Goal: Task Accomplishment & Management: Manage account settings

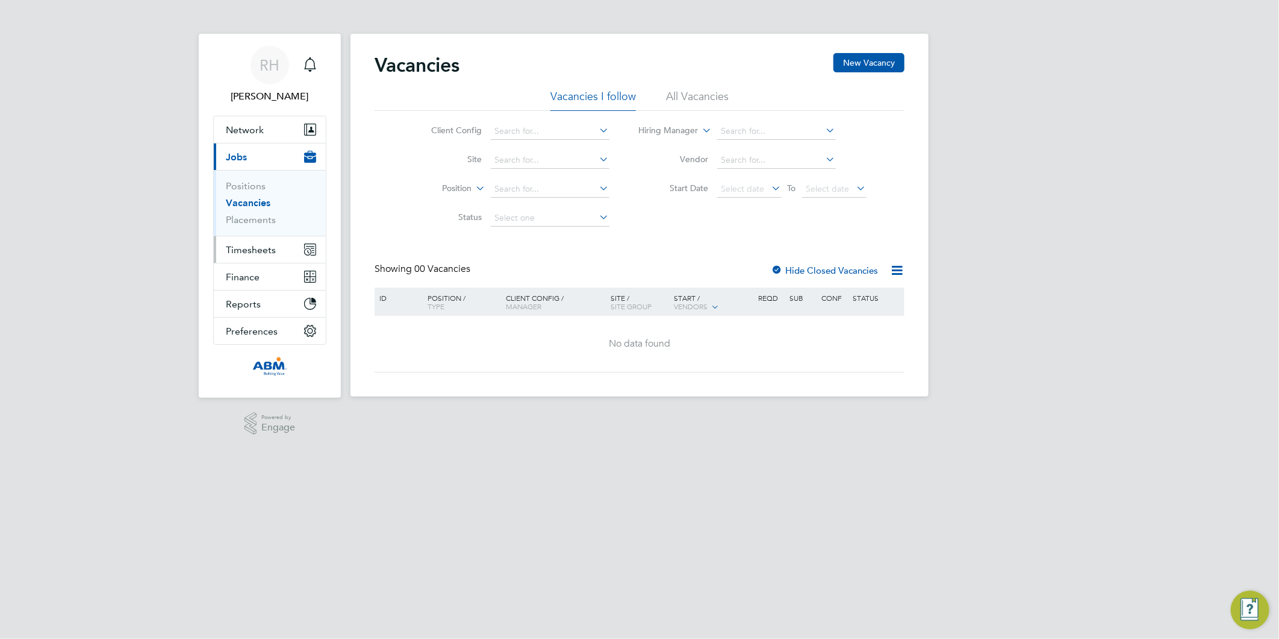
click at [234, 242] on button "Timesheets" at bounding box center [270, 249] width 112 height 27
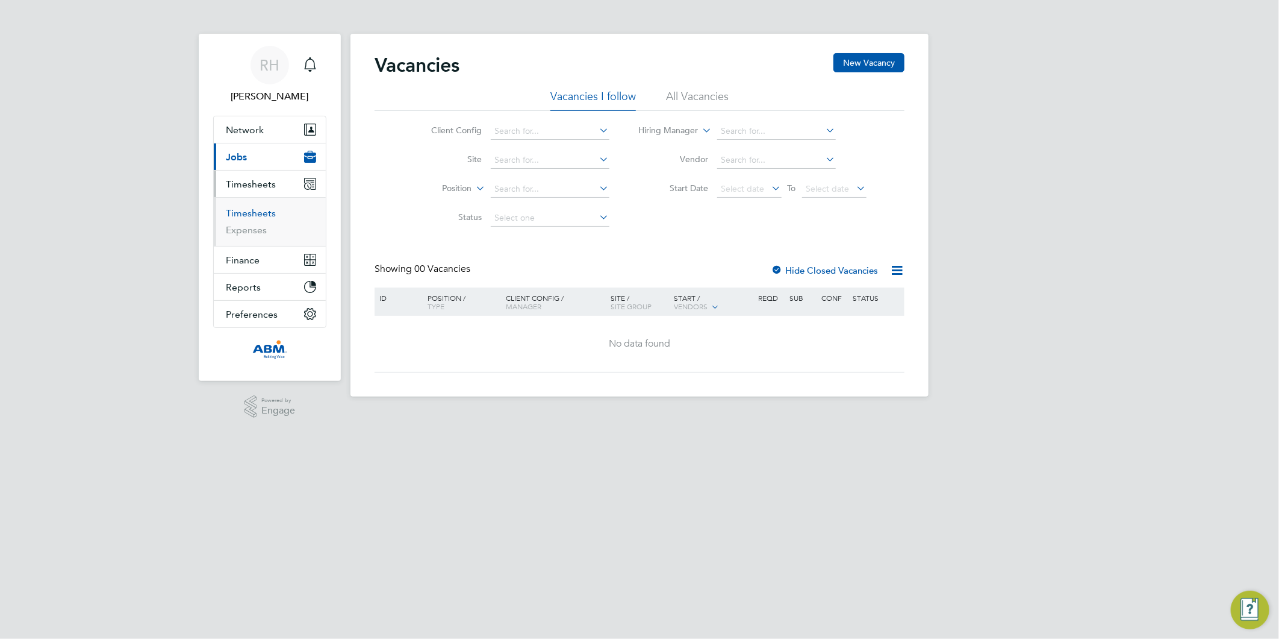
click at [254, 212] on link "Timesheets" at bounding box center [251, 212] width 50 height 11
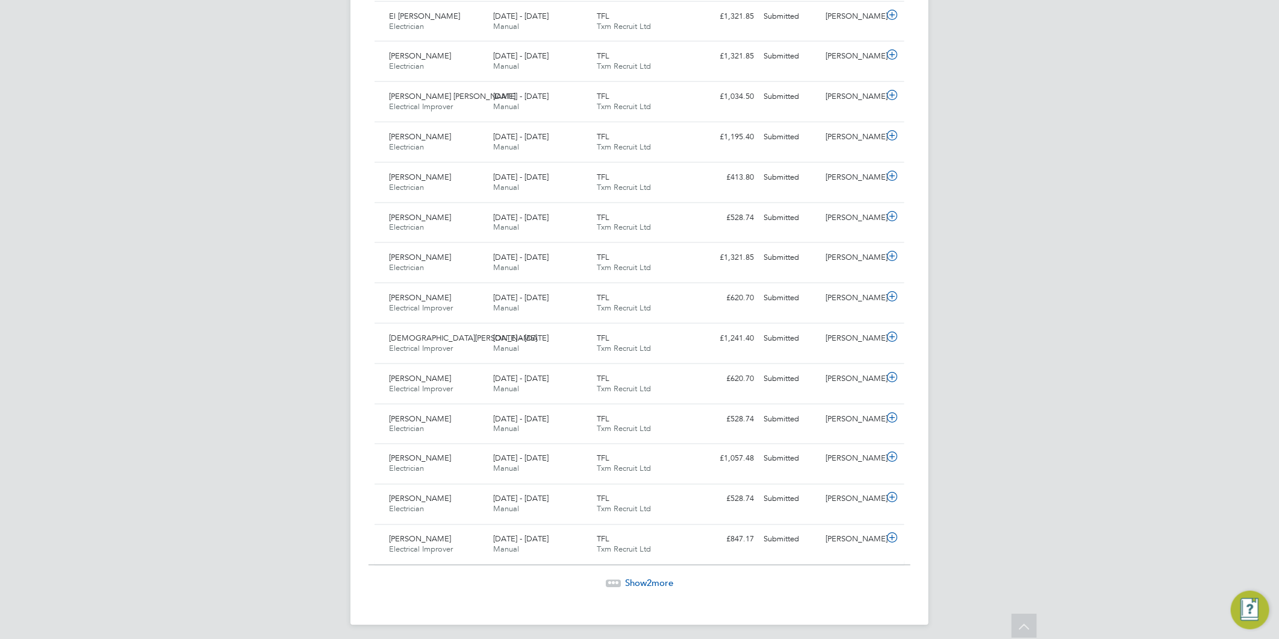
drag, startPoint x: 661, startPoint y: 582, endPoint x: 561, endPoint y: 525, distance: 115.4
click at [661, 581] on span "Show 2 more" at bounding box center [649, 582] width 48 height 11
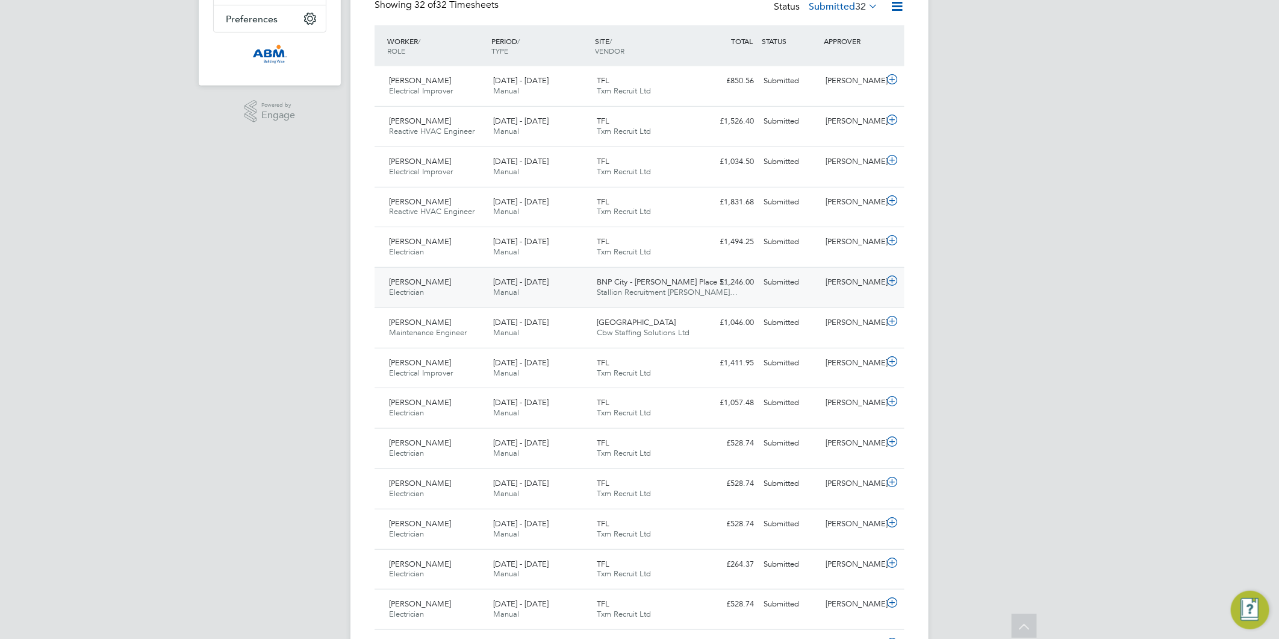
scroll to position [318, 0]
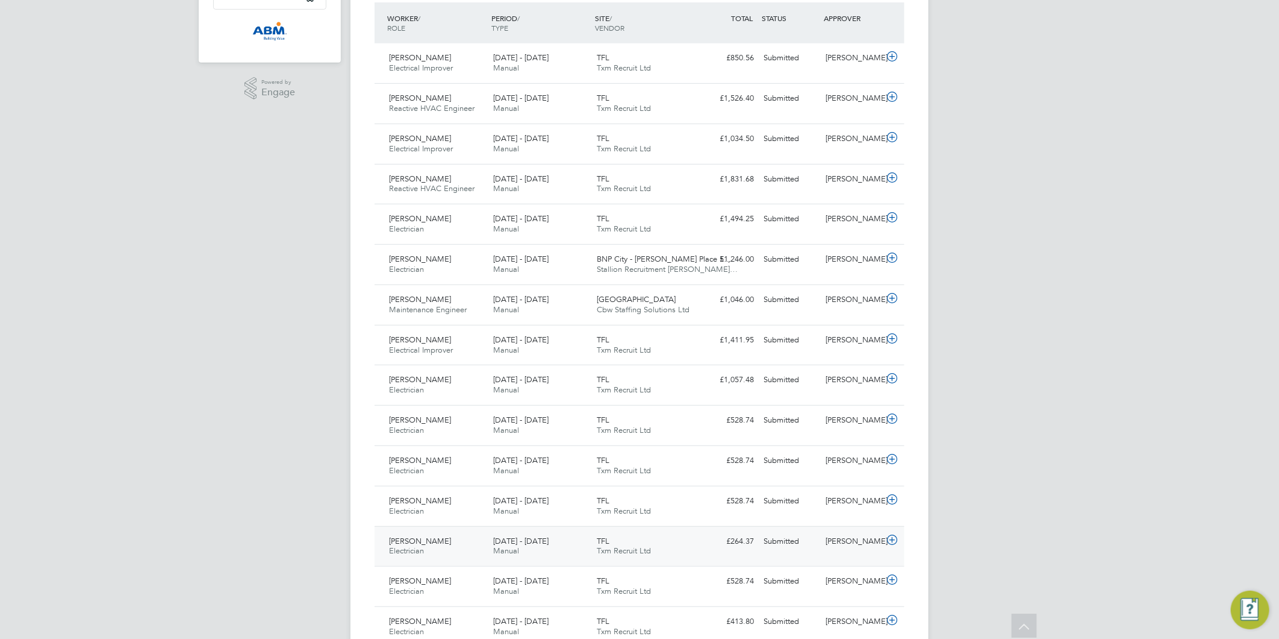
click at [892, 542] on icon at bounding box center [892, 540] width 15 height 10
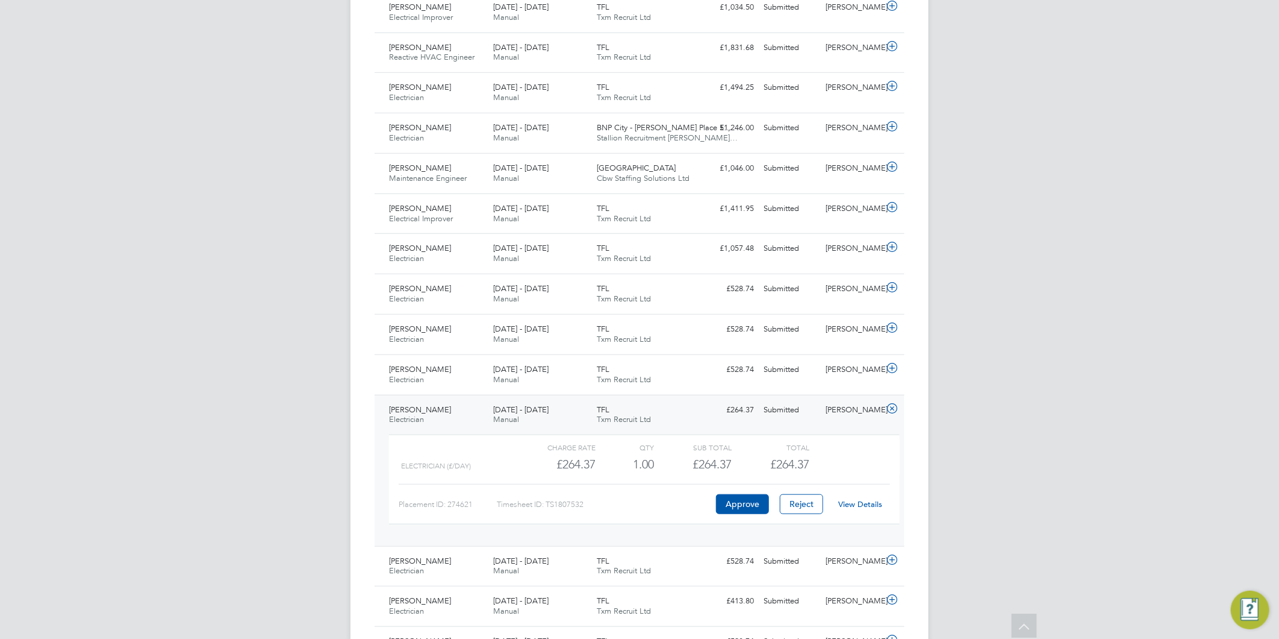
scroll to position [452, 0]
click at [741, 507] on button "Approve" at bounding box center [742, 500] width 53 height 19
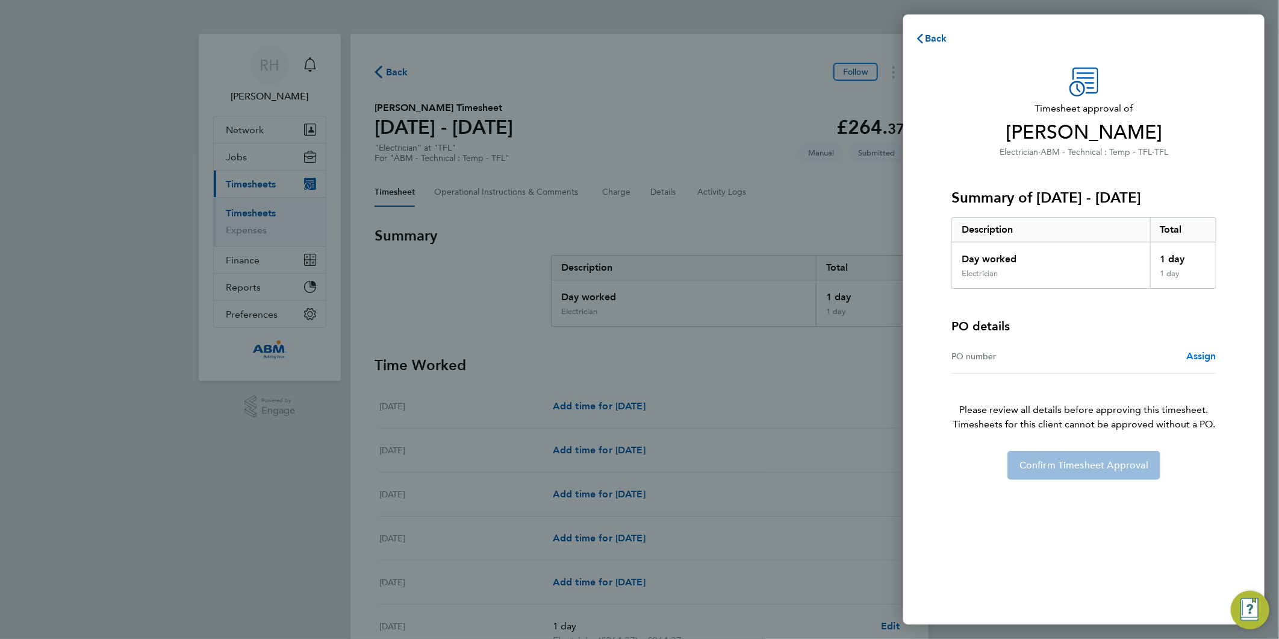
click at [1201, 361] on span "Assign" at bounding box center [1202, 355] width 30 height 11
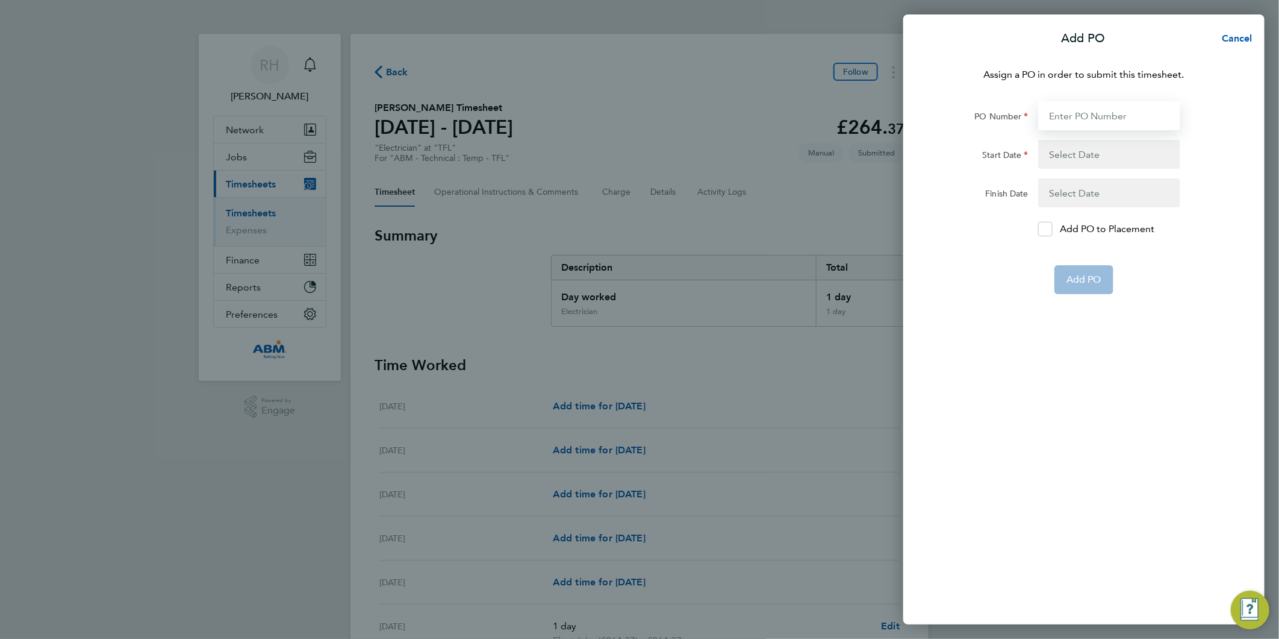
click at [1102, 119] on input "PO Number" at bounding box center [1110, 115] width 142 height 29
paste input "642982"
type input "642982"
click at [1069, 151] on button "button" at bounding box center [1110, 154] width 142 height 29
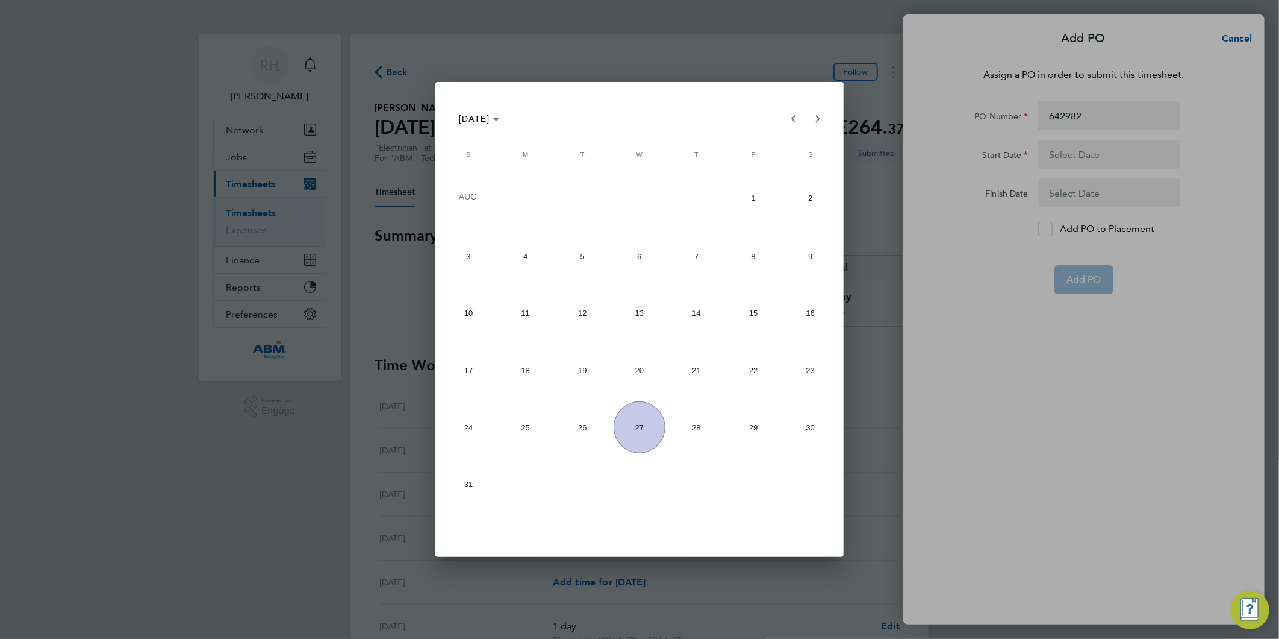
click at [807, 314] on span "16" at bounding box center [810, 312] width 51 height 51
type input "[DATE]"
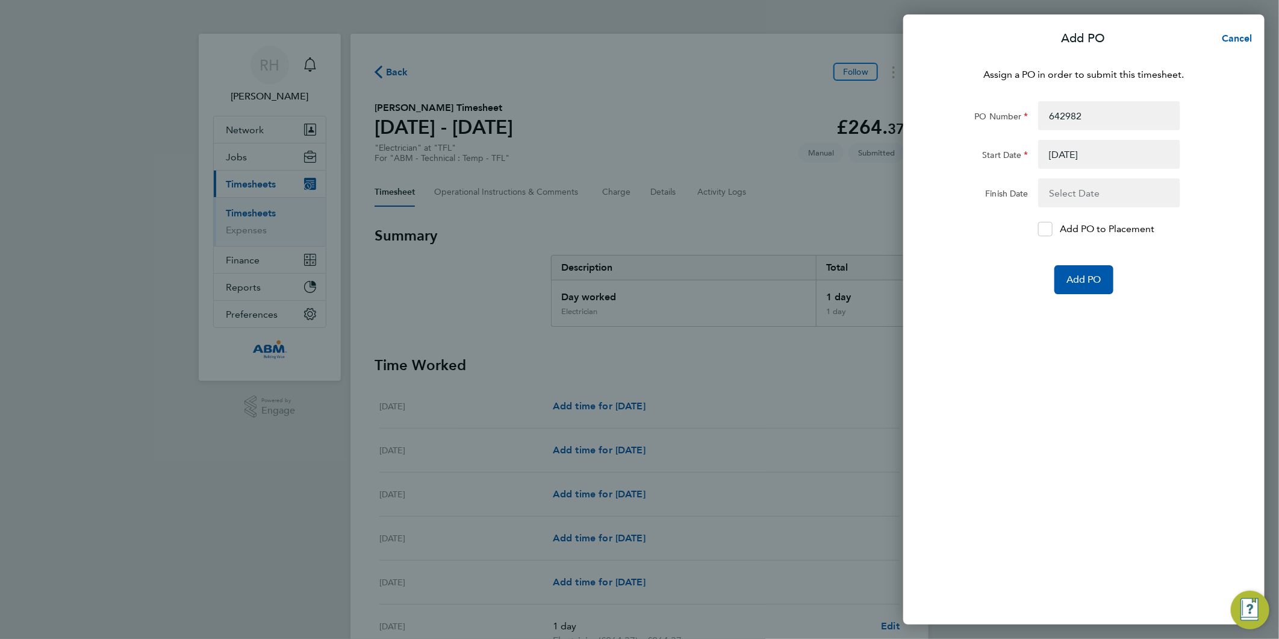
click at [1124, 195] on button "button" at bounding box center [1110, 192] width 142 height 29
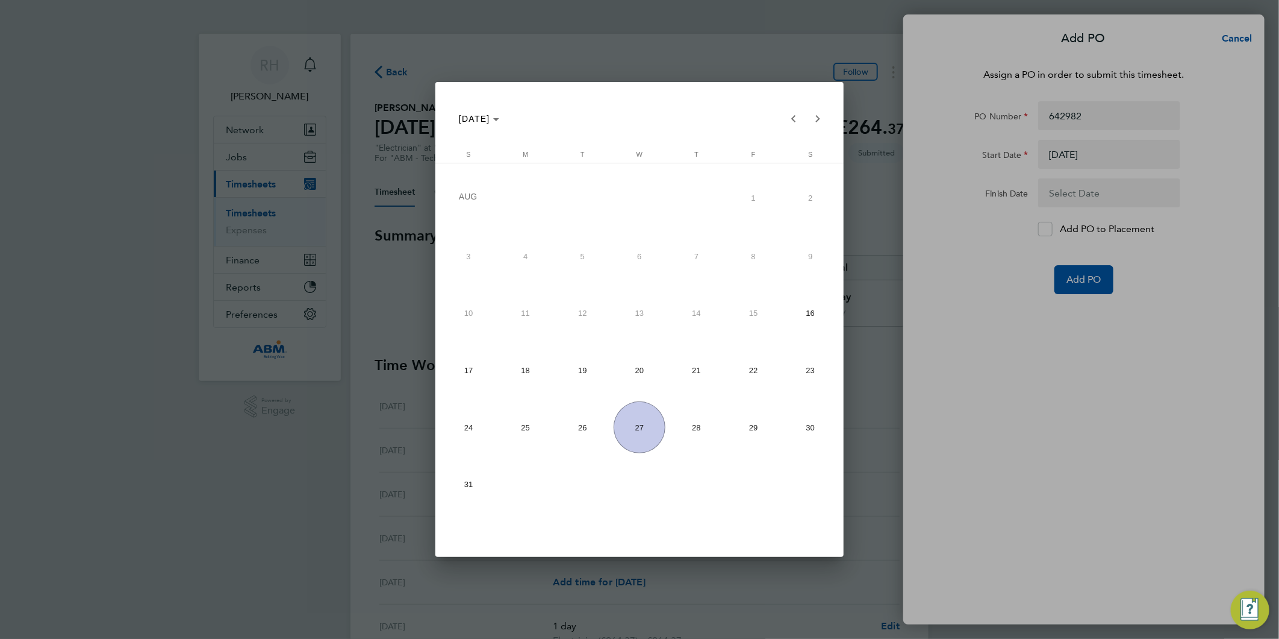
click at [755, 370] on span "22" at bounding box center [753, 370] width 51 height 51
type input "[DATE]"
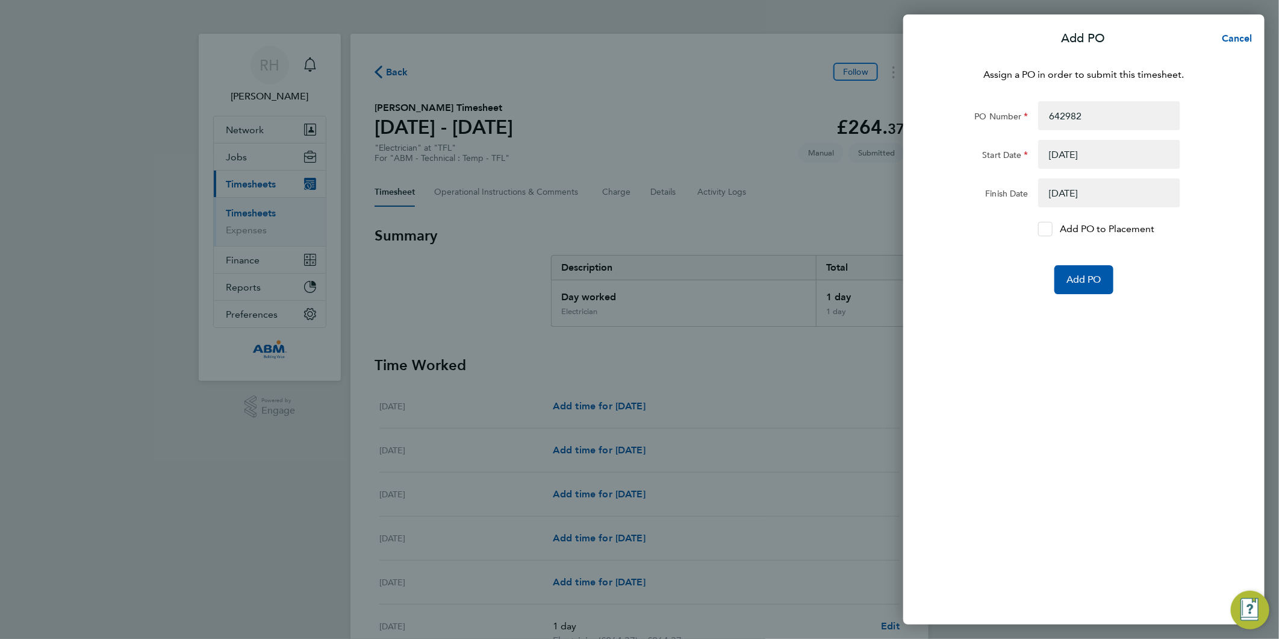
click at [1043, 233] on div at bounding box center [1046, 229] width 14 height 14
click at [1050, 229] on input "Add PO to Placement" at bounding box center [1050, 229] width 0 height 0
click at [1087, 281] on span "Add PO" at bounding box center [1084, 279] width 35 height 12
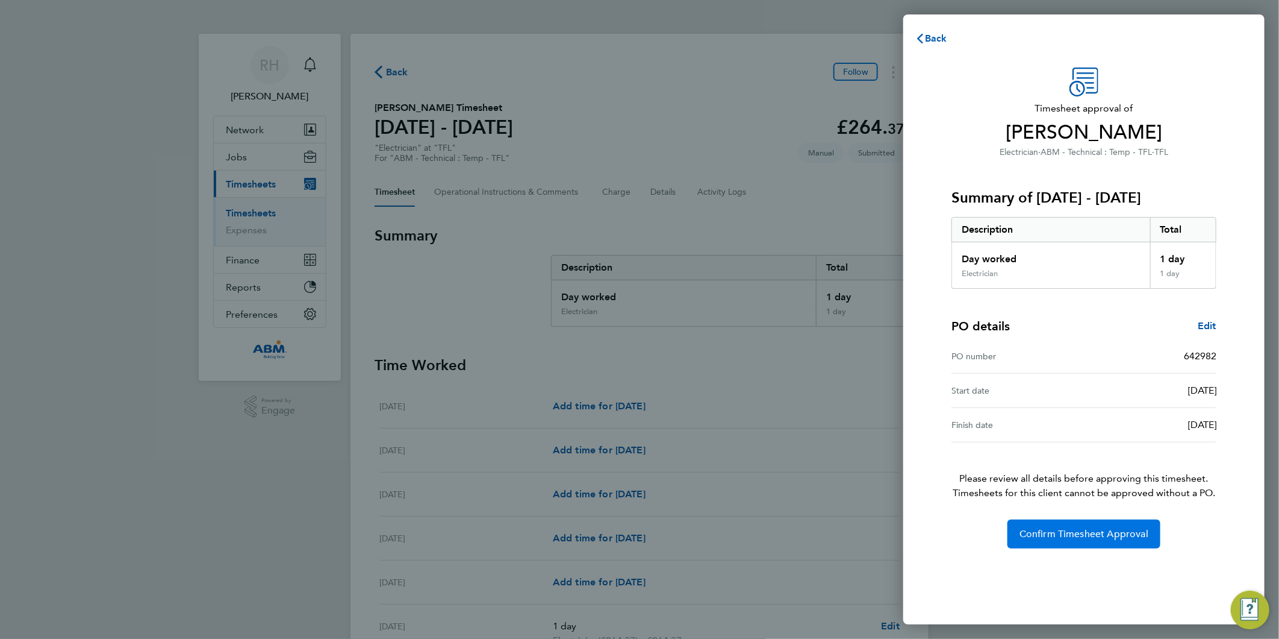
click at [1064, 527] on button "Confirm Timesheet Approval" at bounding box center [1084, 533] width 153 height 29
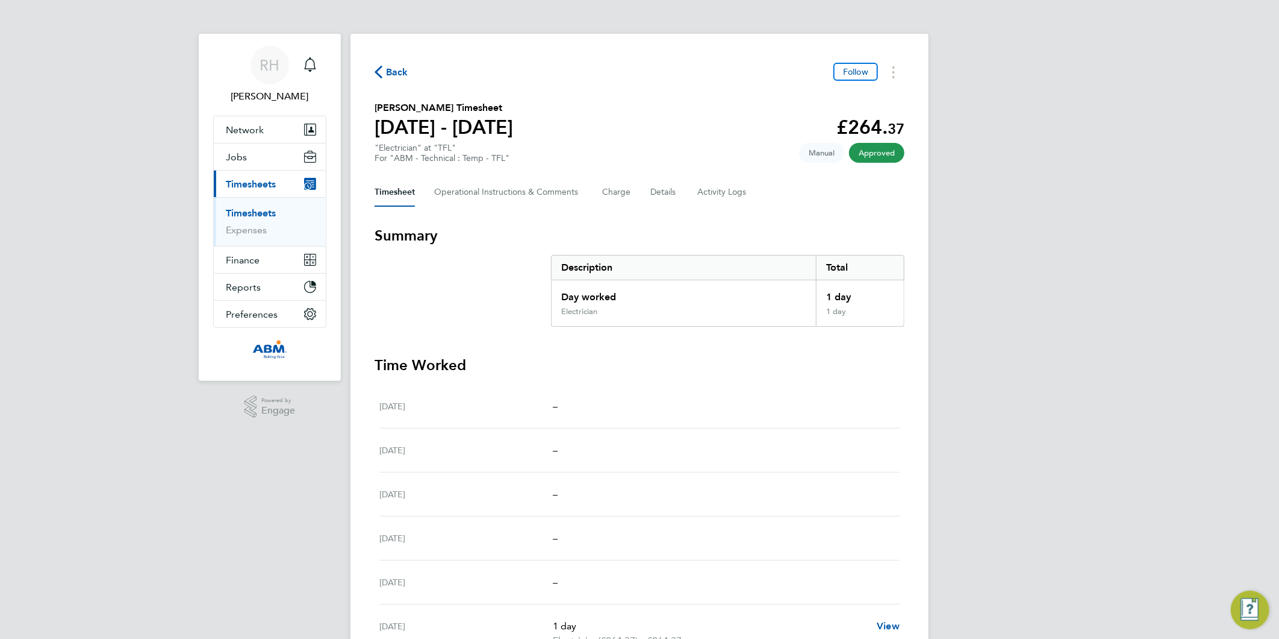
click at [386, 71] on span "Back" at bounding box center [392, 71] width 34 height 11
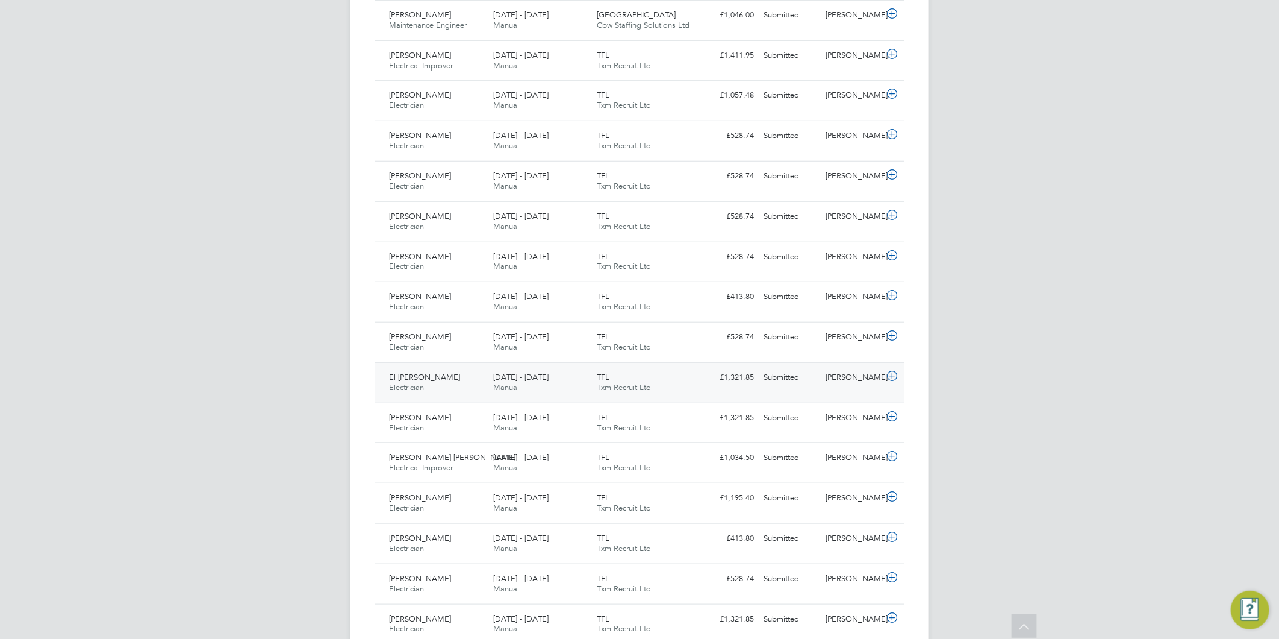
click at [893, 378] on icon at bounding box center [892, 376] width 15 height 10
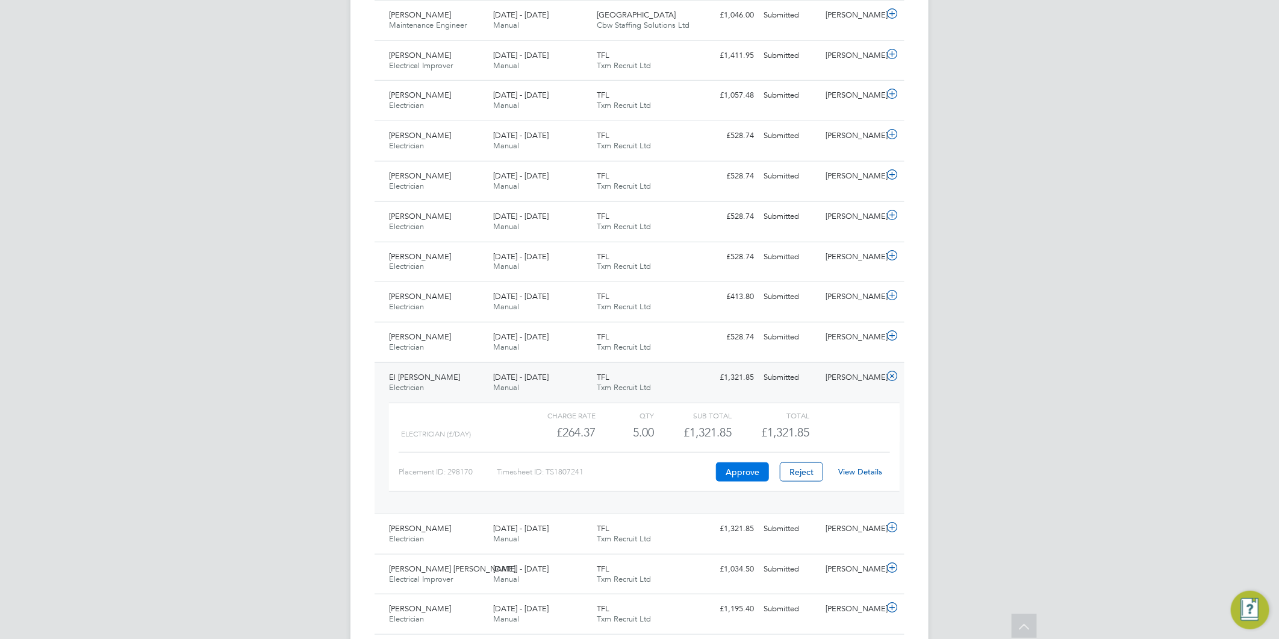
click at [736, 467] on button "Approve" at bounding box center [742, 471] width 53 height 19
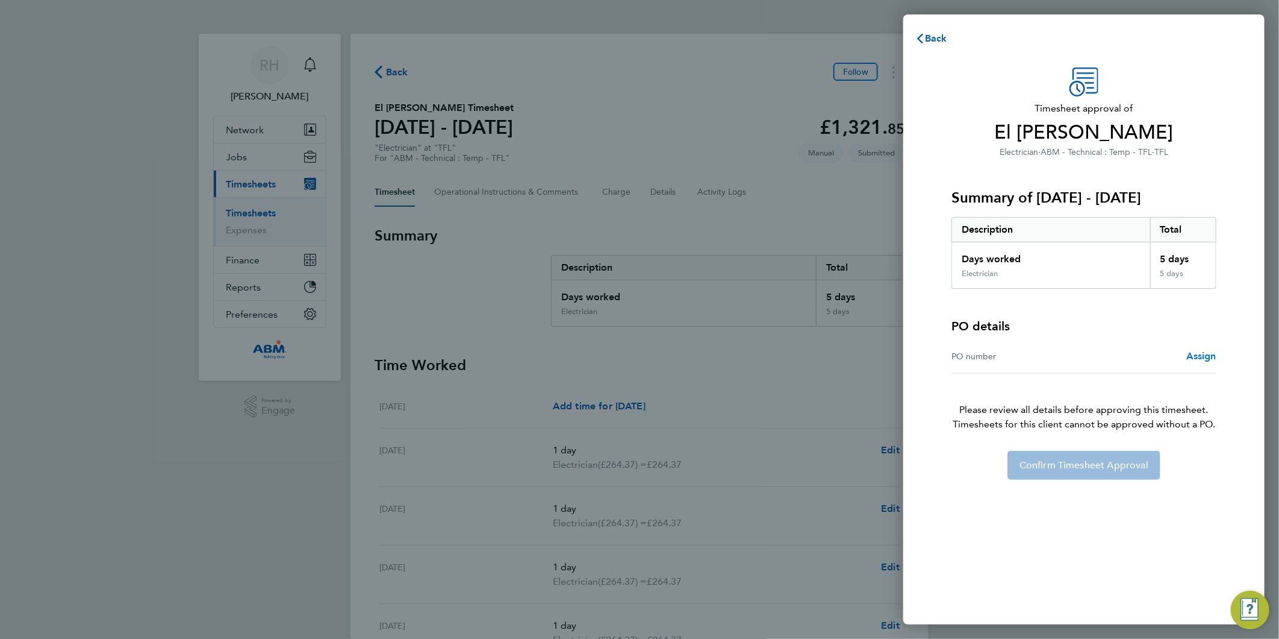
click at [1215, 354] on span "Assign" at bounding box center [1202, 355] width 30 height 11
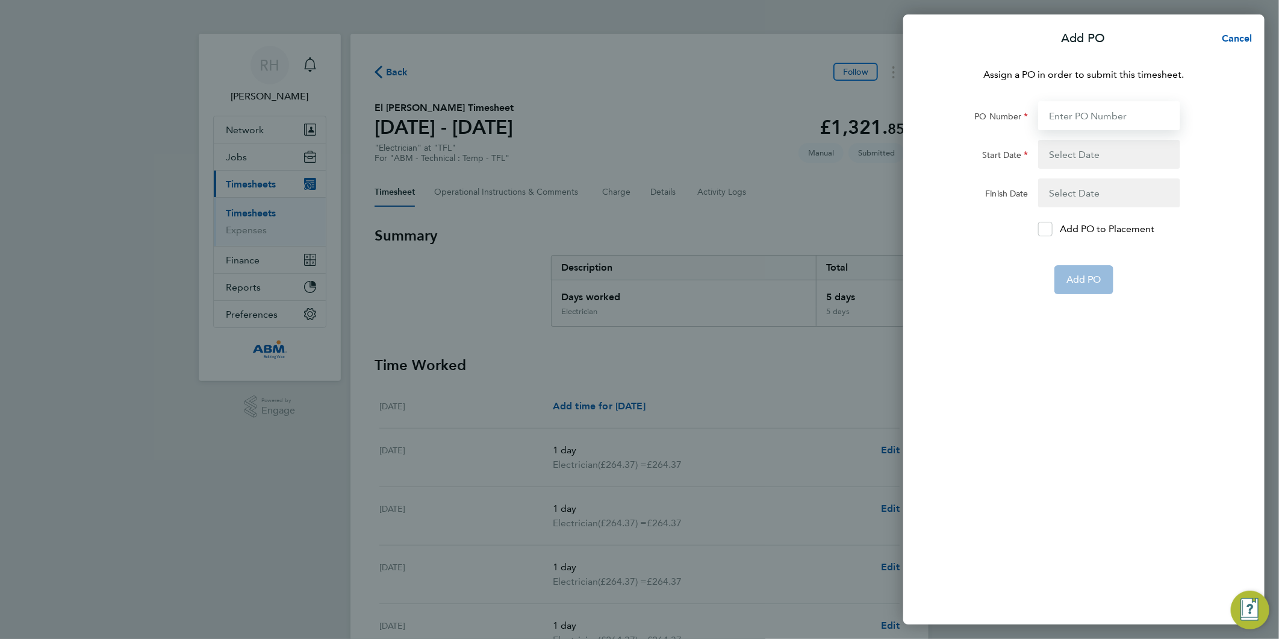
click at [1083, 113] on input "PO Number" at bounding box center [1110, 115] width 142 height 29
paste input "642982"
type input "642982"
type input "[DATE]"
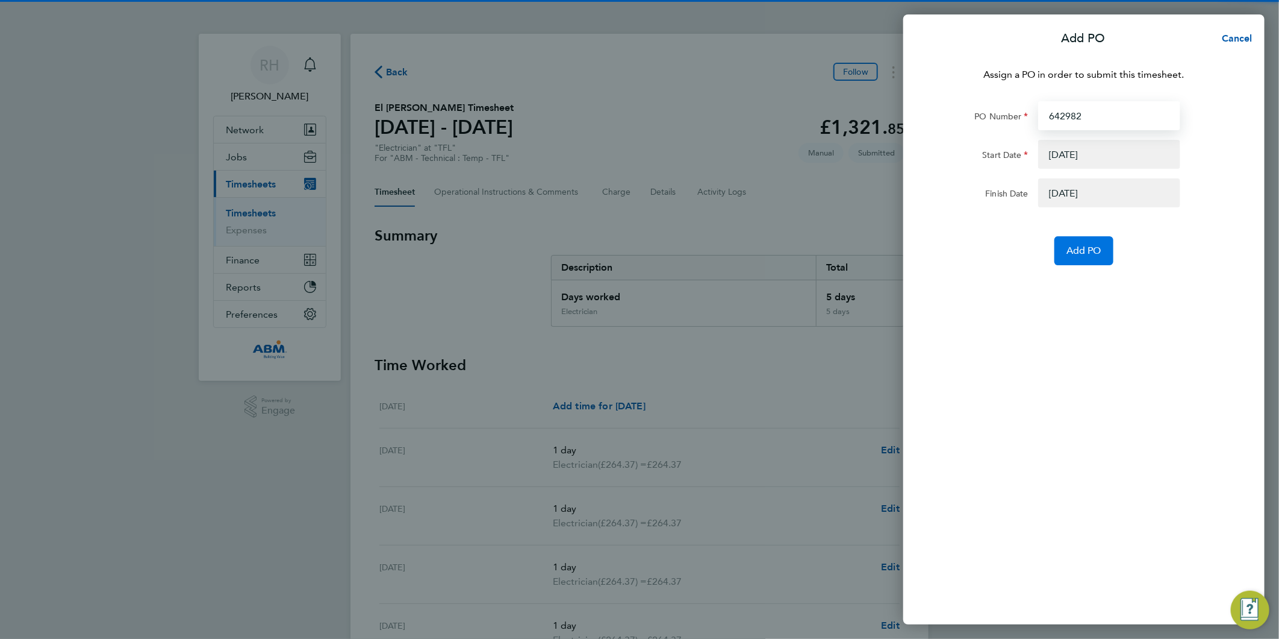
type input "642982"
click at [1088, 264] on button "Add PO" at bounding box center [1084, 250] width 59 height 29
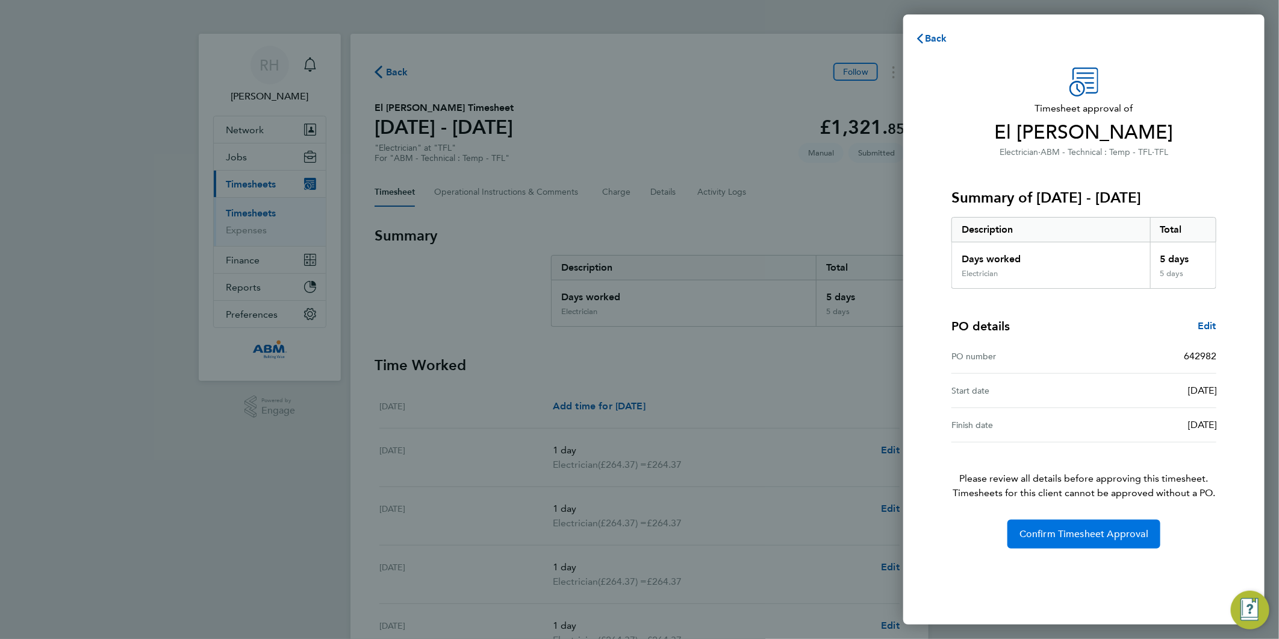
click at [1077, 532] on span "Confirm Timesheet Approval" at bounding box center [1084, 534] width 129 height 12
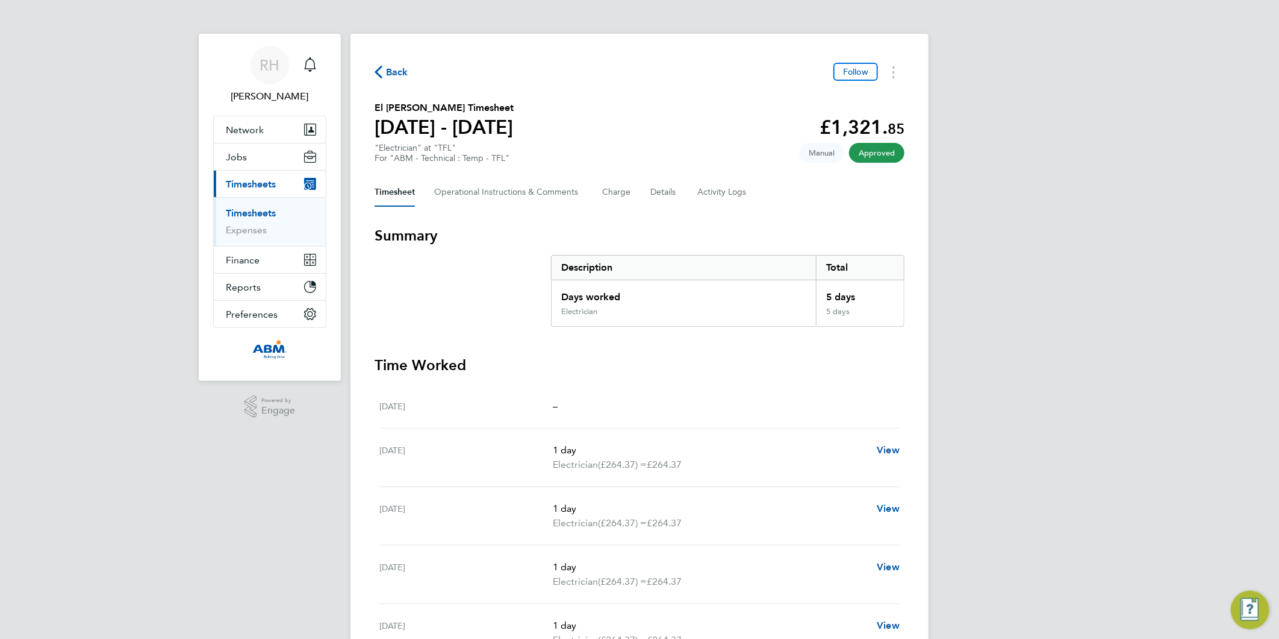
click at [398, 74] on span "Back" at bounding box center [397, 72] width 22 height 14
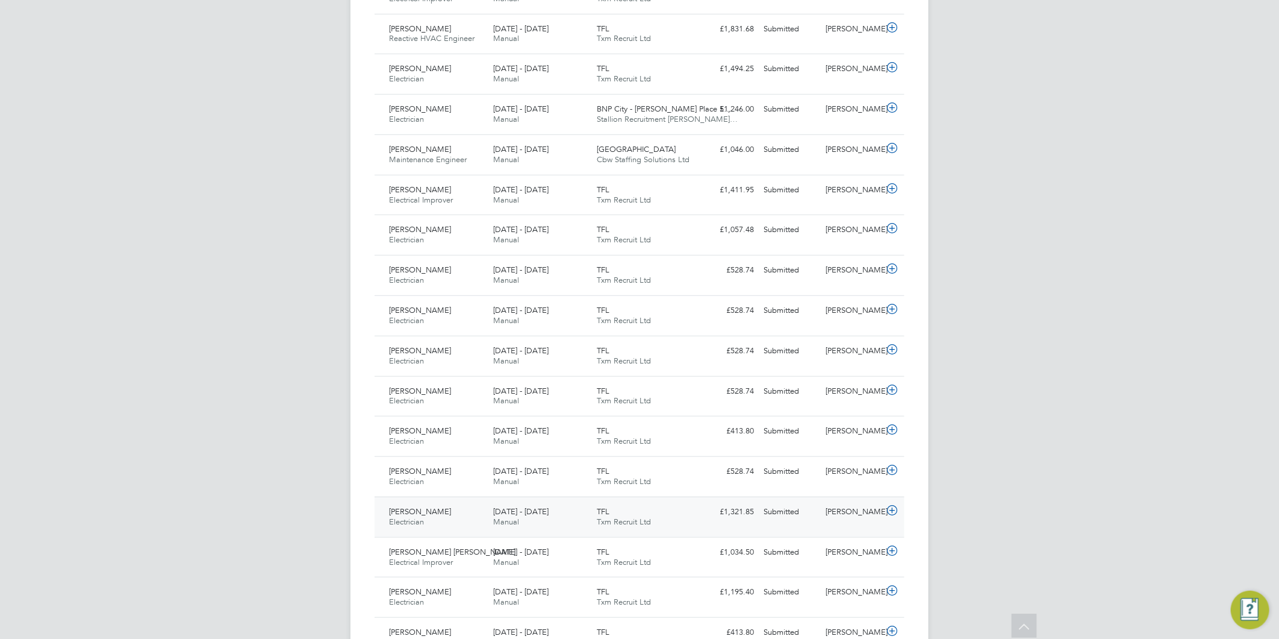
click at [894, 509] on icon at bounding box center [892, 510] width 15 height 10
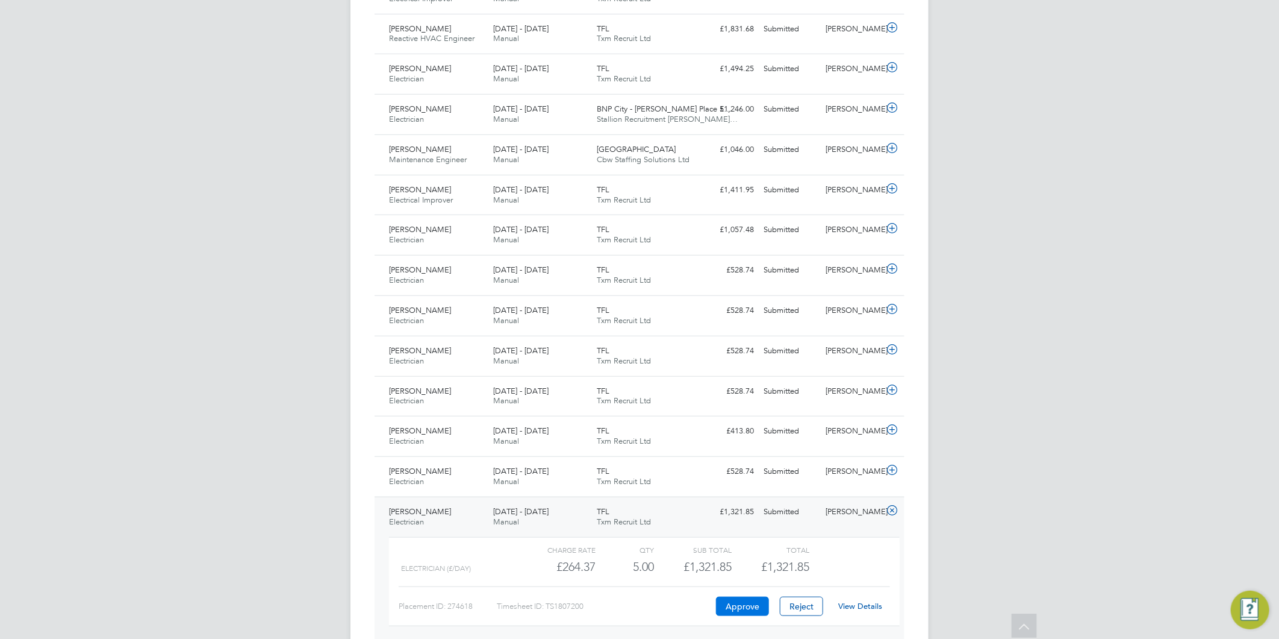
click at [743, 607] on button "Approve" at bounding box center [742, 605] width 53 height 19
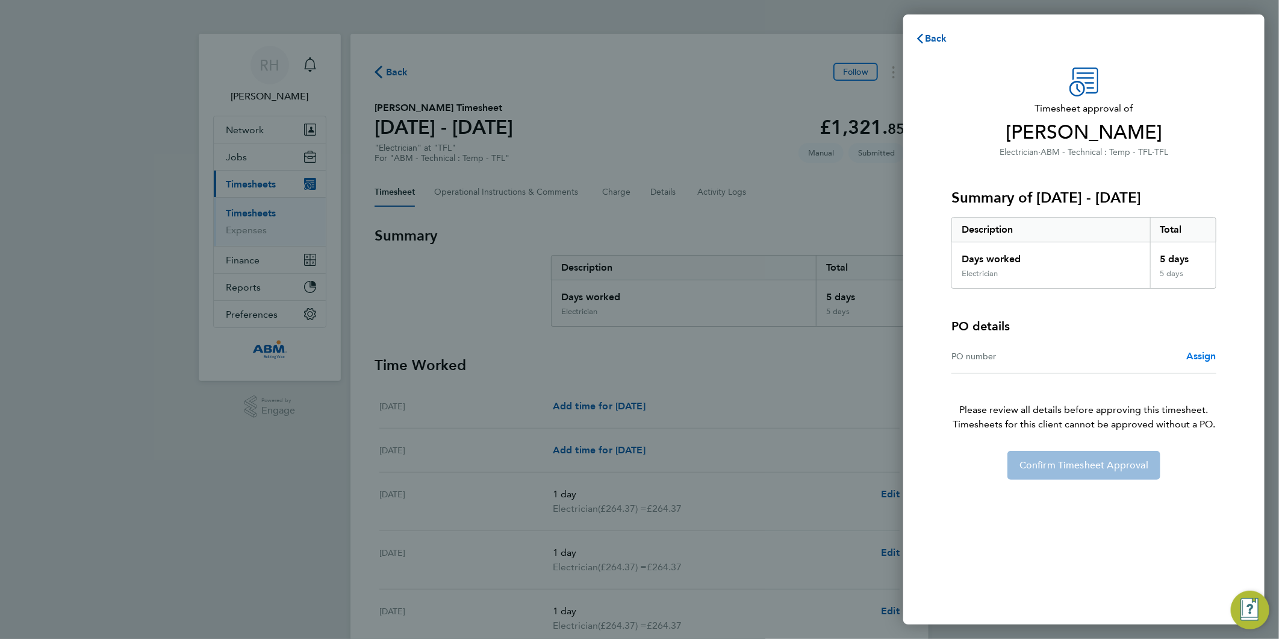
click at [1197, 360] on span "Assign" at bounding box center [1202, 355] width 30 height 11
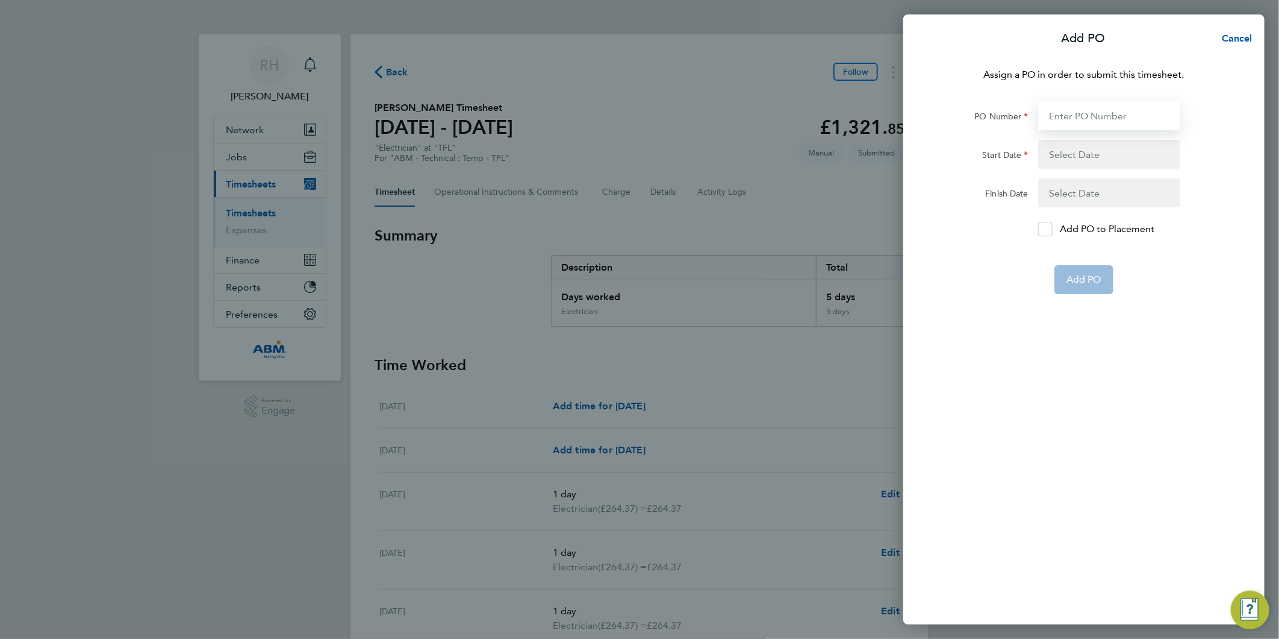
click at [1086, 116] on input "PO Number" at bounding box center [1110, 115] width 142 height 29
paste input "642982"
type input "642982"
type input "[DATE]"
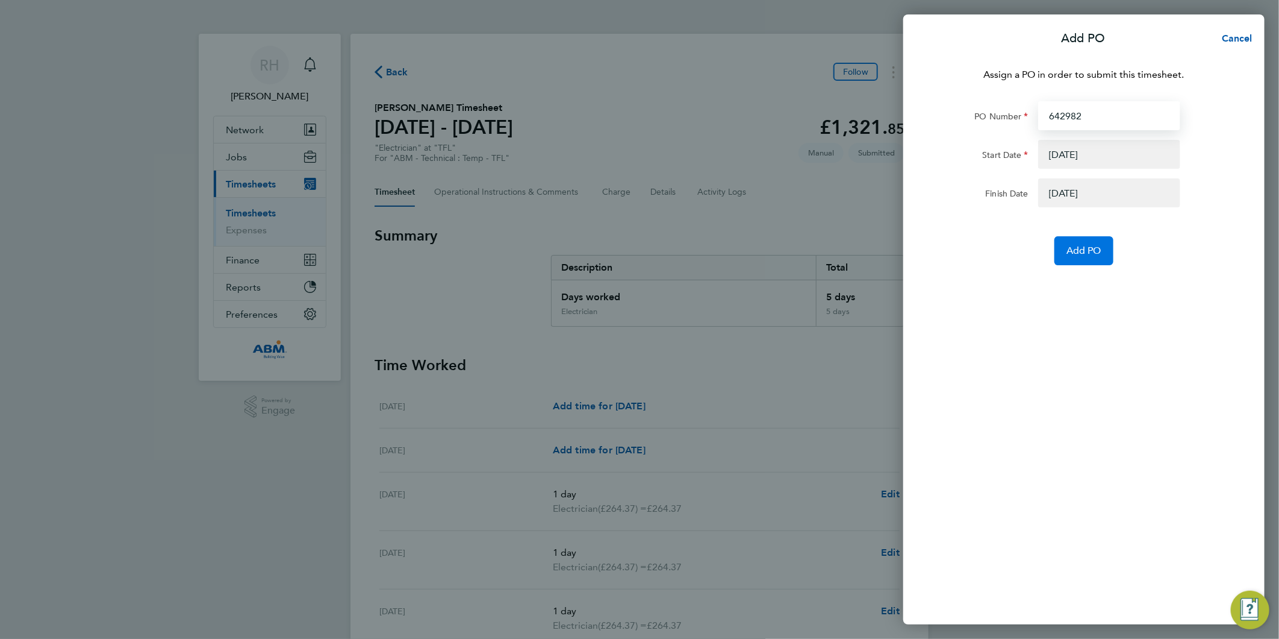
type input "642982"
click at [1083, 245] on span "Add PO" at bounding box center [1084, 251] width 35 height 12
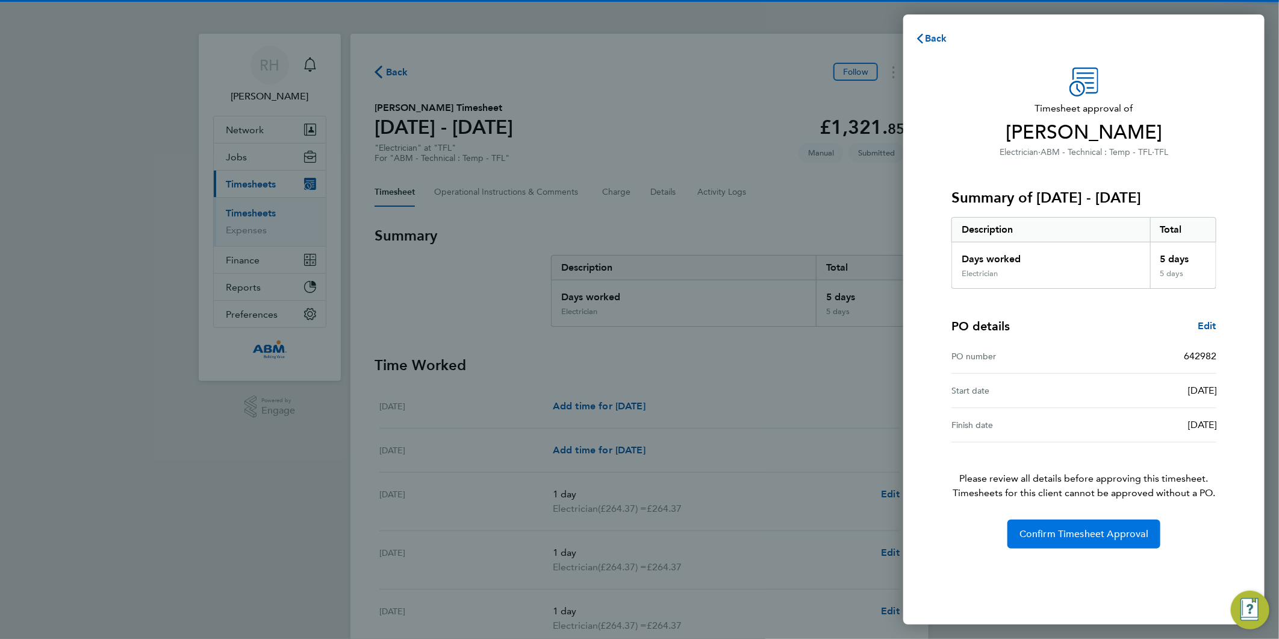
click at [1073, 545] on button "Confirm Timesheet Approval" at bounding box center [1084, 533] width 153 height 29
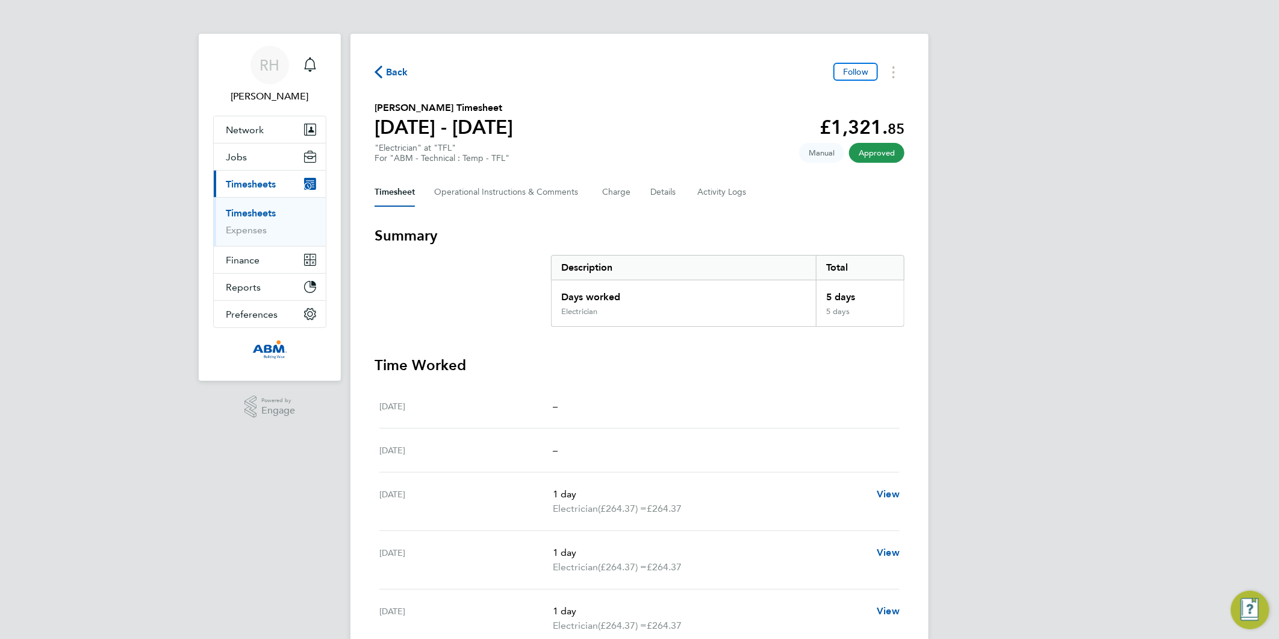
click at [381, 68] on icon "button" at bounding box center [379, 72] width 8 height 13
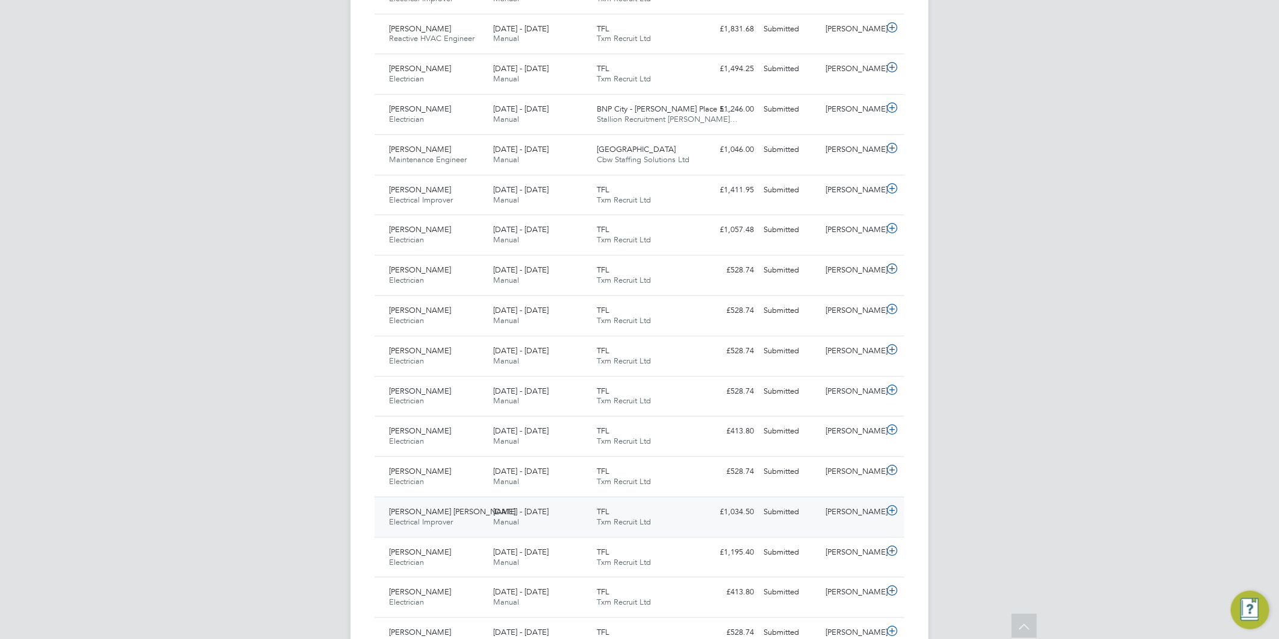
click at [889, 509] on icon at bounding box center [892, 510] width 15 height 10
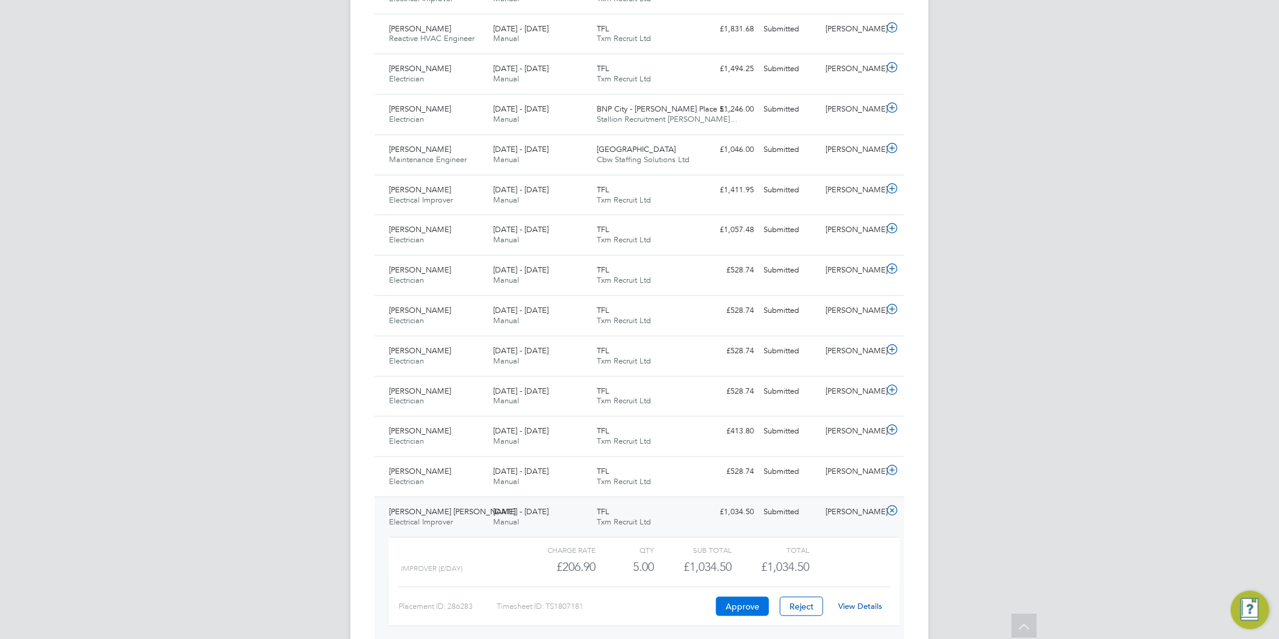
click at [737, 607] on button "Approve" at bounding box center [742, 605] width 53 height 19
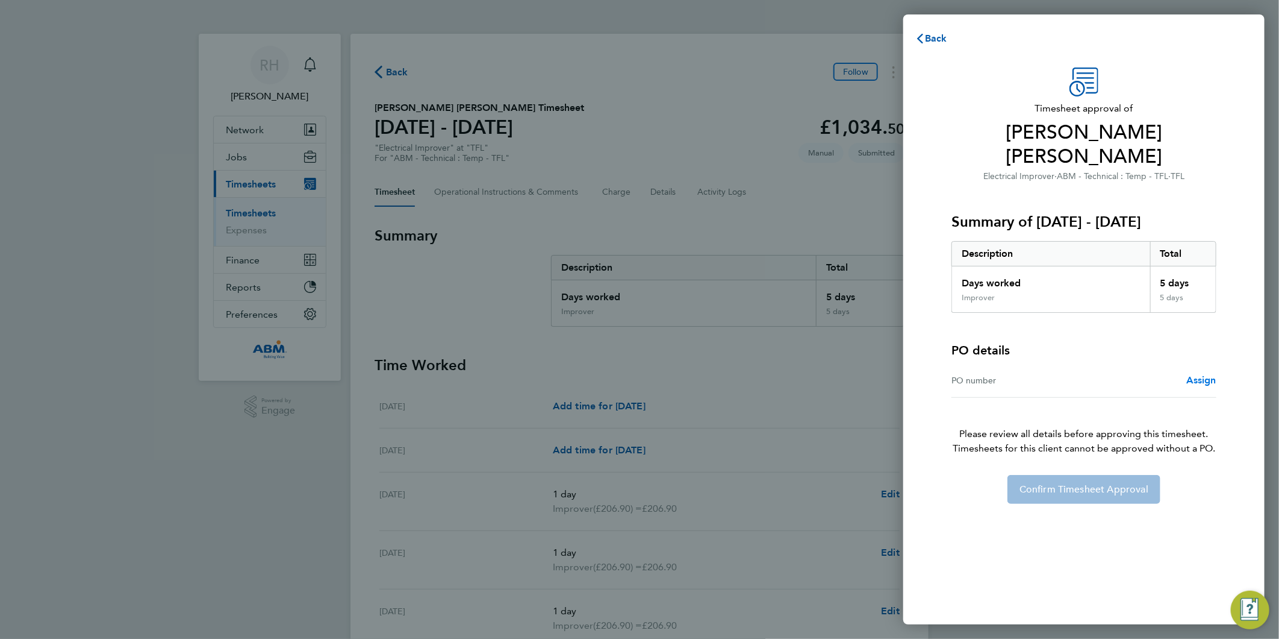
click at [1205, 374] on span "Assign" at bounding box center [1202, 379] width 30 height 11
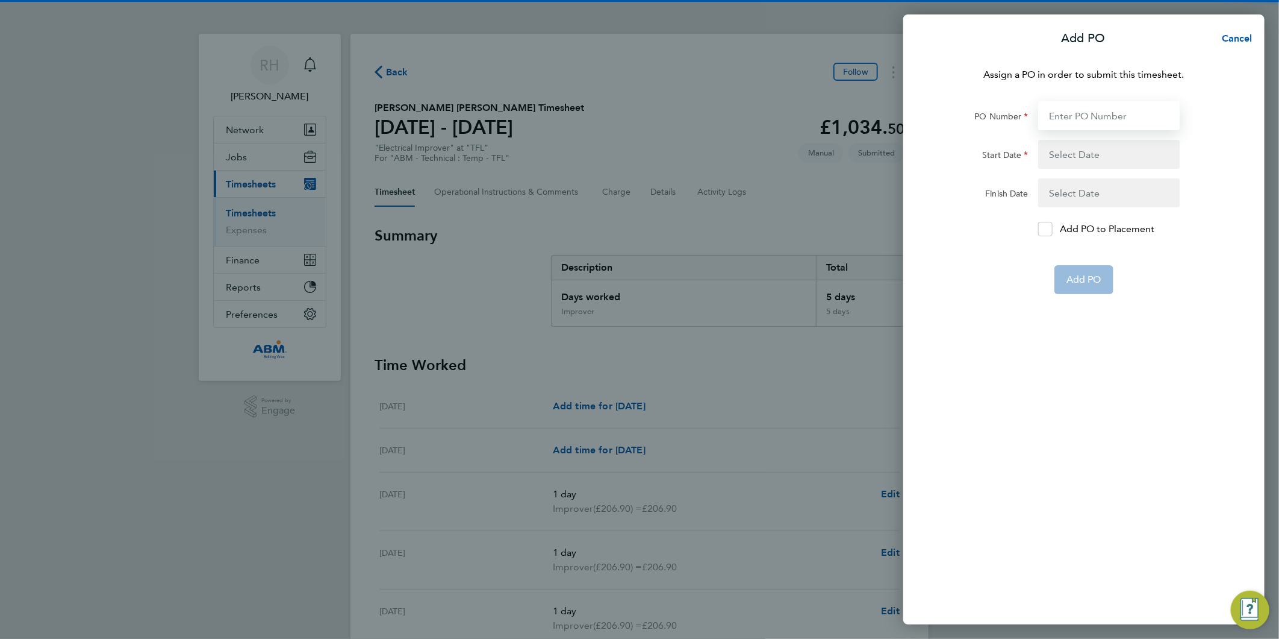
click at [1064, 111] on input "PO Number" at bounding box center [1110, 115] width 142 height 29
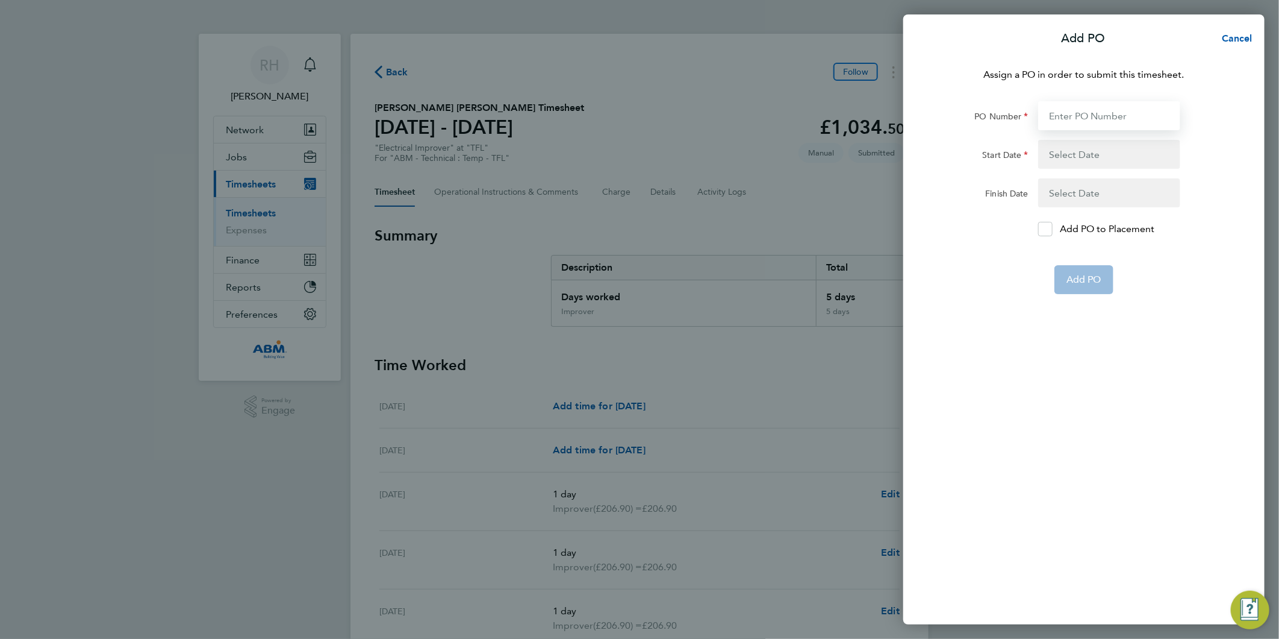
paste input "642982"
type input "642982"
type input "[DATE]"
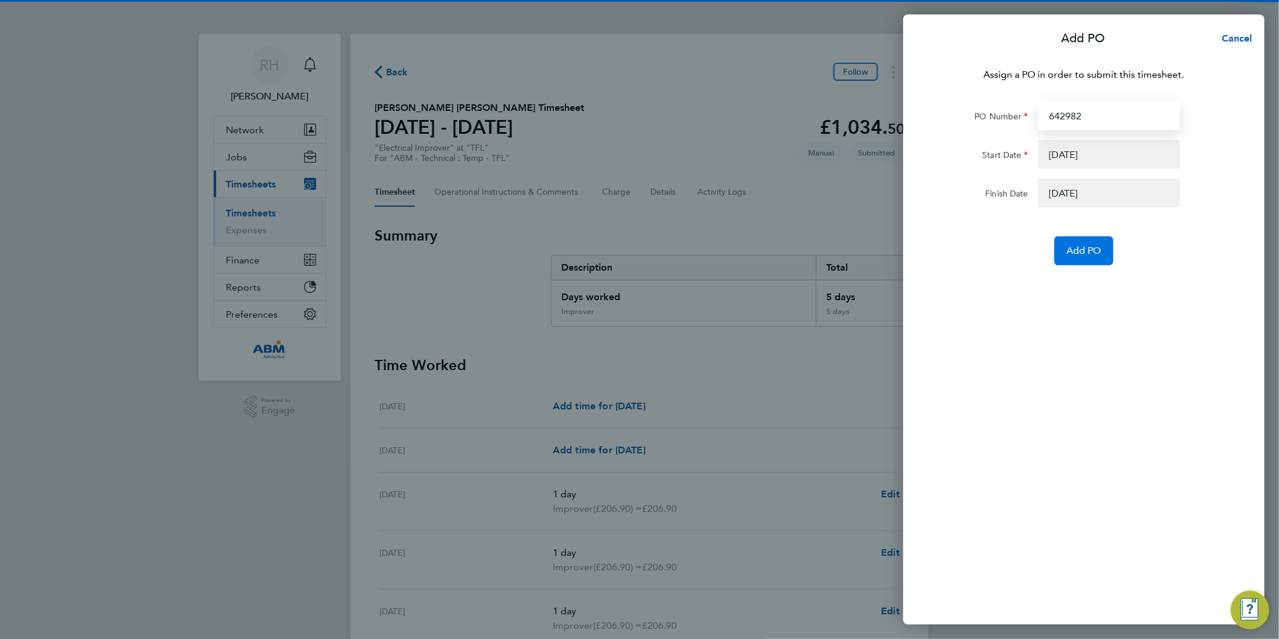
type input "642982"
click at [1081, 258] on button "Add PO" at bounding box center [1084, 250] width 59 height 29
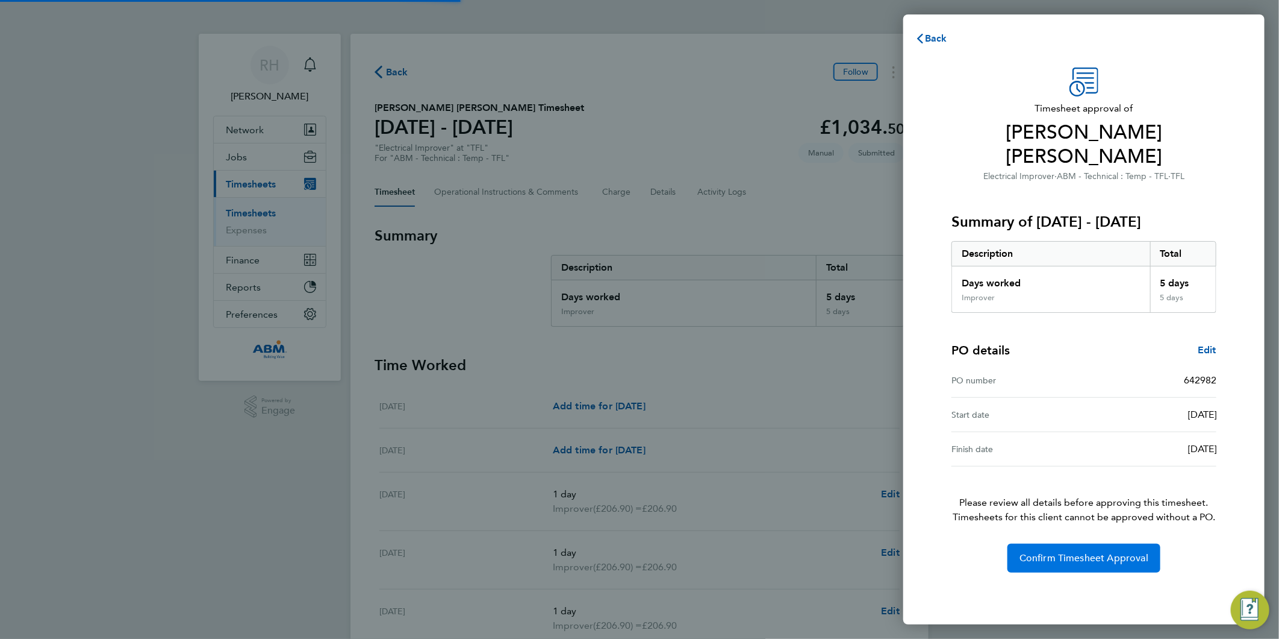
click at [1061, 552] on span "Confirm Timesheet Approval" at bounding box center [1084, 558] width 129 height 12
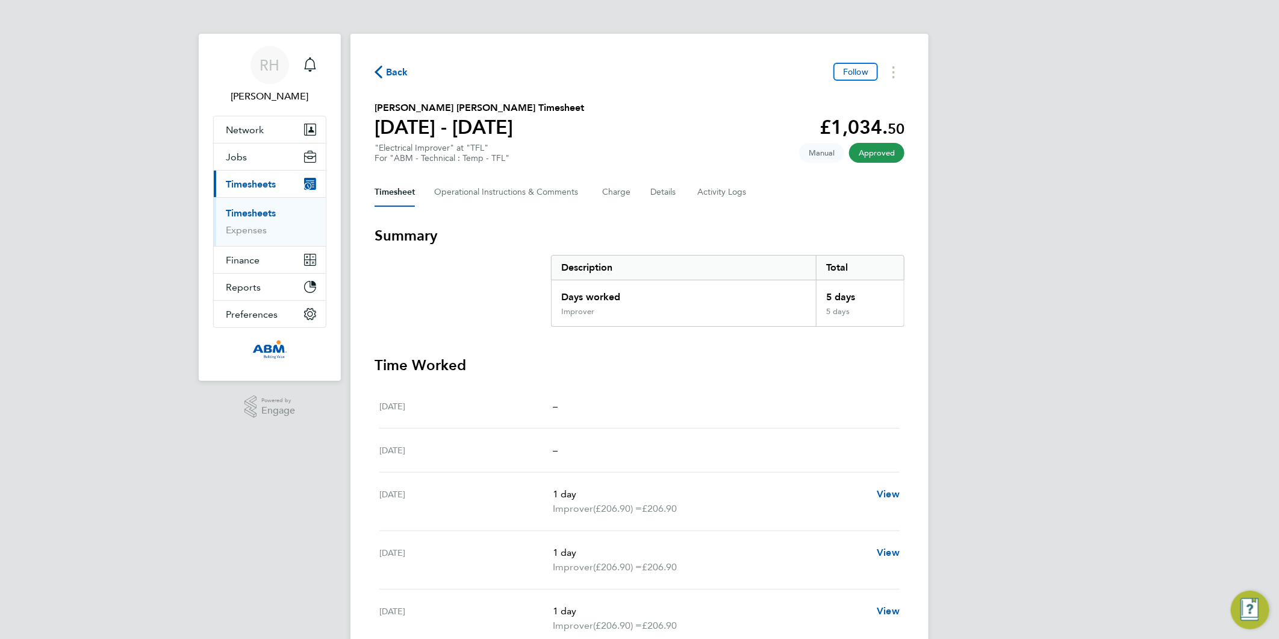
click at [392, 69] on span "Back" at bounding box center [397, 72] width 22 height 14
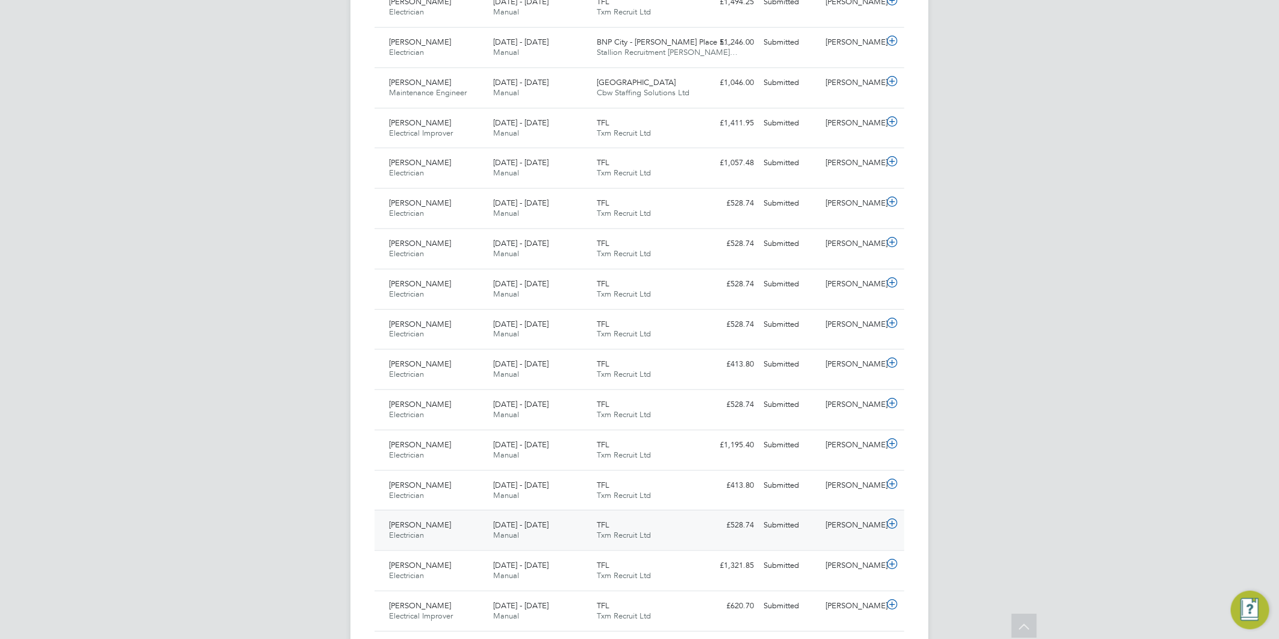
click at [894, 522] on icon at bounding box center [892, 524] width 15 height 10
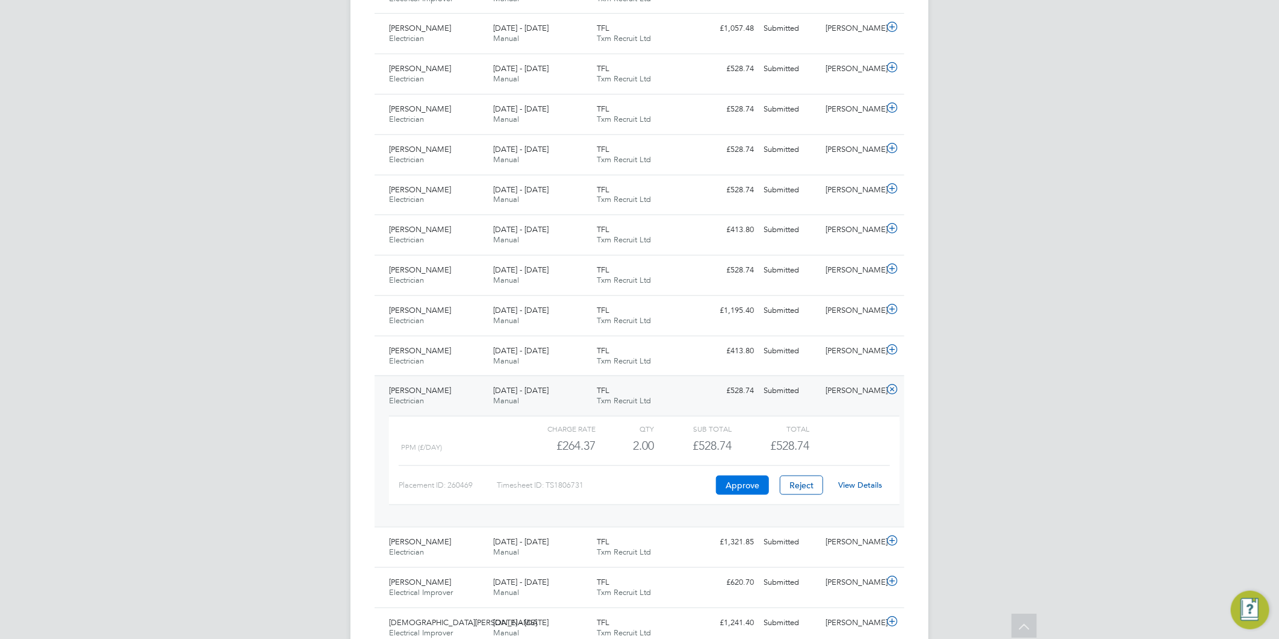
click at [749, 488] on button "Approve" at bounding box center [742, 484] width 53 height 19
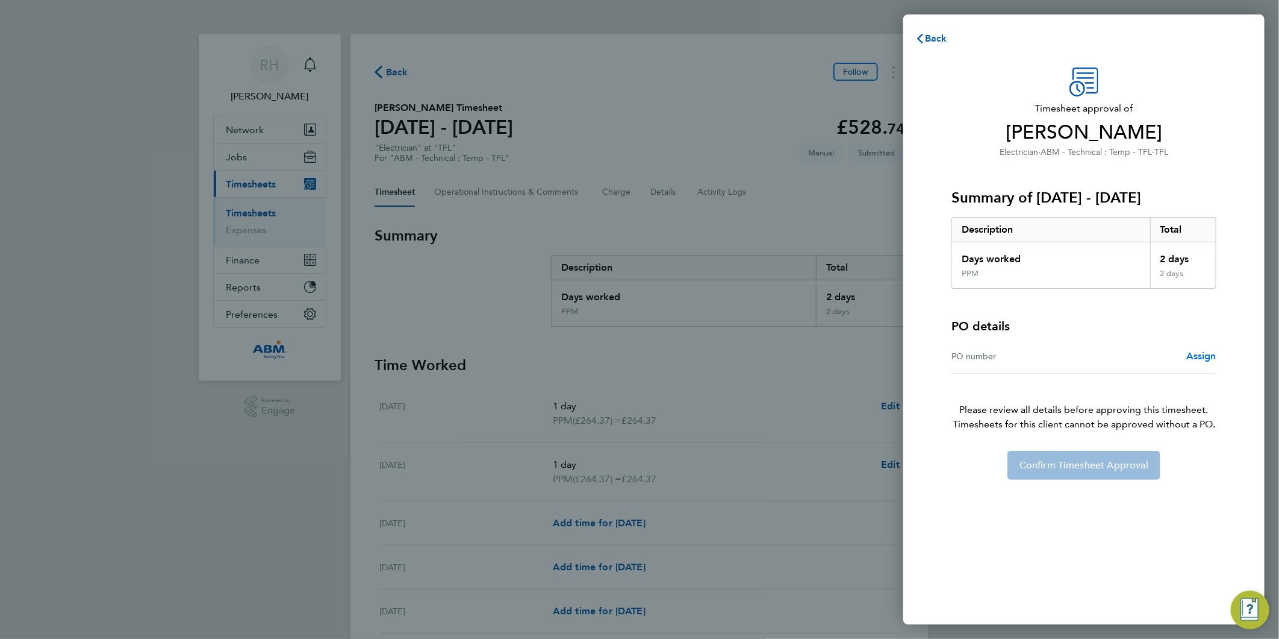
click at [1207, 353] on span "Assign" at bounding box center [1202, 355] width 30 height 11
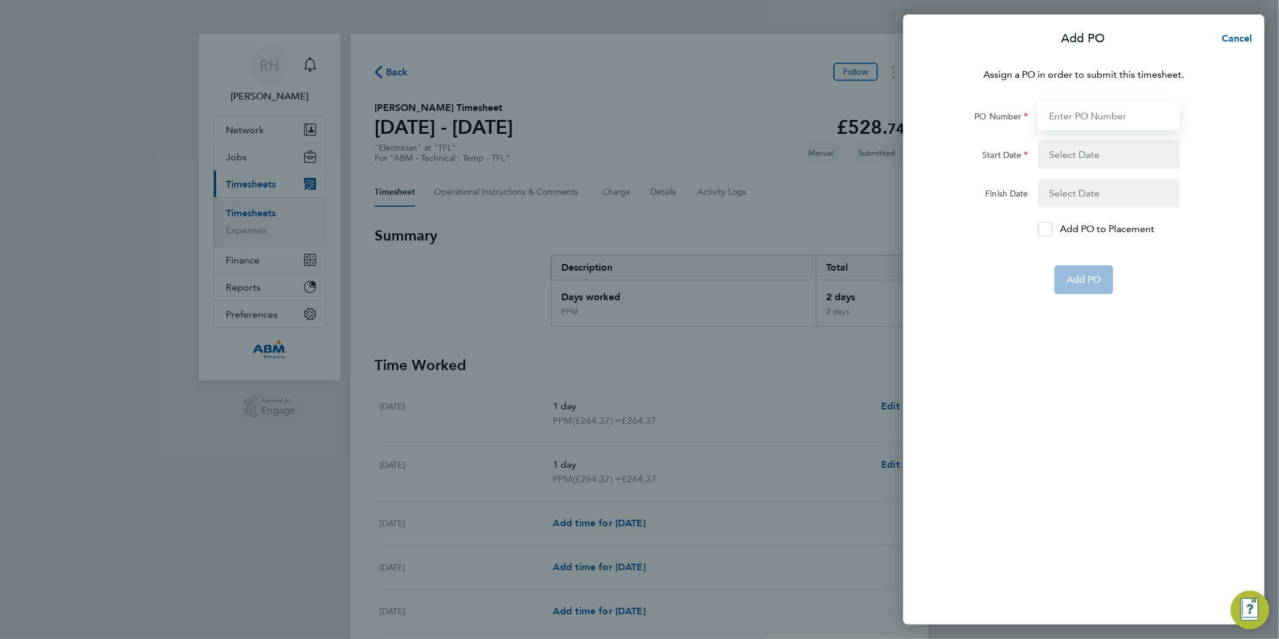
click at [1072, 117] on input "PO Number" at bounding box center [1110, 115] width 142 height 29
paste input "642982"
type input "642982"
type input "[DATE]"
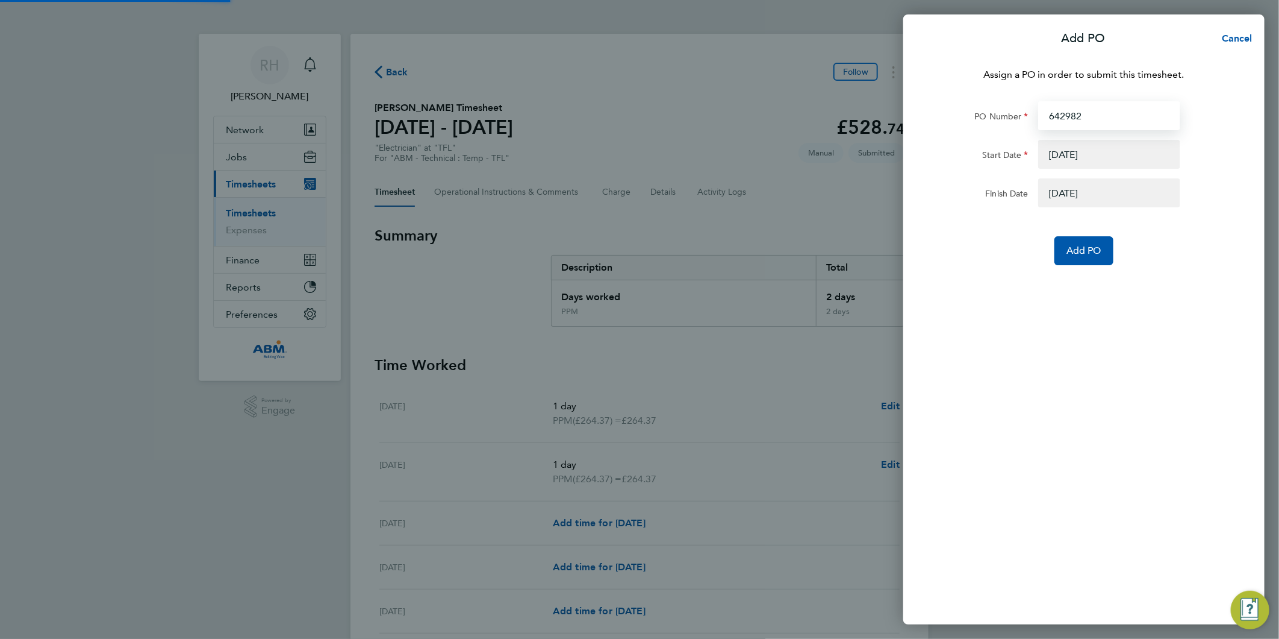
type input "642982"
click at [1062, 154] on button "button" at bounding box center [1110, 154] width 142 height 29
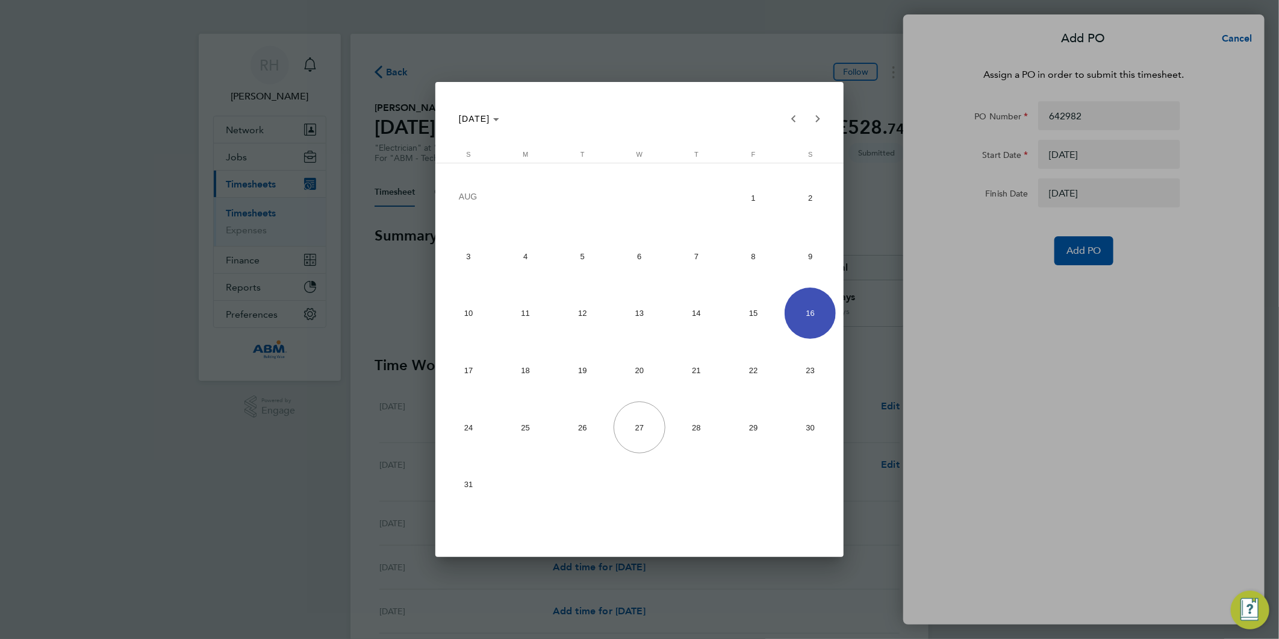
click at [529, 364] on span "18" at bounding box center [525, 370] width 51 height 51
type input "[DATE]"
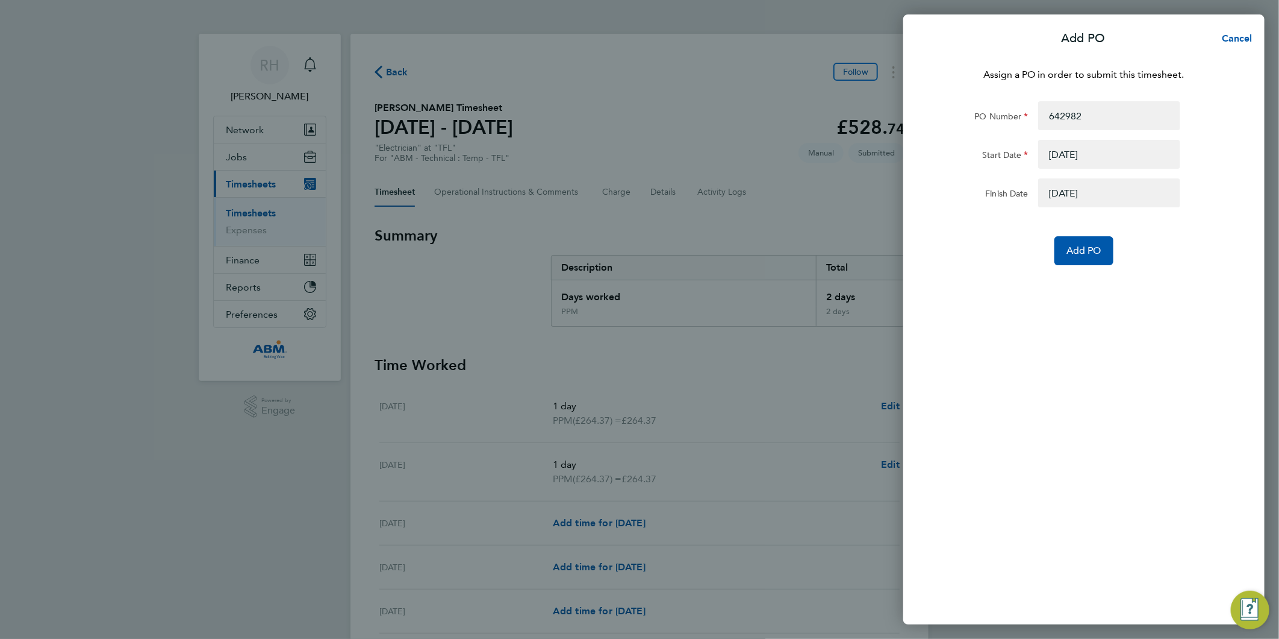
click at [1063, 189] on button "button" at bounding box center [1110, 192] width 142 height 29
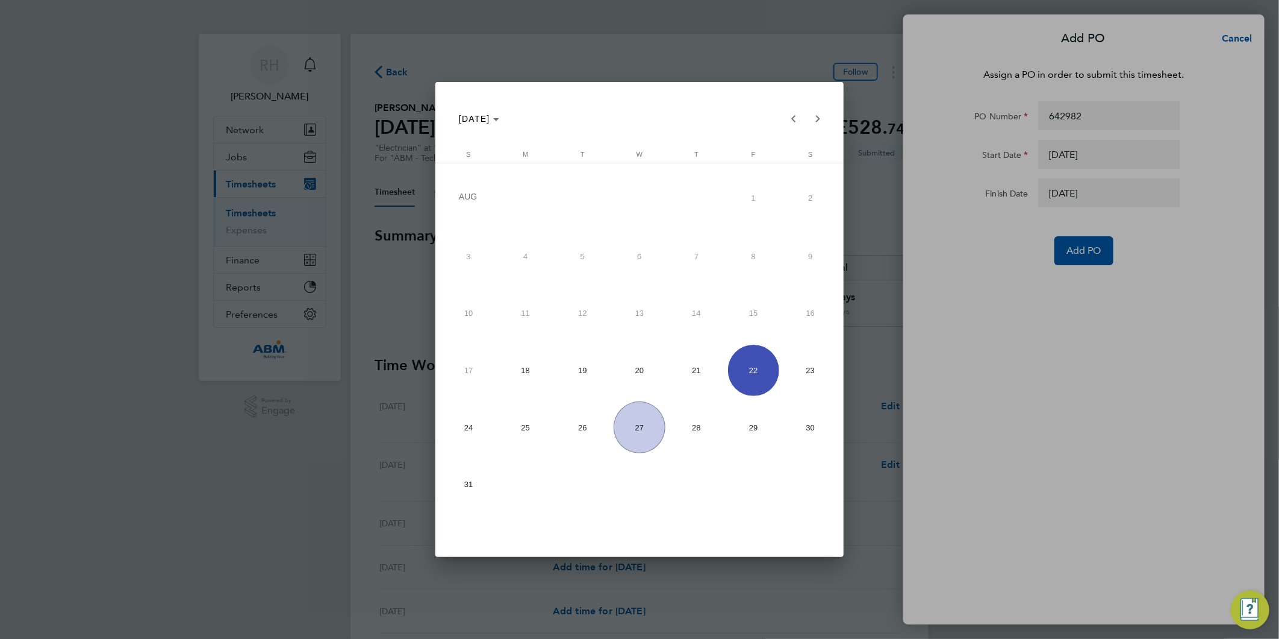
click at [471, 422] on span "24" at bounding box center [468, 426] width 51 height 51
type input "[DATE]"
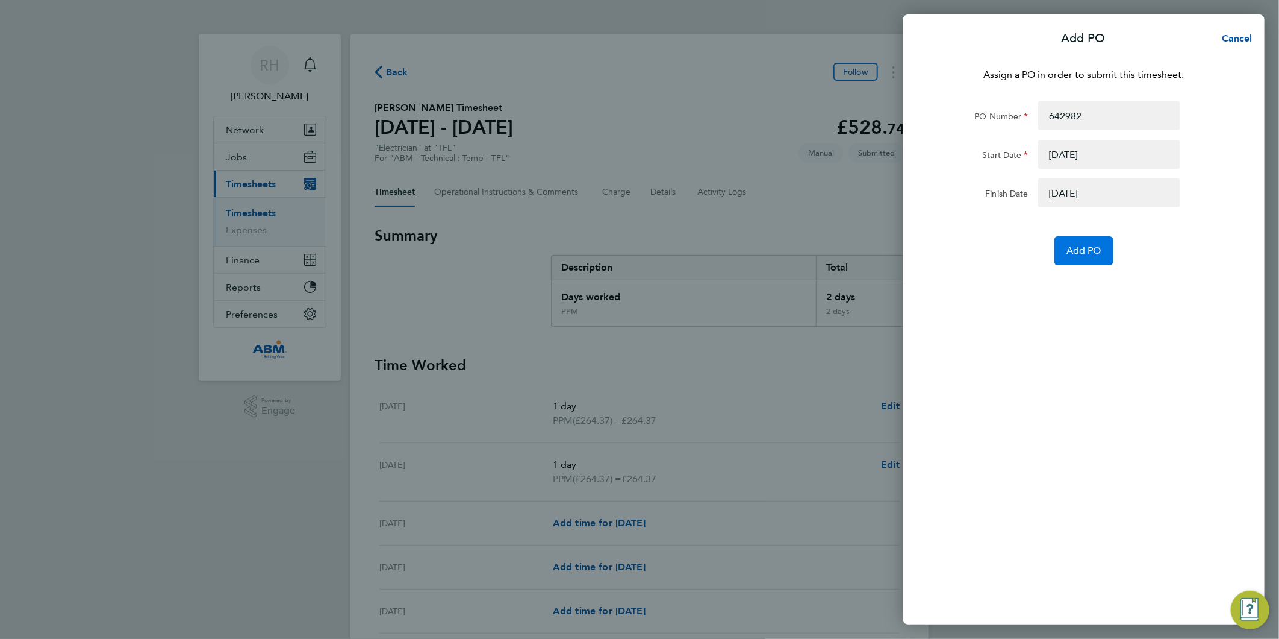
click at [1085, 255] on span "Add PO" at bounding box center [1084, 251] width 35 height 12
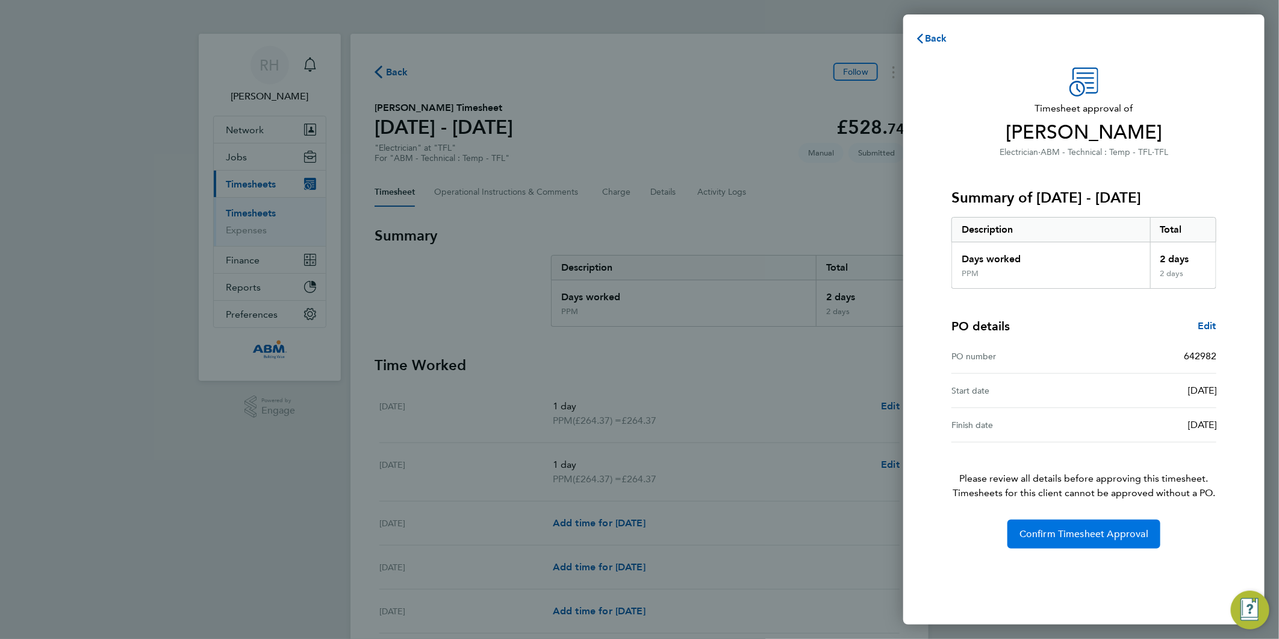
click at [1061, 535] on span "Confirm Timesheet Approval" at bounding box center [1084, 534] width 129 height 12
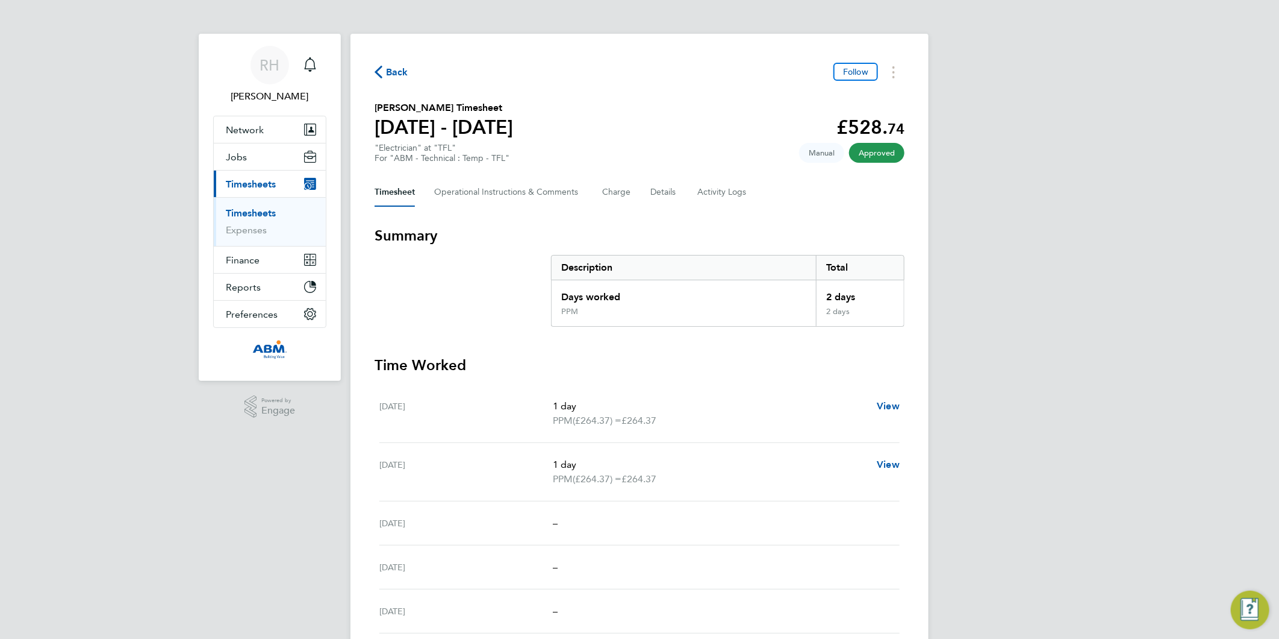
click at [396, 80] on div "Back Follow" at bounding box center [640, 72] width 530 height 19
click at [396, 69] on span "Back" at bounding box center [397, 72] width 22 height 14
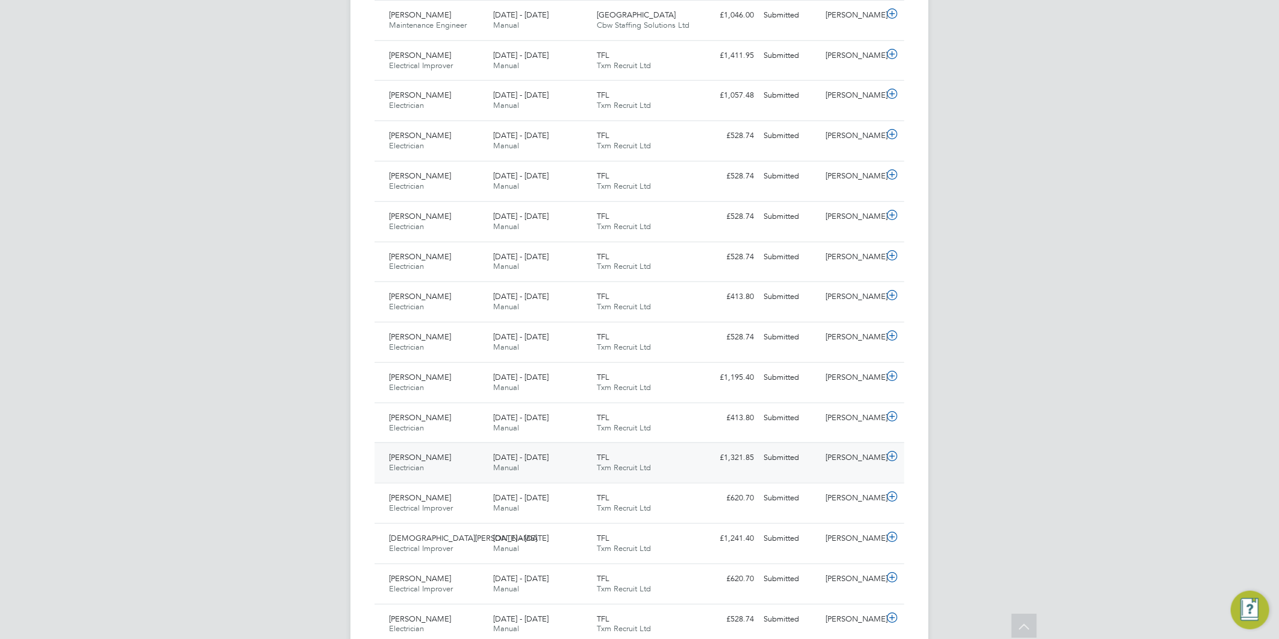
click at [889, 458] on icon at bounding box center [892, 456] width 15 height 10
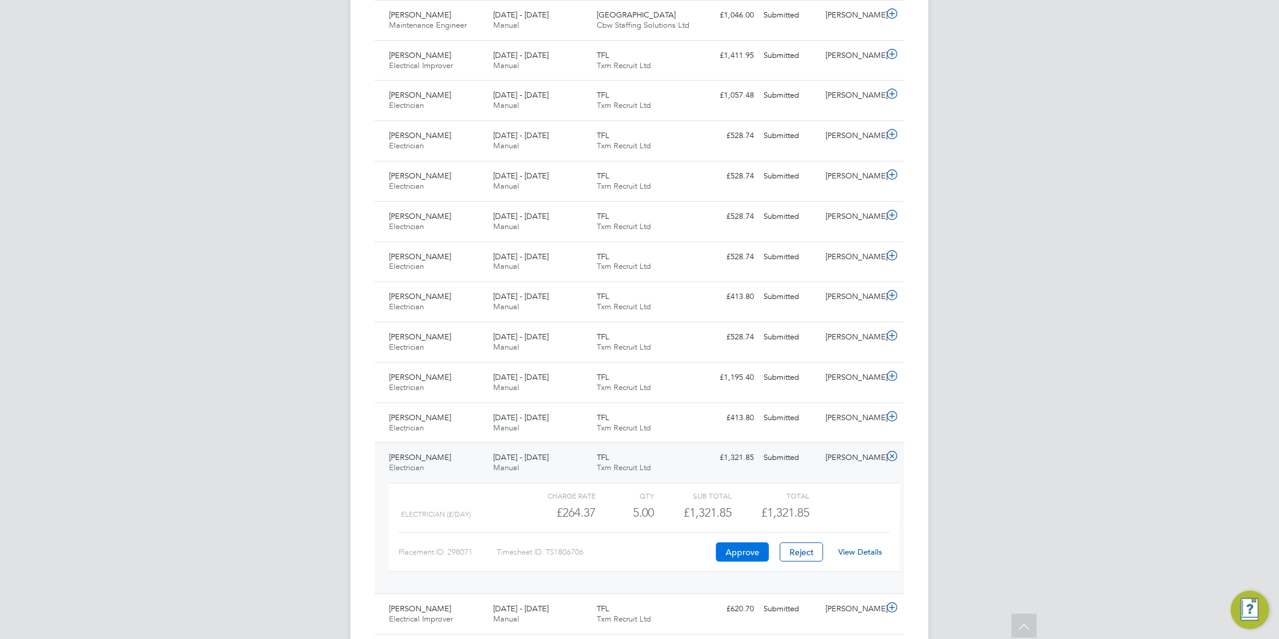
click at [744, 551] on button "Approve" at bounding box center [742, 551] width 53 height 19
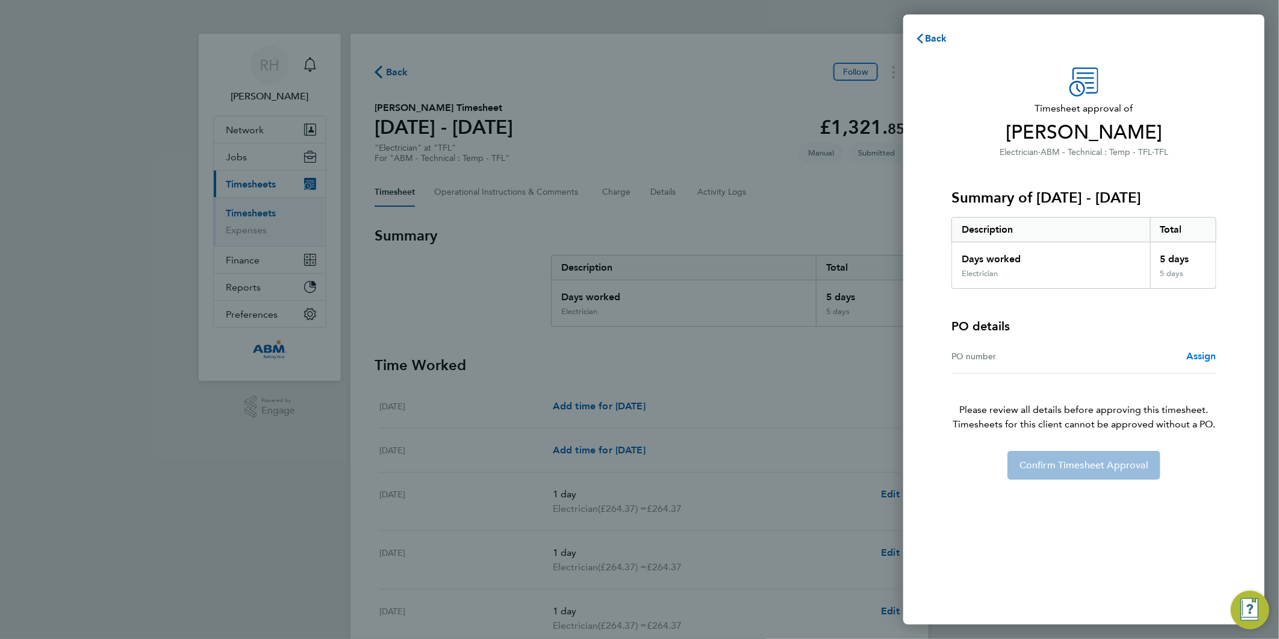
click at [1196, 353] on span "Assign" at bounding box center [1202, 355] width 30 height 11
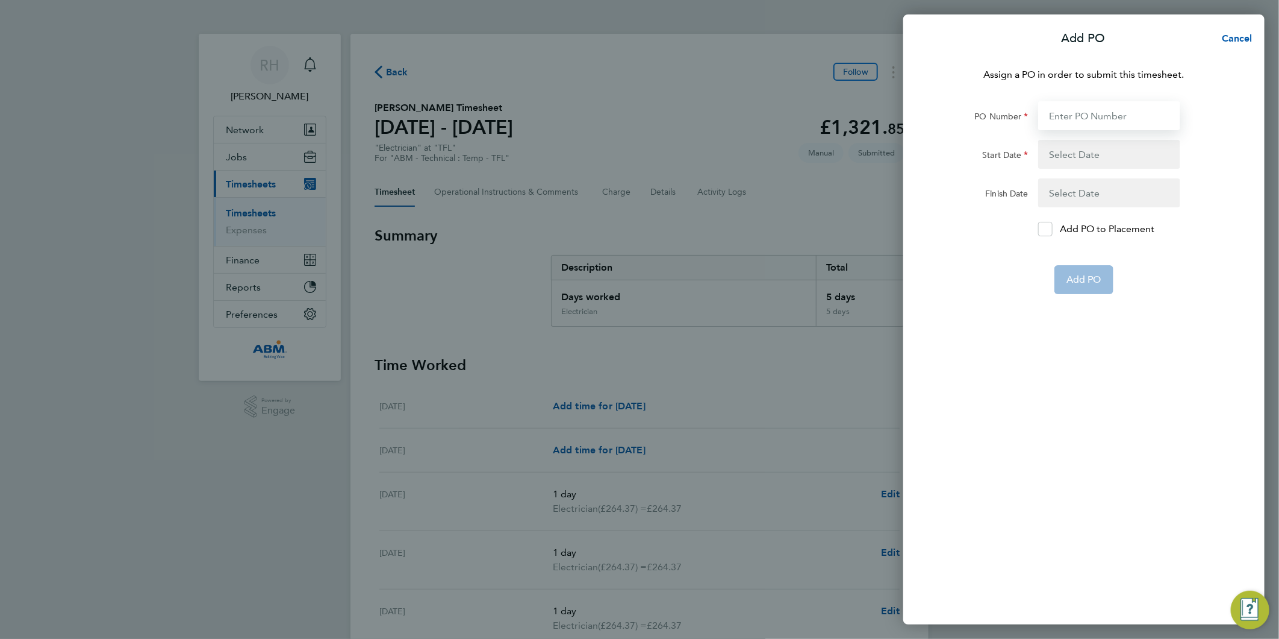
click at [1074, 116] on input "PO Number" at bounding box center [1110, 115] width 142 height 29
paste input "642982"
type input "642982"
type input "18 Aug 25"
type input "24 Aug 25"
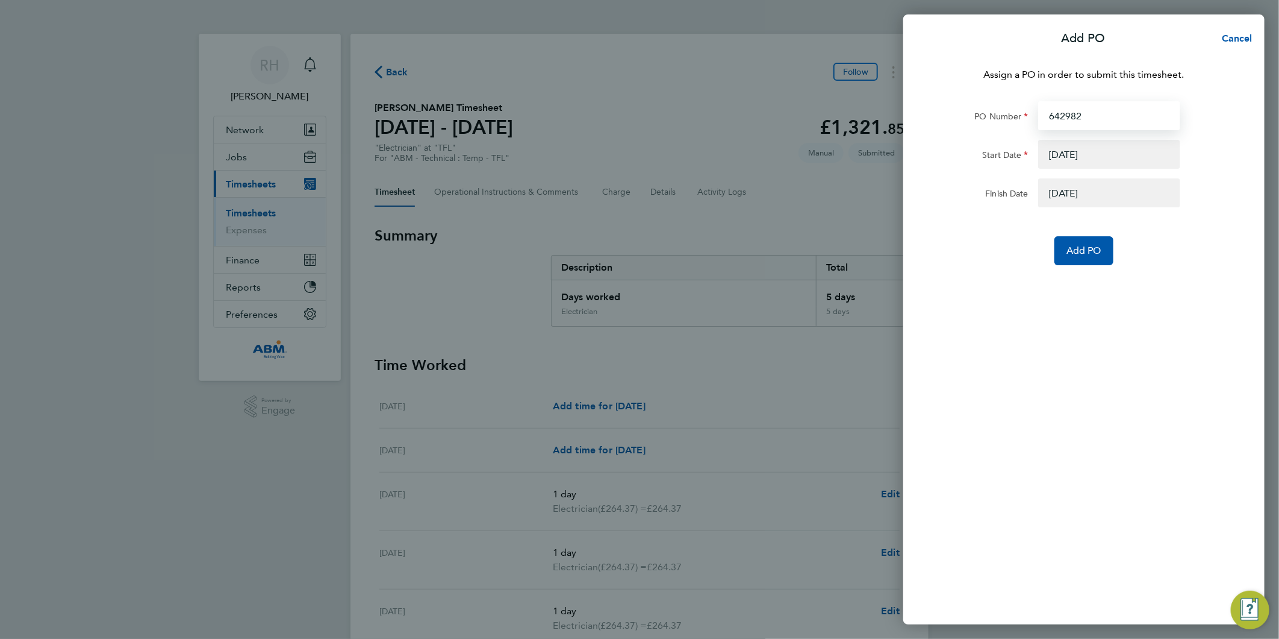
type input "642982"
click at [1058, 163] on button "button" at bounding box center [1110, 154] width 142 height 29
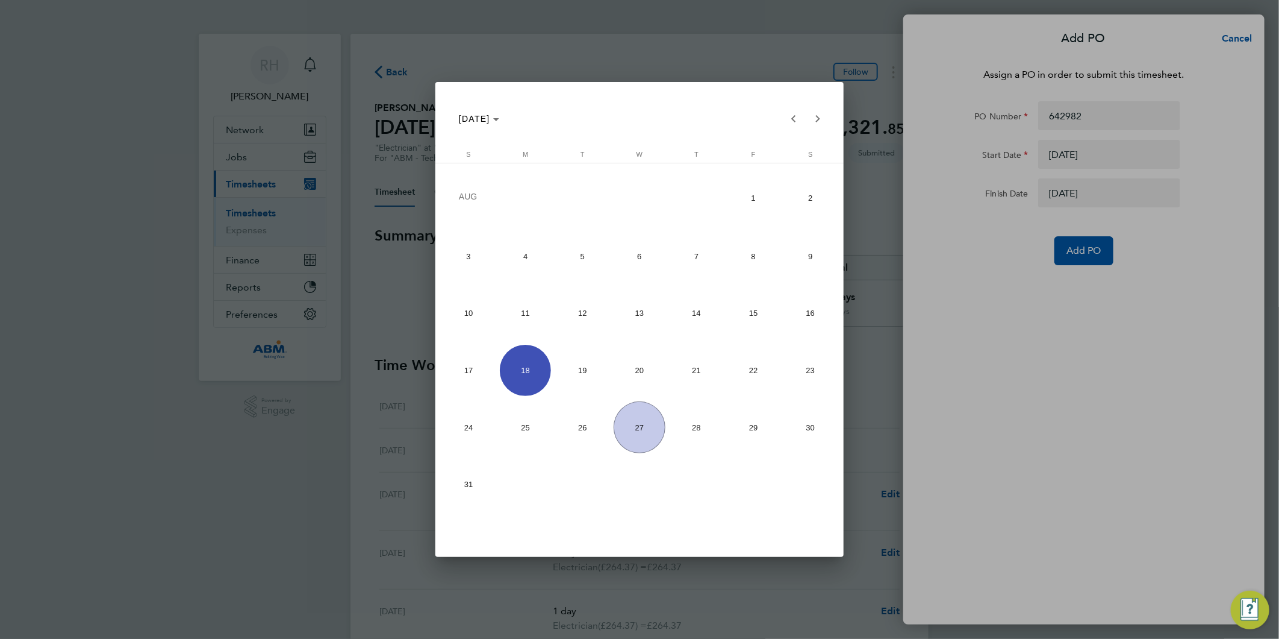
click at [808, 304] on span "16" at bounding box center [810, 312] width 51 height 51
type input "16 Aug 25"
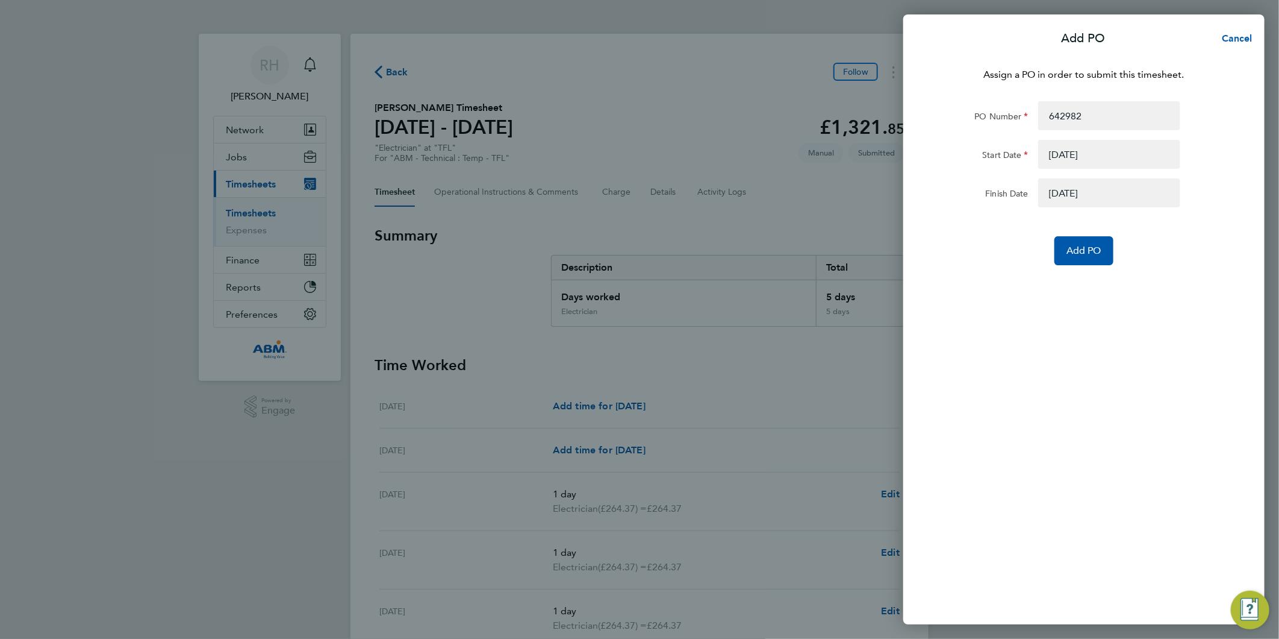
click at [1060, 196] on button "button" at bounding box center [1110, 192] width 142 height 29
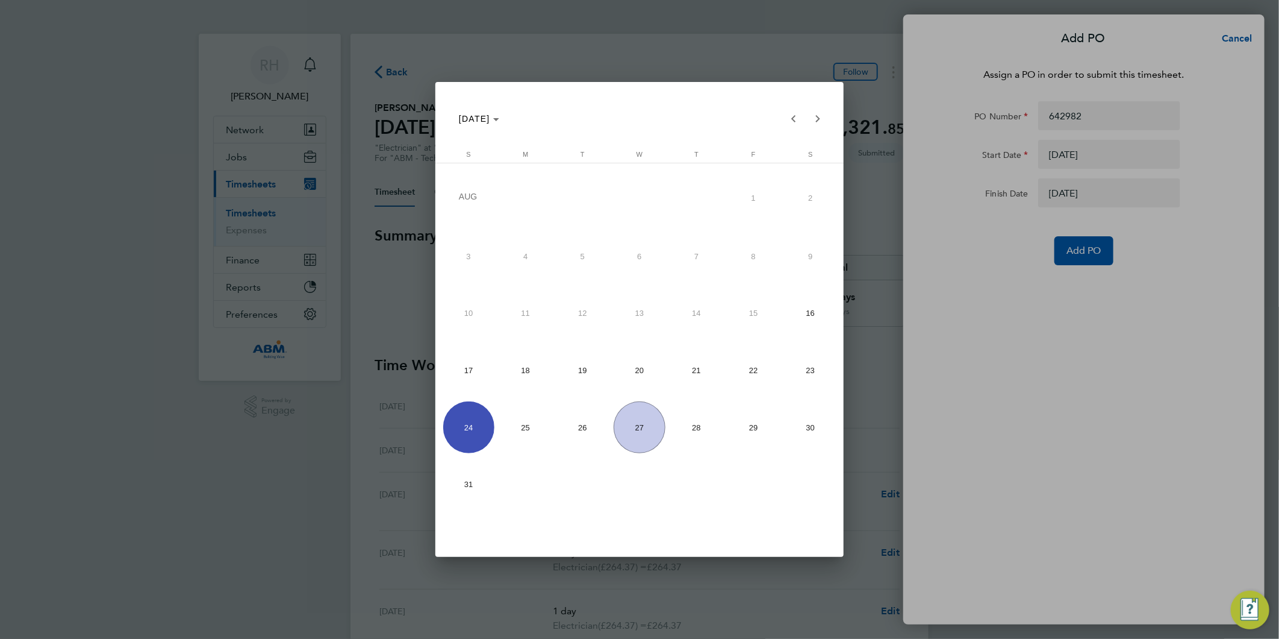
click at [754, 372] on span "22" at bounding box center [753, 370] width 51 height 51
type input "22 Aug 25"
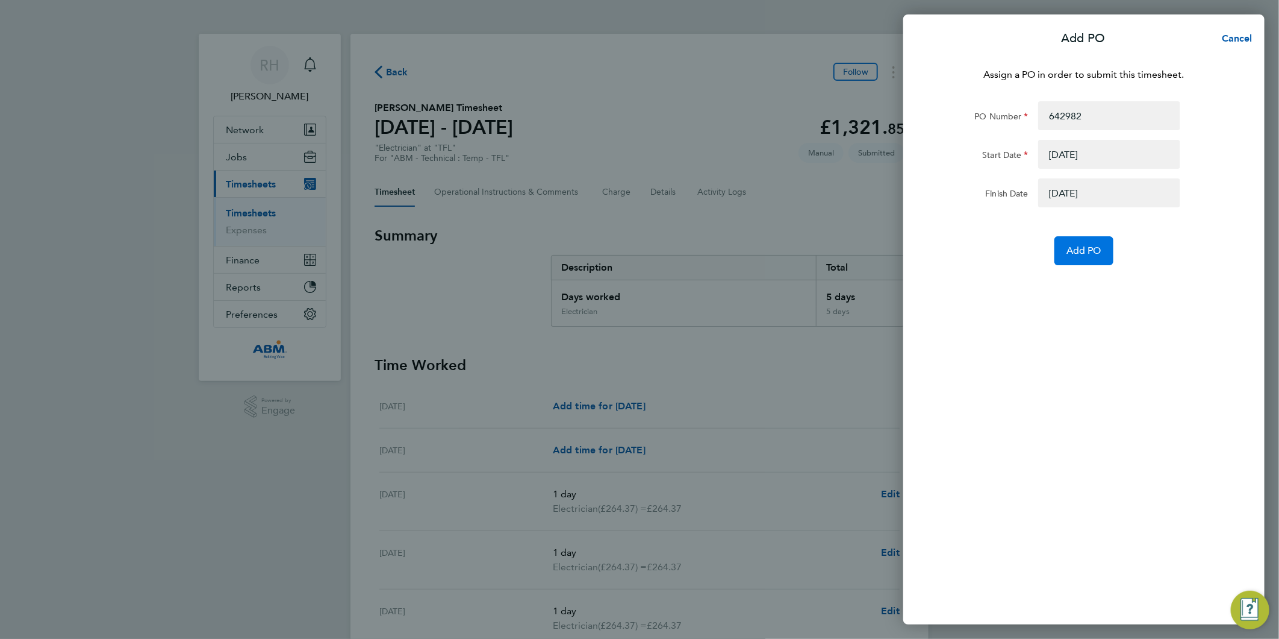
click at [1076, 243] on button "Add PO" at bounding box center [1084, 250] width 59 height 29
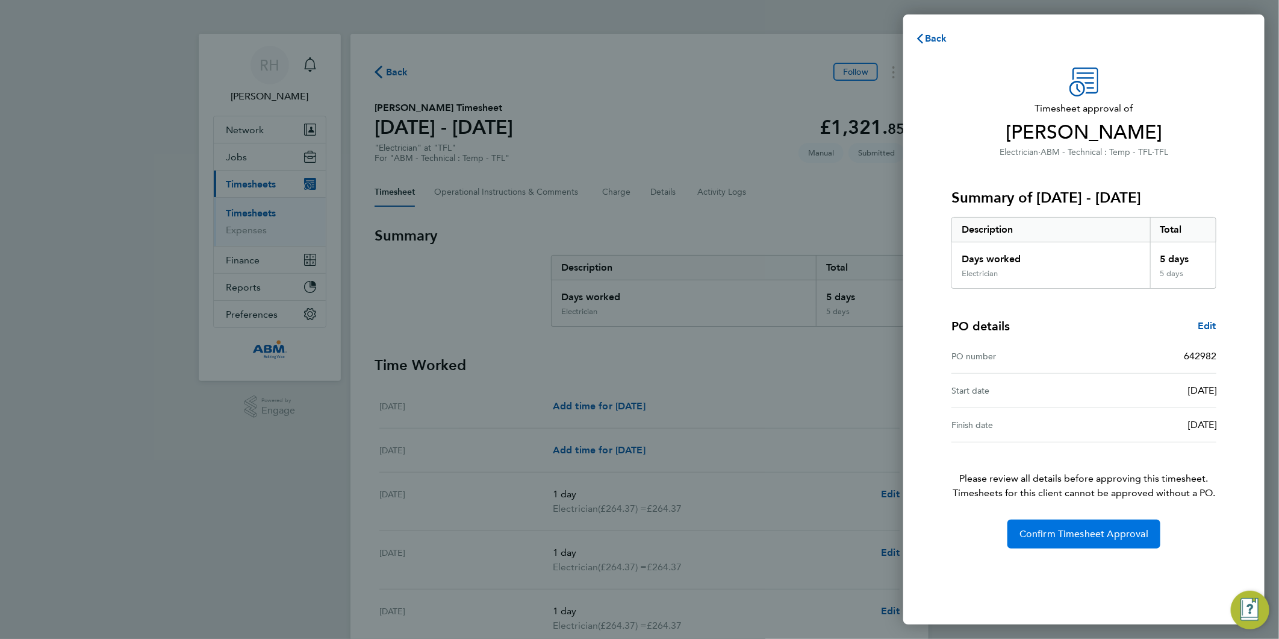
click at [1061, 537] on span "Confirm Timesheet Approval" at bounding box center [1084, 534] width 129 height 12
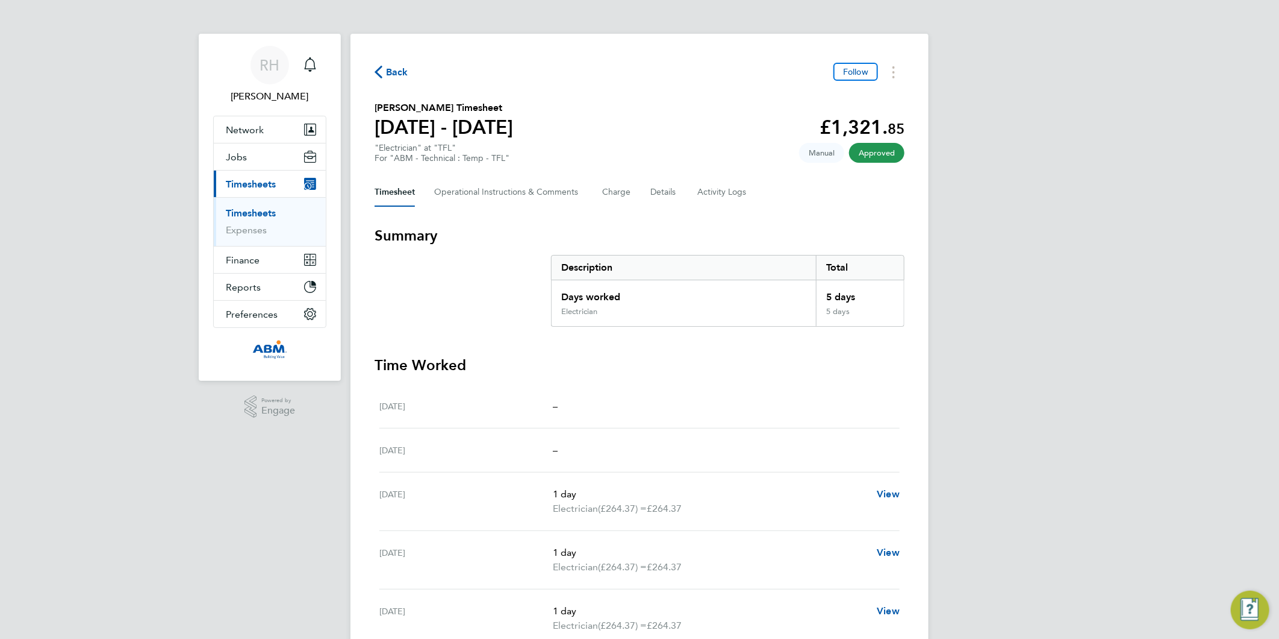
click at [400, 65] on span "Back" at bounding box center [397, 72] width 22 height 14
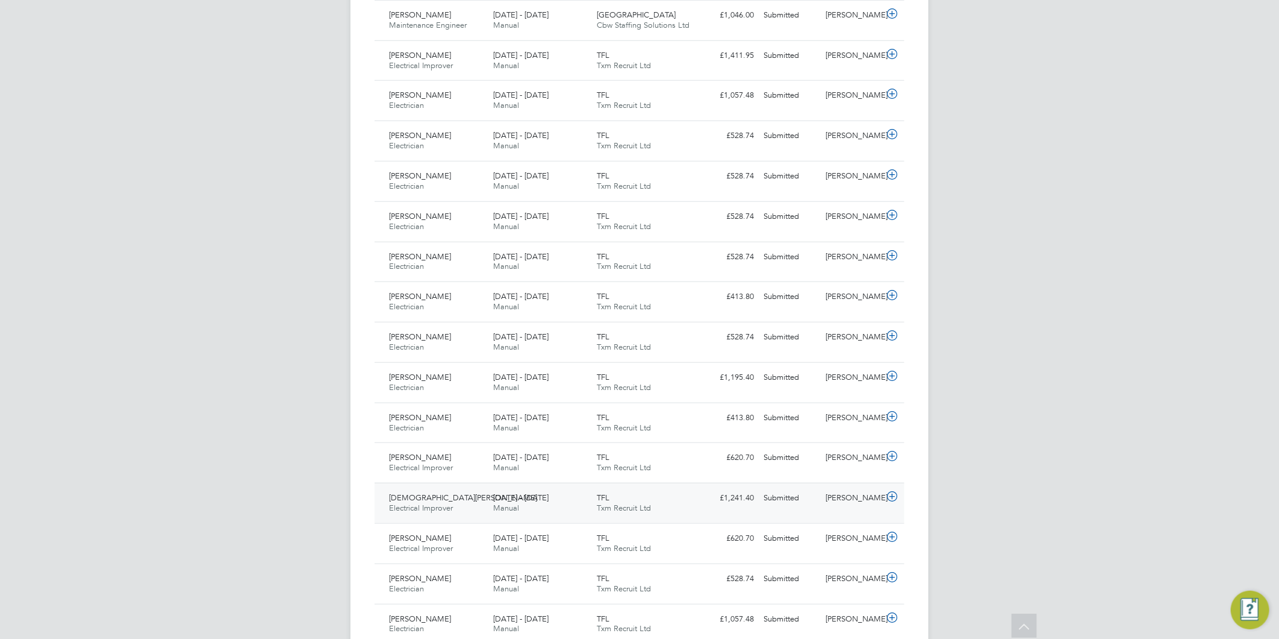
click at [895, 498] on icon at bounding box center [892, 497] width 15 height 10
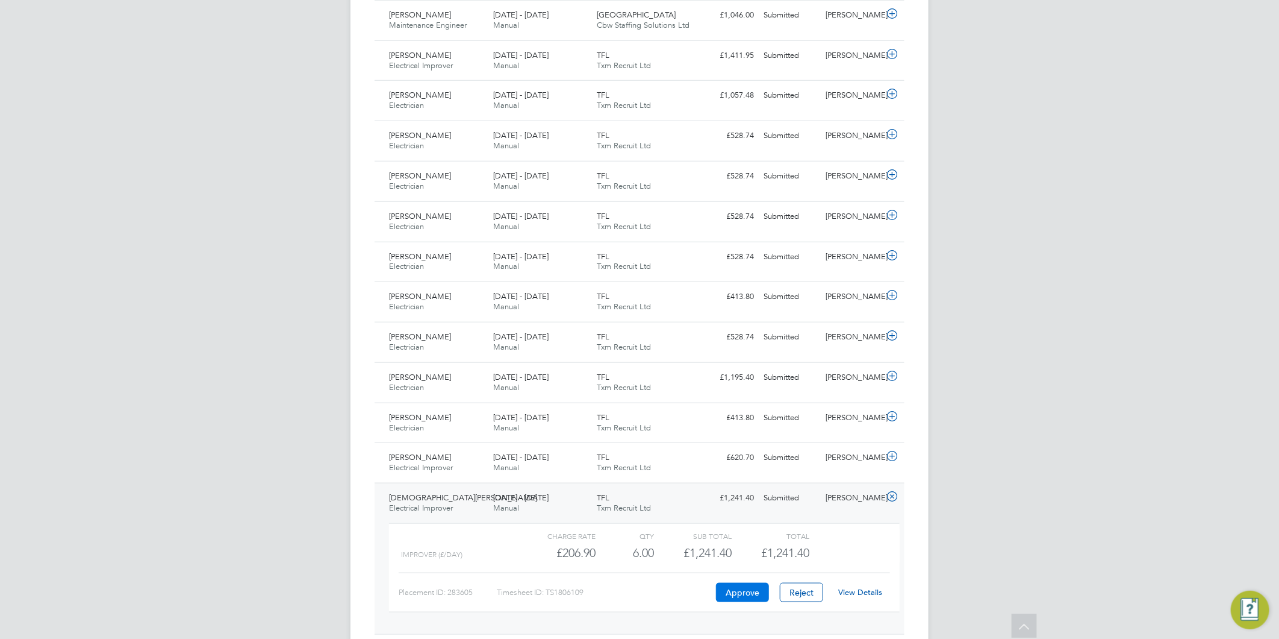
click at [736, 597] on button "Approve" at bounding box center [742, 592] width 53 height 19
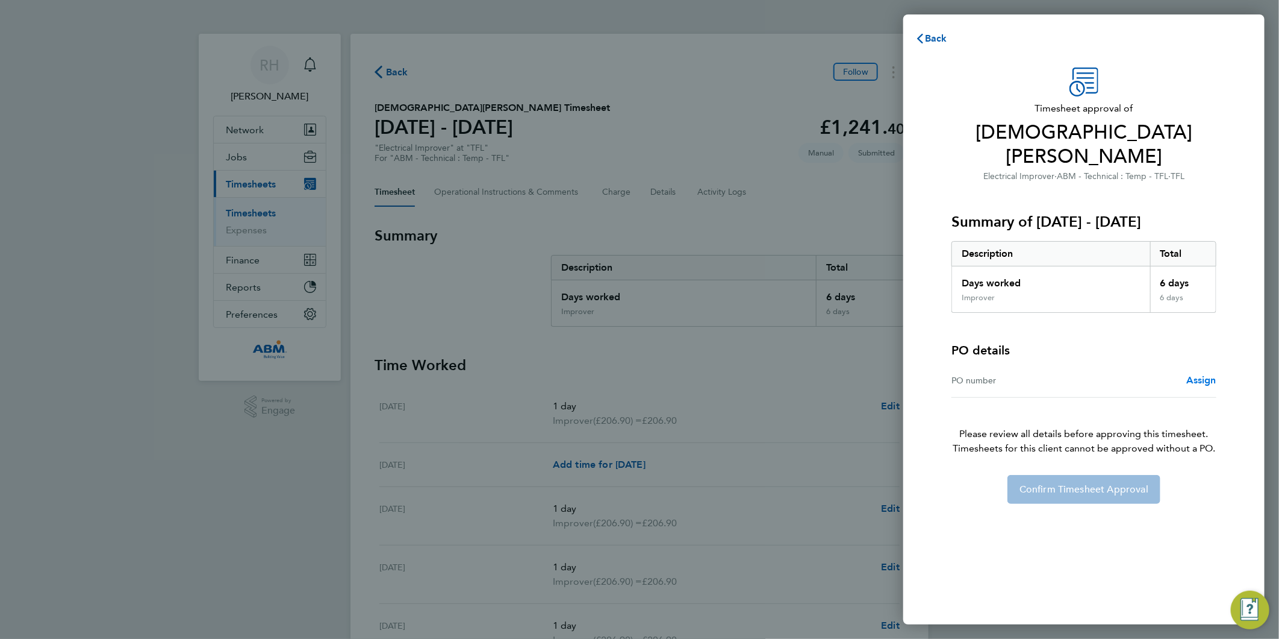
click at [1202, 374] on span "Assign" at bounding box center [1202, 379] width 30 height 11
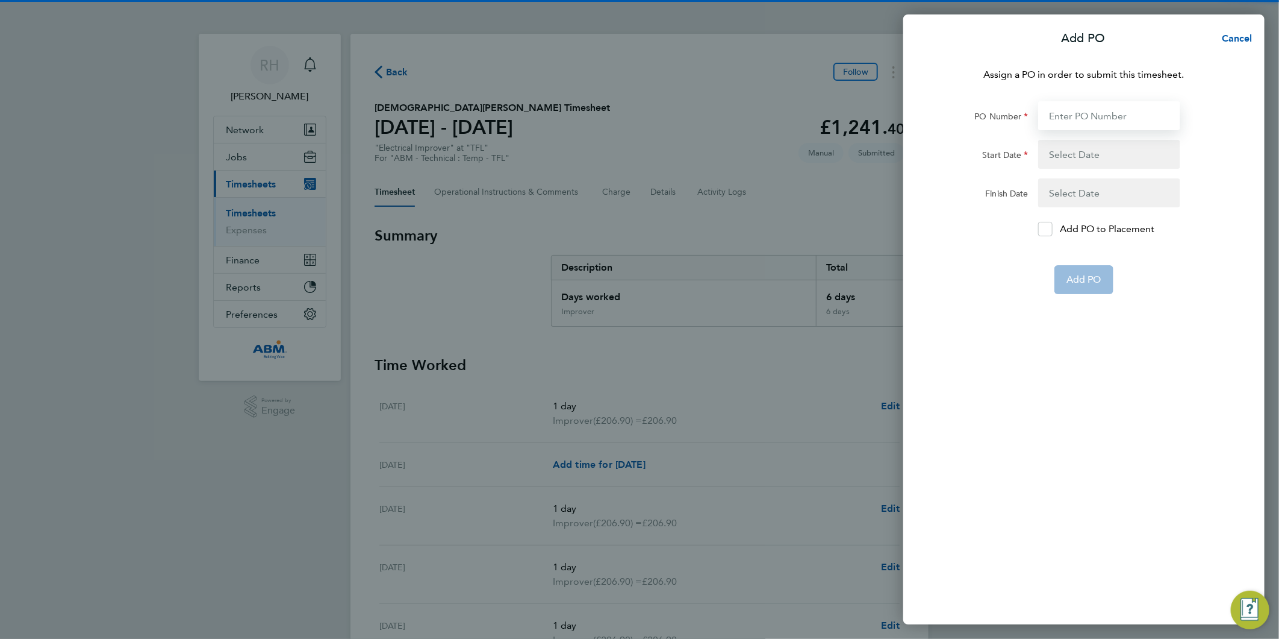
click at [1064, 116] on input "PO Number" at bounding box center [1110, 115] width 142 height 29
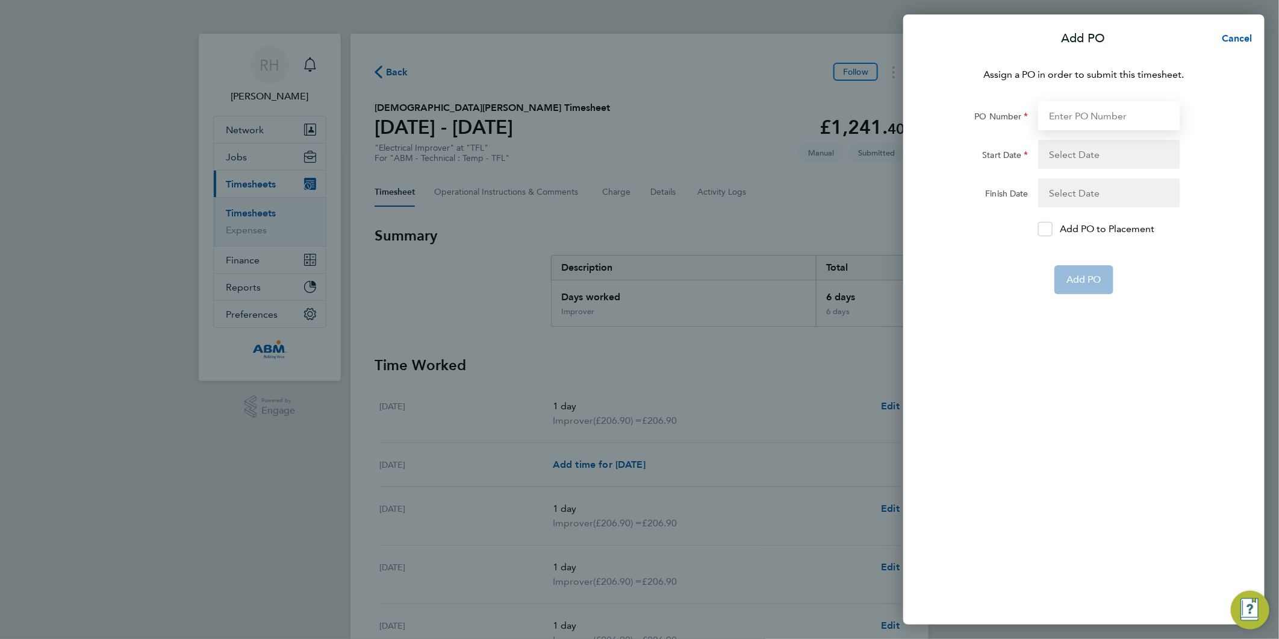
paste input "642982"
type input "642982"
type input "[DATE]"
type input "642982"
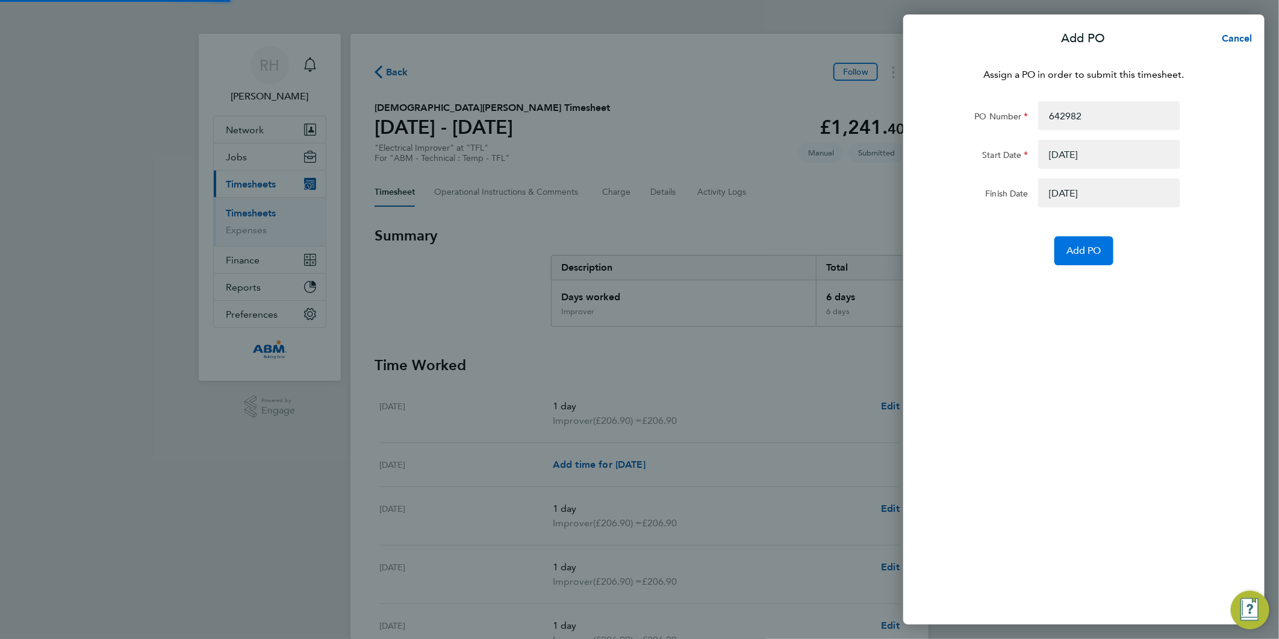
click at [1069, 248] on span "Add PO" at bounding box center [1084, 251] width 35 height 12
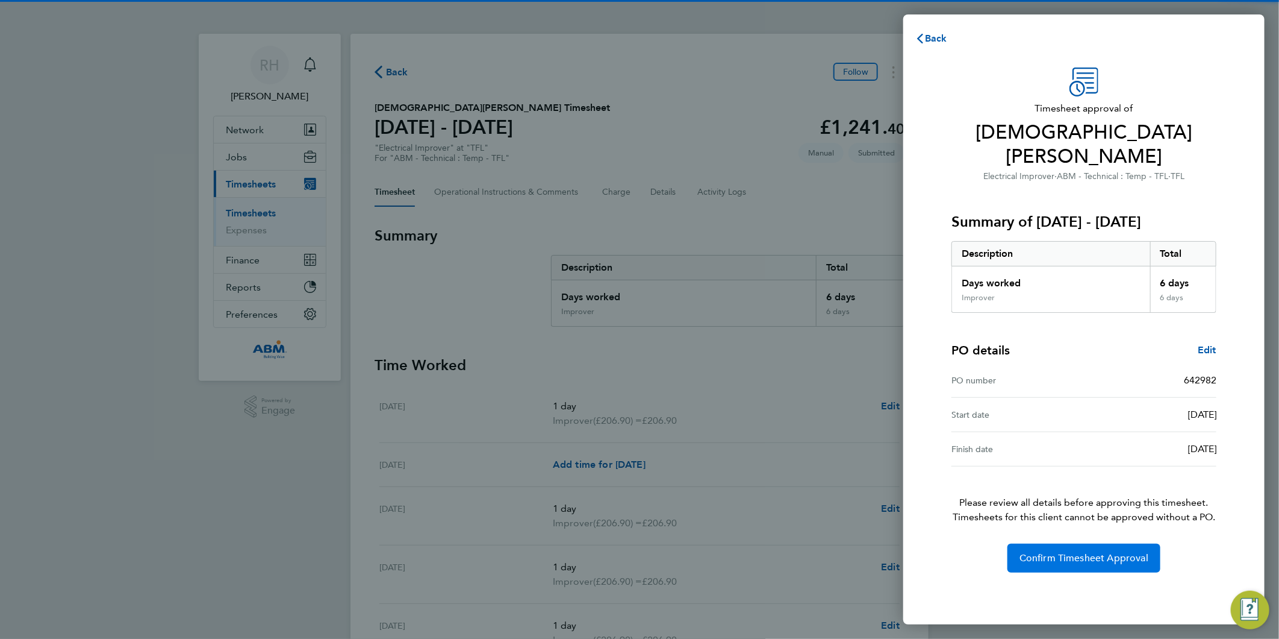
click at [1077, 552] on span "Confirm Timesheet Approval" at bounding box center [1084, 558] width 129 height 12
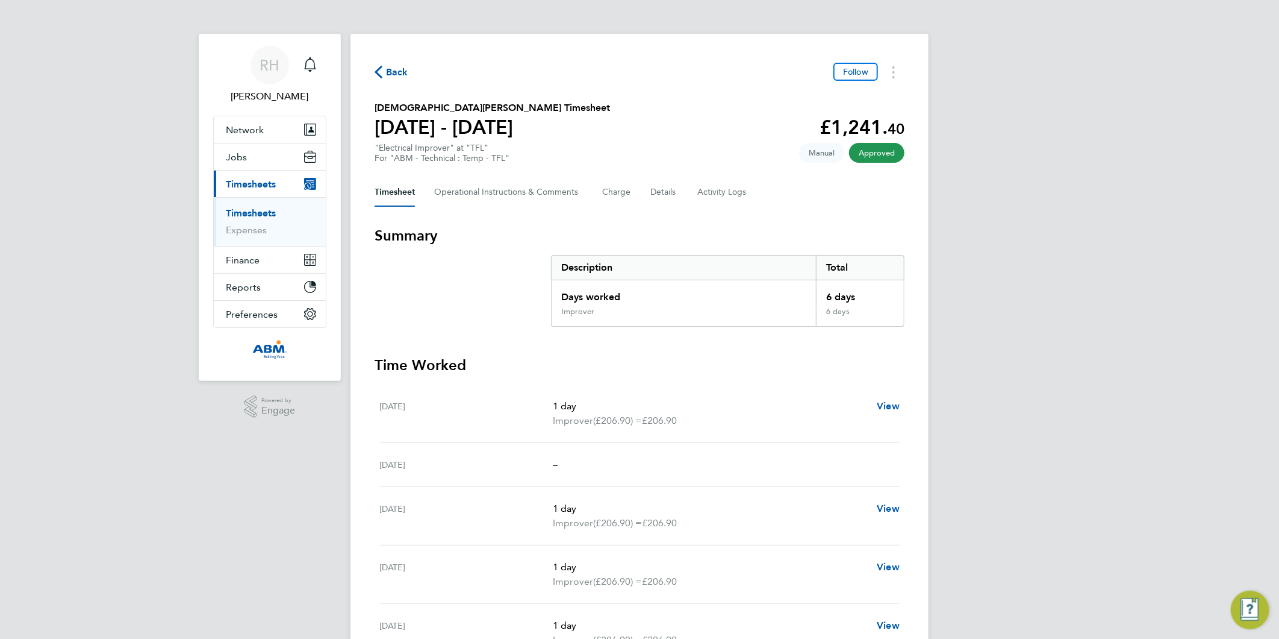
click at [396, 73] on span "Back" at bounding box center [397, 72] width 22 height 14
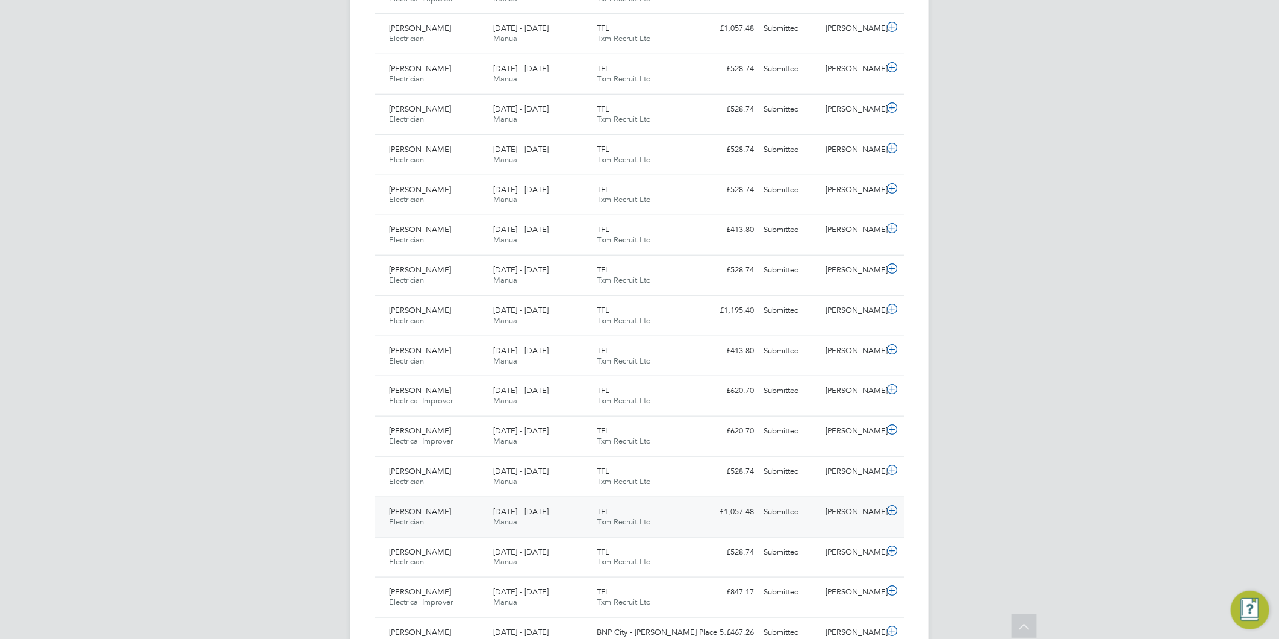
click at [893, 510] on icon at bounding box center [892, 510] width 15 height 10
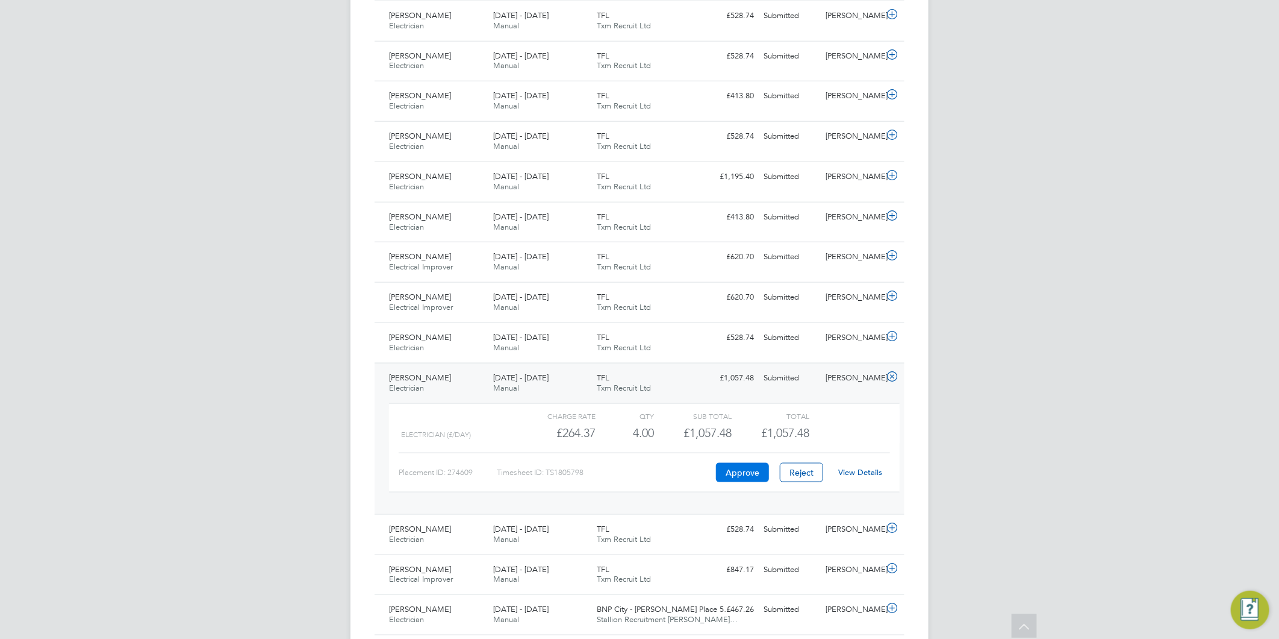
click at [731, 476] on button "Approve" at bounding box center [742, 472] width 53 height 19
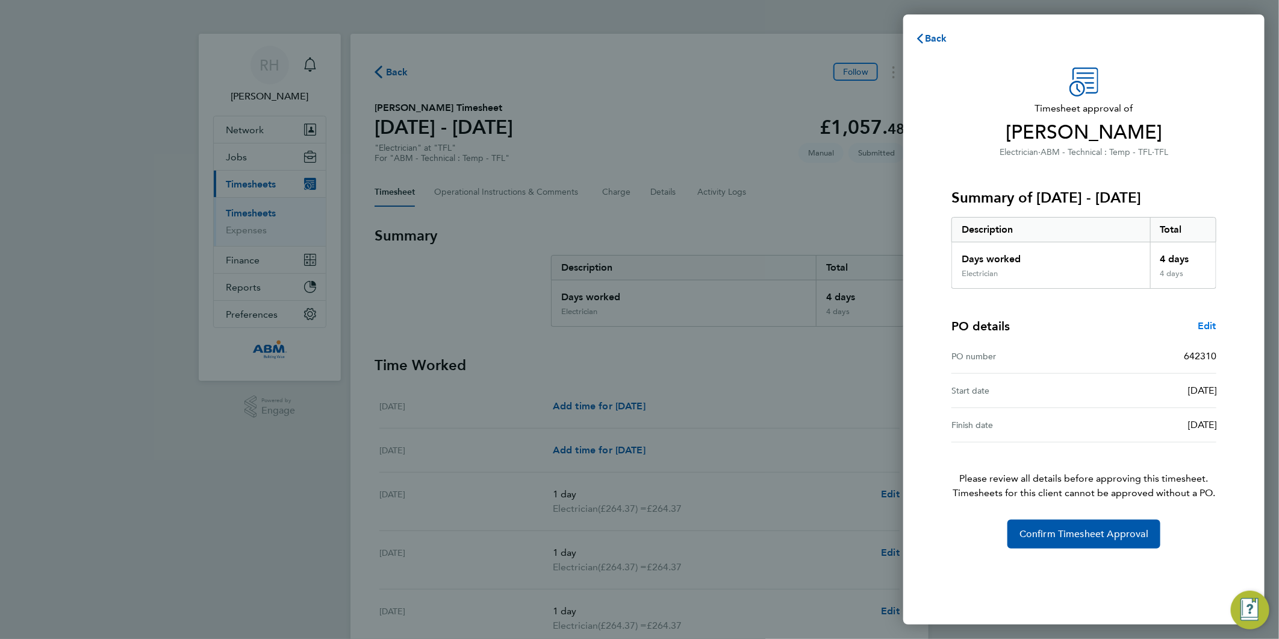
click at [1205, 323] on span "Edit" at bounding box center [1207, 325] width 19 height 11
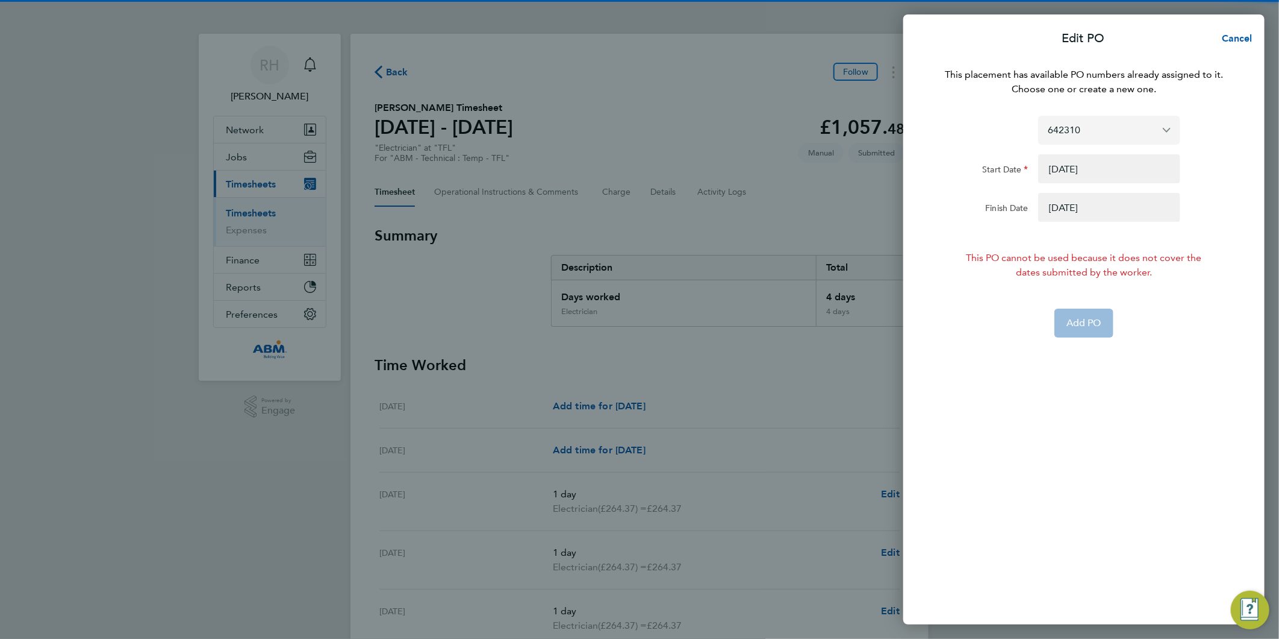
click at [1099, 130] on input "642310" at bounding box center [1110, 130] width 142 height 28
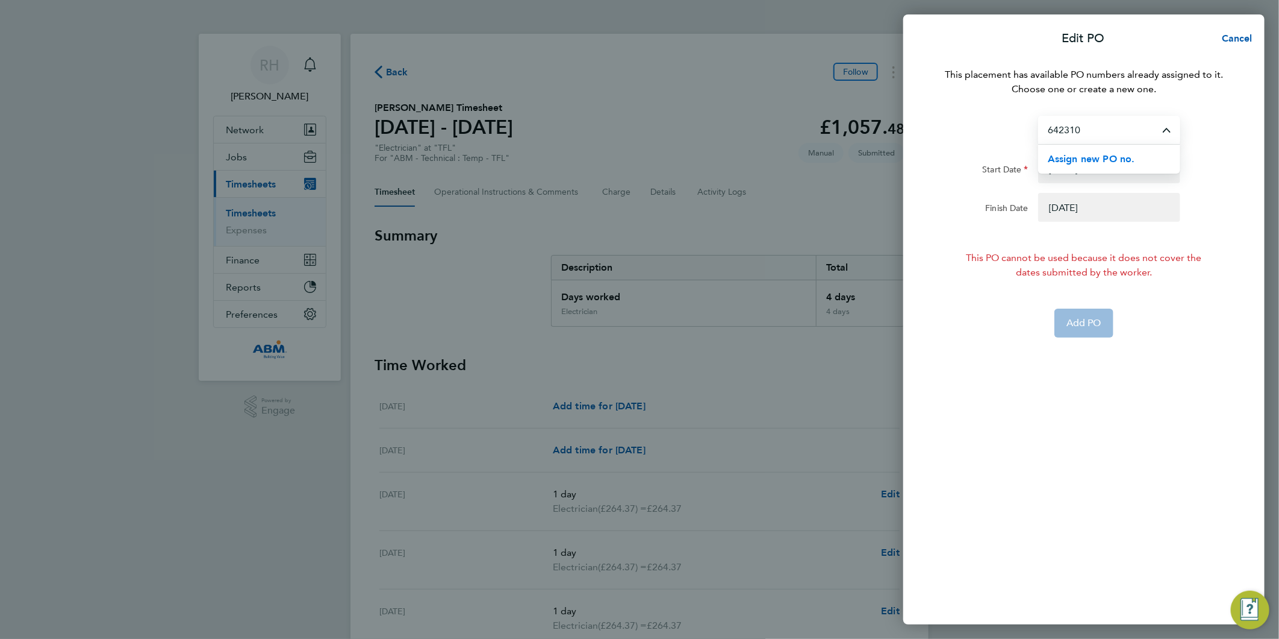
click at [1095, 158] on span "Assign new PO no." at bounding box center [1091, 158] width 87 height 11
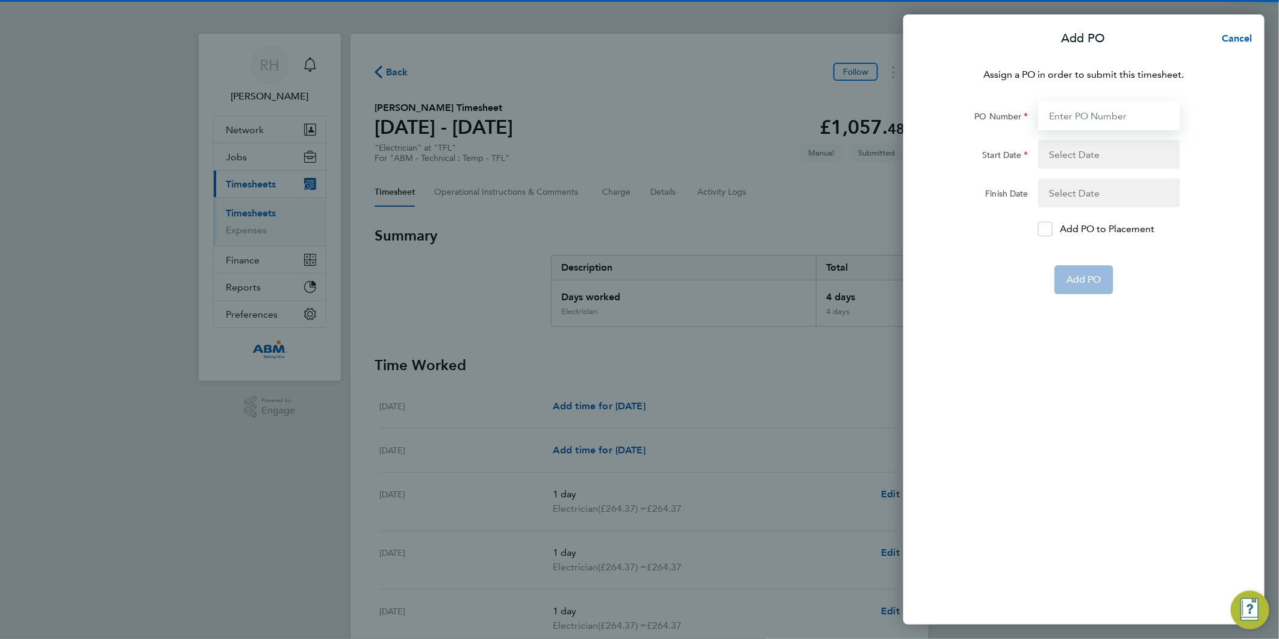
click at [1075, 117] on input "PO Number" at bounding box center [1110, 115] width 142 height 29
paste input "642982"
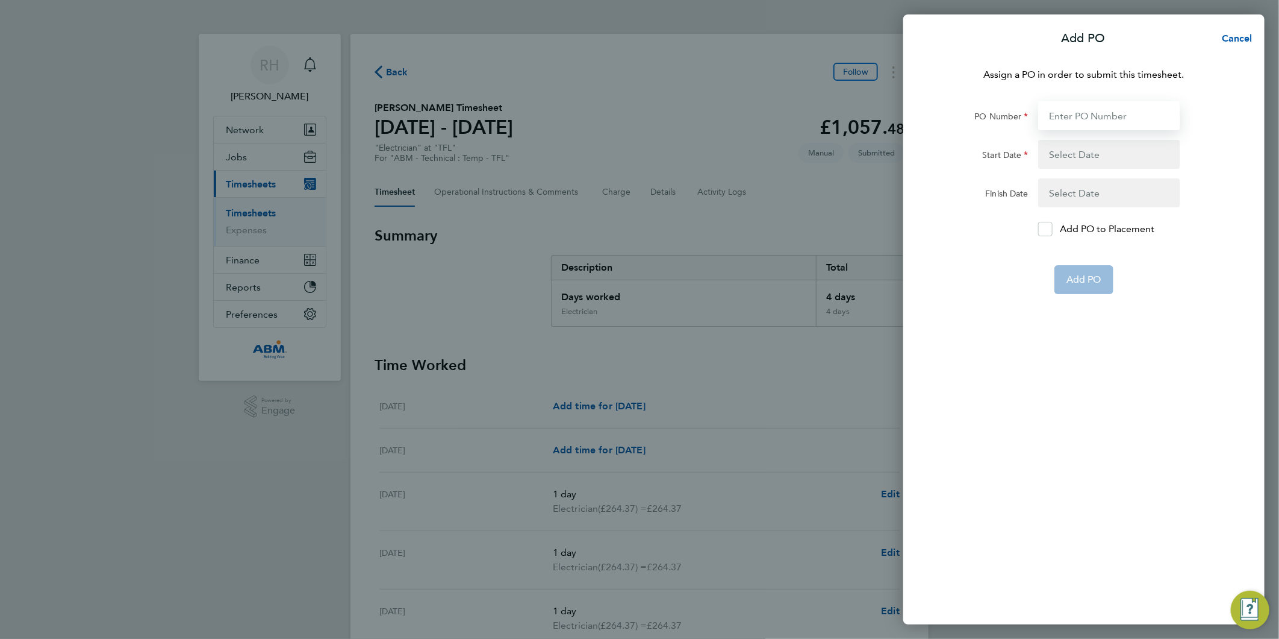
type input "642982"
type input "16 Aug 25"
type input "22 Aug 25"
type input "642982"
click at [1072, 157] on button "button" at bounding box center [1110, 154] width 142 height 29
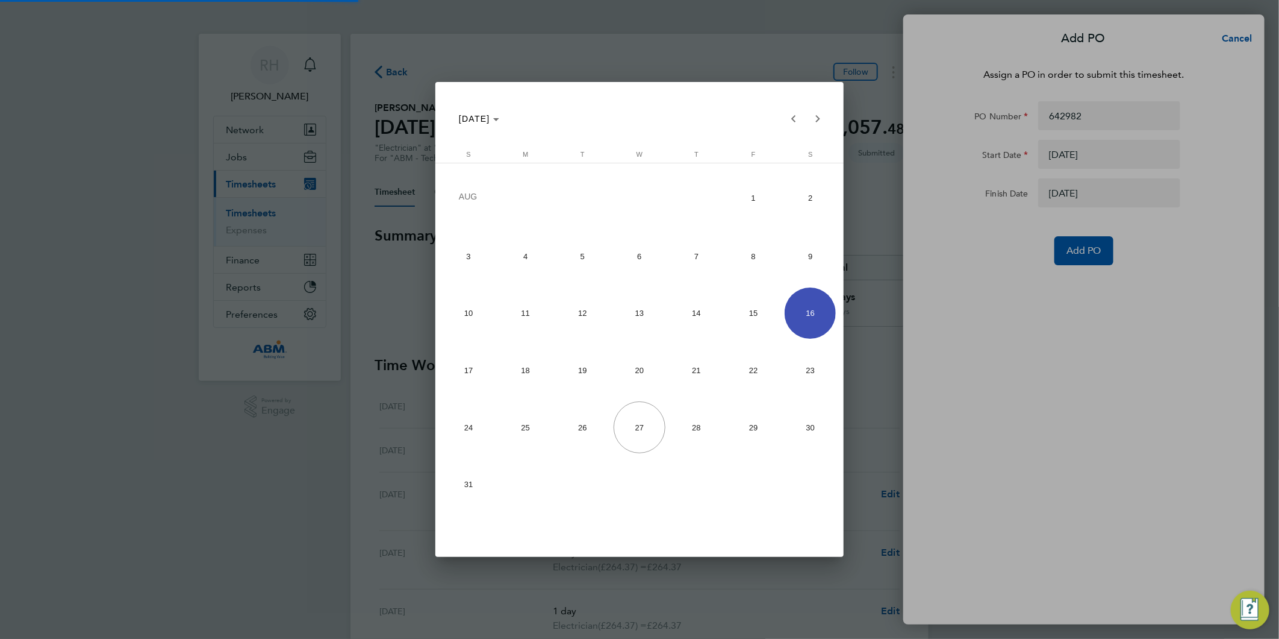
click at [957, 243] on div at bounding box center [639, 319] width 1279 height 639
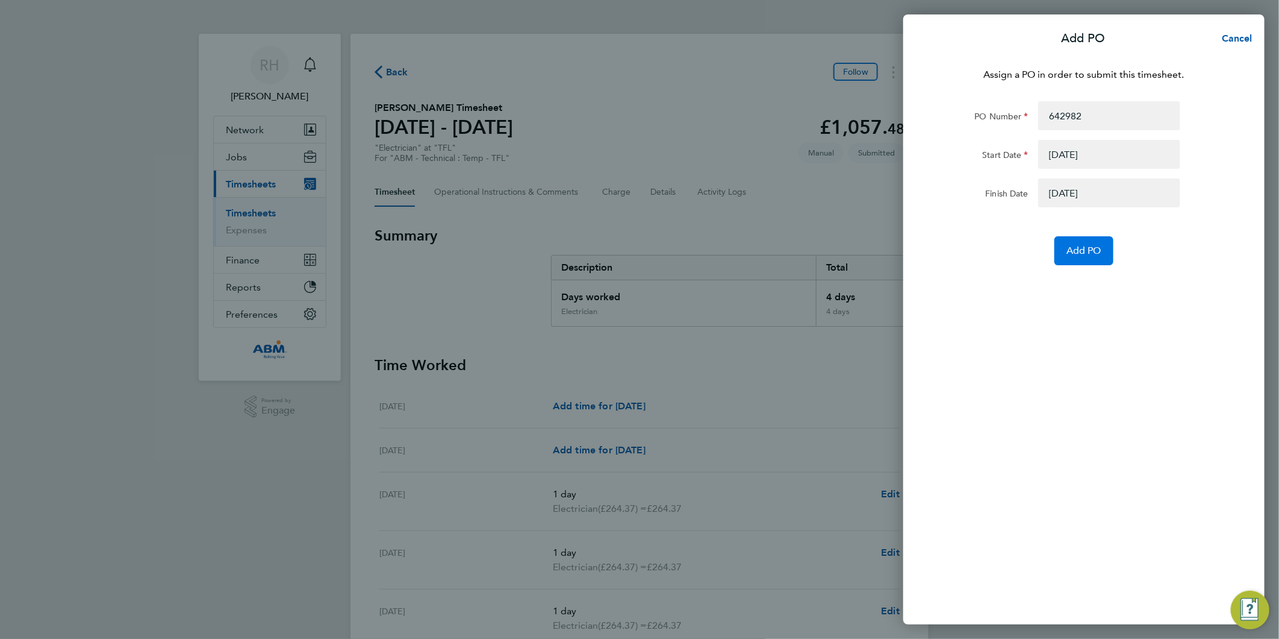
click at [1071, 256] on button "Add PO" at bounding box center [1084, 250] width 59 height 29
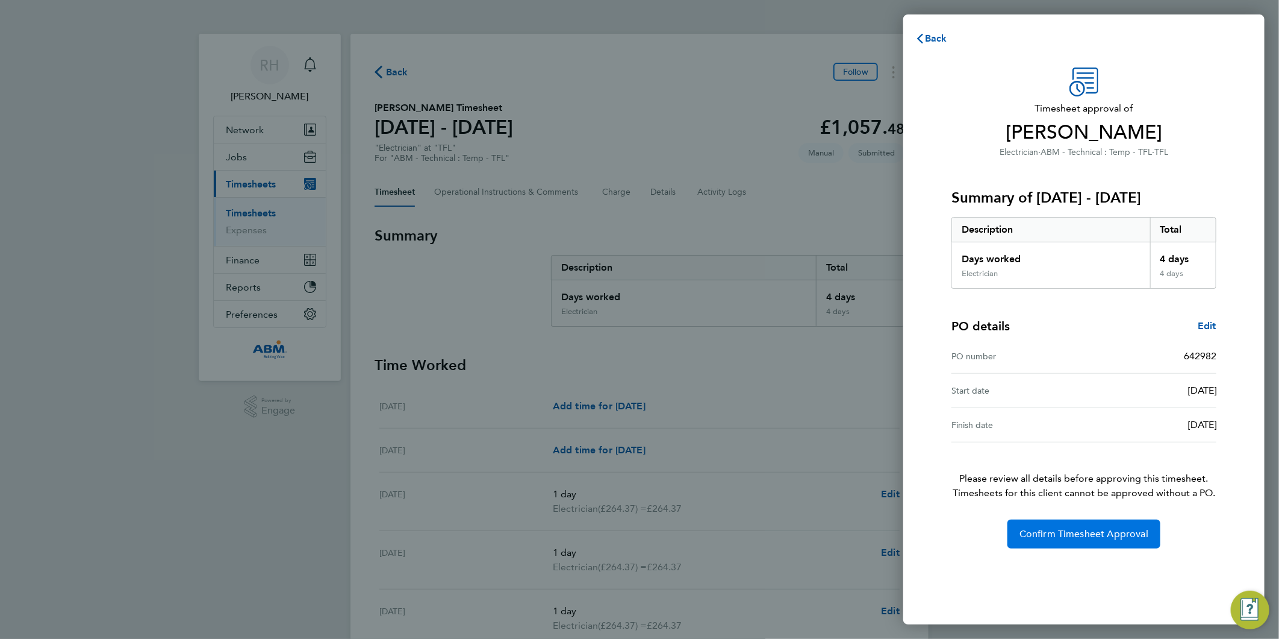
click at [1089, 525] on button "Confirm Timesheet Approval" at bounding box center [1084, 533] width 153 height 29
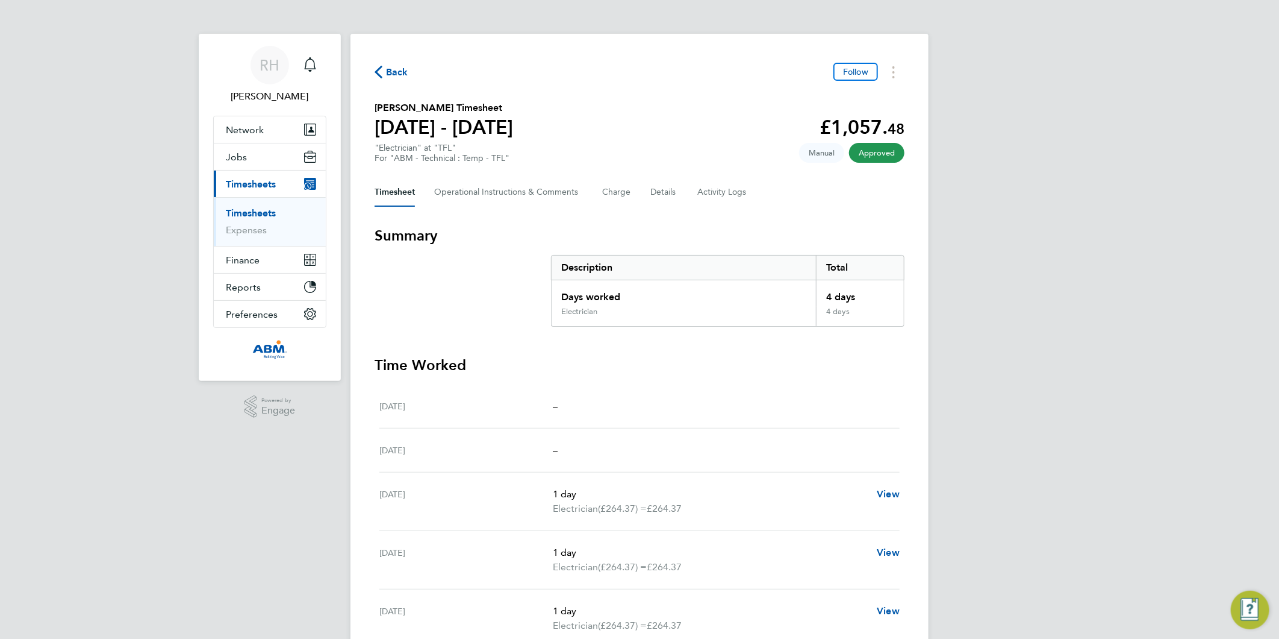
click at [386, 71] on span "Back" at bounding box center [392, 71] width 34 height 11
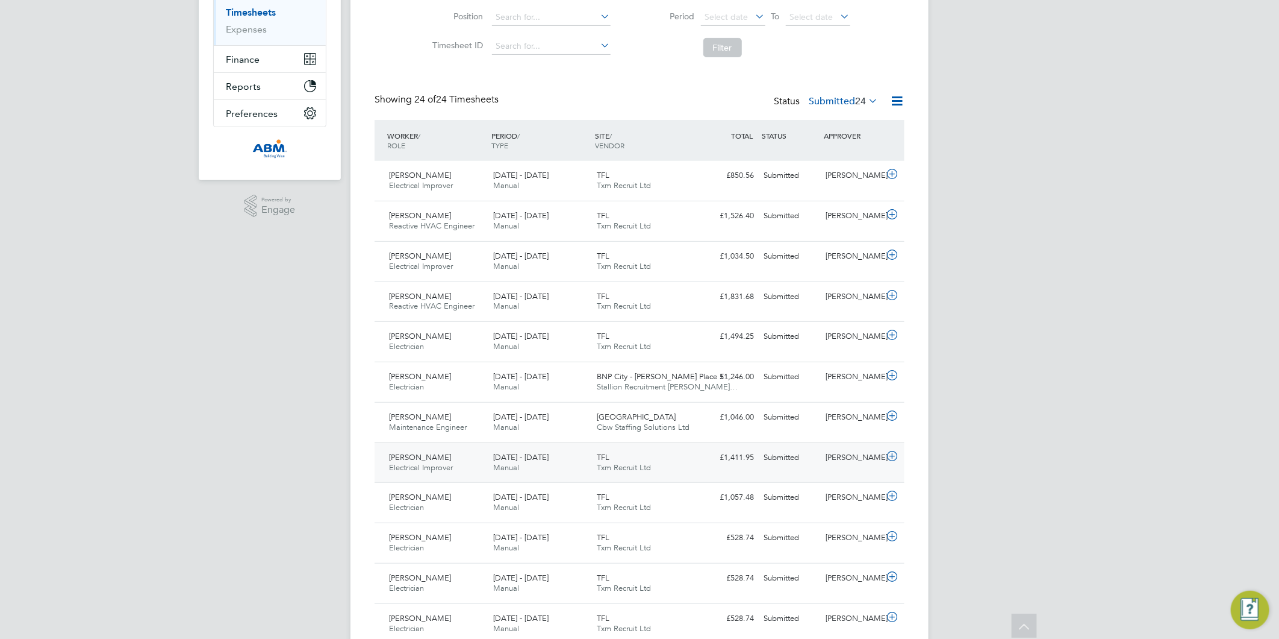
scroll to position [267, 0]
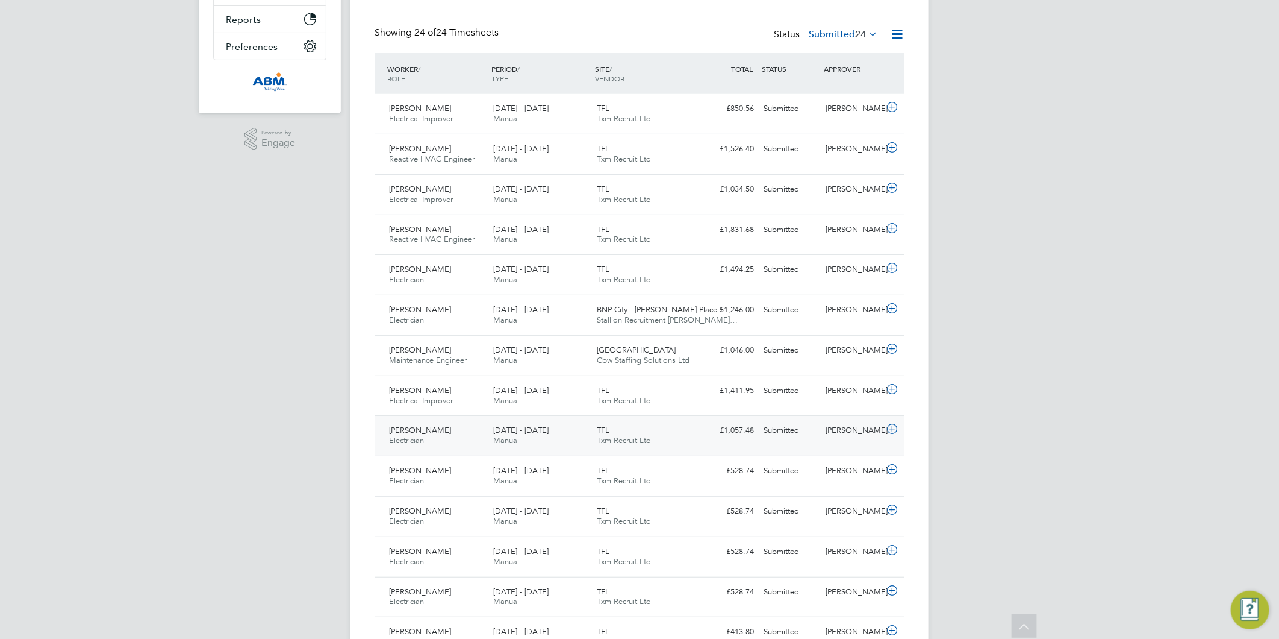
click at [890, 430] on icon at bounding box center [892, 429] width 15 height 10
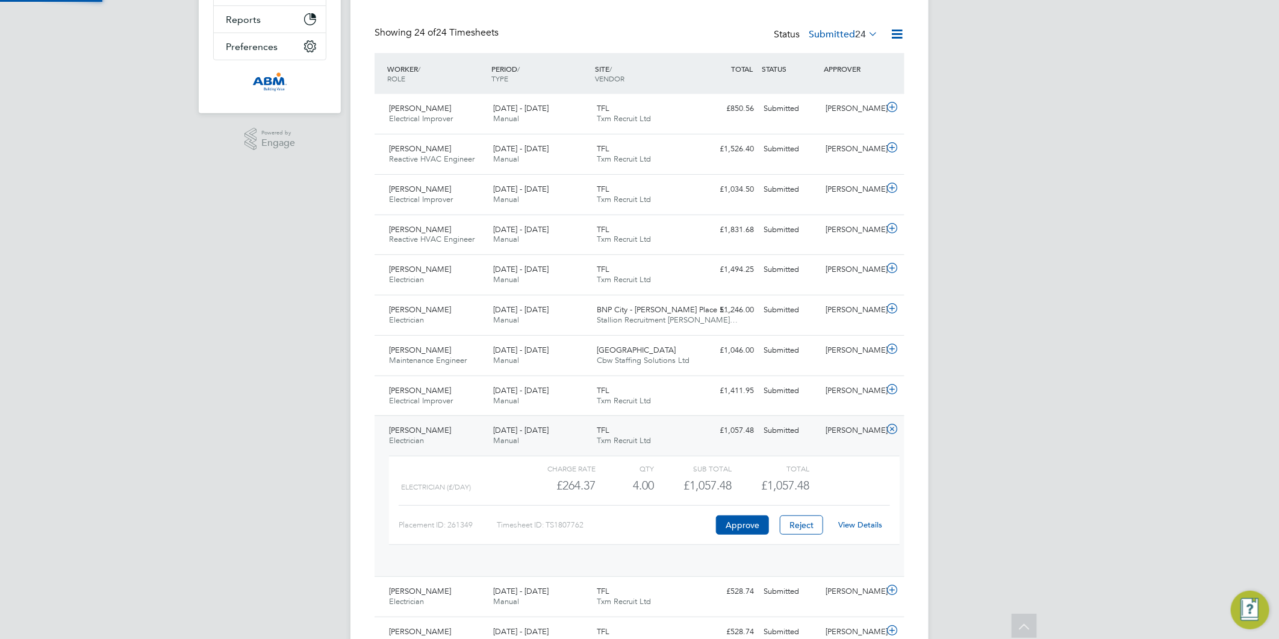
scroll to position [20, 117]
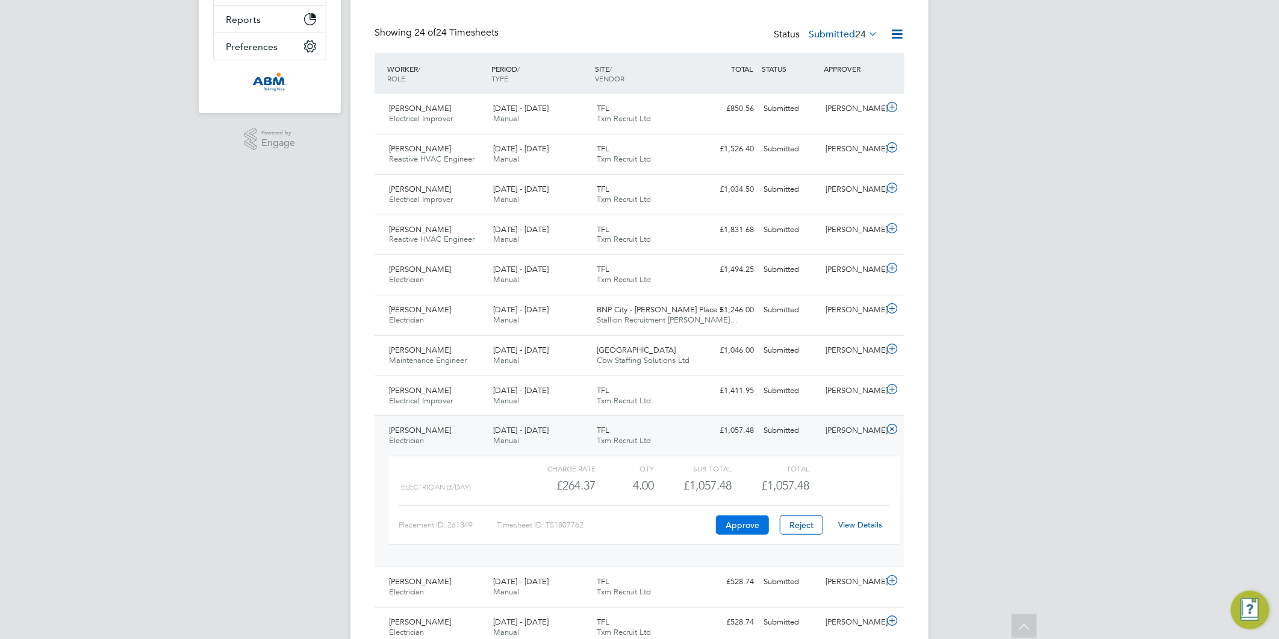
click at [738, 522] on button "Approve" at bounding box center [742, 524] width 53 height 19
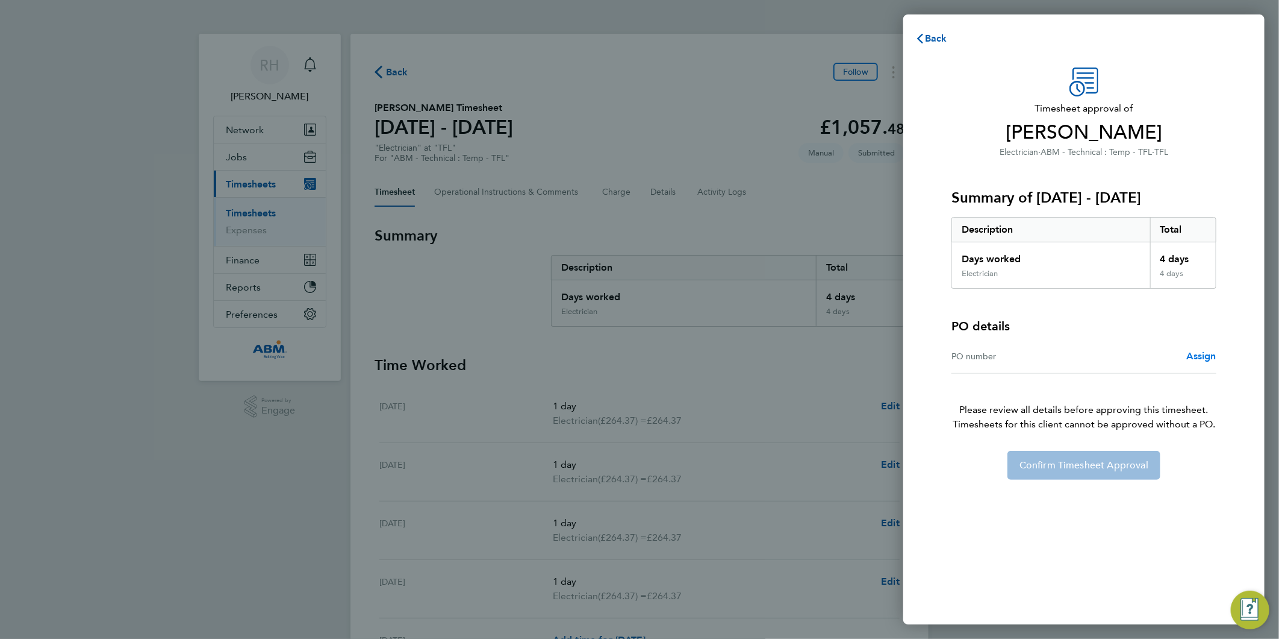
click at [1201, 357] on span "Assign" at bounding box center [1202, 355] width 30 height 11
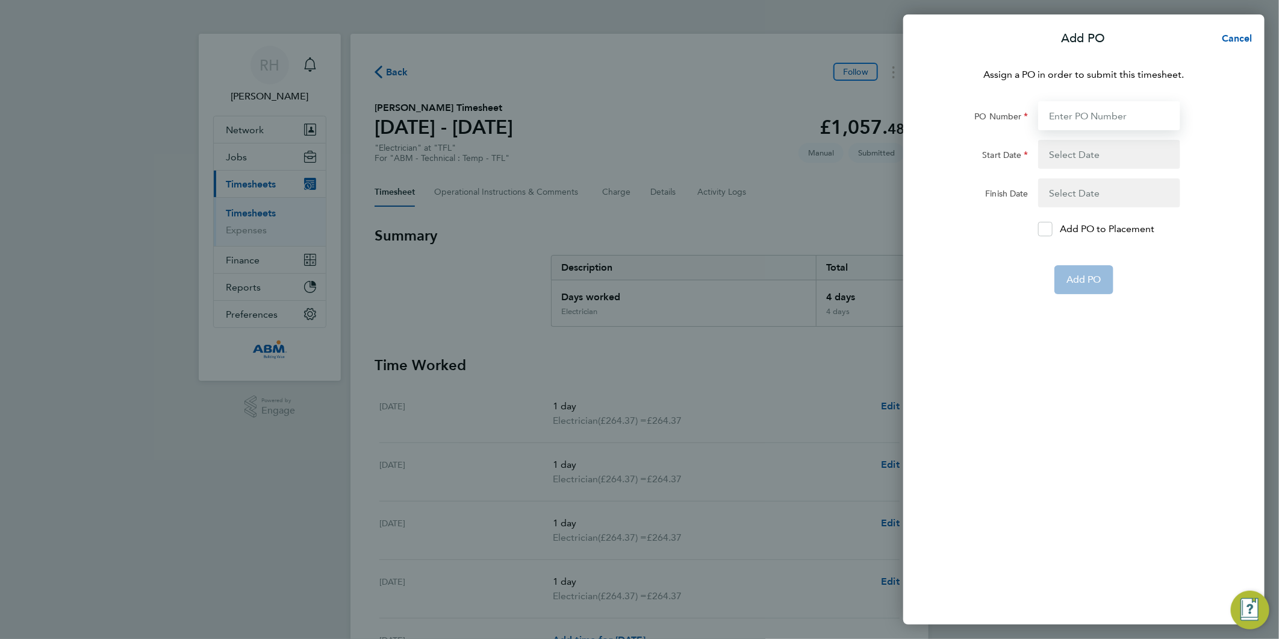
click at [1098, 122] on input "PO Number" at bounding box center [1110, 115] width 142 height 29
paste input "Maleek Williams"
drag, startPoint x: 1131, startPoint y: 119, endPoint x: 763, endPoint y: 114, distance: 368.7
click at [757, 115] on div "Add PO Cancel Assign a PO in order to submit this timesheet. PO Number Maleek W…" at bounding box center [639, 319] width 1279 height 639
click at [1108, 110] on input "Maleek Williams" at bounding box center [1110, 115] width 142 height 29
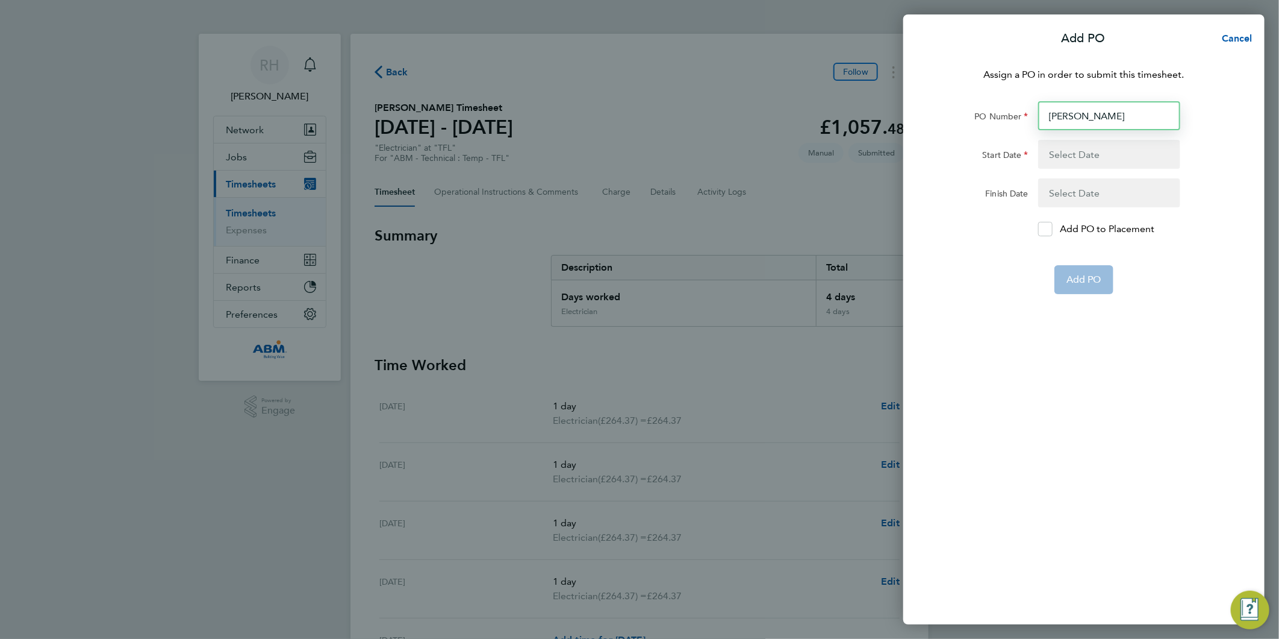
drag, startPoint x: 1139, startPoint y: 113, endPoint x: 972, endPoint y: 99, distance: 167.4
click at [972, 99] on div "Assign a PO in order to submit this timesheet. PO Number Maleek Williams Start …" at bounding box center [1084, 338] width 361 height 571
paste input "642982"
type input "642982"
type input "16 Aug 25"
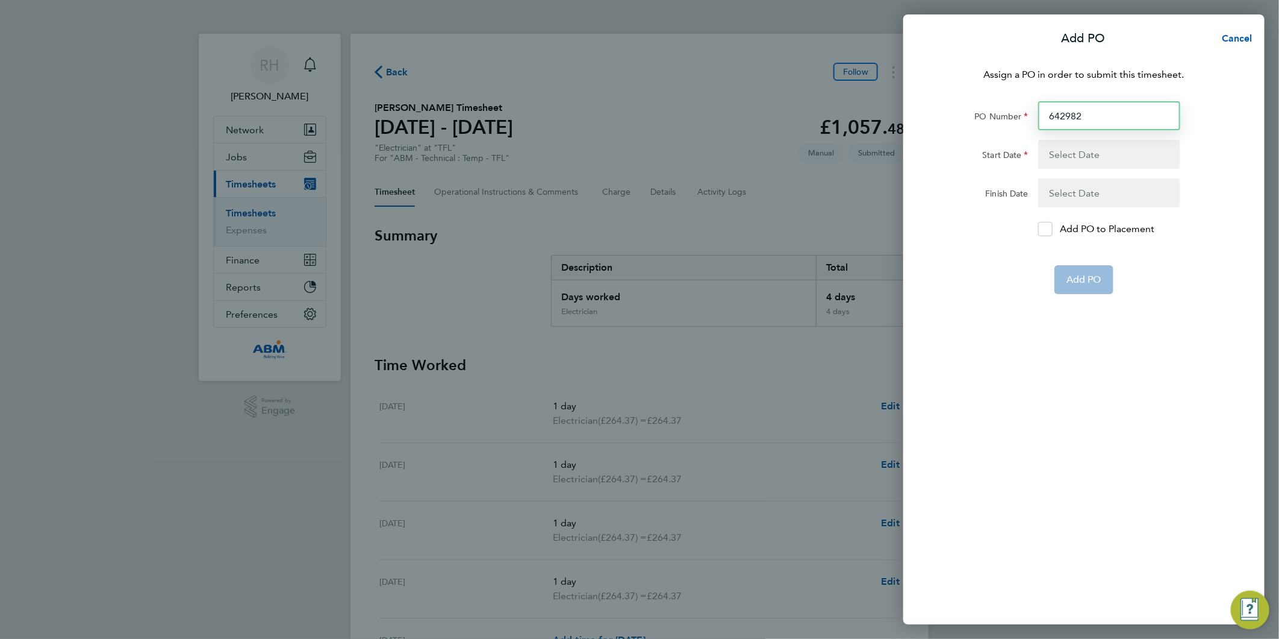
type input "22 Aug 25"
type input "642982"
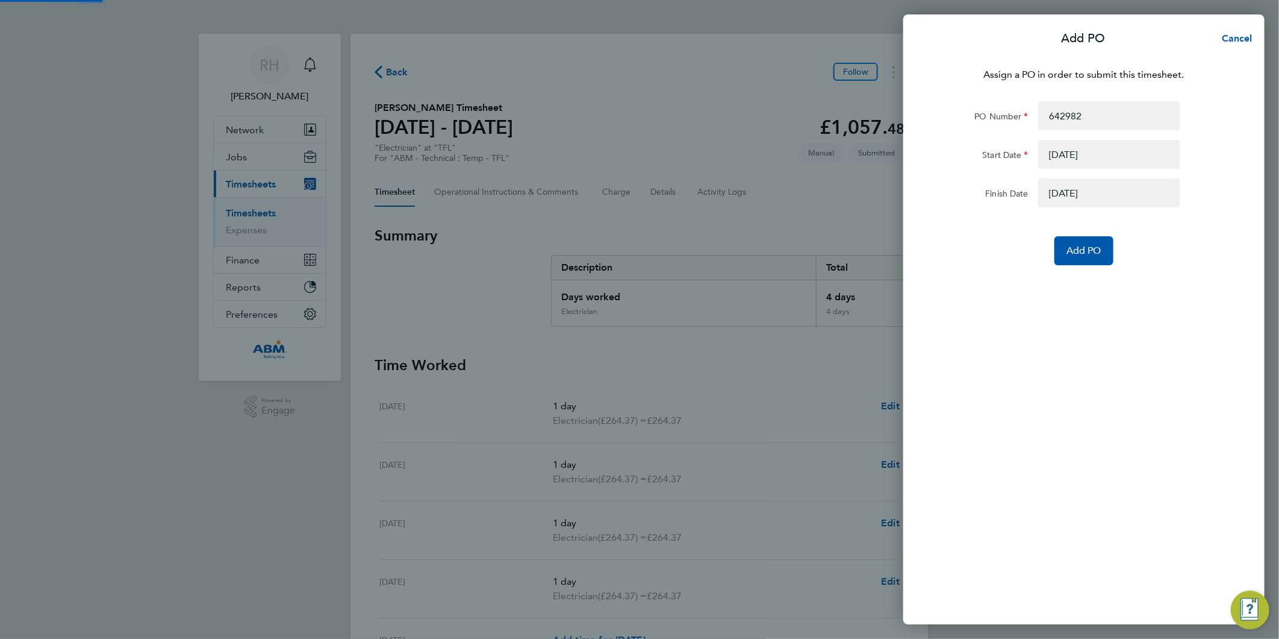
click at [1093, 153] on button "button" at bounding box center [1110, 154] width 142 height 29
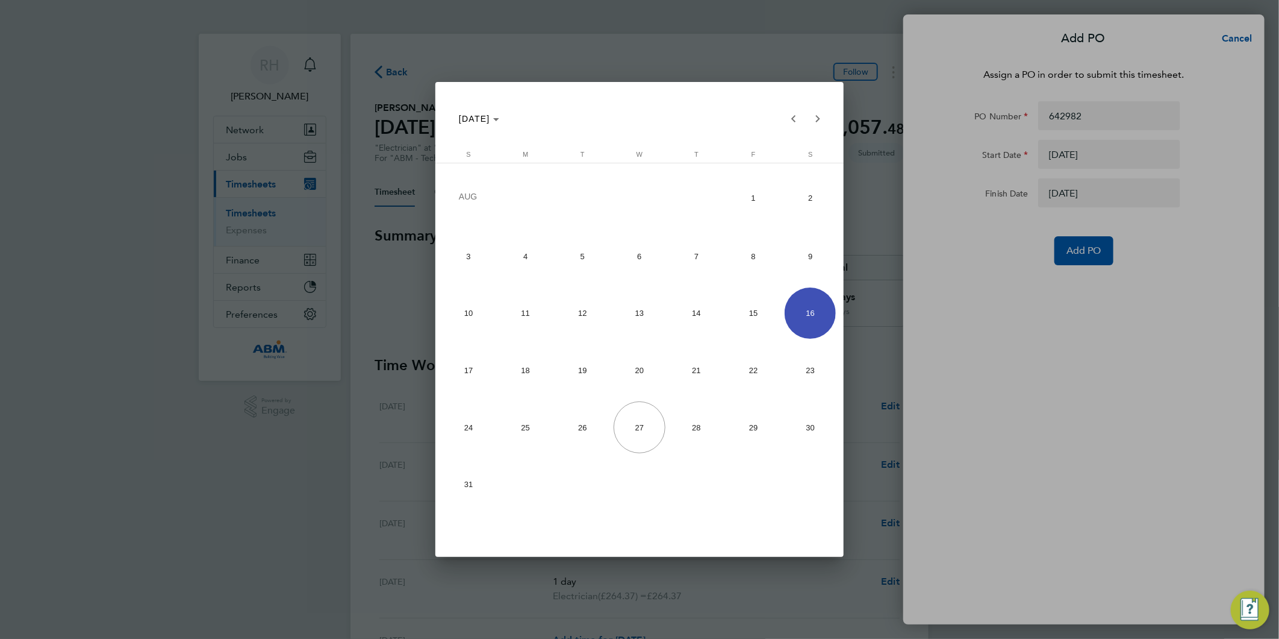
drag, startPoint x: 528, startPoint y: 376, endPoint x: 743, endPoint y: 269, distance: 240.0
click at [527, 375] on span "18" at bounding box center [525, 370] width 51 height 51
type input "[DATE]"
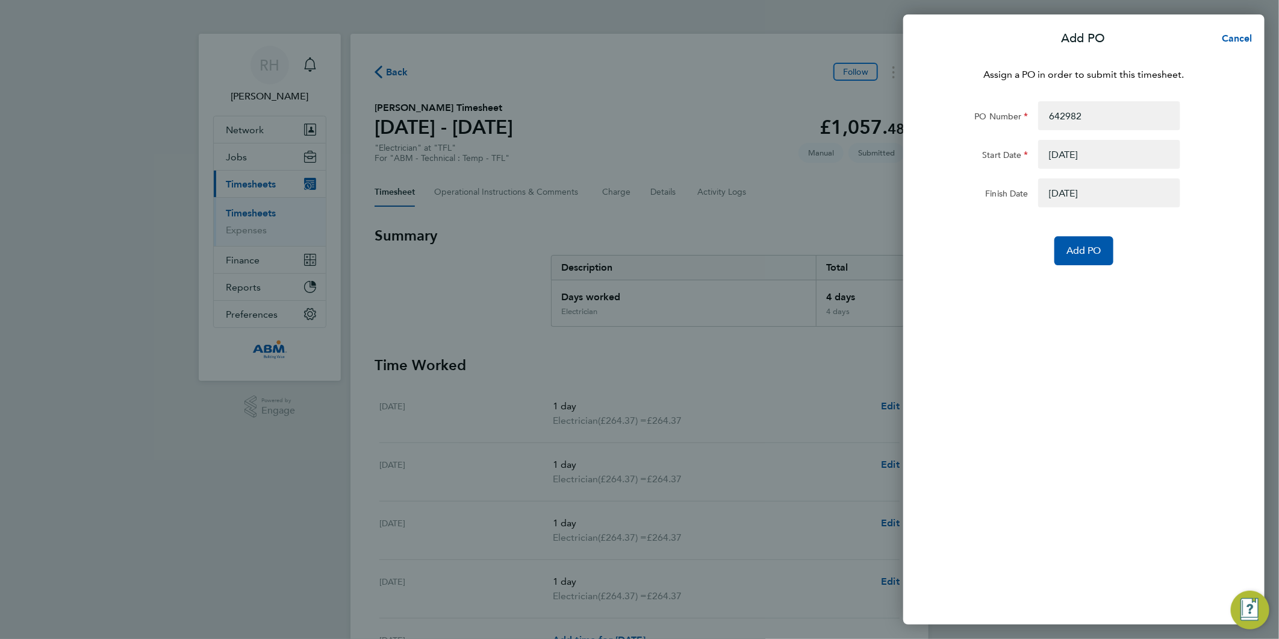
click at [1077, 200] on button "button" at bounding box center [1110, 192] width 142 height 29
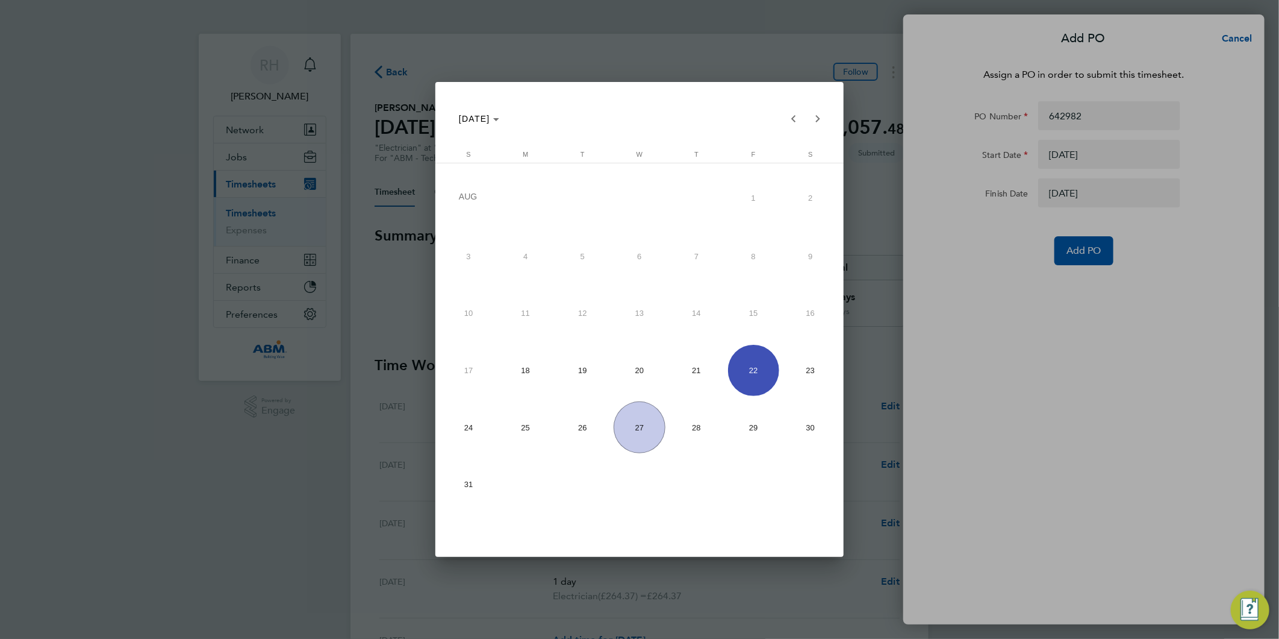
click at [469, 425] on span "24" at bounding box center [468, 426] width 51 height 51
type input "[DATE]"
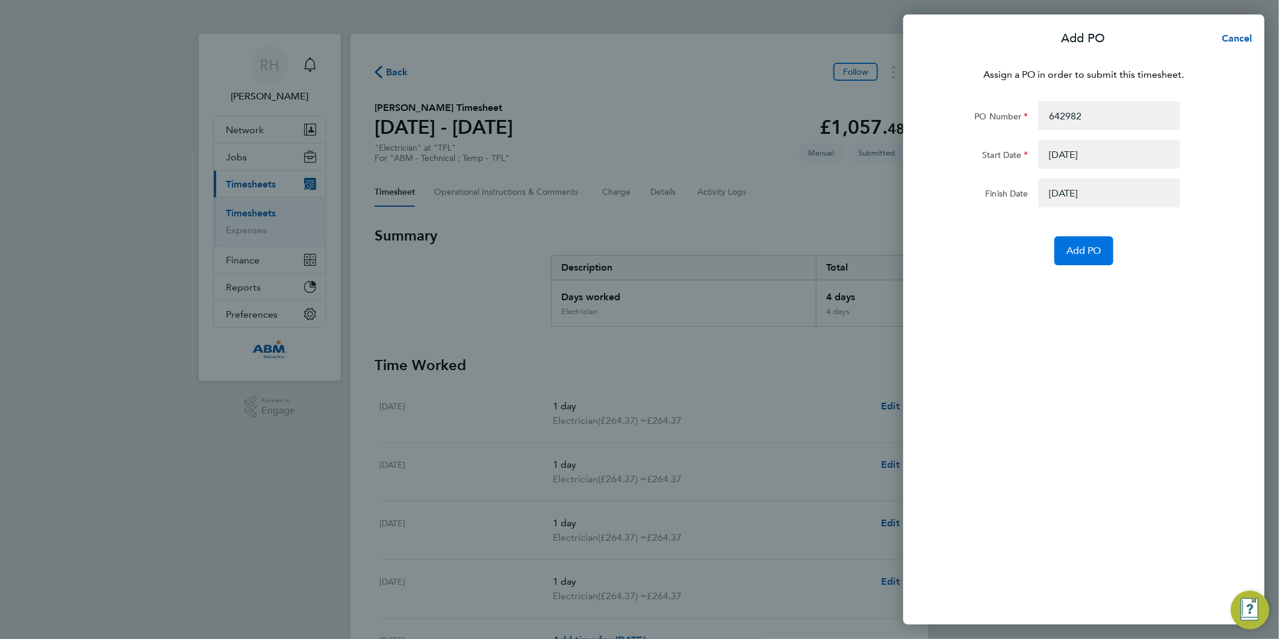
click at [1082, 250] on span "Add PO" at bounding box center [1084, 251] width 35 height 12
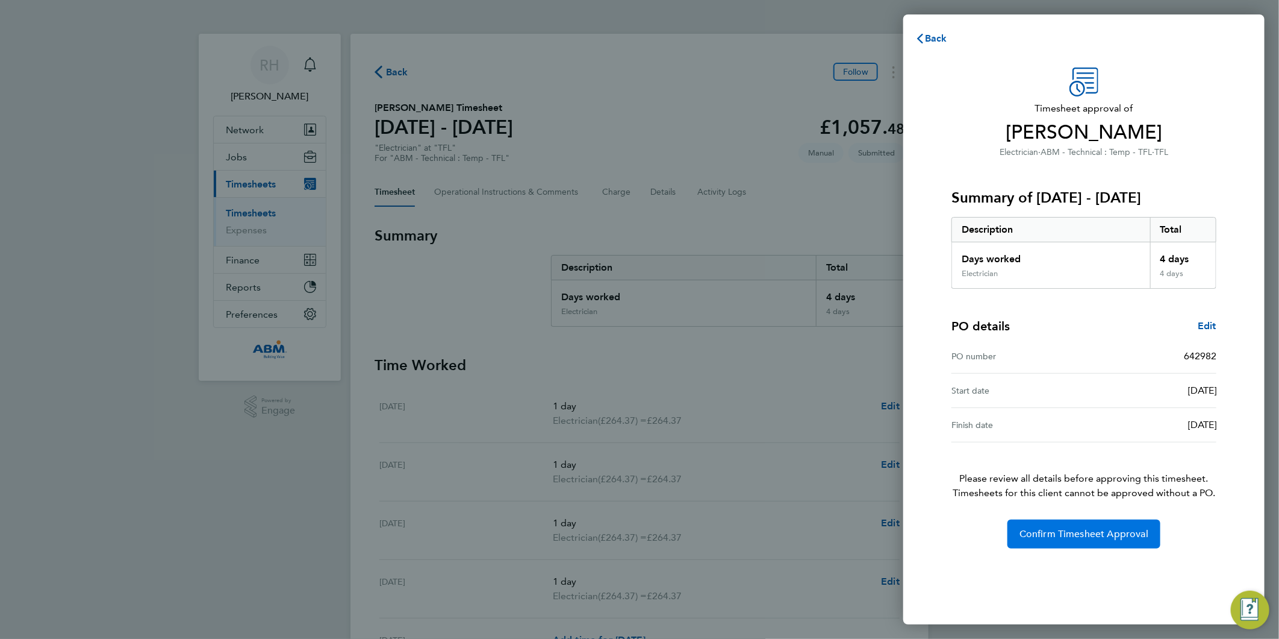
click at [1090, 543] on button "Confirm Timesheet Approval" at bounding box center [1084, 533] width 153 height 29
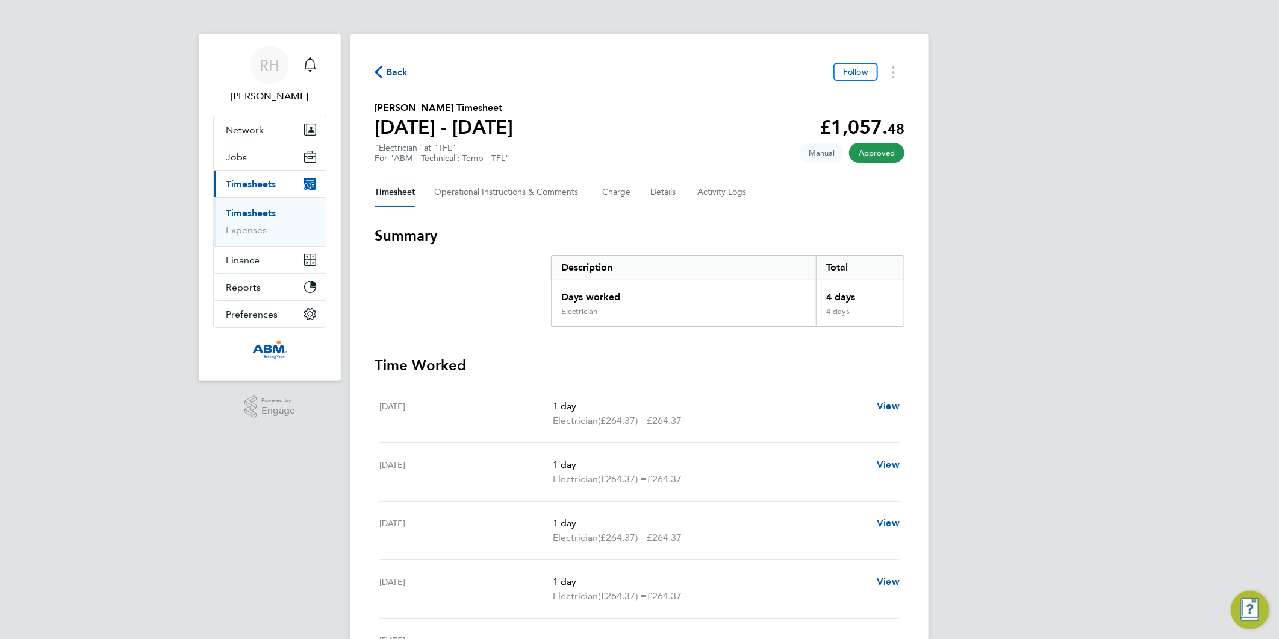
click at [384, 71] on span "Back" at bounding box center [392, 71] width 34 height 11
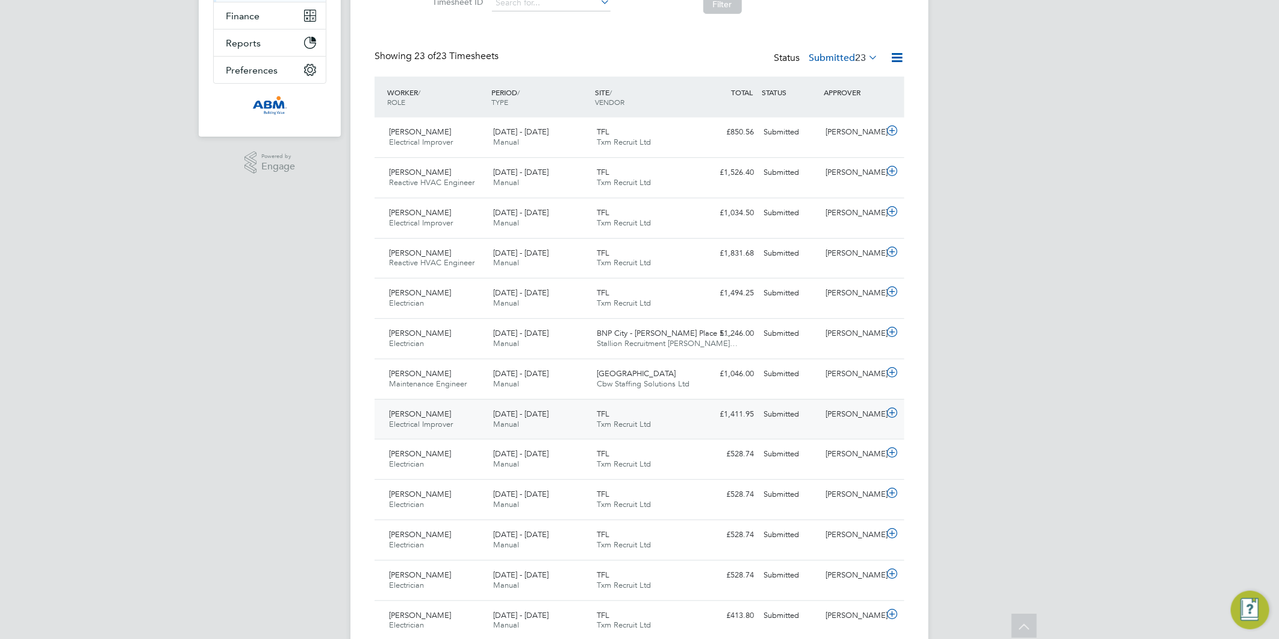
scroll to position [267, 0]
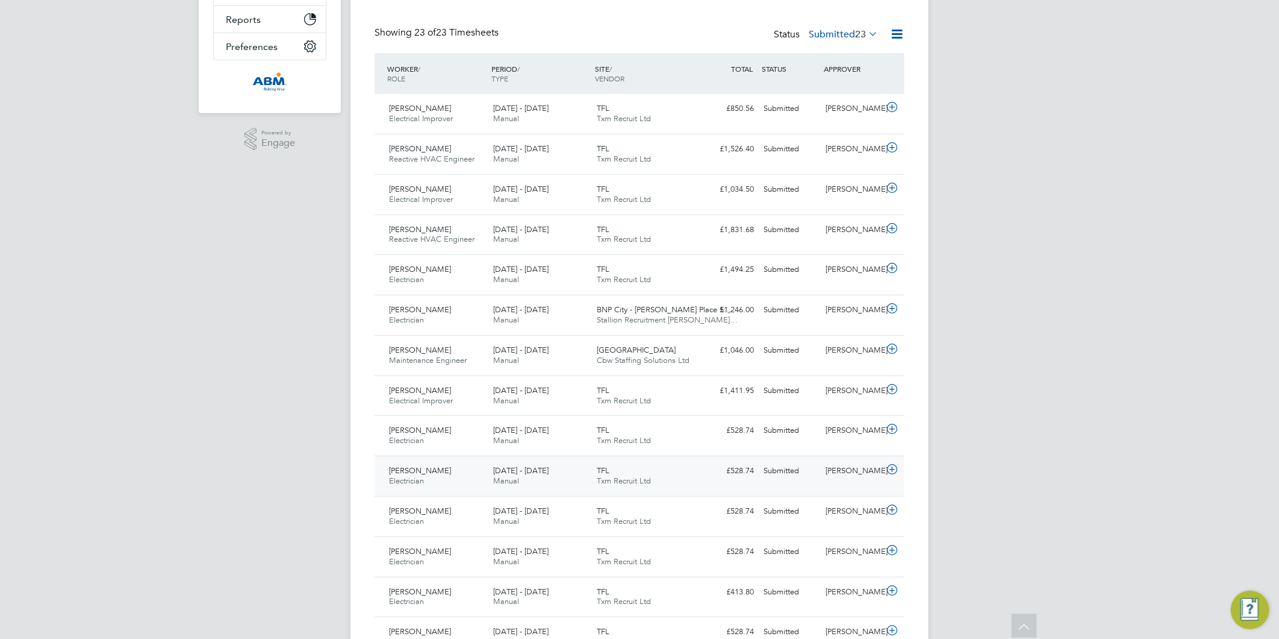
click at [894, 467] on icon at bounding box center [892, 469] width 15 height 10
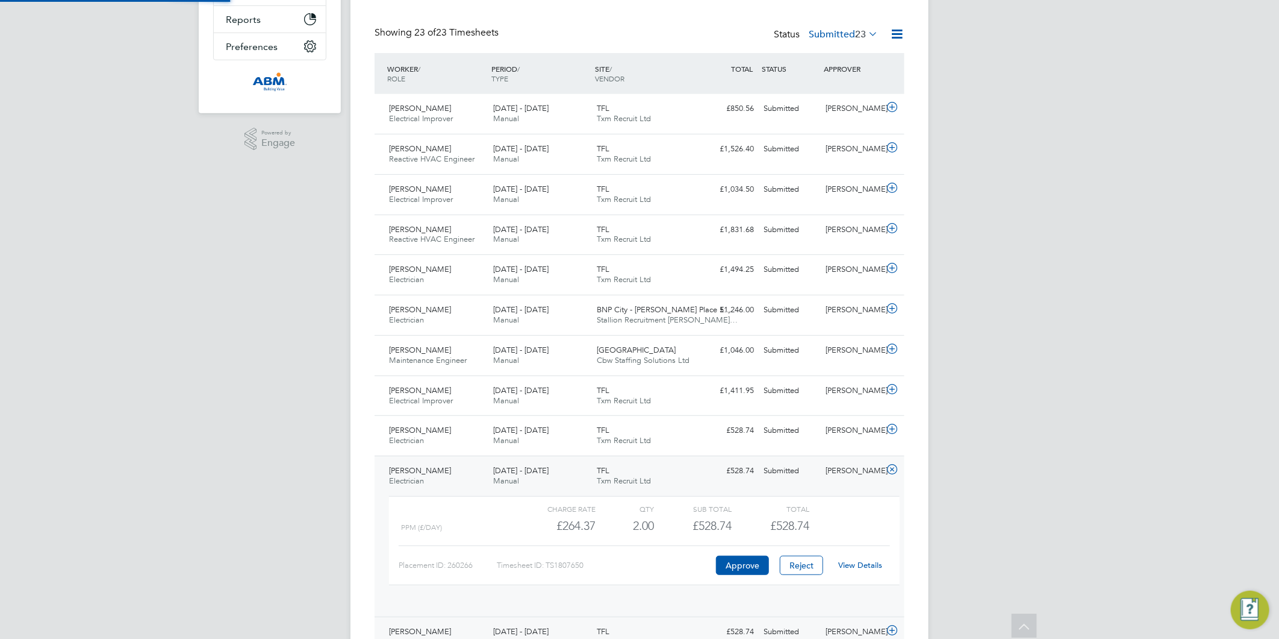
scroll to position [20, 117]
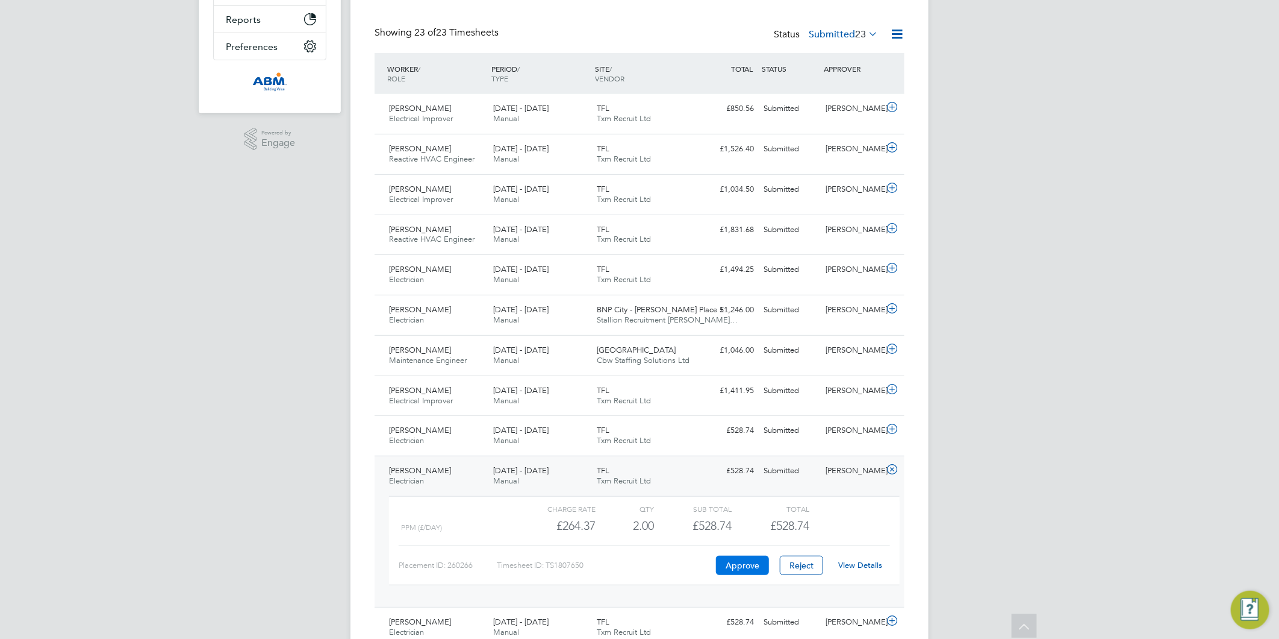
click at [736, 569] on button "Approve" at bounding box center [742, 564] width 53 height 19
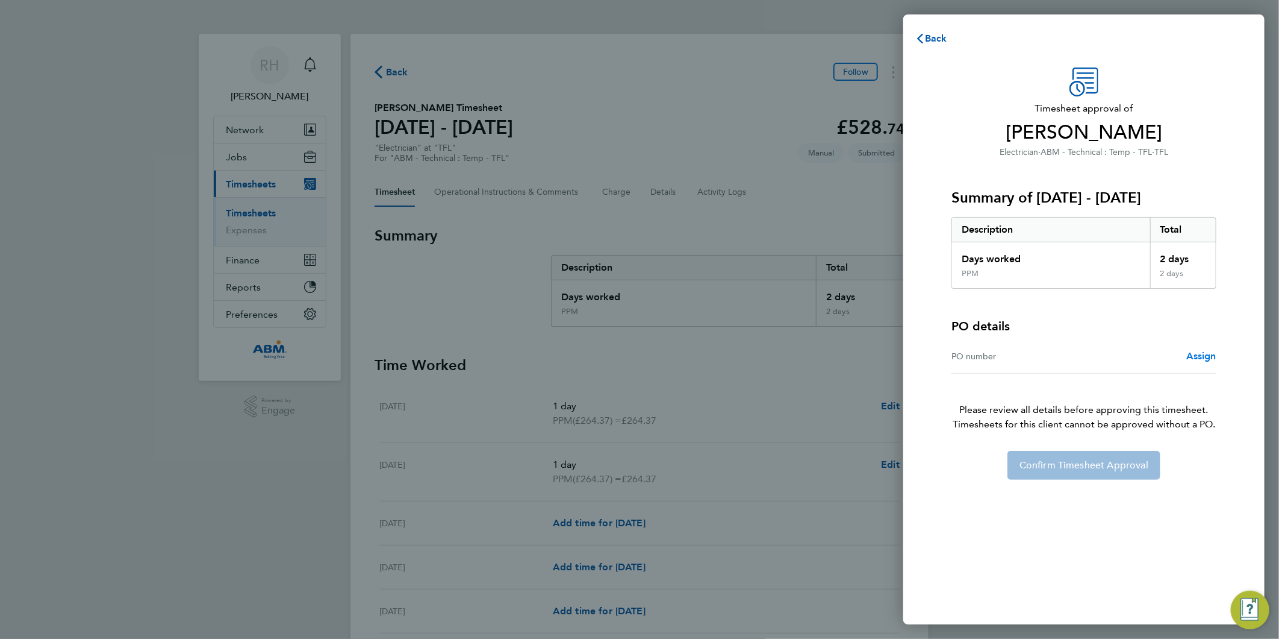
click at [1194, 356] on span "Assign" at bounding box center [1202, 355] width 30 height 11
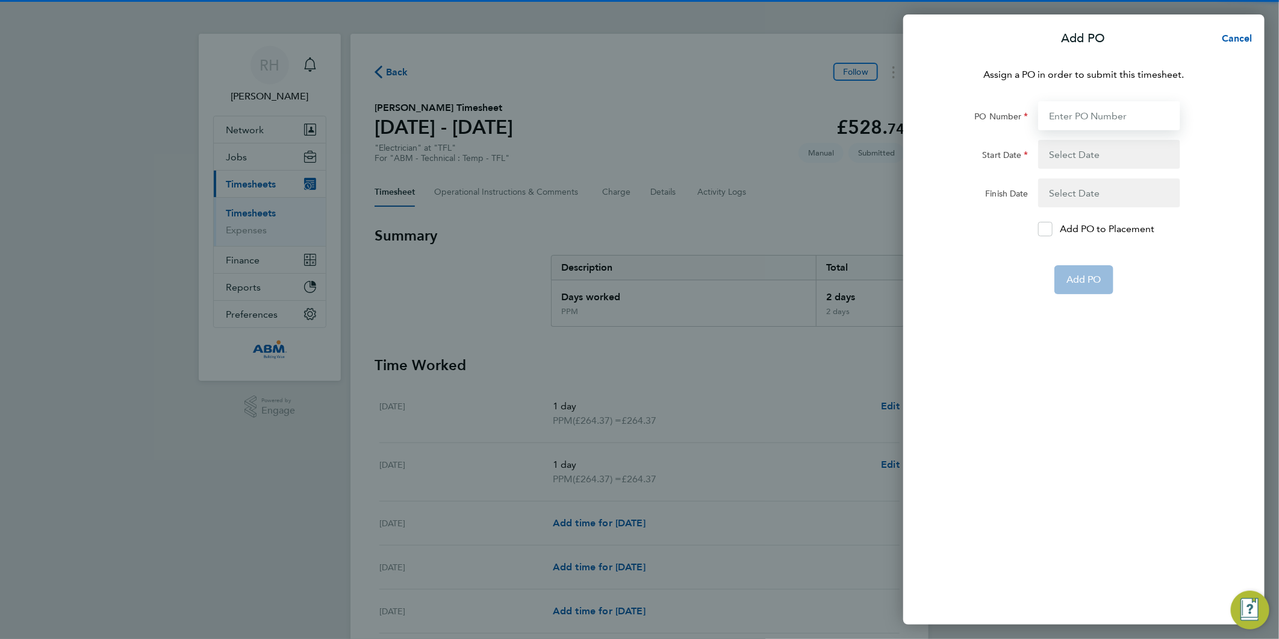
click at [1067, 116] on input "PO Number" at bounding box center [1110, 115] width 142 height 29
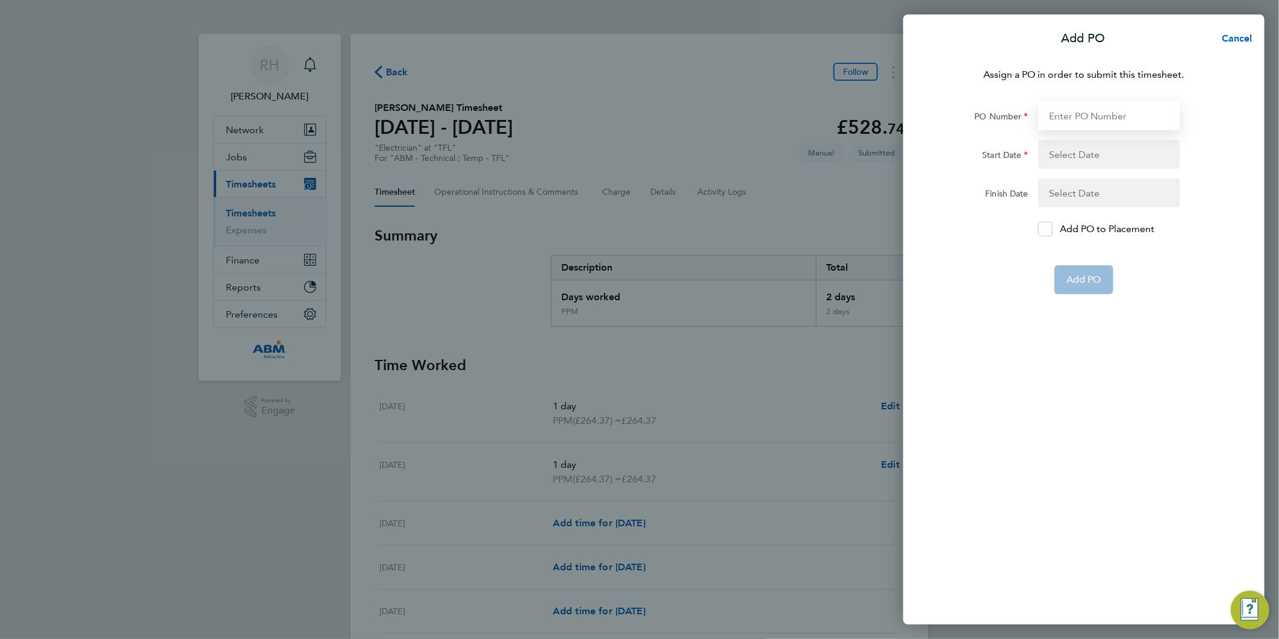
paste input "642982"
type input "642982"
type input "[DATE]"
type input "642982"
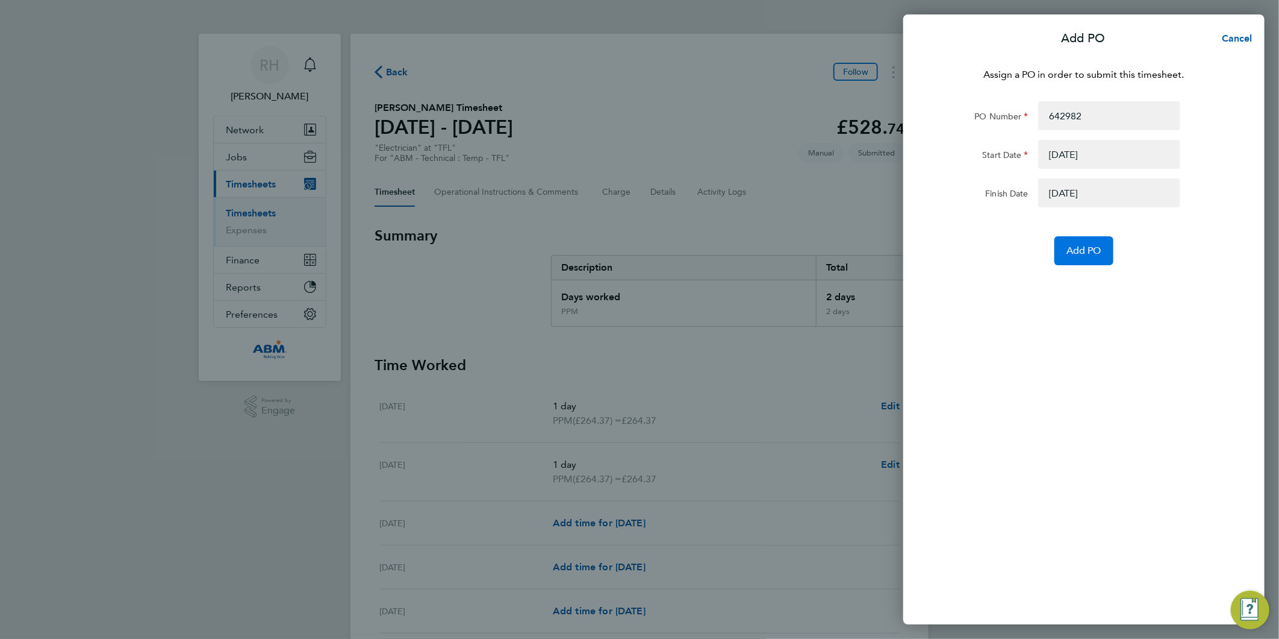
click at [1084, 255] on button "Add PO" at bounding box center [1084, 250] width 59 height 29
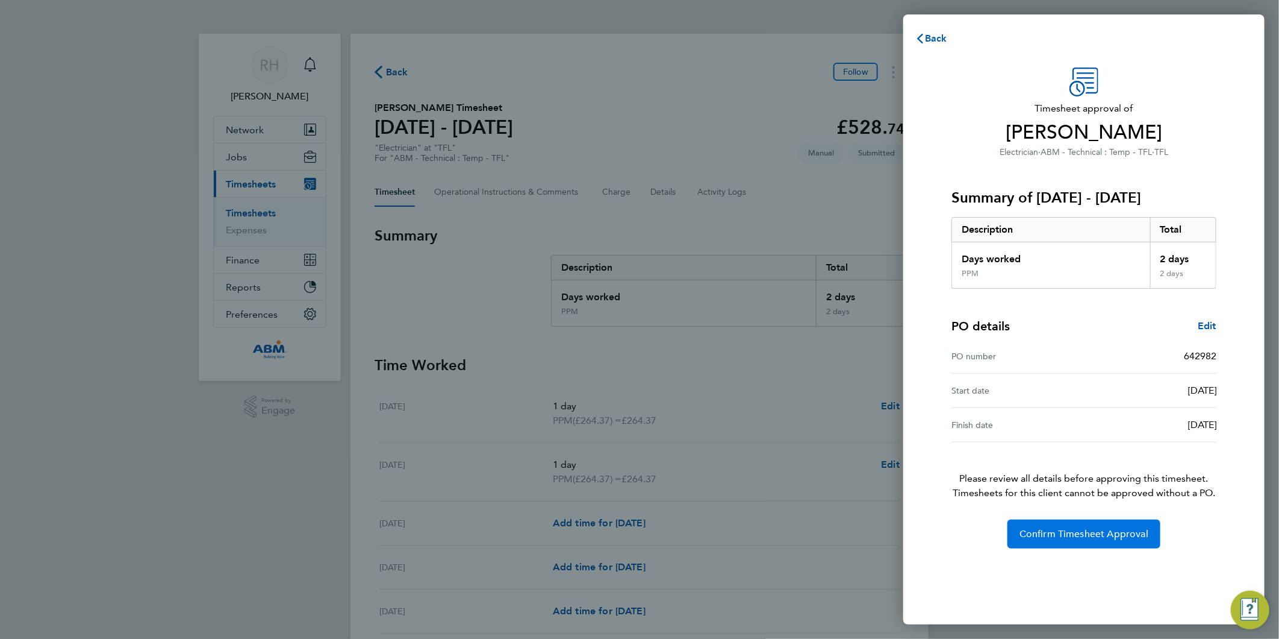
click at [1111, 537] on span "Confirm Timesheet Approval" at bounding box center [1084, 534] width 129 height 12
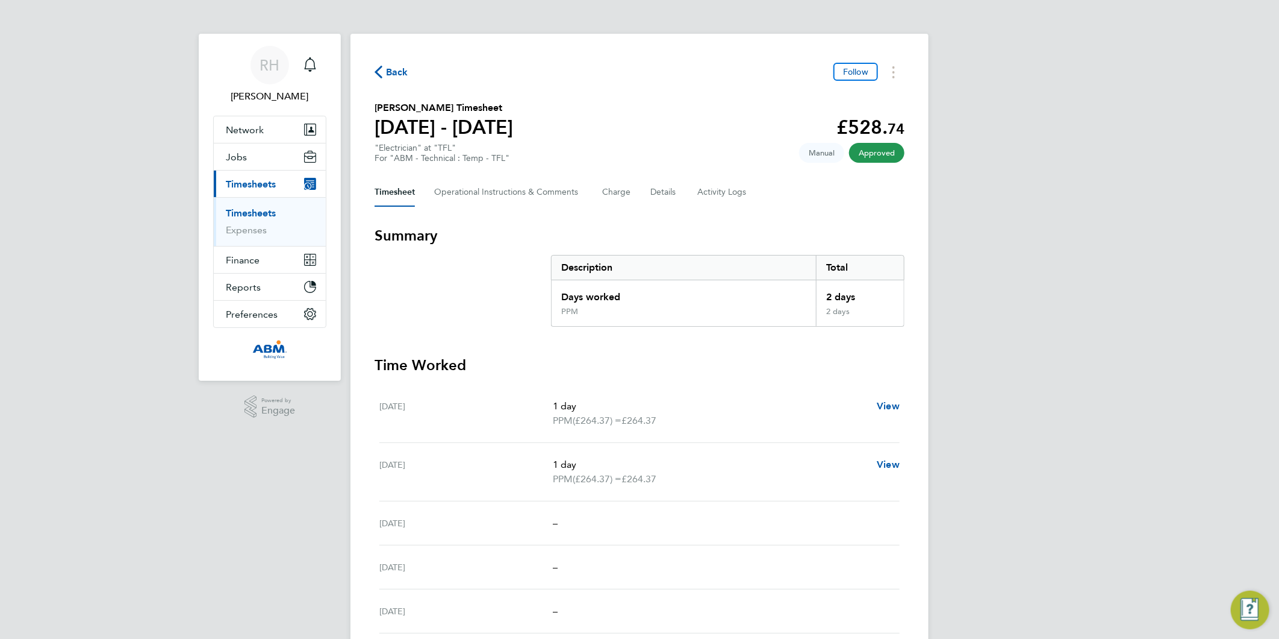
click at [386, 70] on span "Back" at bounding box center [392, 71] width 34 height 11
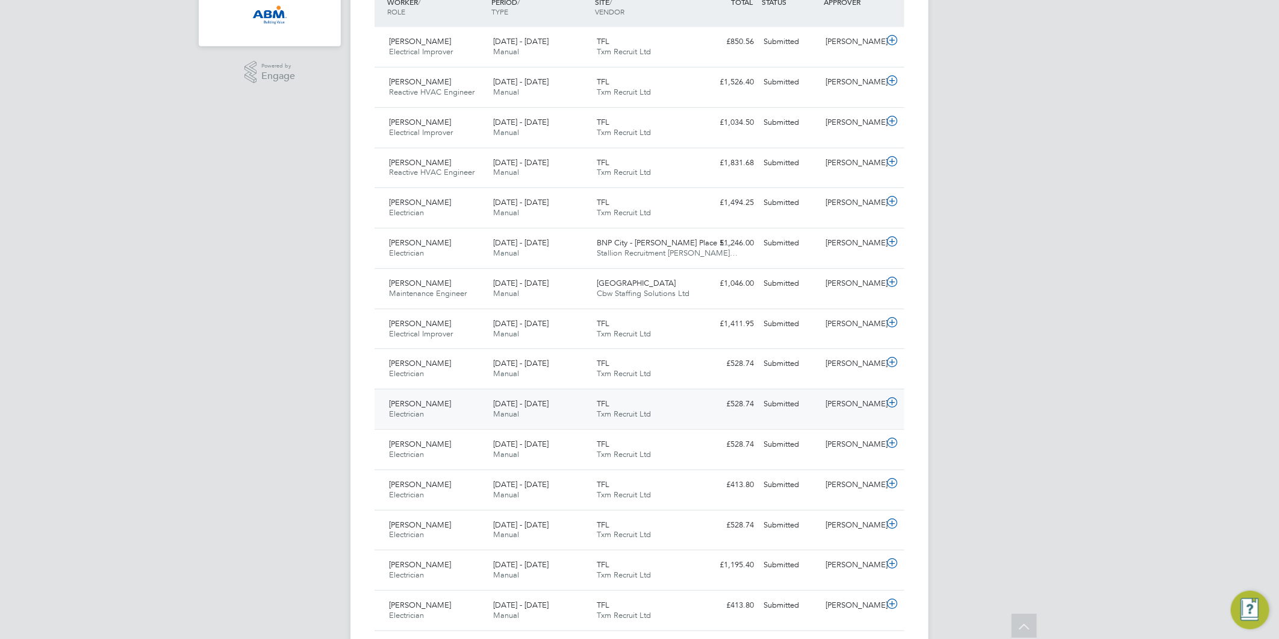
click at [892, 402] on icon at bounding box center [892, 403] width 15 height 10
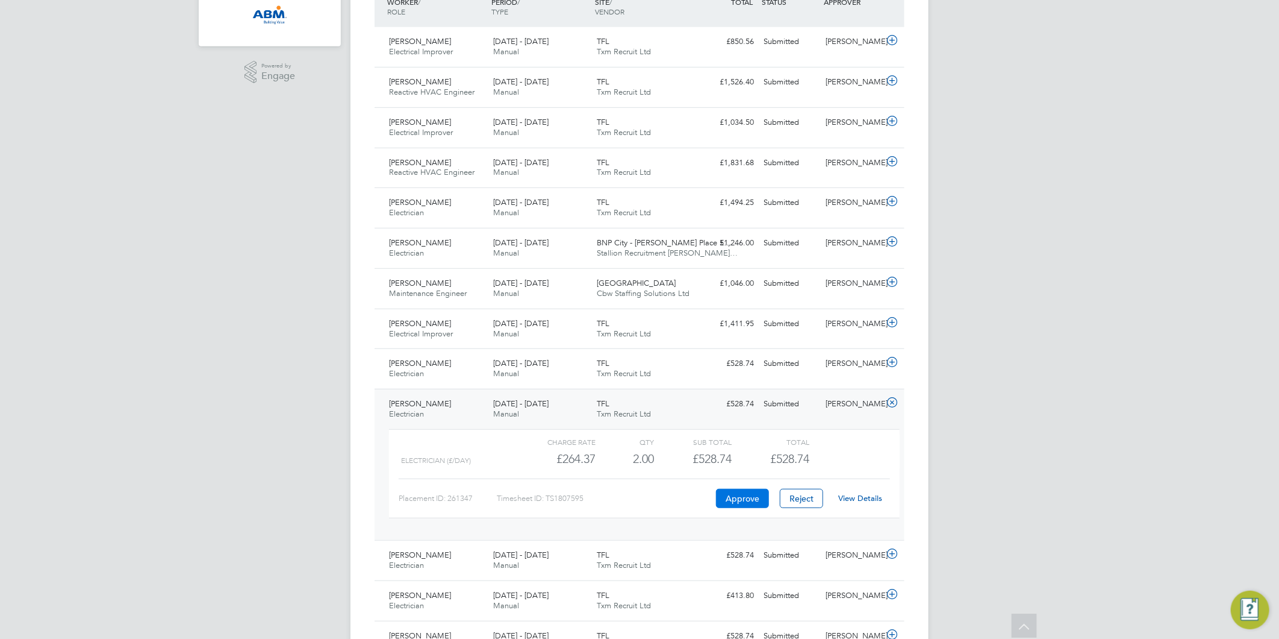
click at [741, 504] on button "Approve" at bounding box center [742, 498] width 53 height 19
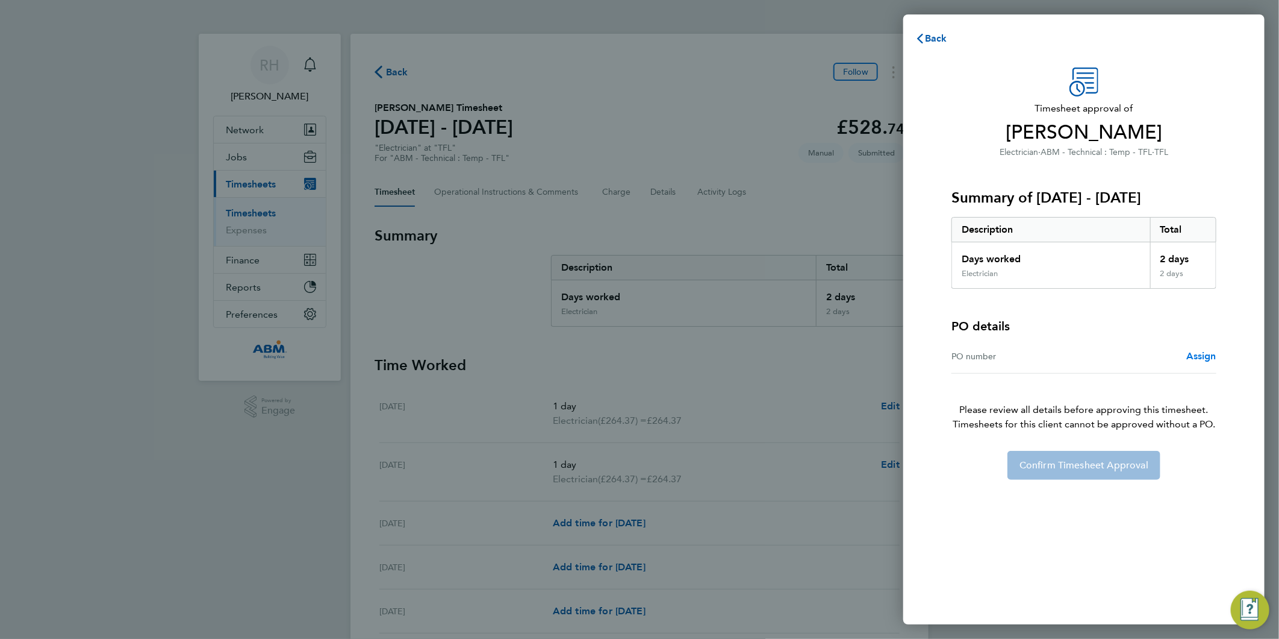
click at [1199, 353] on span "Assign" at bounding box center [1202, 355] width 30 height 11
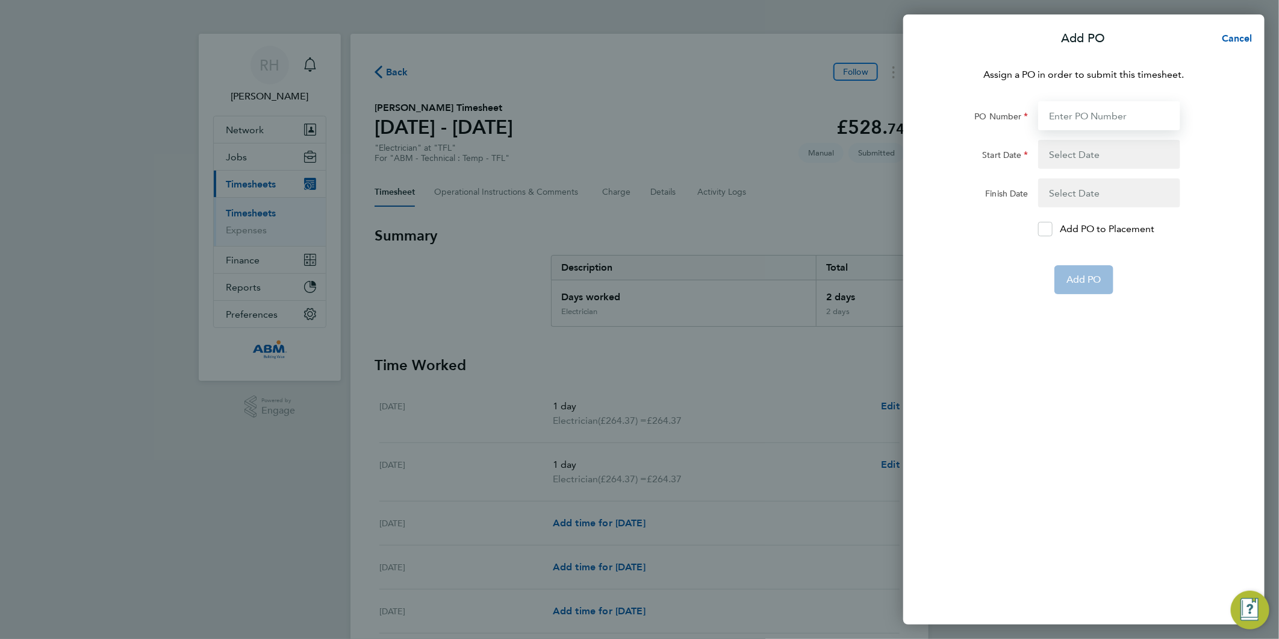
click at [1093, 108] on input "PO Number" at bounding box center [1110, 115] width 142 height 29
paste input "642982"
type input "642982"
type input "[DATE]"
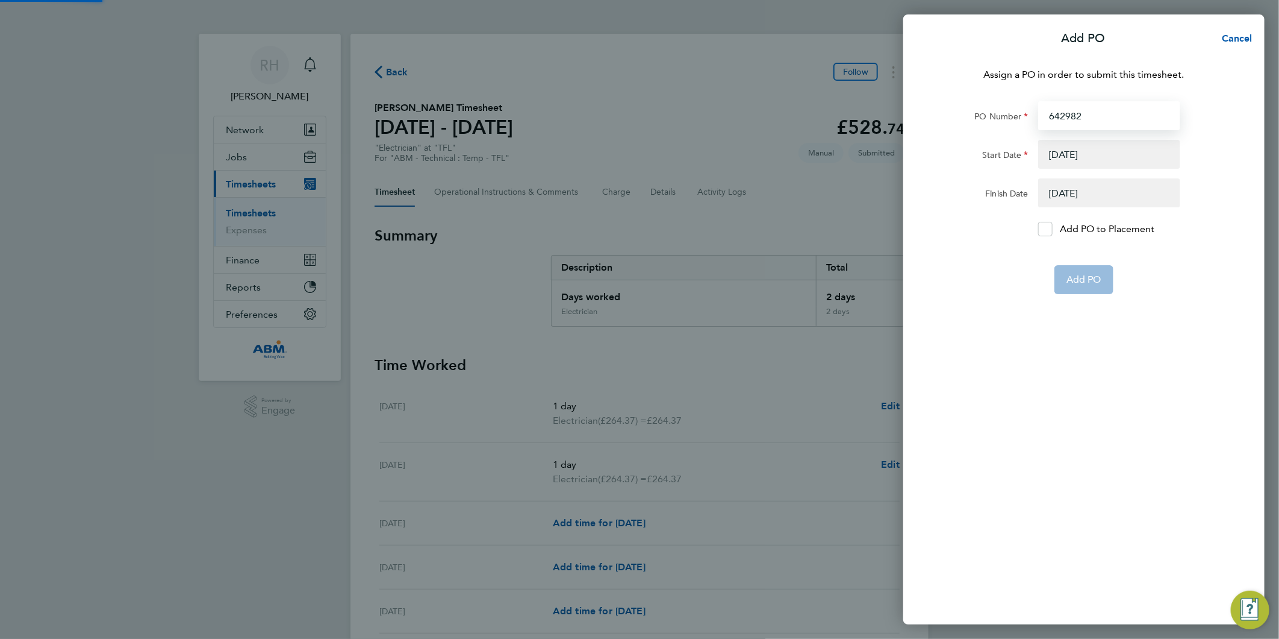
type input "642982"
click at [1069, 152] on button "button" at bounding box center [1110, 154] width 142 height 29
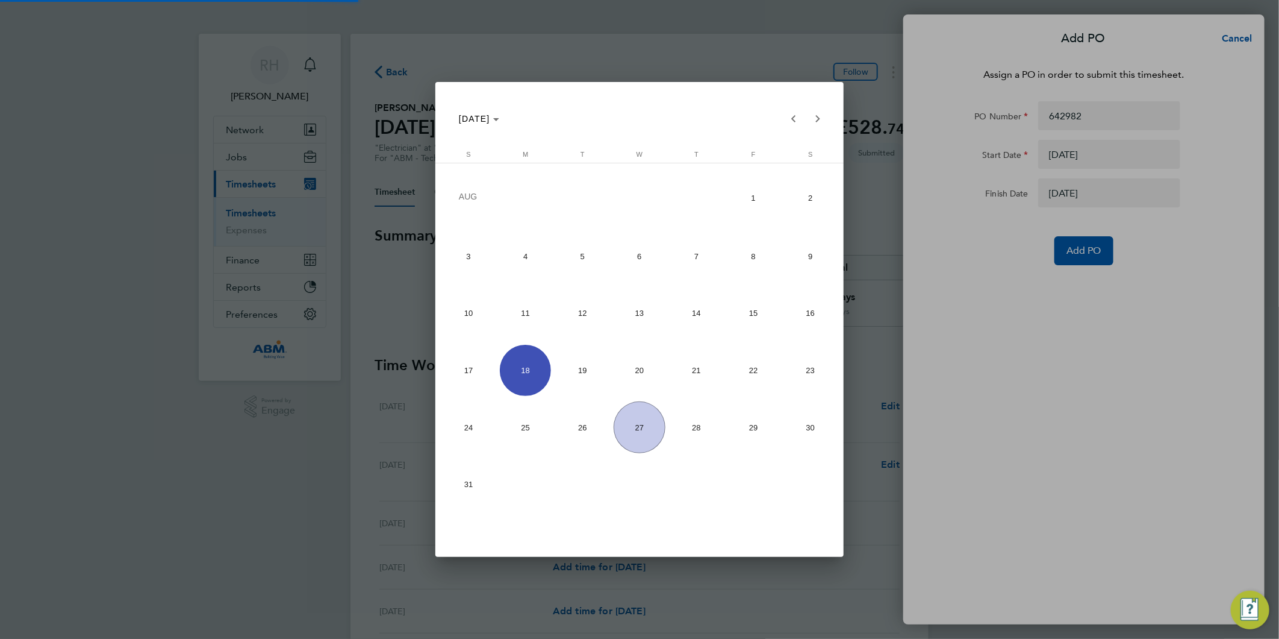
click at [981, 253] on div at bounding box center [639, 319] width 1279 height 639
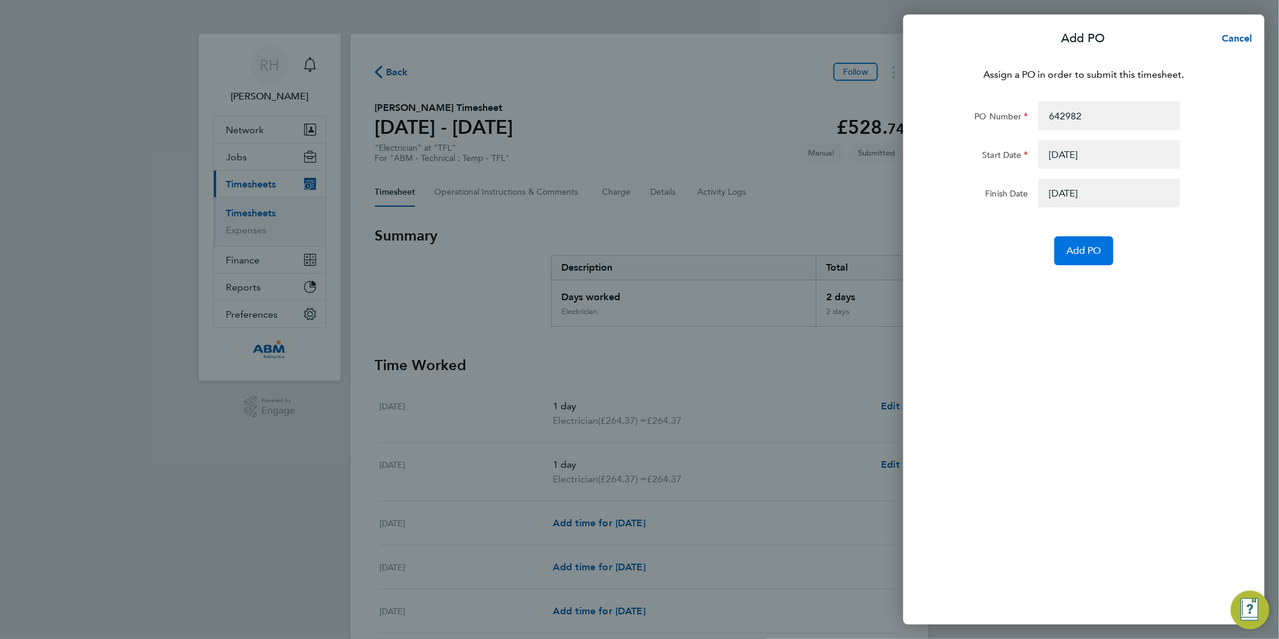
click at [1071, 251] on span "Add PO" at bounding box center [1084, 251] width 35 height 12
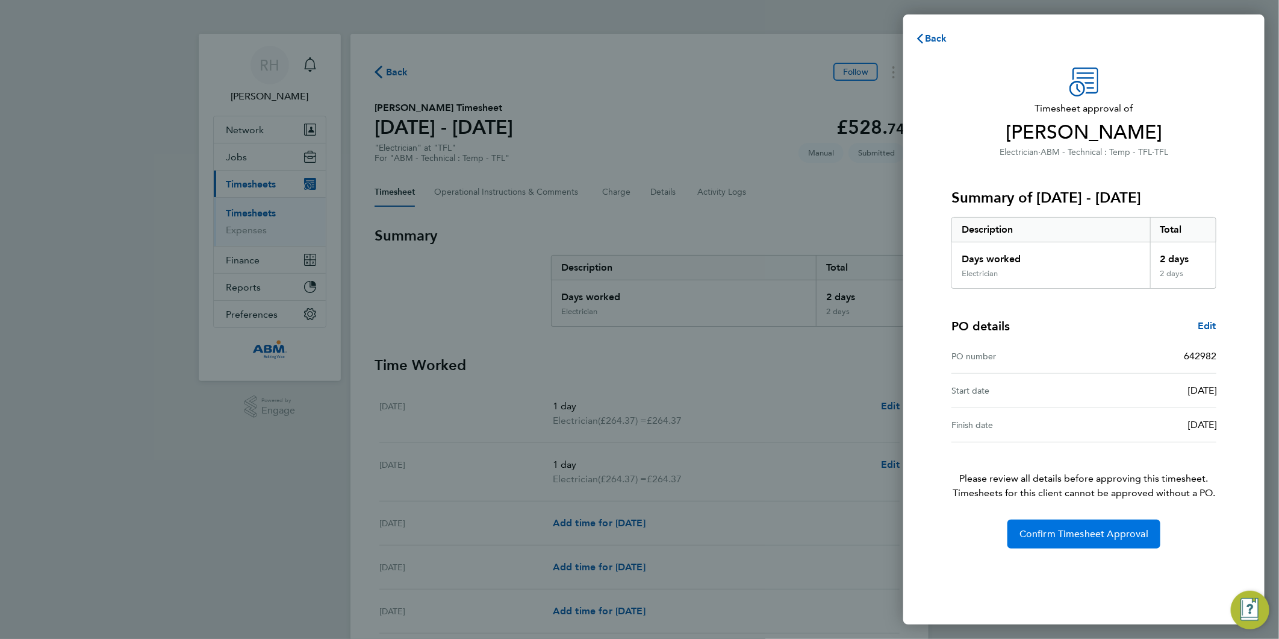
click at [1104, 535] on span "Confirm Timesheet Approval" at bounding box center [1084, 534] width 129 height 12
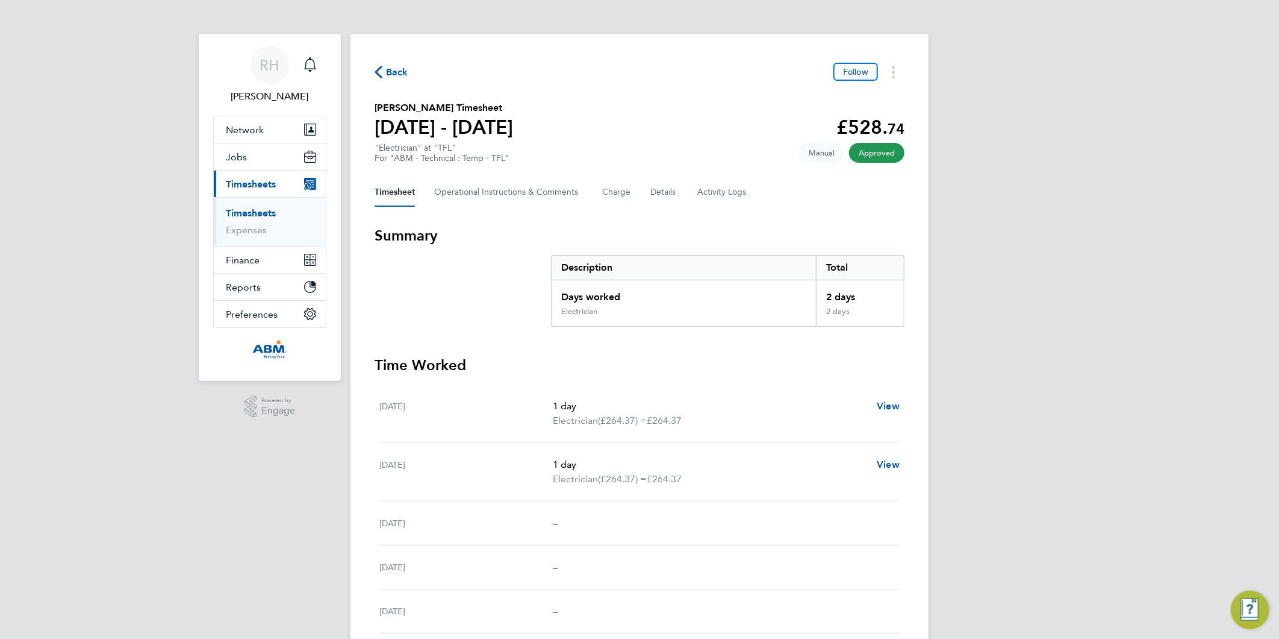
click at [401, 75] on span "Back" at bounding box center [397, 72] width 22 height 14
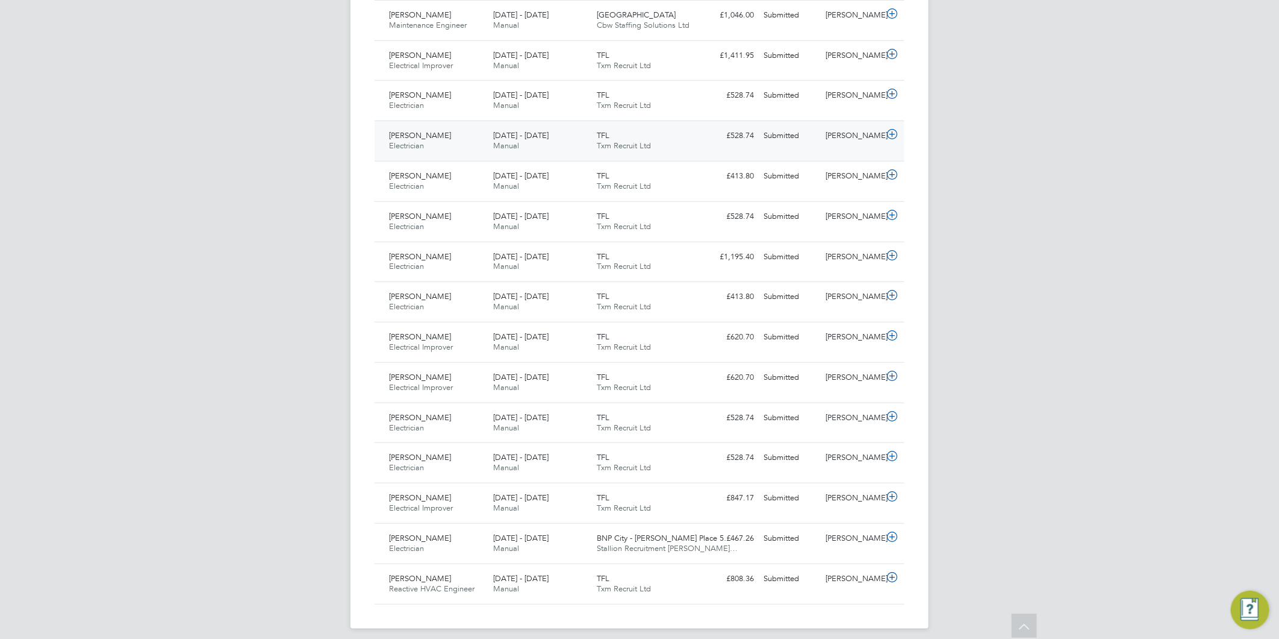
drag, startPoint x: 888, startPoint y: 136, endPoint x: 880, endPoint y: 146, distance: 13.3
click at [888, 136] on icon at bounding box center [892, 135] width 15 height 10
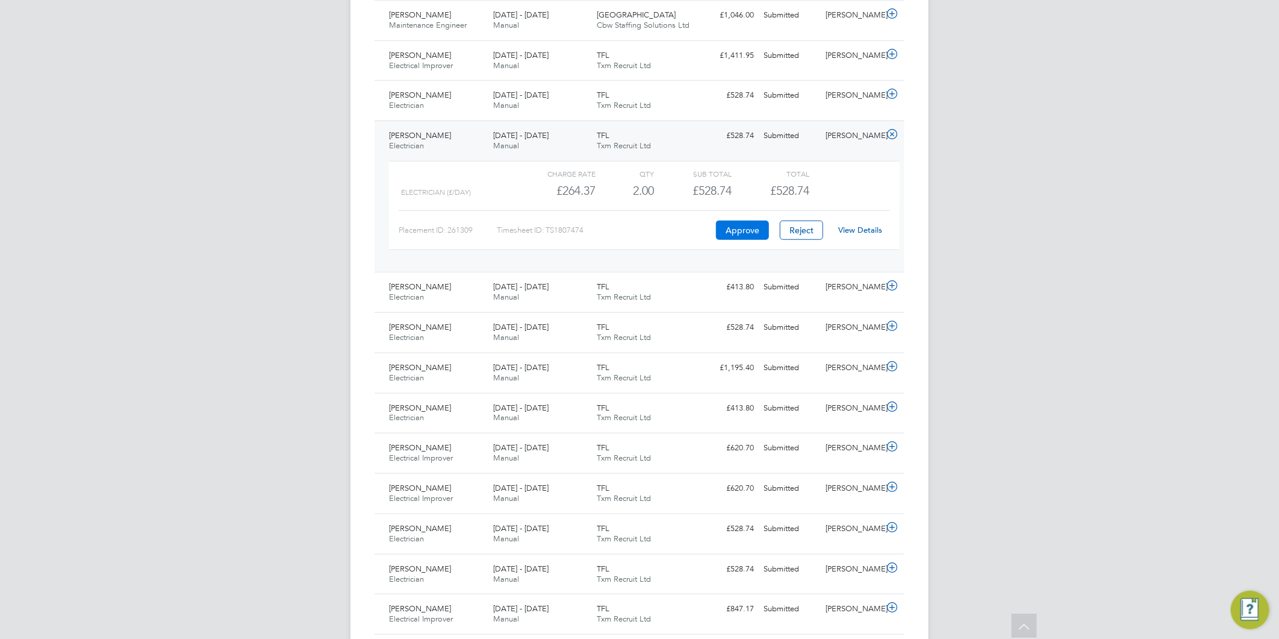
click at [748, 233] on button "Approve" at bounding box center [742, 229] width 53 height 19
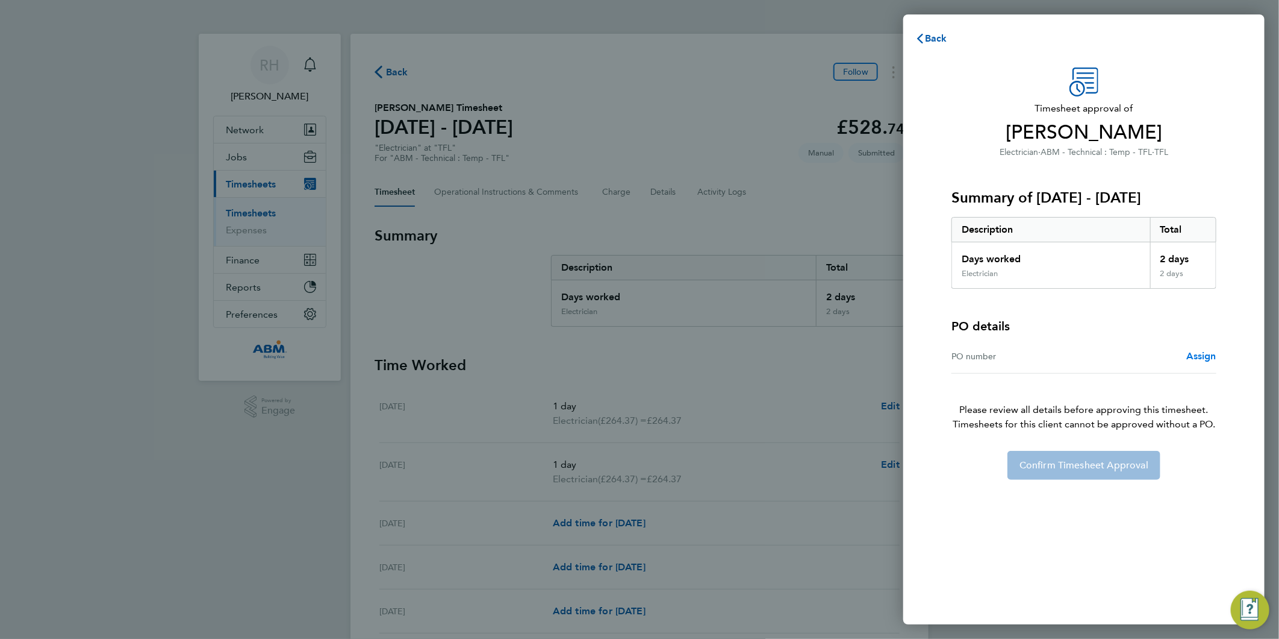
click at [1196, 356] on span "Assign" at bounding box center [1202, 355] width 30 height 11
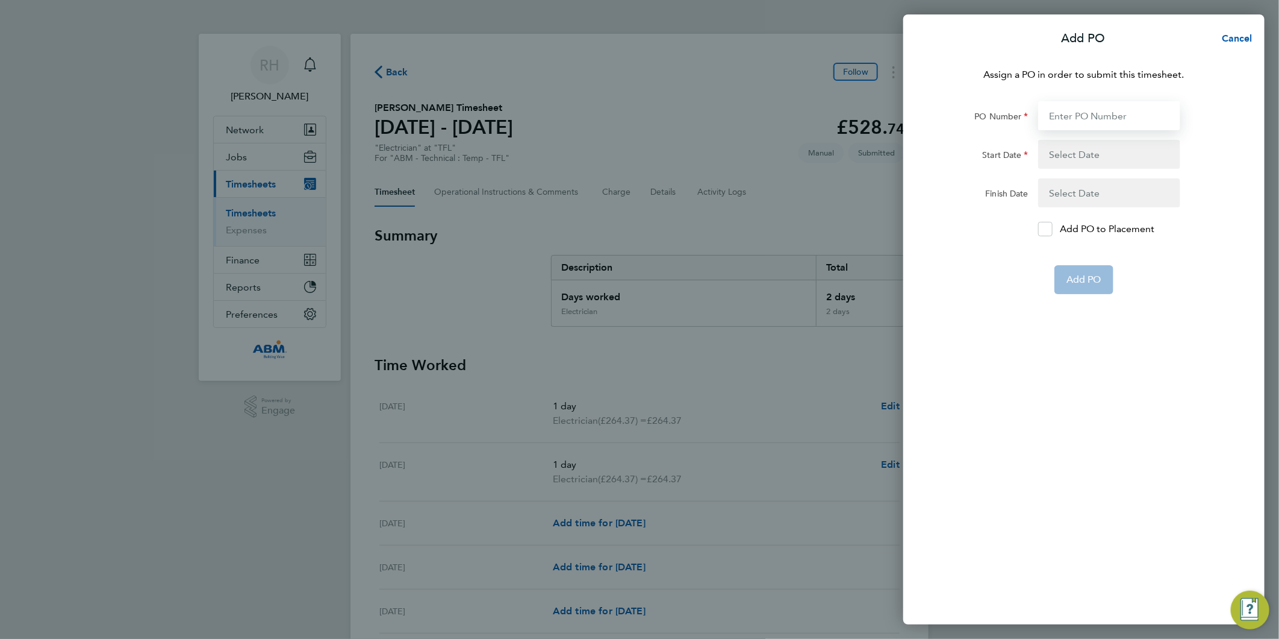
click at [1094, 115] on input "PO Number" at bounding box center [1110, 115] width 142 height 29
paste input "642982"
type input "642982"
type input "18 Aug 25"
type input "24 Aug 25"
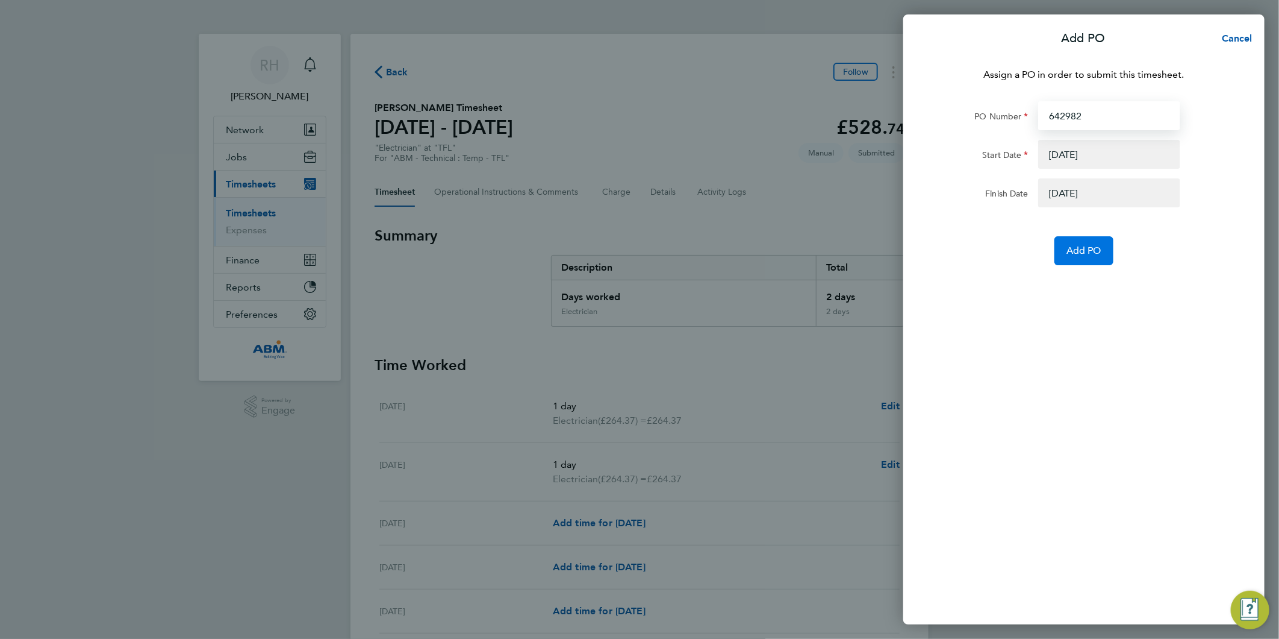
type input "642982"
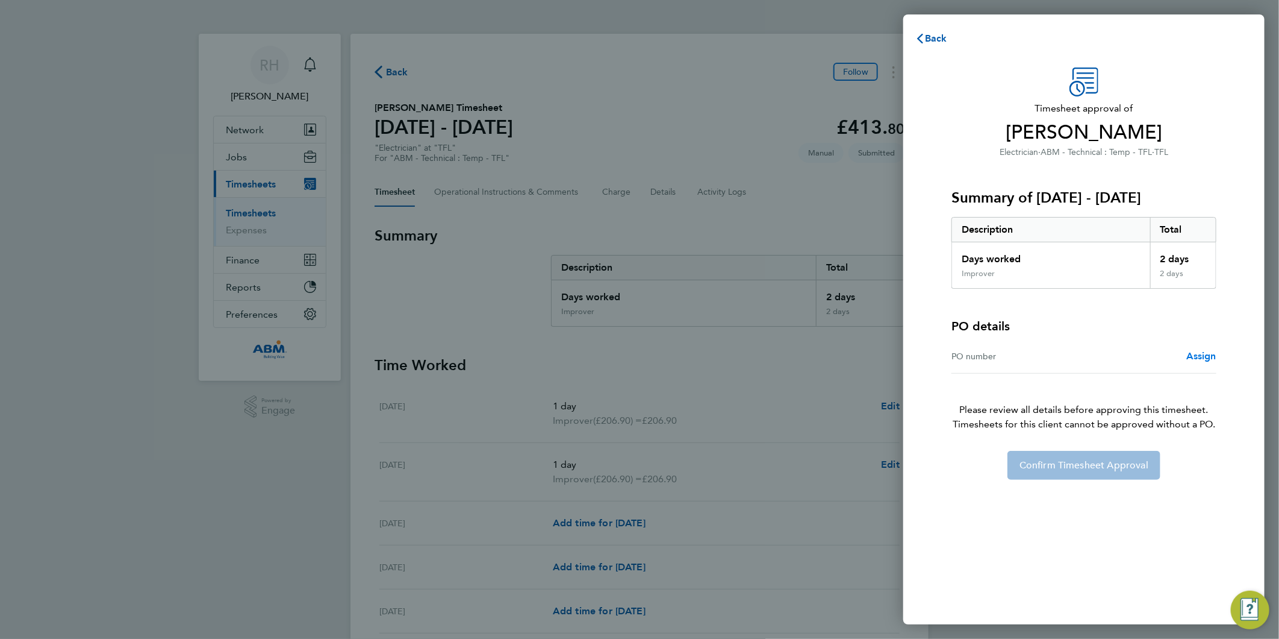
click at [1193, 355] on span "Assign" at bounding box center [1202, 355] width 30 height 11
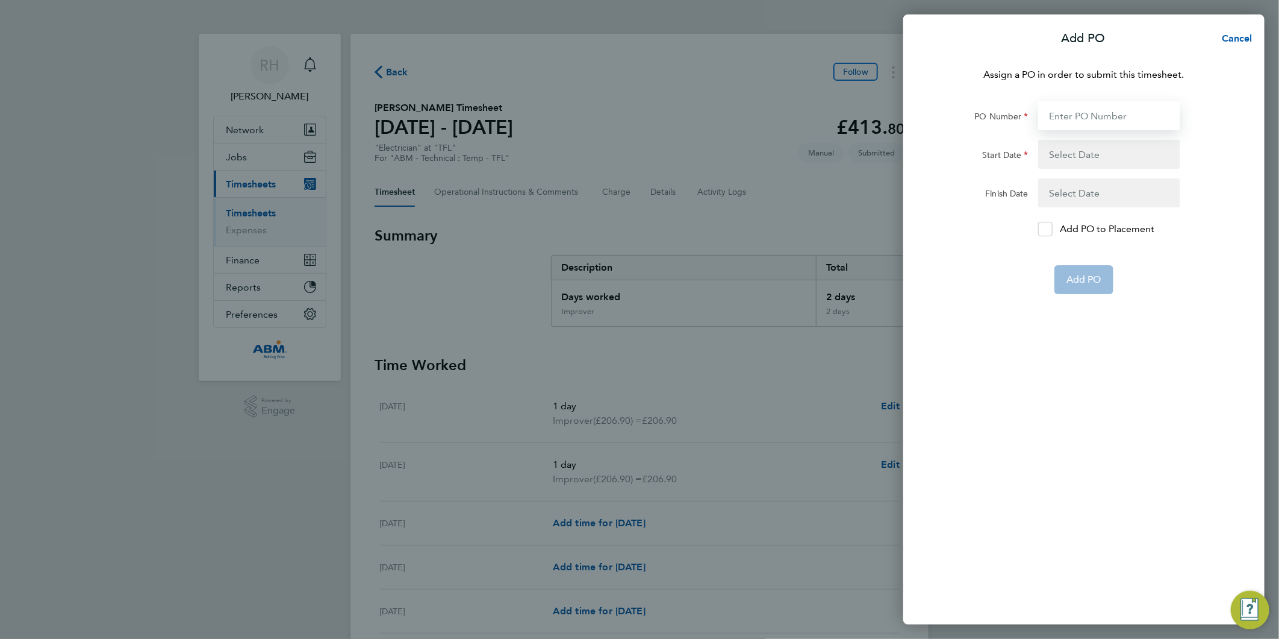
click at [1067, 110] on input "PO Number" at bounding box center [1110, 115] width 142 height 29
paste input "642982"
type input "642982"
type input "[DATE]"
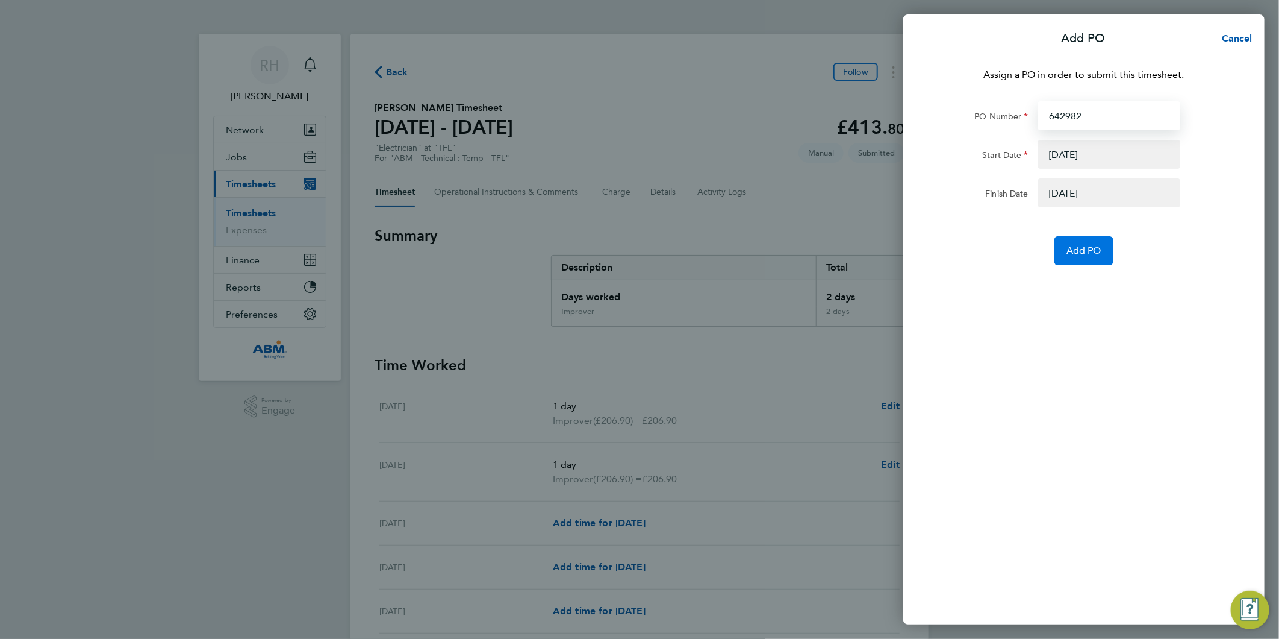
type input "642982"
click at [1077, 254] on span "Add PO" at bounding box center [1084, 251] width 35 height 12
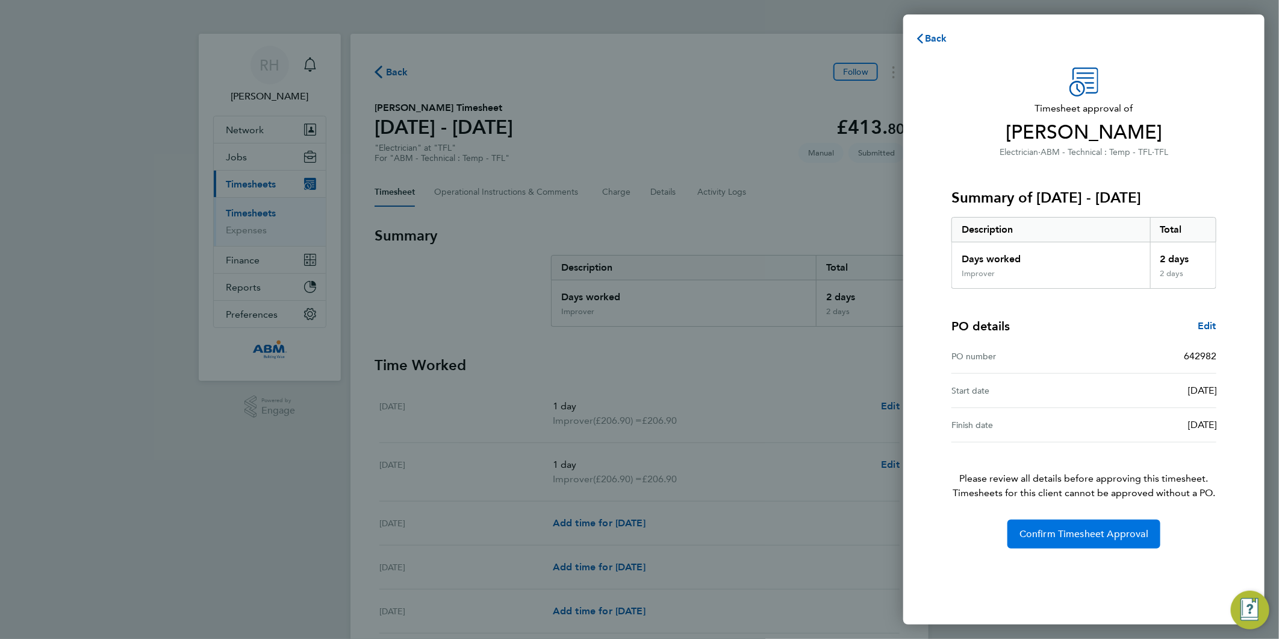
click at [1057, 530] on span "Confirm Timesheet Approval" at bounding box center [1084, 534] width 129 height 12
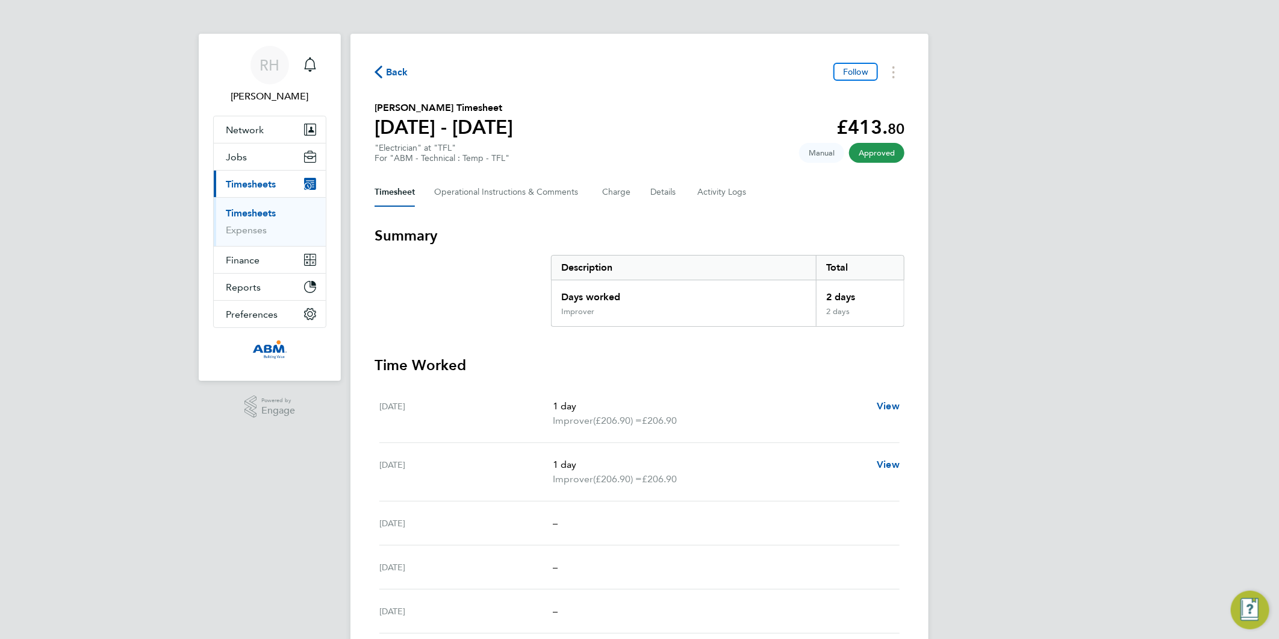
click at [384, 68] on span "Back" at bounding box center [392, 71] width 34 height 11
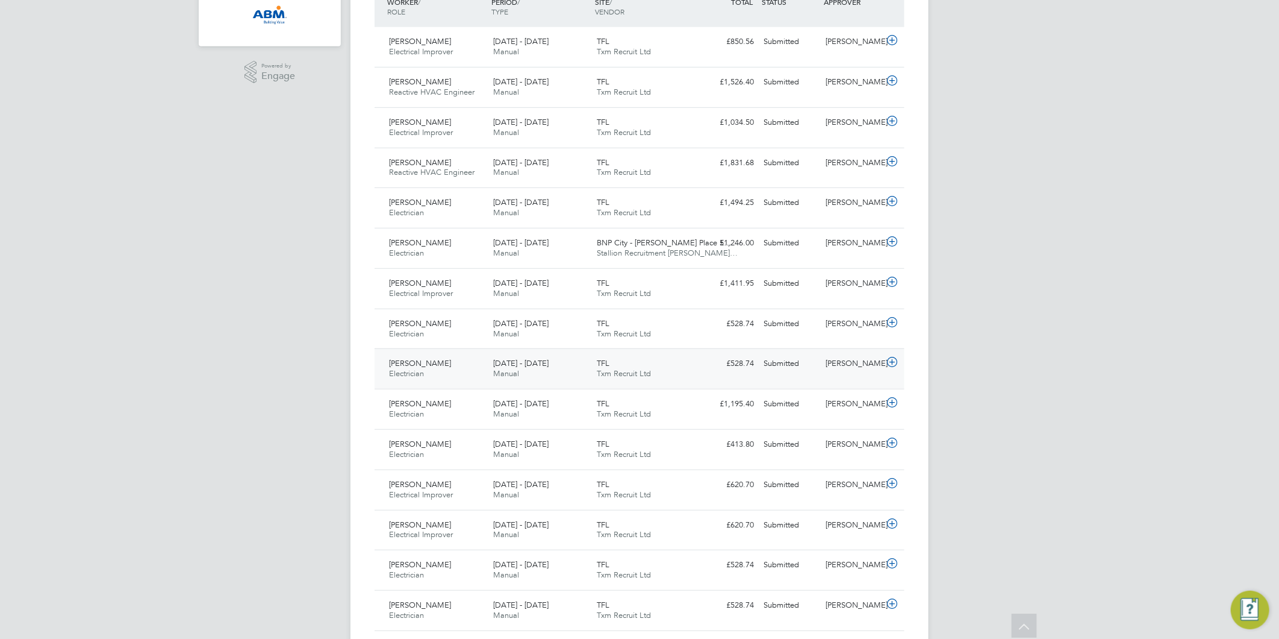
click at [892, 362] on icon at bounding box center [892, 362] width 15 height 10
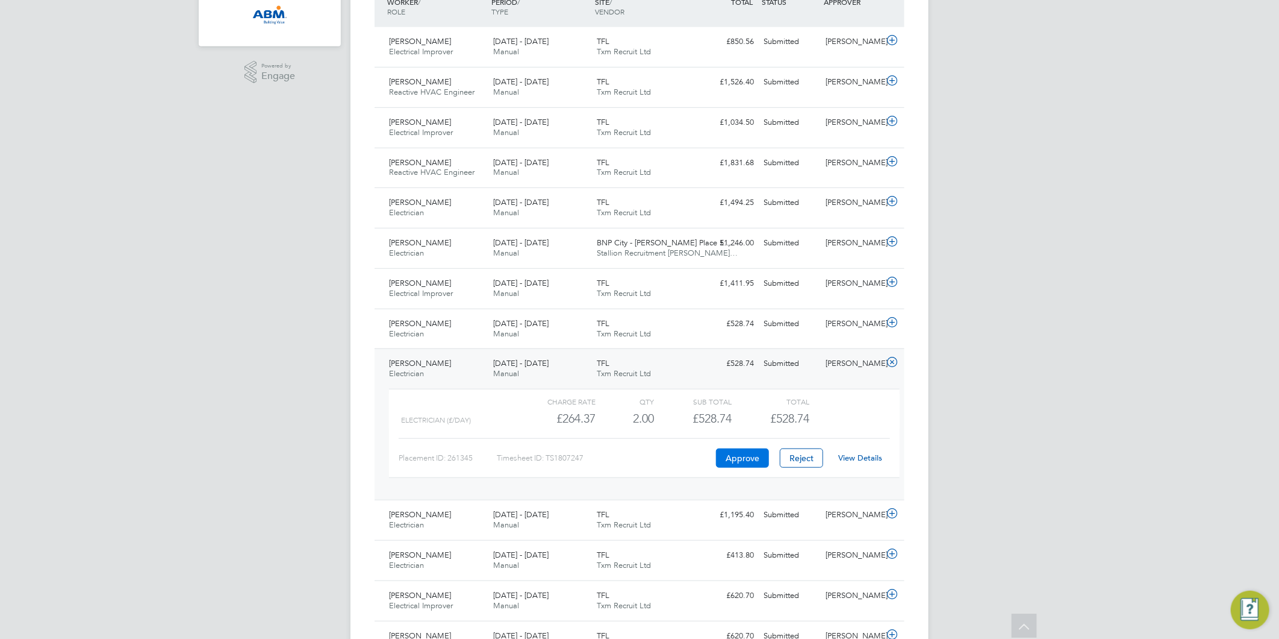
click at [745, 456] on button "Approve" at bounding box center [742, 457] width 53 height 19
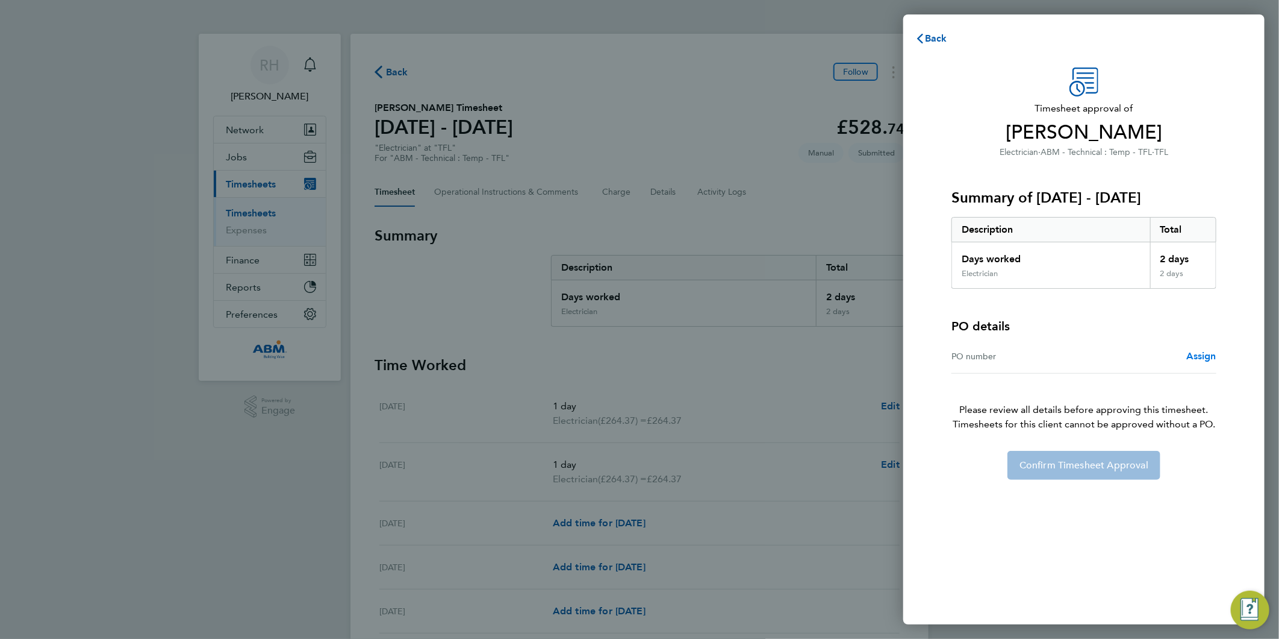
click at [1202, 357] on span "Assign" at bounding box center [1202, 355] width 30 height 11
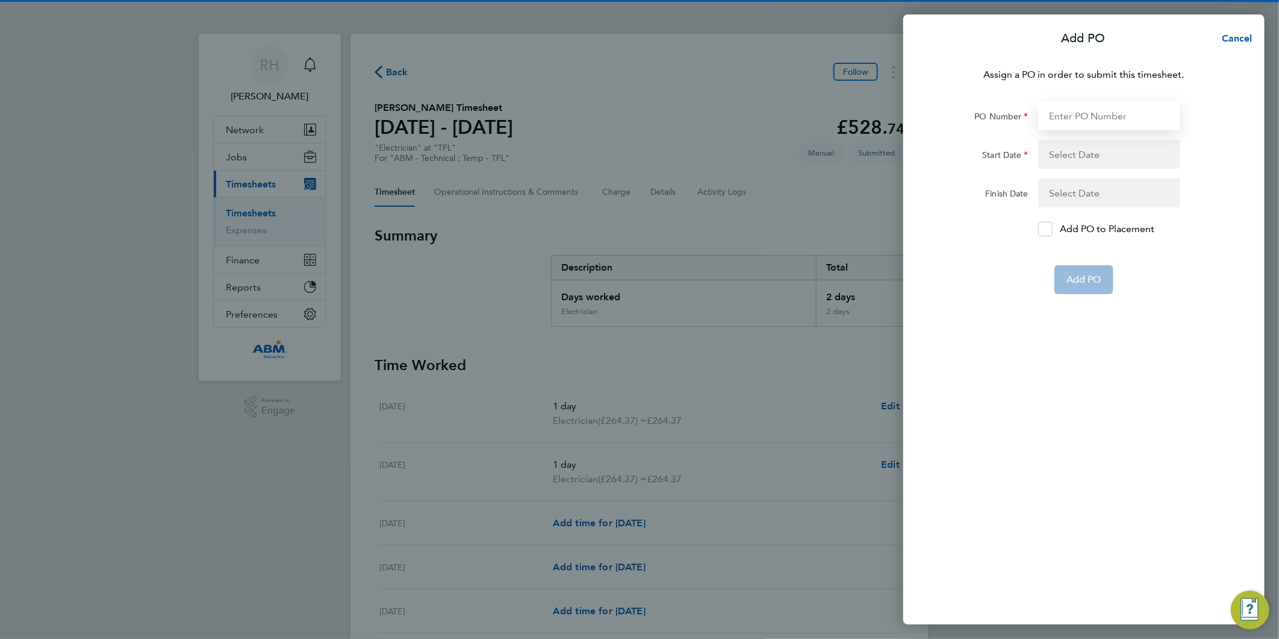
click at [1102, 106] on input "PO Number" at bounding box center [1110, 115] width 142 height 29
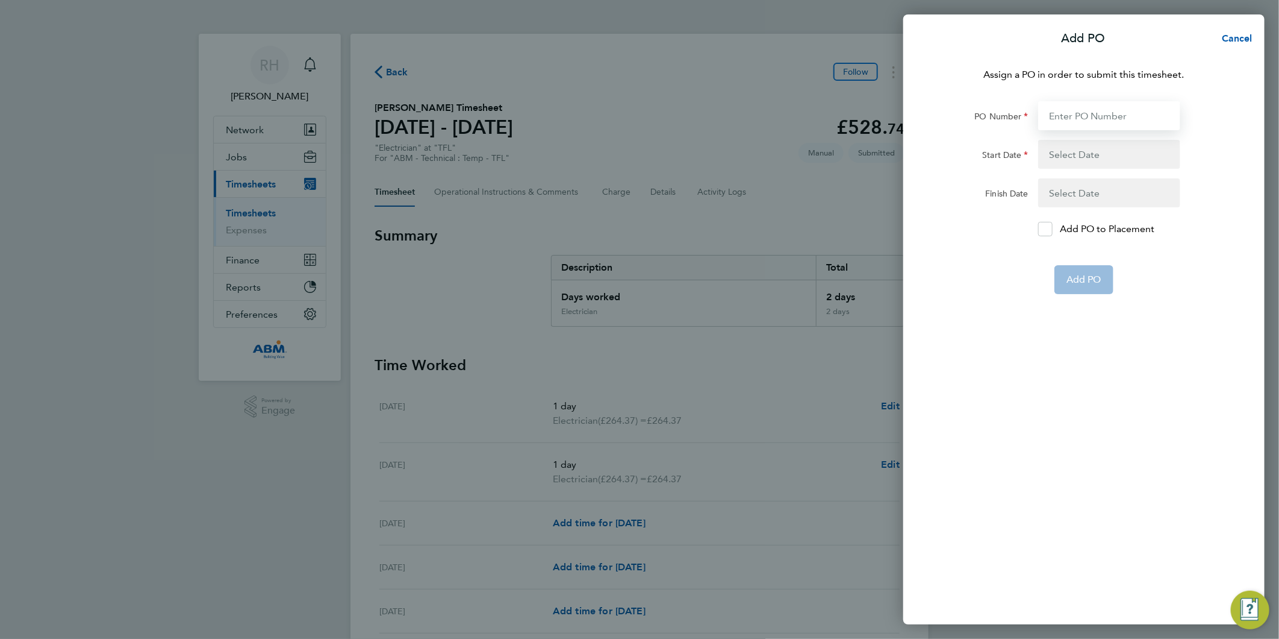
paste input "642982"
type input "642982"
type input "[DATE]"
type input "642982"
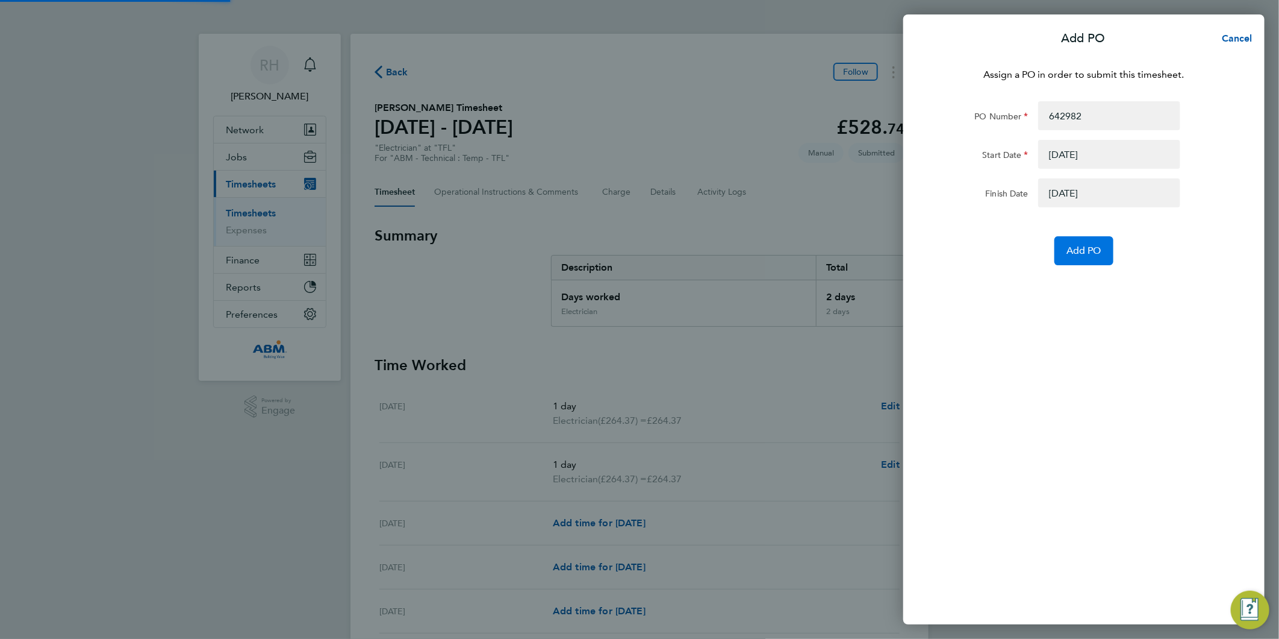
click at [1086, 255] on span "Add PO" at bounding box center [1084, 251] width 35 height 12
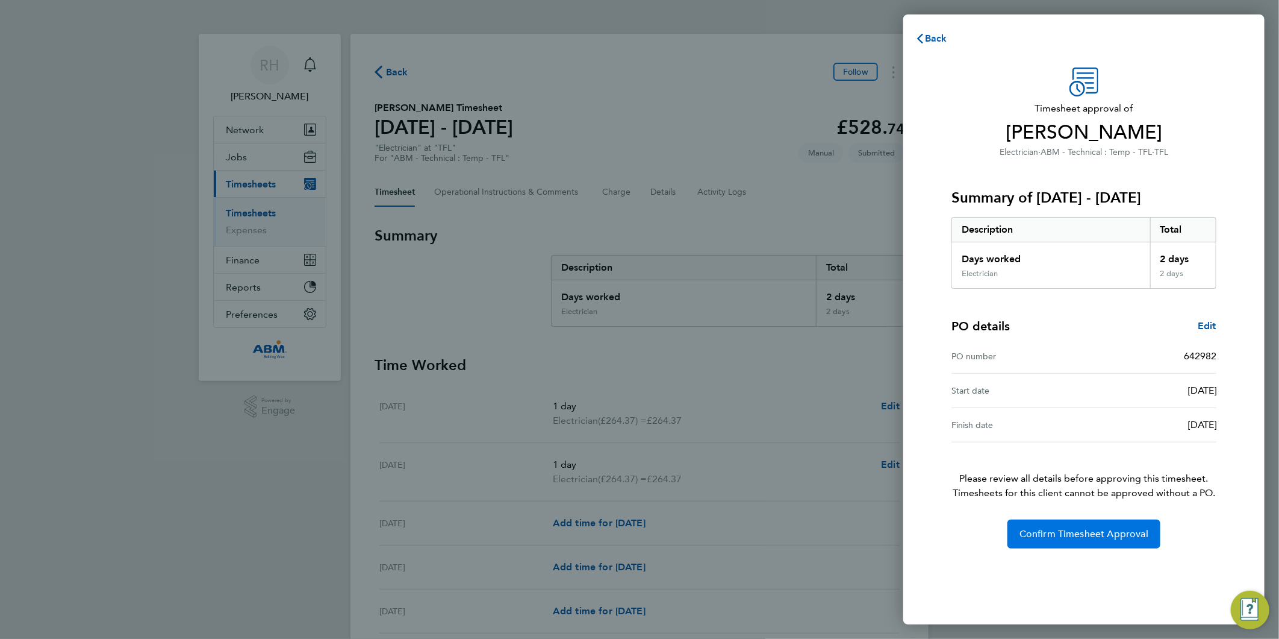
click at [1071, 531] on span "Confirm Timesheet Approval" at bounding box center [1084, 534] width 129 height 12
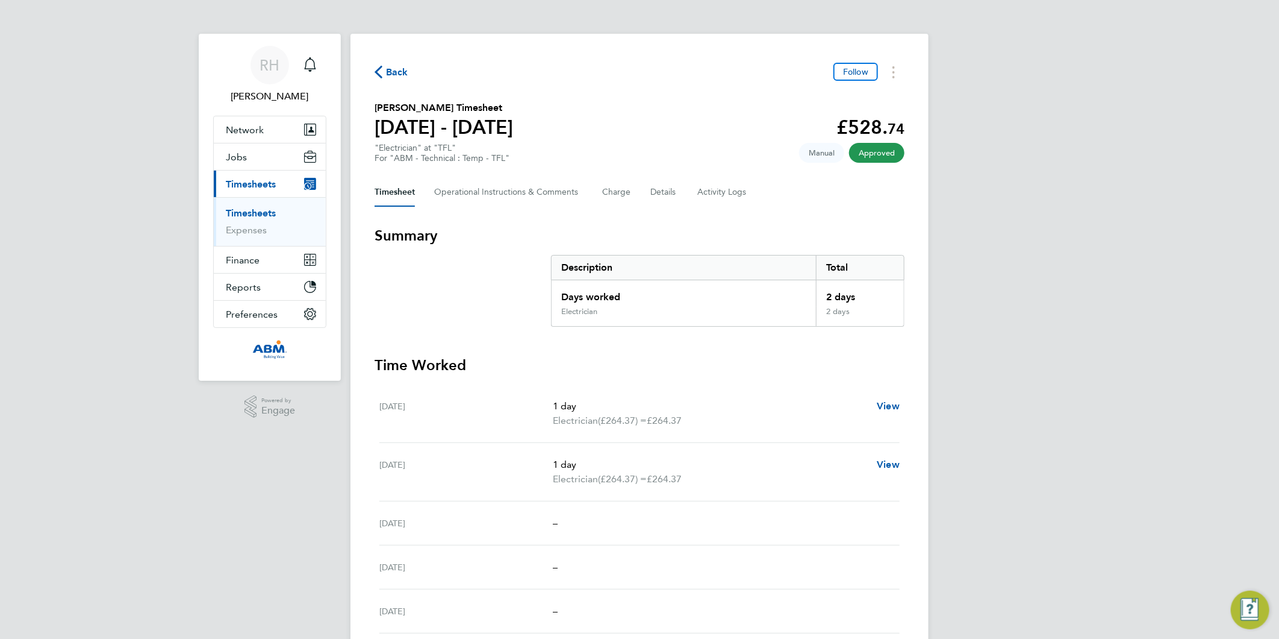
click at [389, 73] on span "Back" at bounding box center [397, 72] width 22 height 14
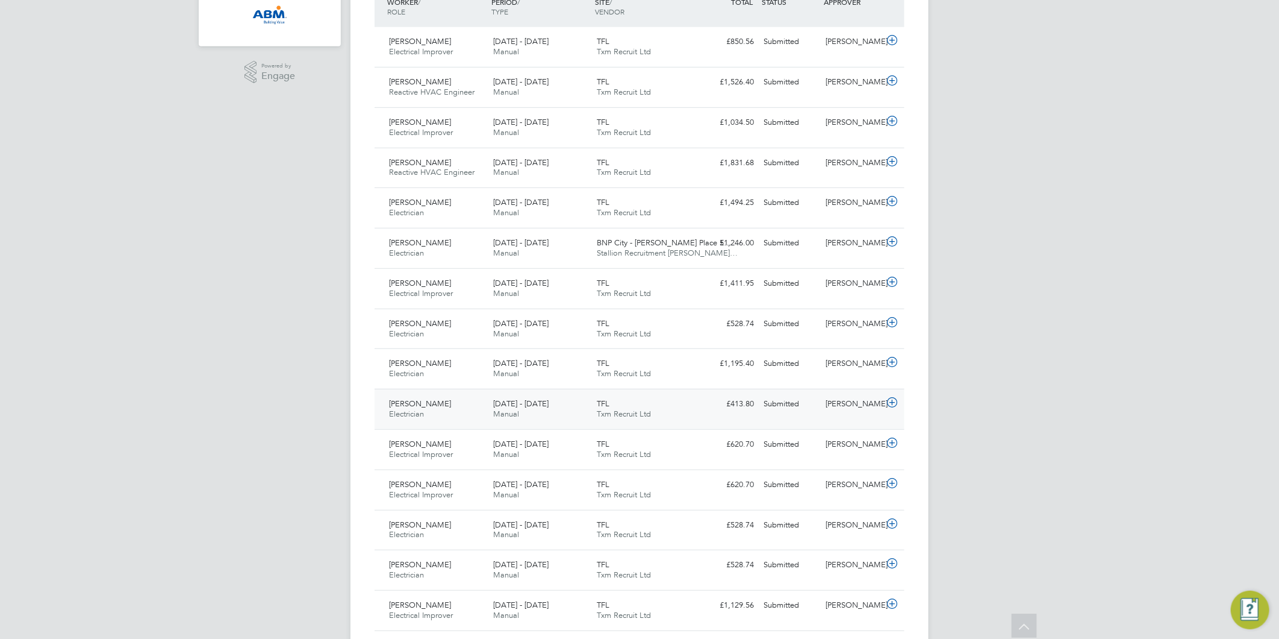
click at [888, 405] on icon at bounding box center [892, 403] width 15 height 10
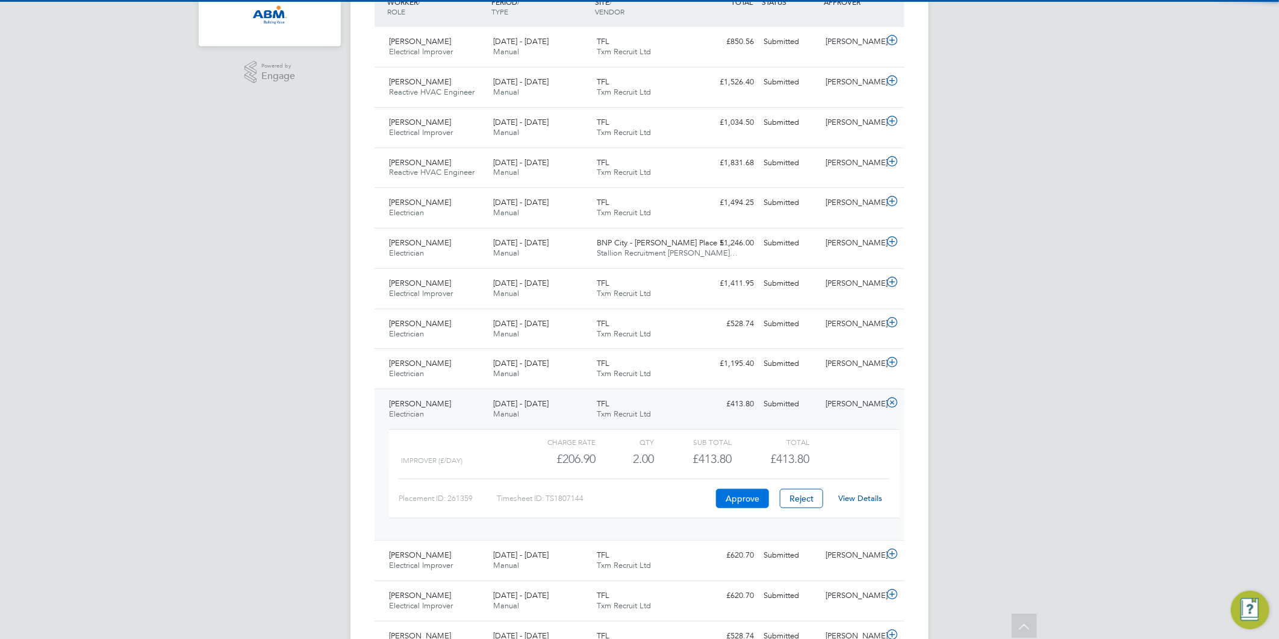
click at [734, 502] on button "Approve" at bounding box center [742, 498] width 53 height 19
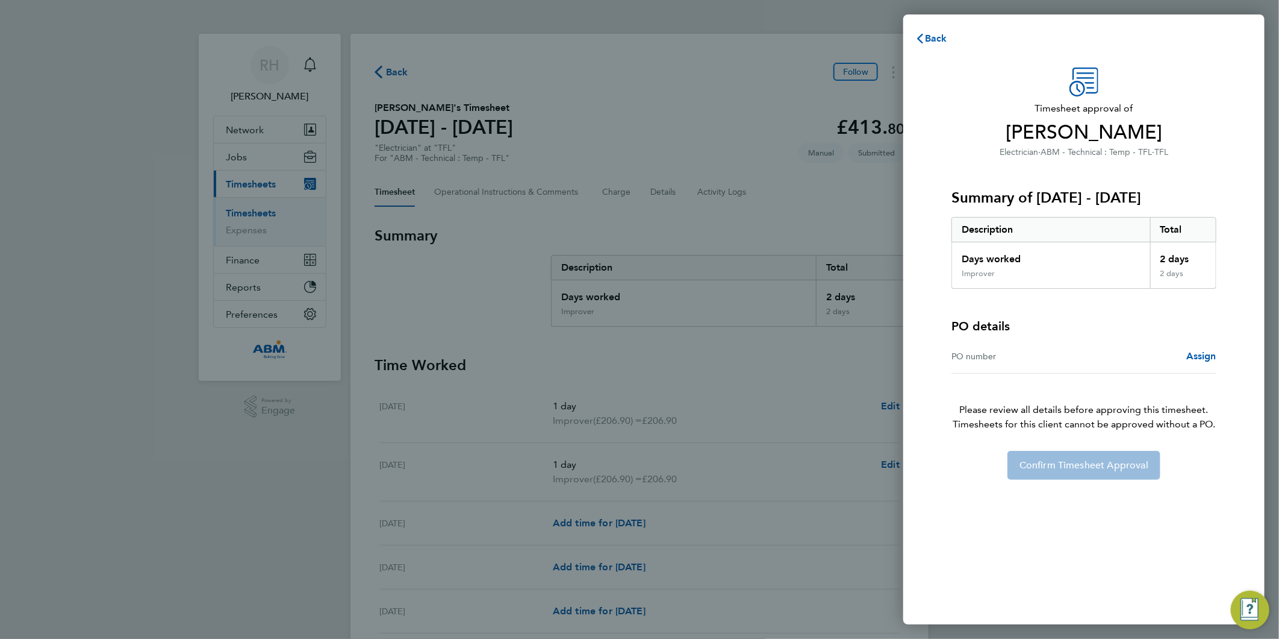
click at [1202, 347] on div "PO number Assign" at bounding box center [1084, 356] width 265 height 34
click at [1201, 357] on span "Assign" at bounding box center [1202, 355] width 30 height 11
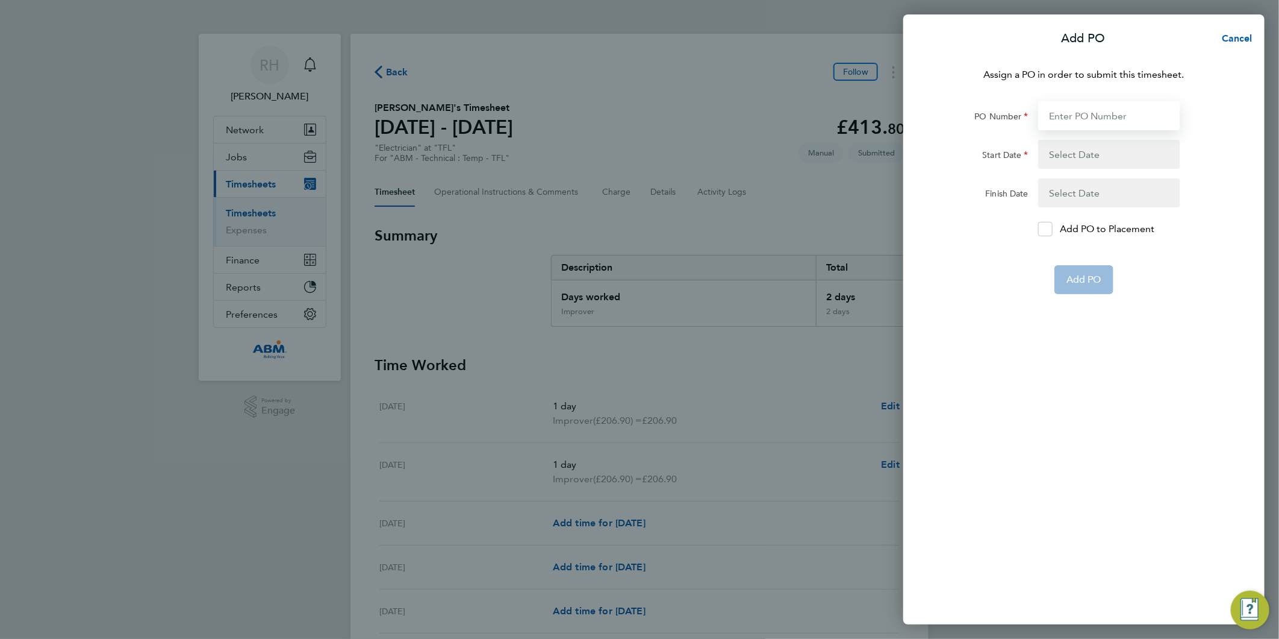
click at [1081, 116] on input "PO Number" at bounding box center [1110, 115] width 142 height 29
paste input "642982"
type input "642982"
type input "[DATE]"
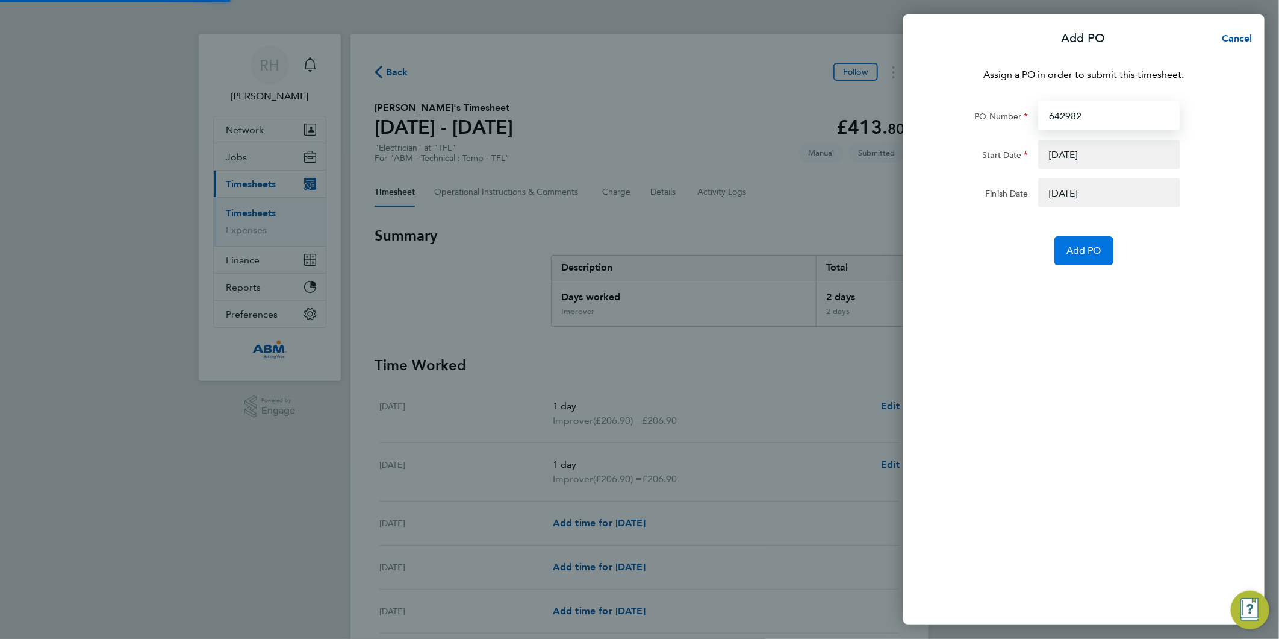
type input "642982"
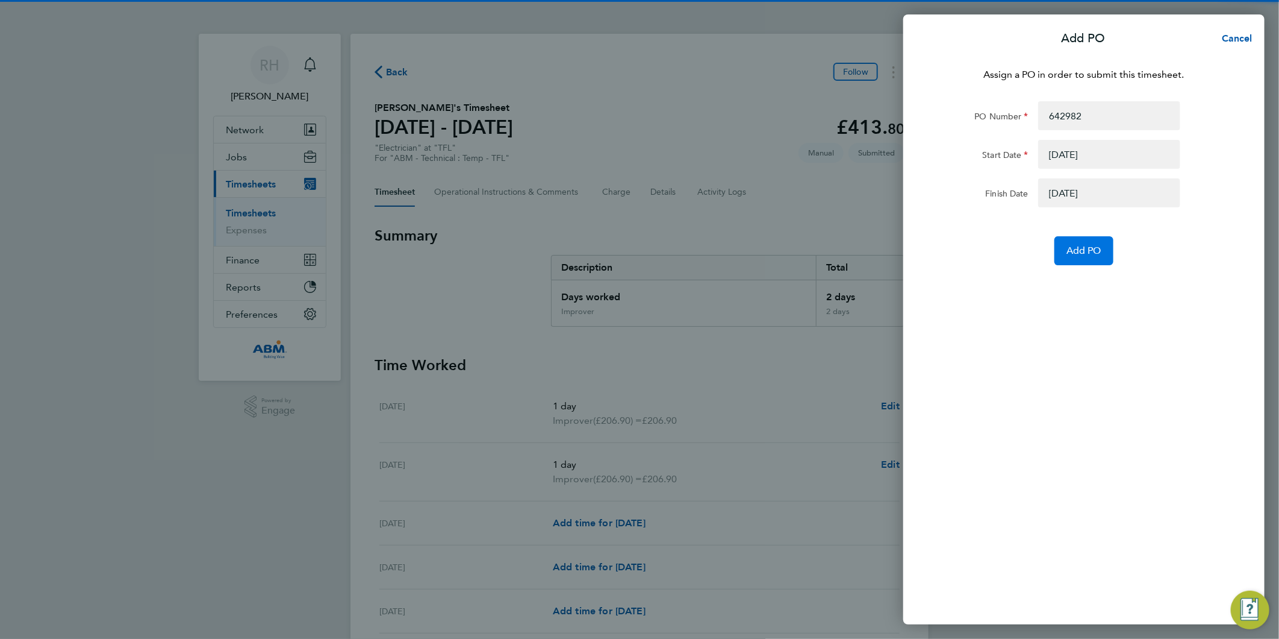
click at [1087, 249] on span "Add PO" at bounding box center [1084, 251] width 35 height 12
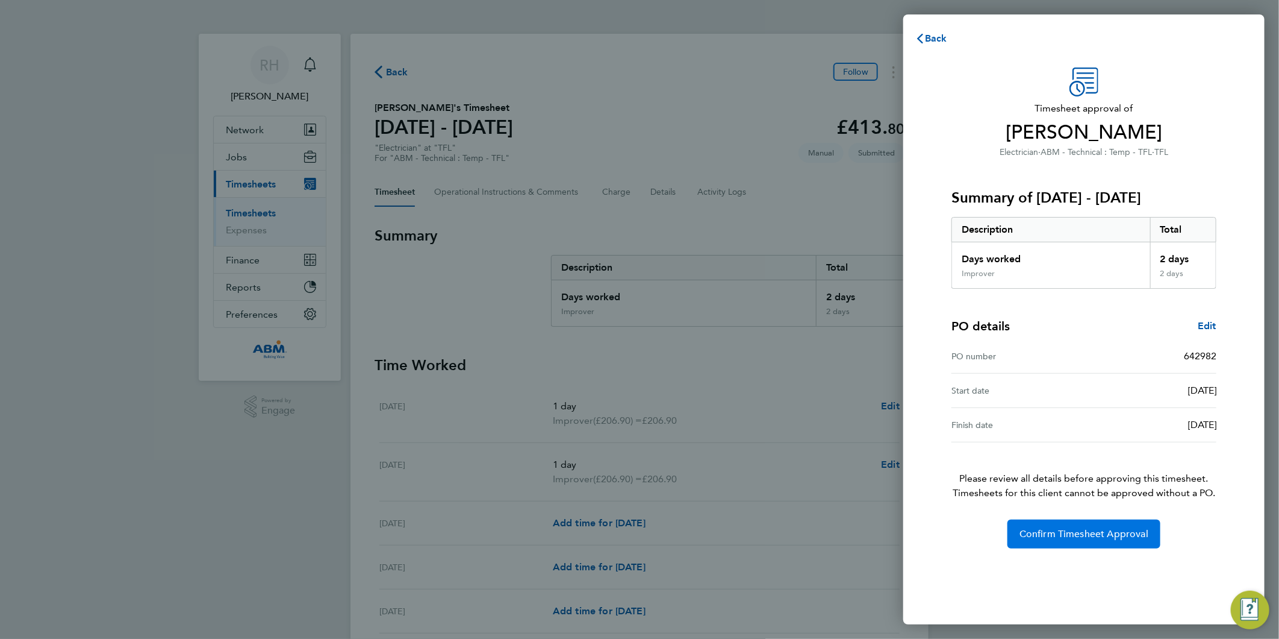
click at [1068, 537] on span "Confirm Timesheet Approval" at bounding box center [1084, 534] width 129 height 12
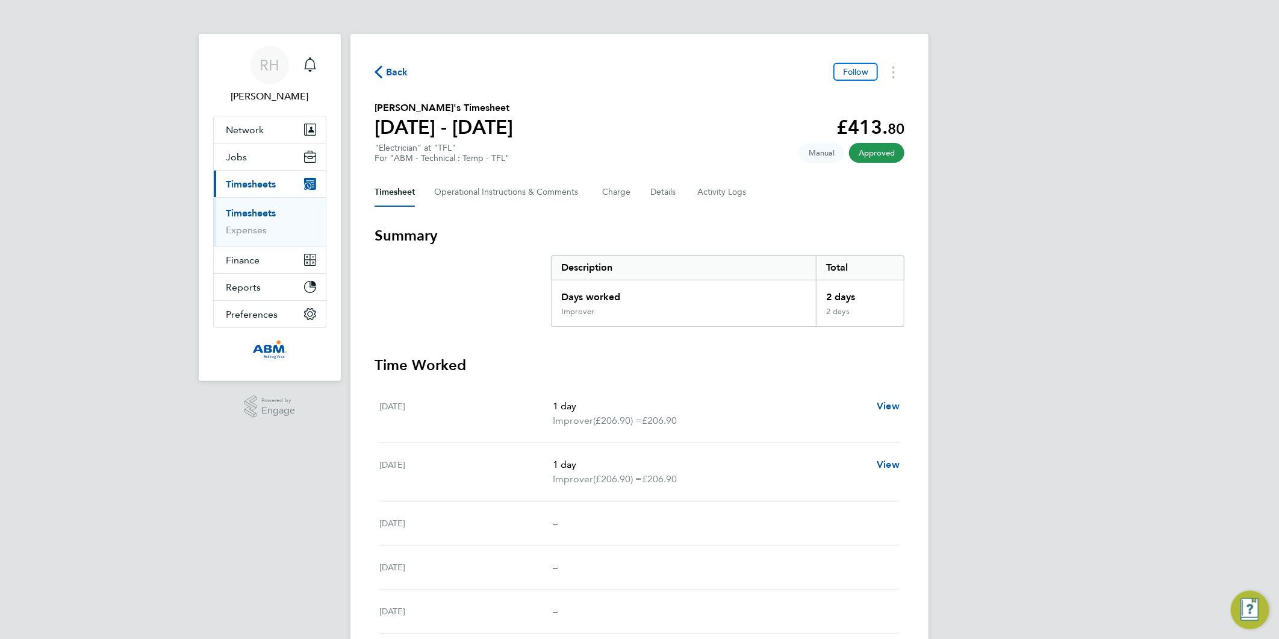
click at [395, 69] on span "Back" at bounding box center [397, 72] width 22 height 14
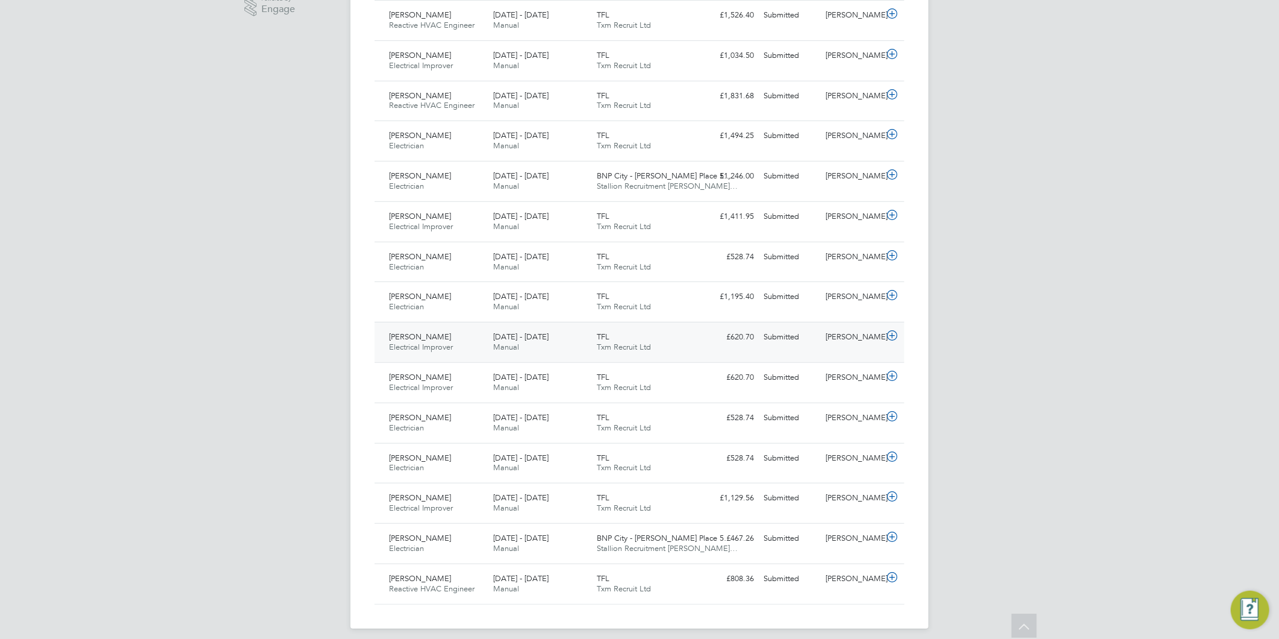
click at [892, 336] on icon at bounding box center [892, 336] width 15 height 10
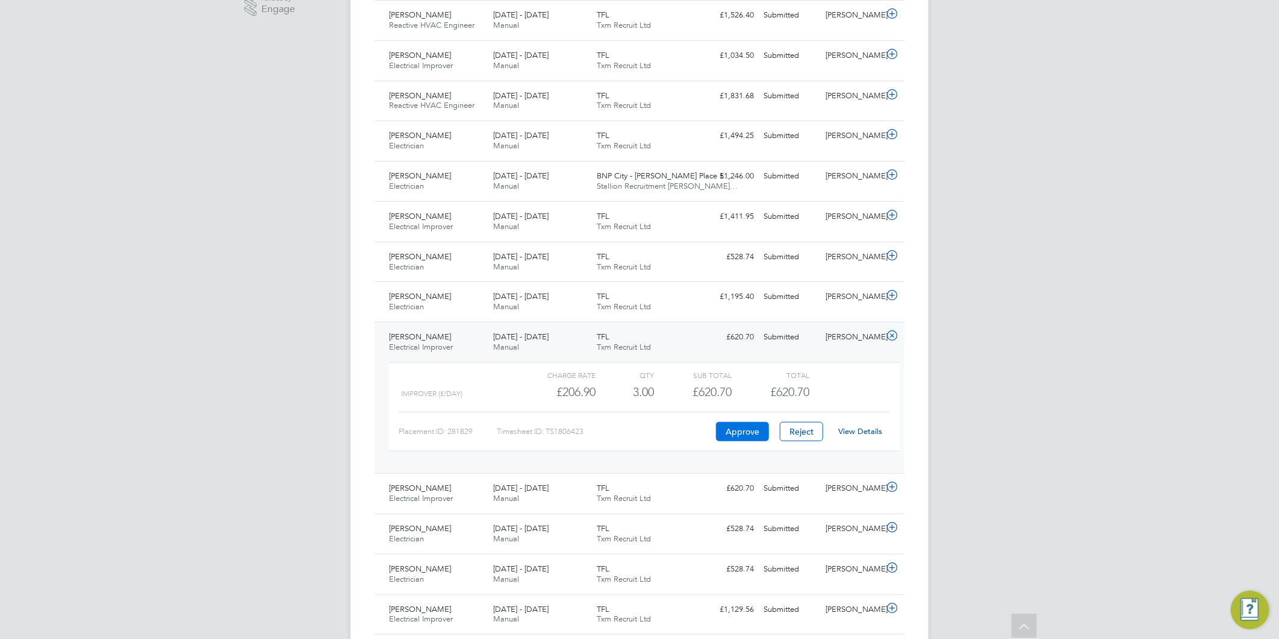
click at [749, 431] on button "Approve" at bounding box center [742, 431] width 53 height 19
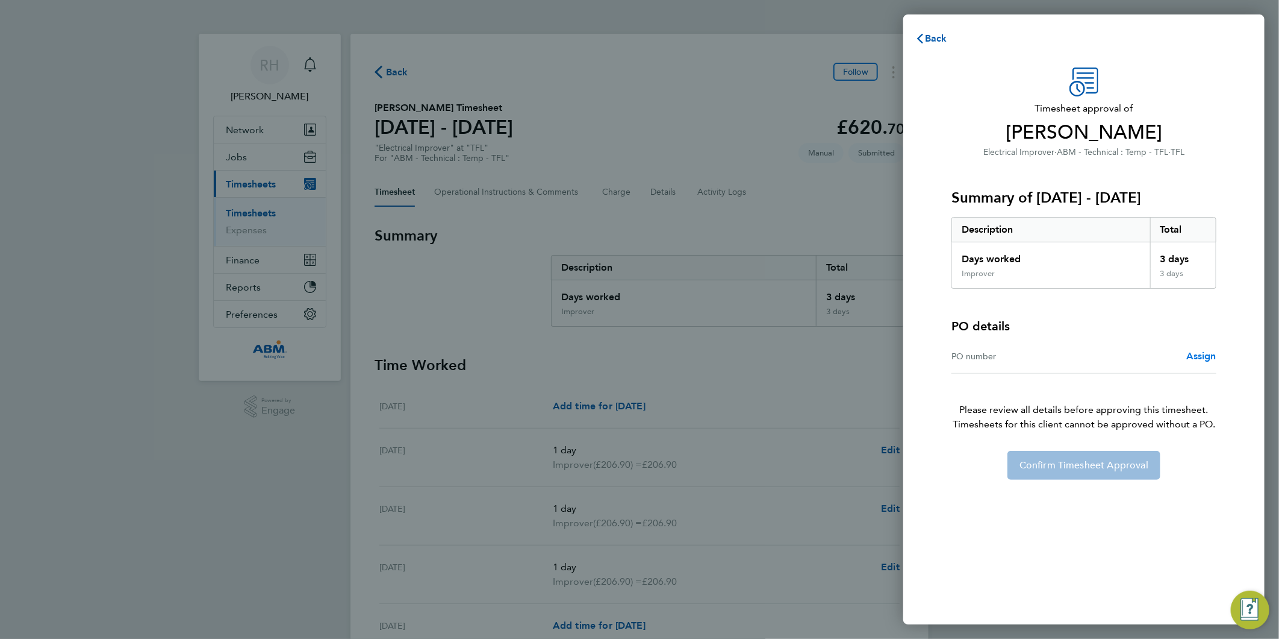
click at [1202, 354] on span "Assign" at bounding box center [1202, 355] width 30 height 11
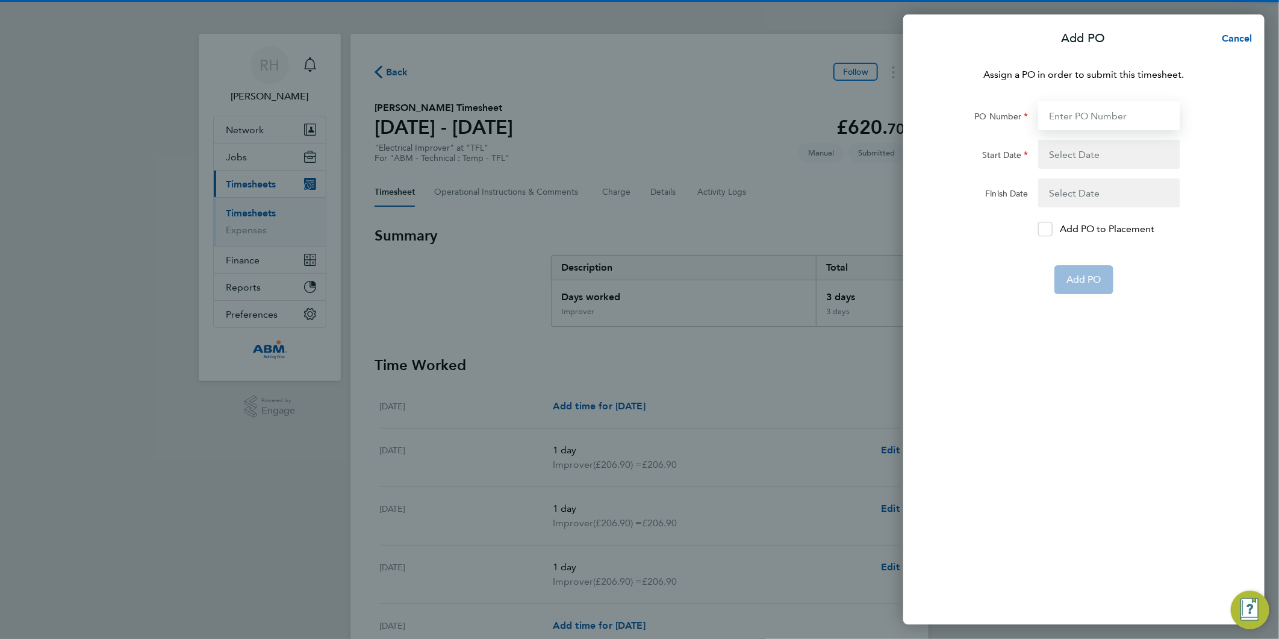
click at [1079, 111] on input "PO Number" at bounding box center [1110, 115] width 142 height 29
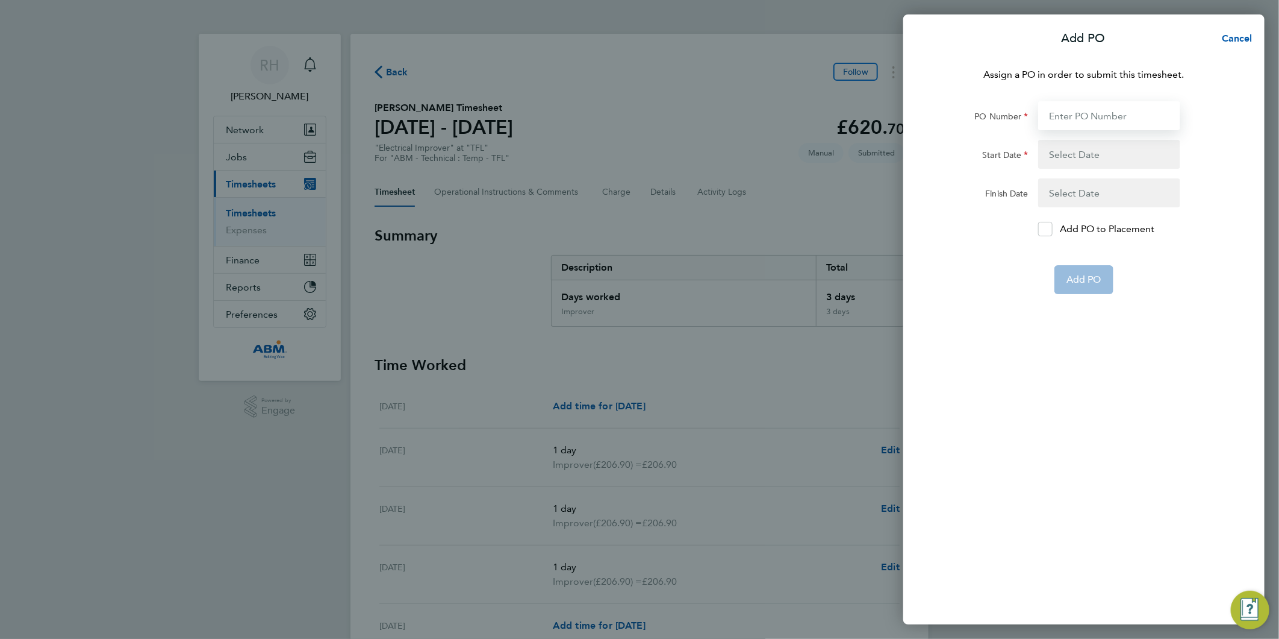
paste input "642982"
type input "642982"
type input "18 Aug 25"
type input "24 Aug 25"
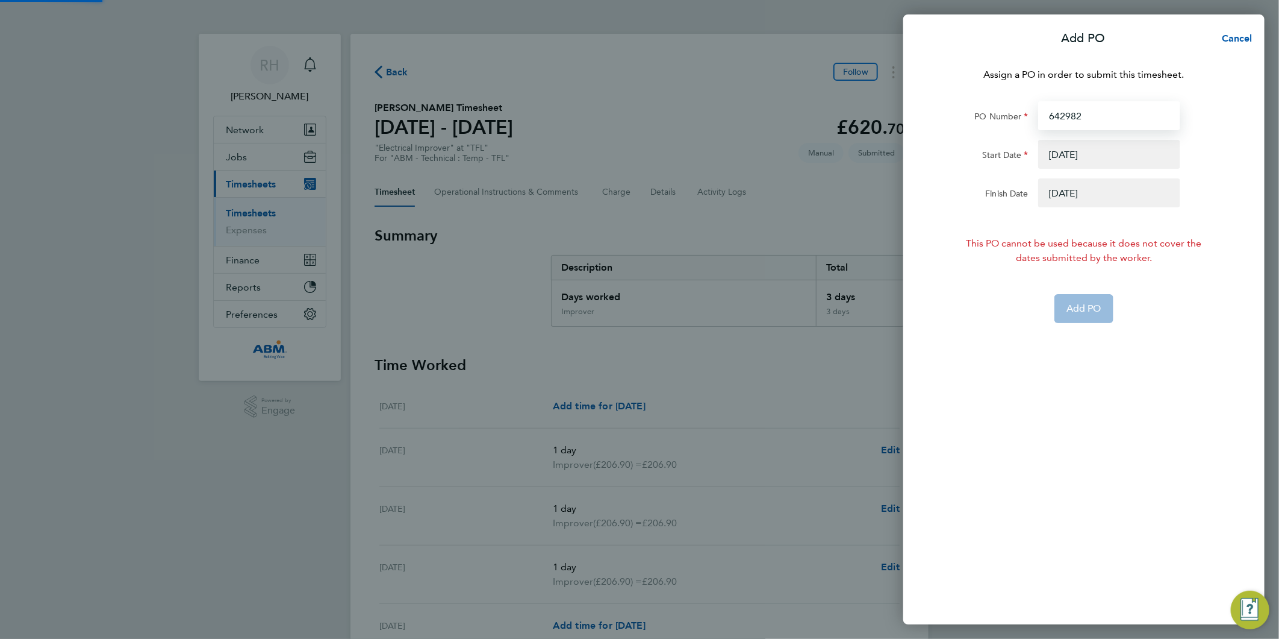
type input "642982"
click at [1081, 151] on button "button" at bounding box center [1110, 154] width 142 height 29
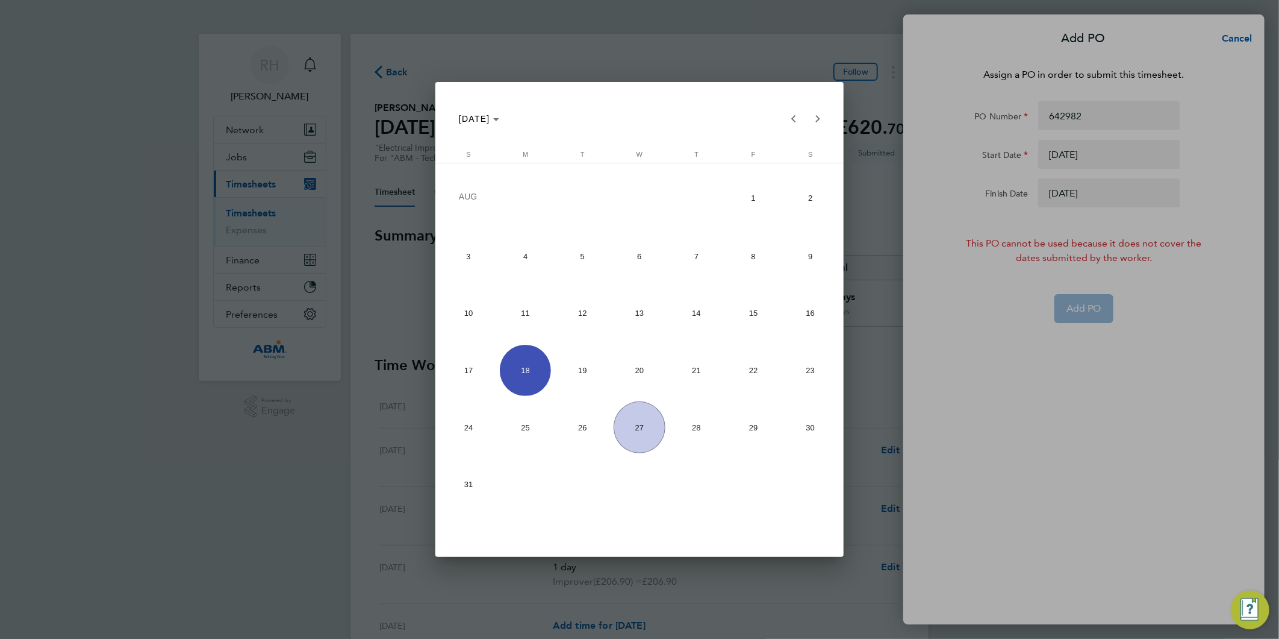
click at [813, 318] on span "16" at bounding box center [810, 312] width 51 height 51
type input "16 Aug 25"
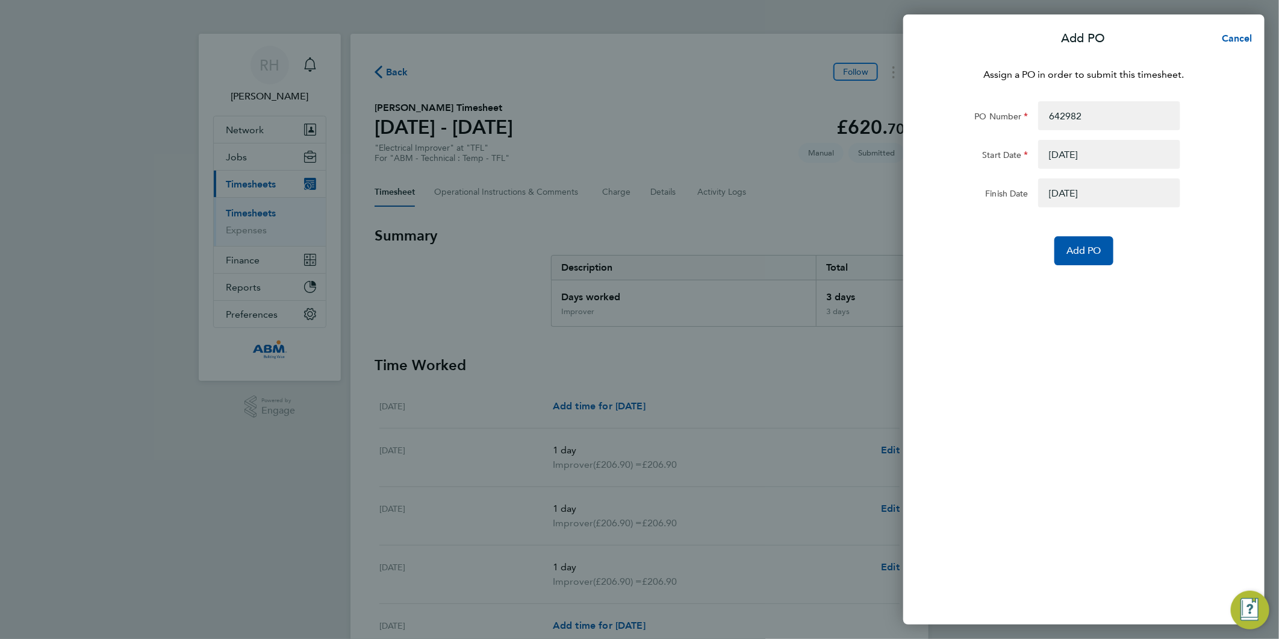
click at [1077, 190] on button "button" at bounding box center [1110, 192] width 142 height 29
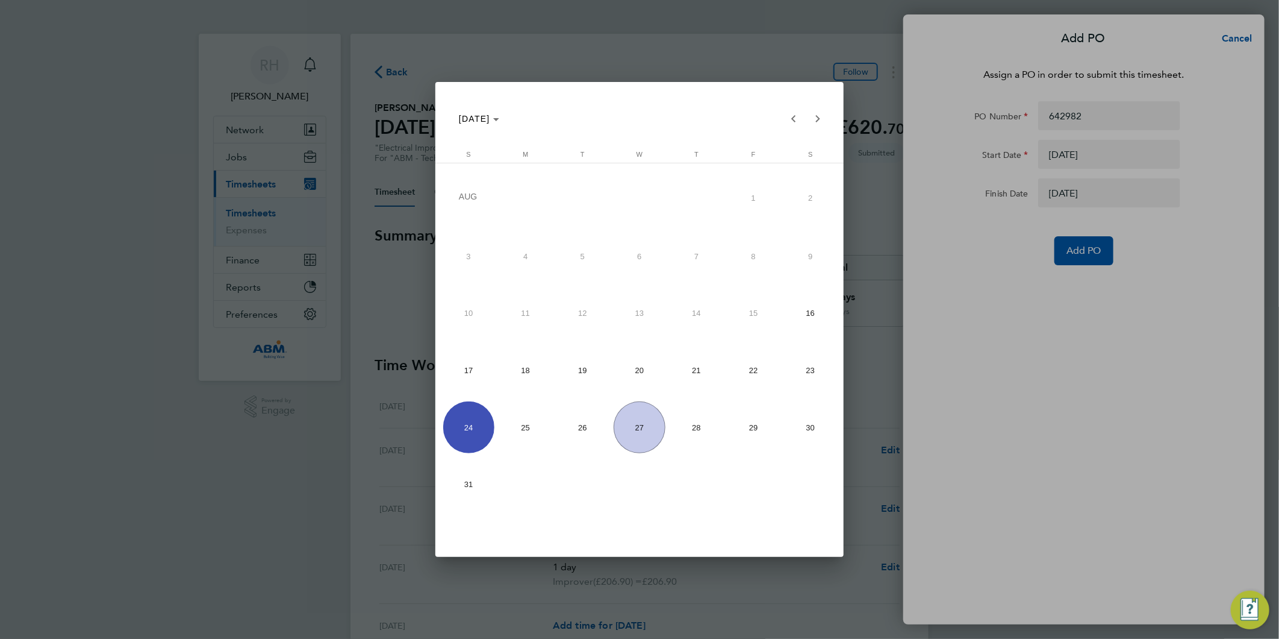
click at [743, 370] on span "22" at bounding box center [753, 370] width 51 height 51
type input "22 Aug 25"
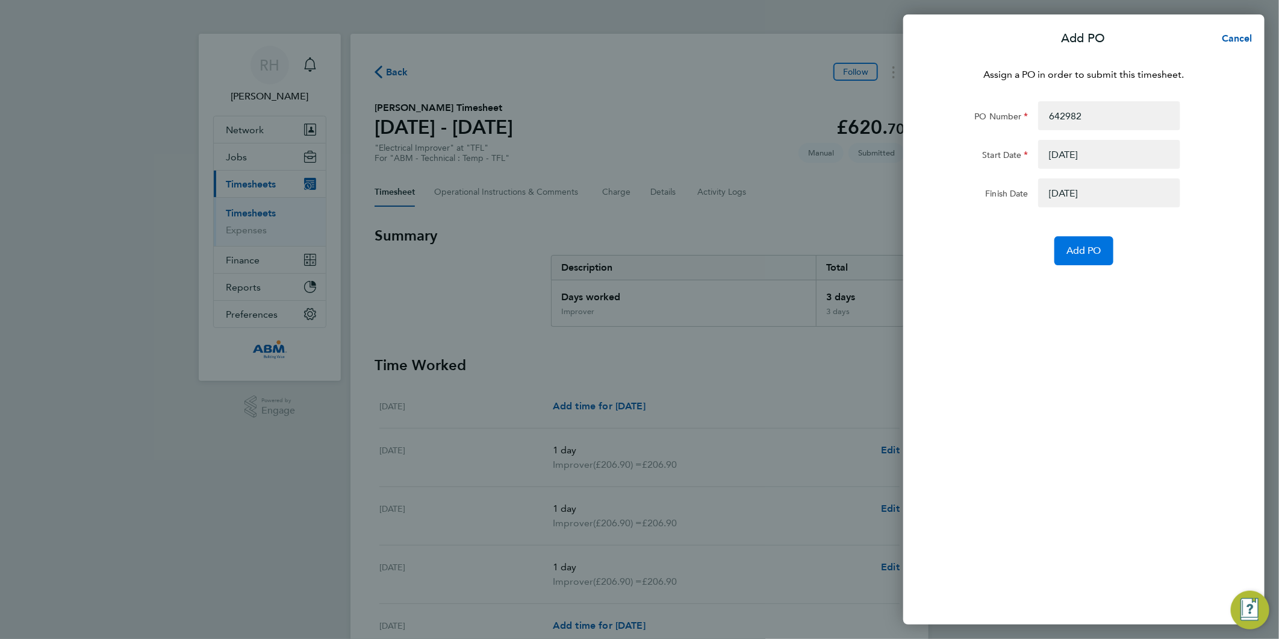
click at [1090, 253] on span "Add PO" at bounding box center [1084, 251] width 35 height 12
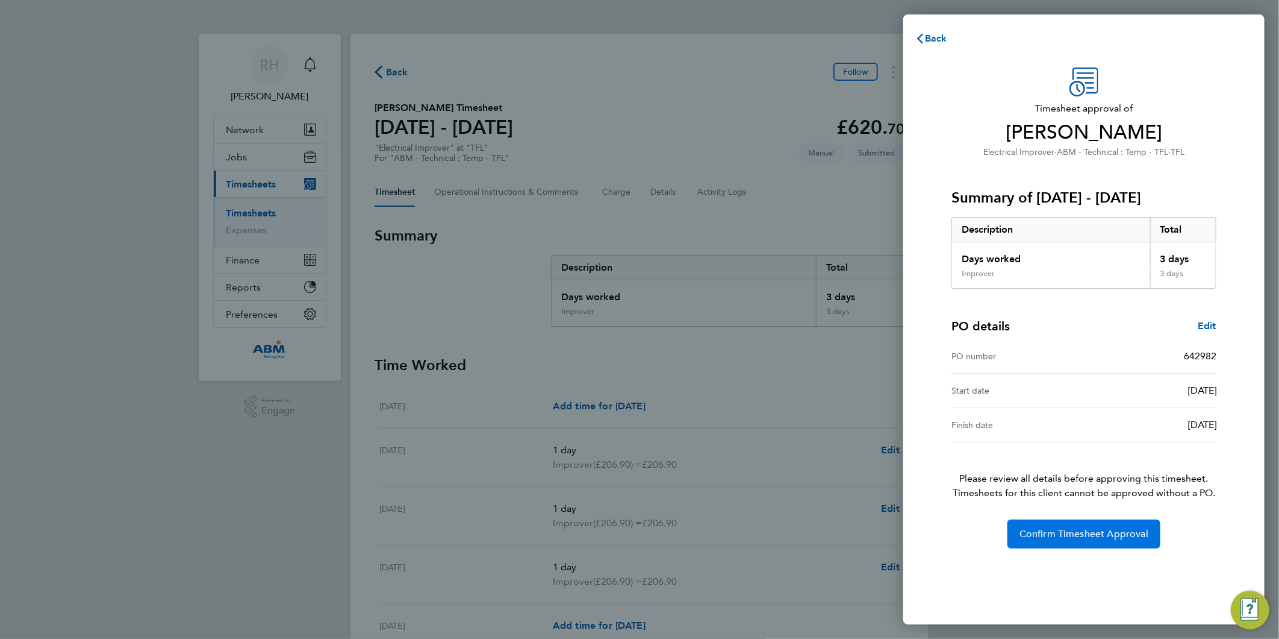
click at [1061, 544] on button "Confirm Timesheet Approval" at bounding box center [1084, 533] width 153 height 29
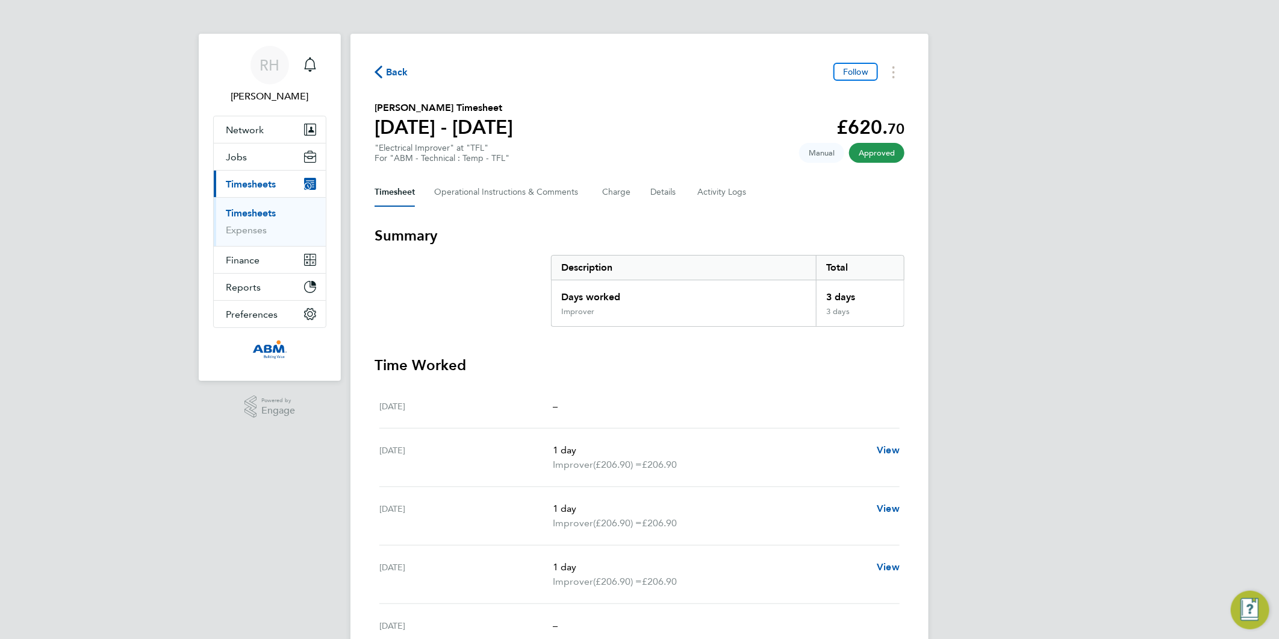
click at [378, 74] on icon "button" at bounding box center [379, 72] width 8 height 13
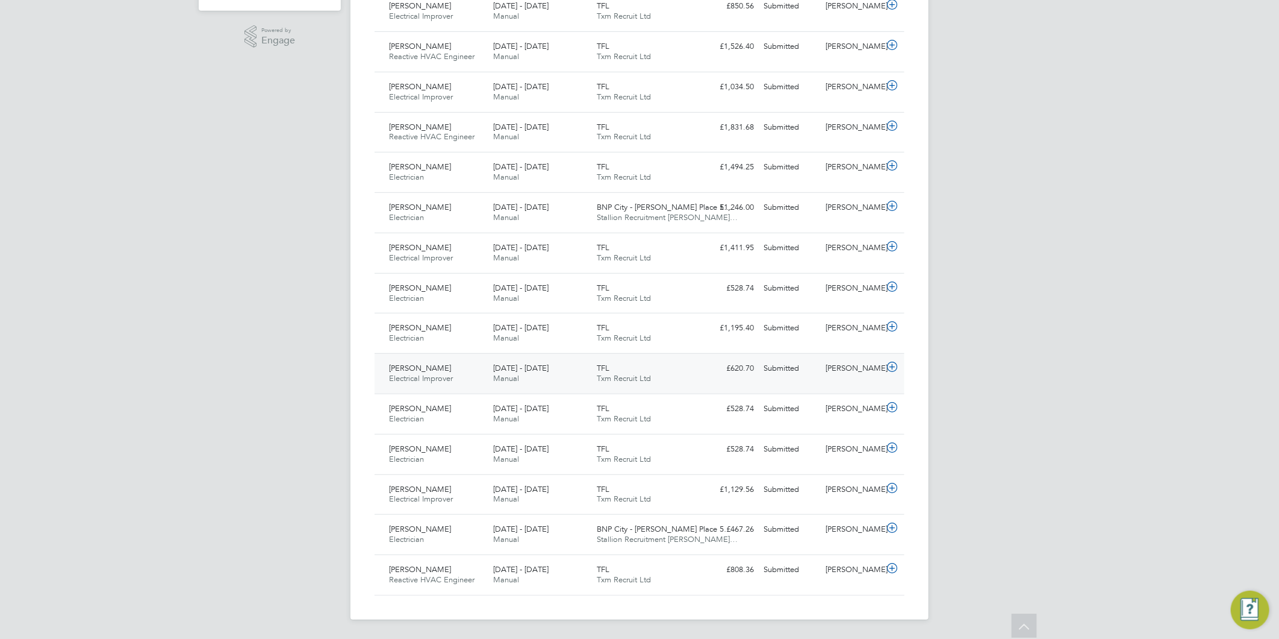
click at [895, 368] on icon at bounding box center [892, 367] width 15 height 10
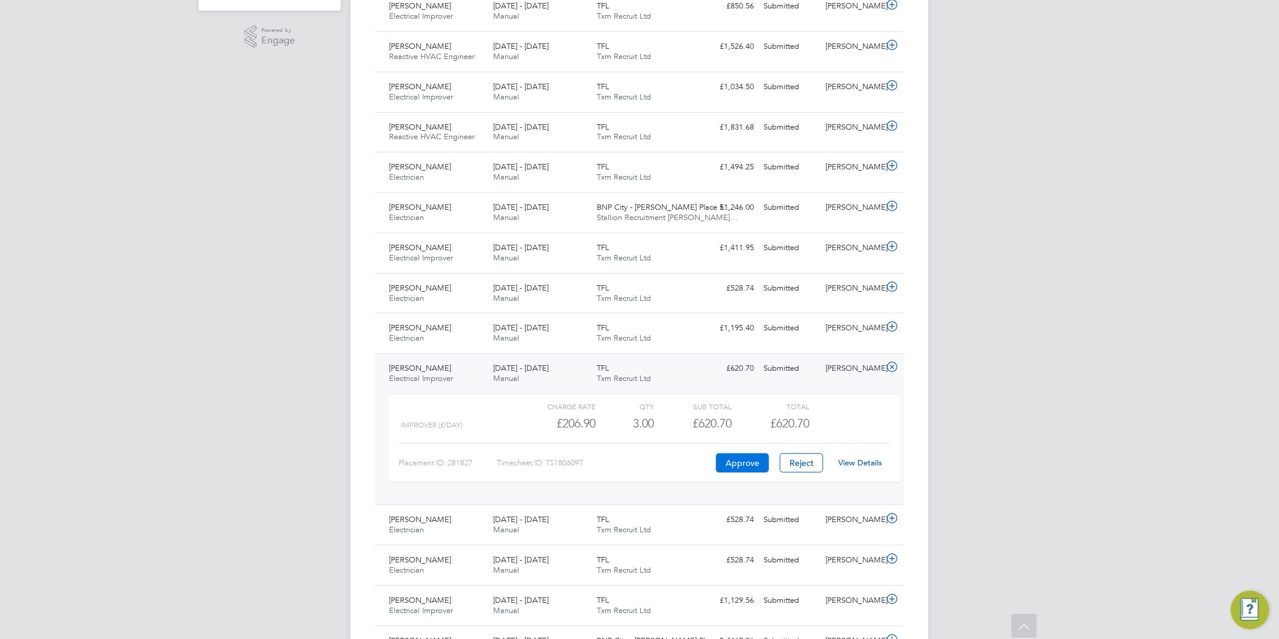
click at [742, 467] on button "Approve" at bounding box center [742, 462] width 53 height 19
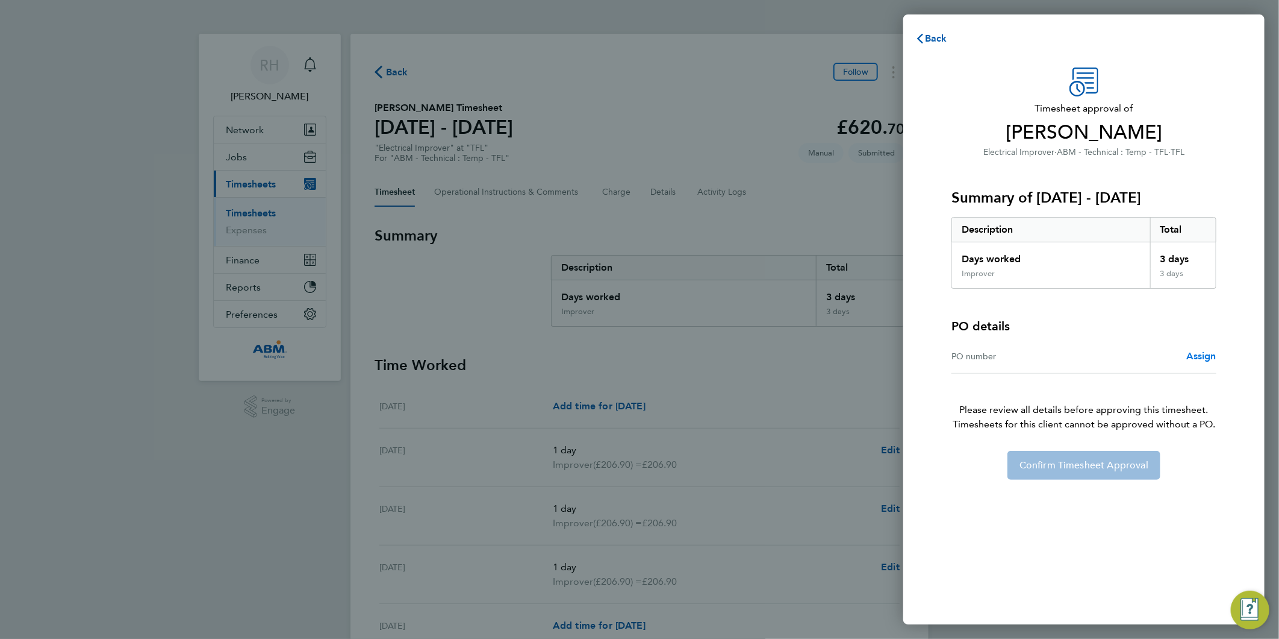
click at [1208, 355] on span "Assign" at bounding box center [1202, 355] width 30 height 11
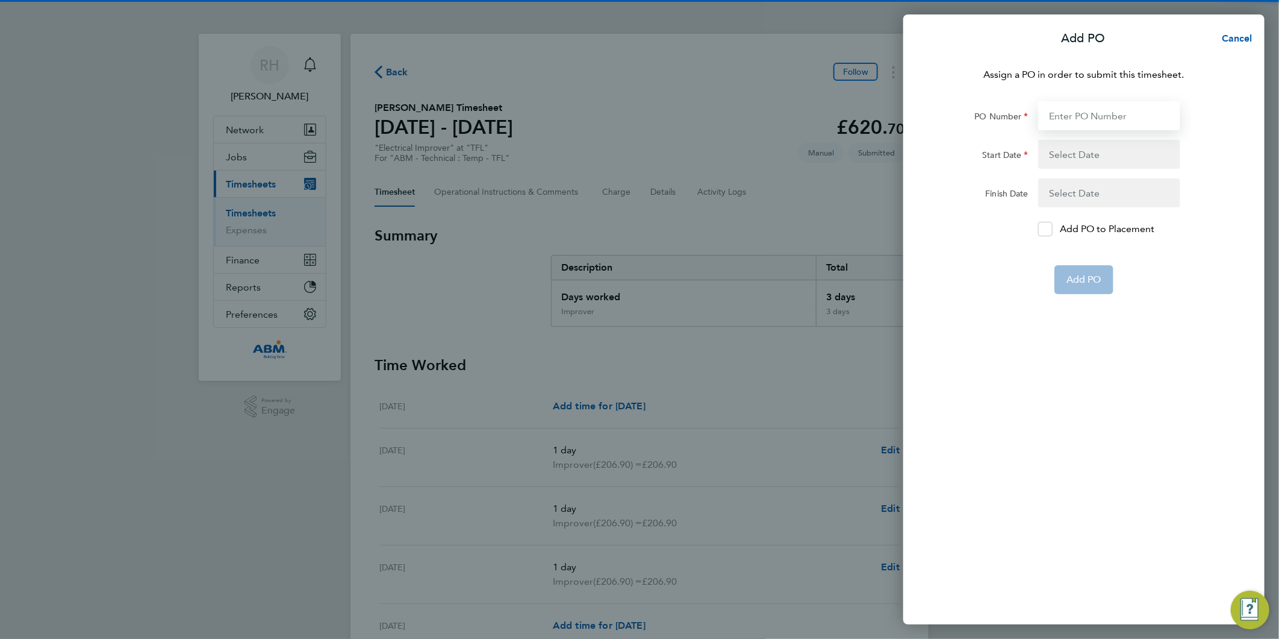
click at [1092, 119] on input "PO Number" at bounding box center [1110, 115] width 142 height 29
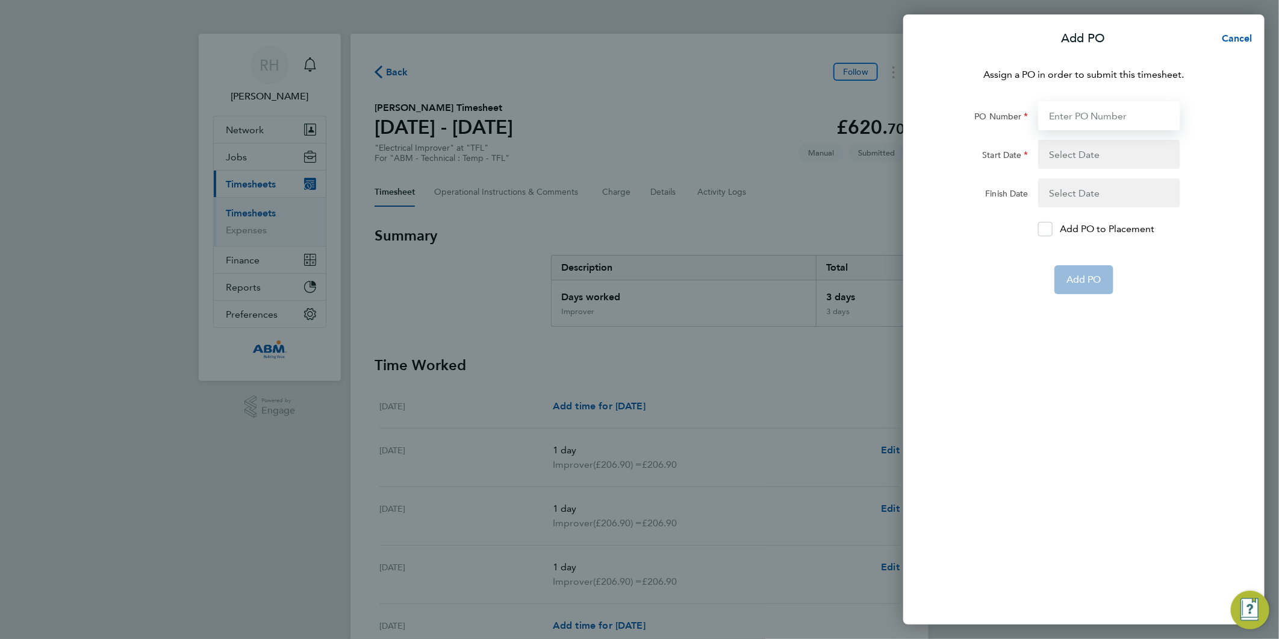
paste input "642982"
type input "642982"
type input "[DATE]"
type input "642982"
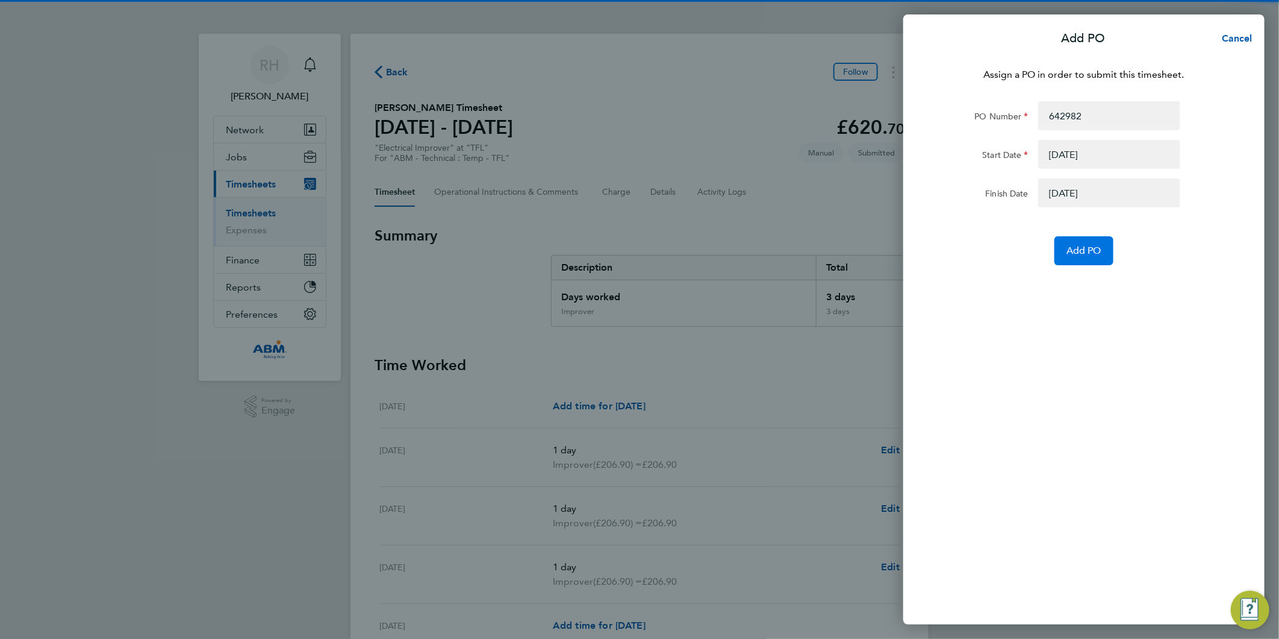
click at [1092, 251] on span "Add PO" at bounding box center [1084, 251] width 35 height 12
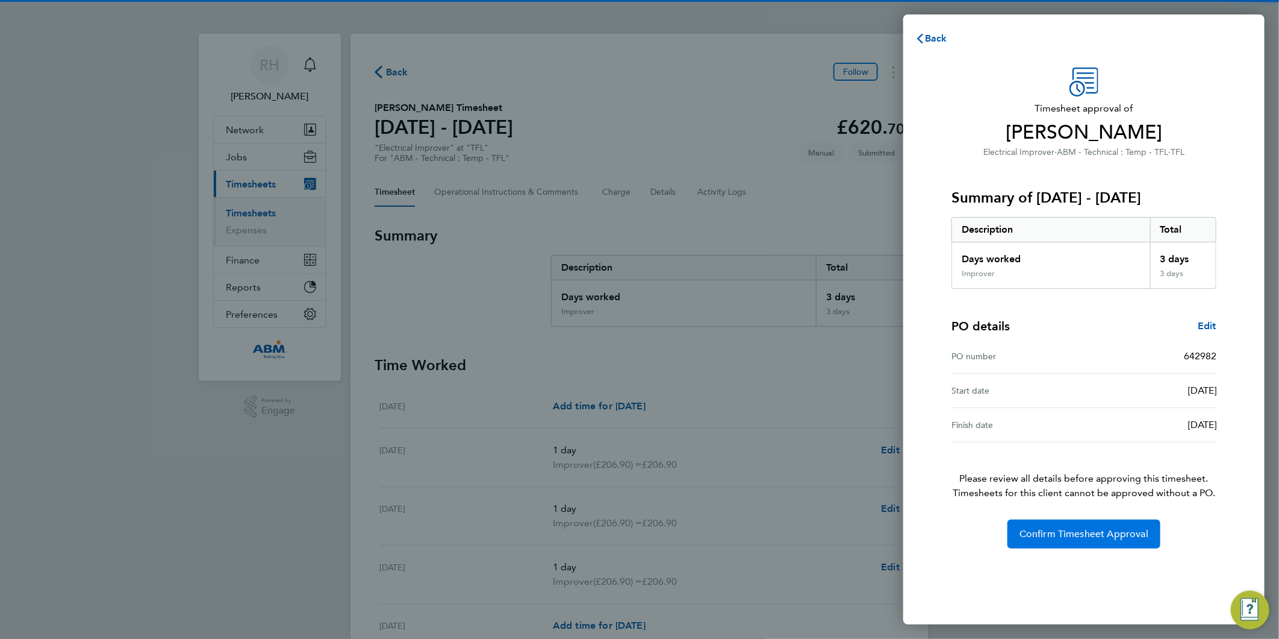
click at [1075, 534] on span "Confirm Timesheet Approval" at bounding box center [1084, 534] width 129 height 12
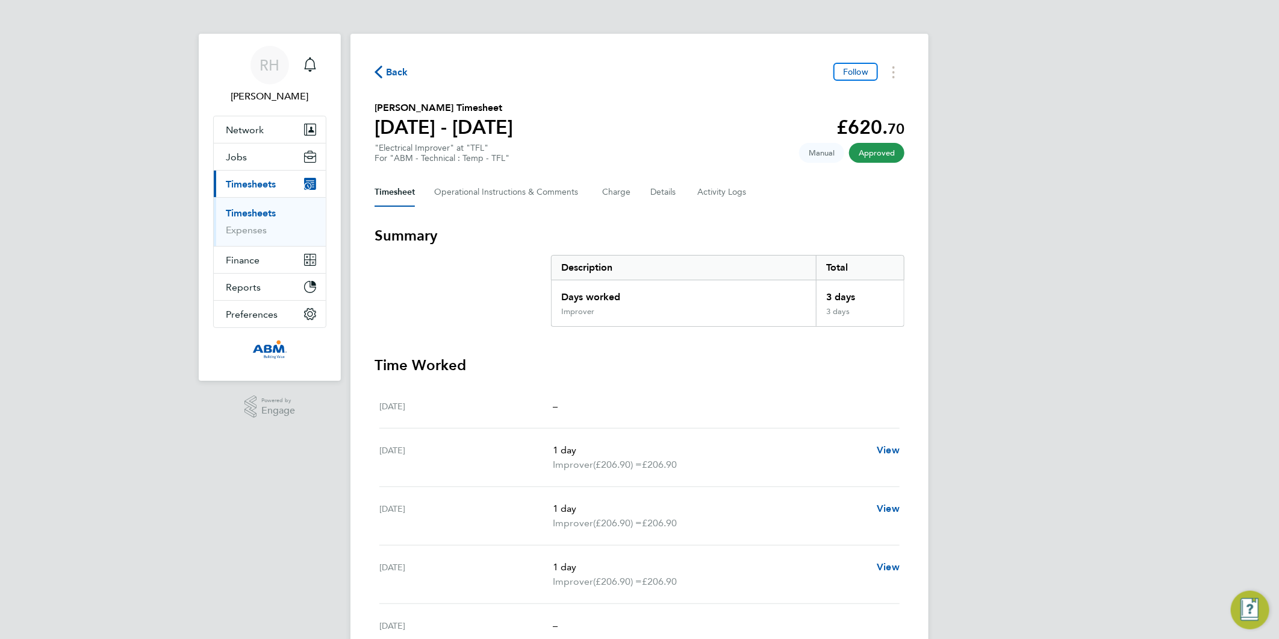
click at [389, 70] on span "Back" at bounding box center [397, 72] width 22 height 14
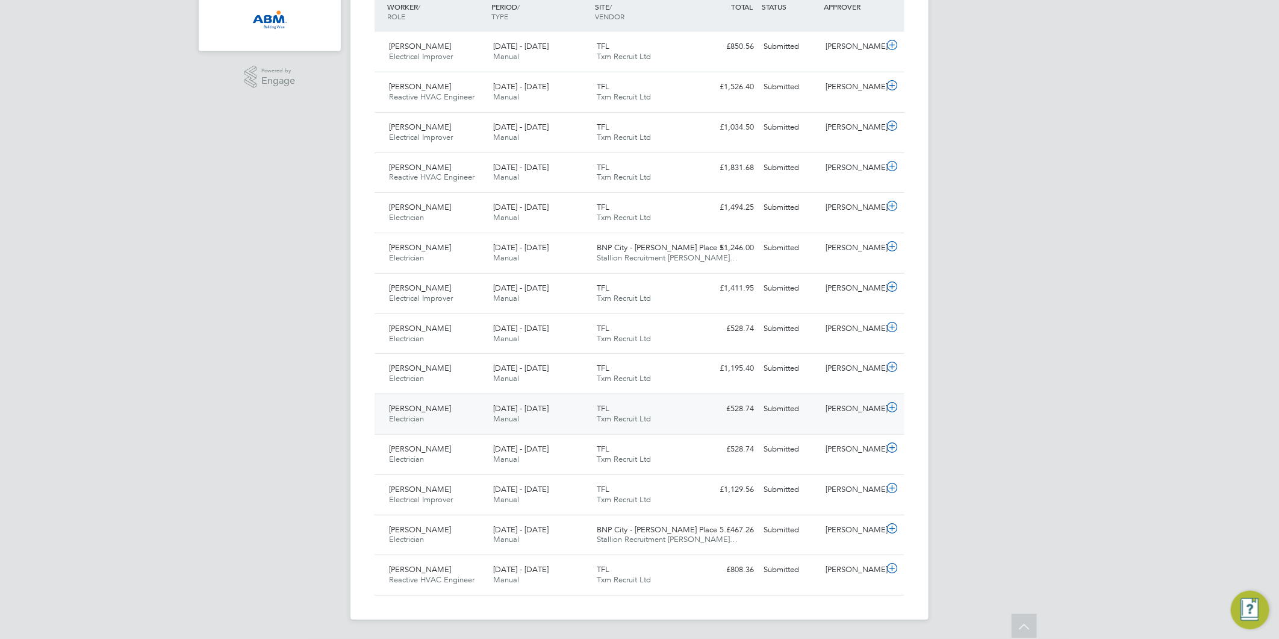
click at [893, 408] on icon at bounding box center [892, 407] width 15 height 10
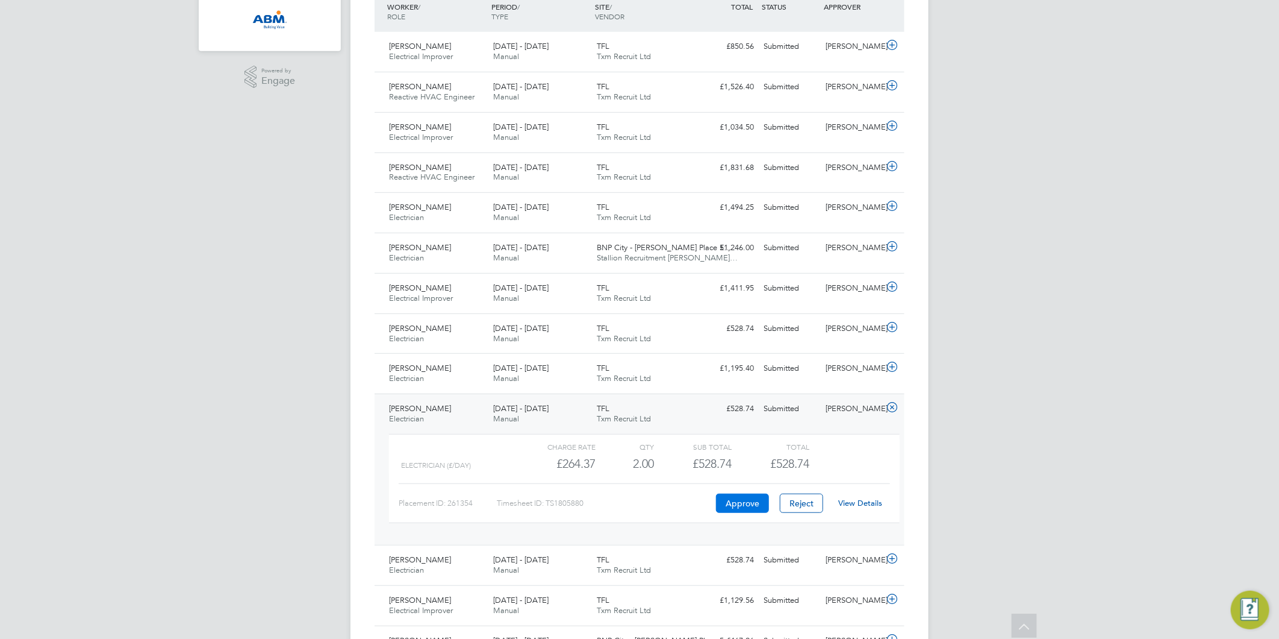
click at [755, 506] on button "Approve" at bounding box center [742, 502] width 53 height 19
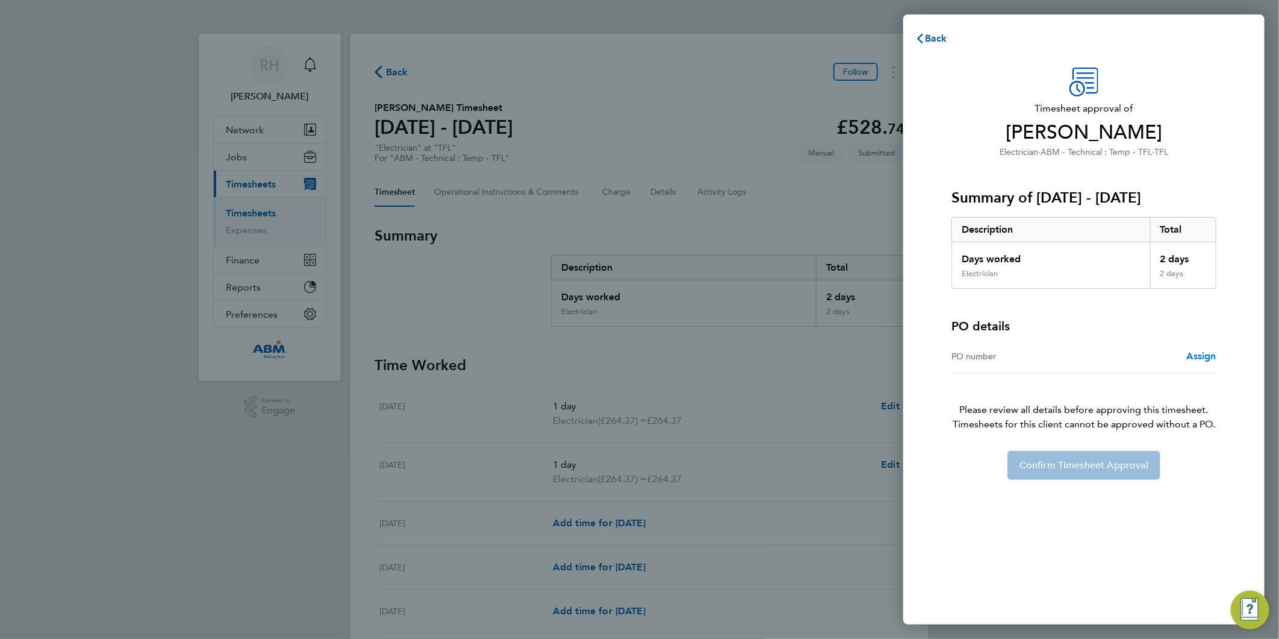
click at [1205, 356] on span "Assign" at bounding box center [1202, 355] width 30 height 11
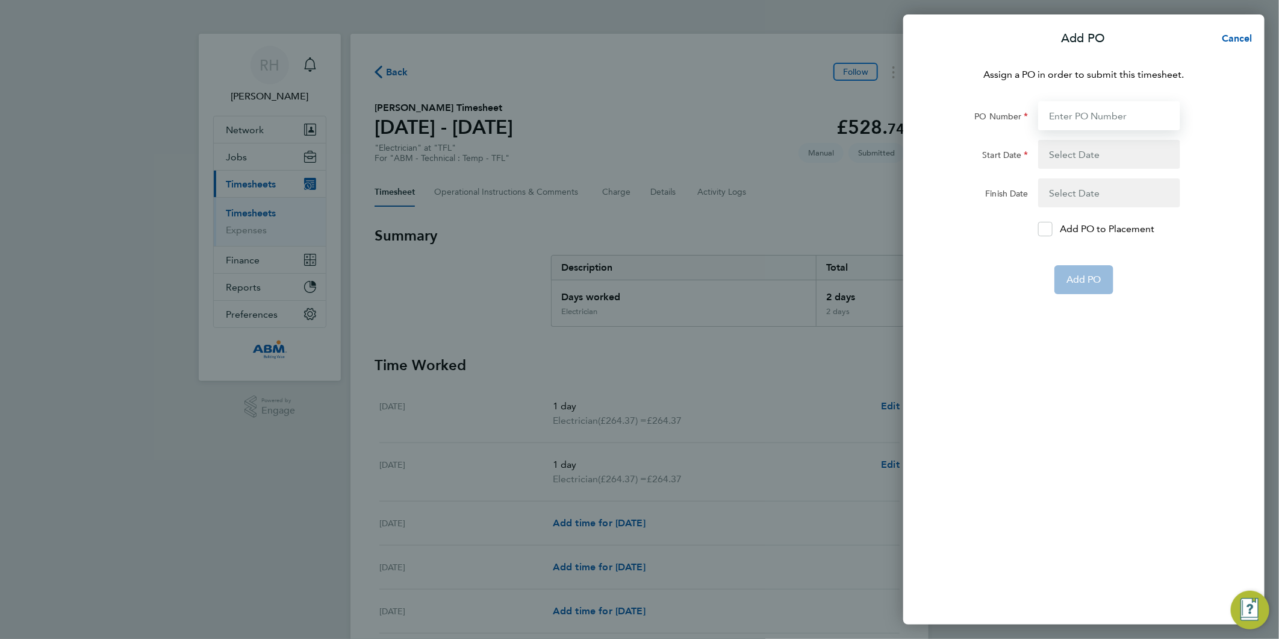
click at [1089, 113] on input "PO Number" at bounding box center [1110, 115] width 142 height 29
paste input "642982"
type input "642982"
type input "[DATE]"
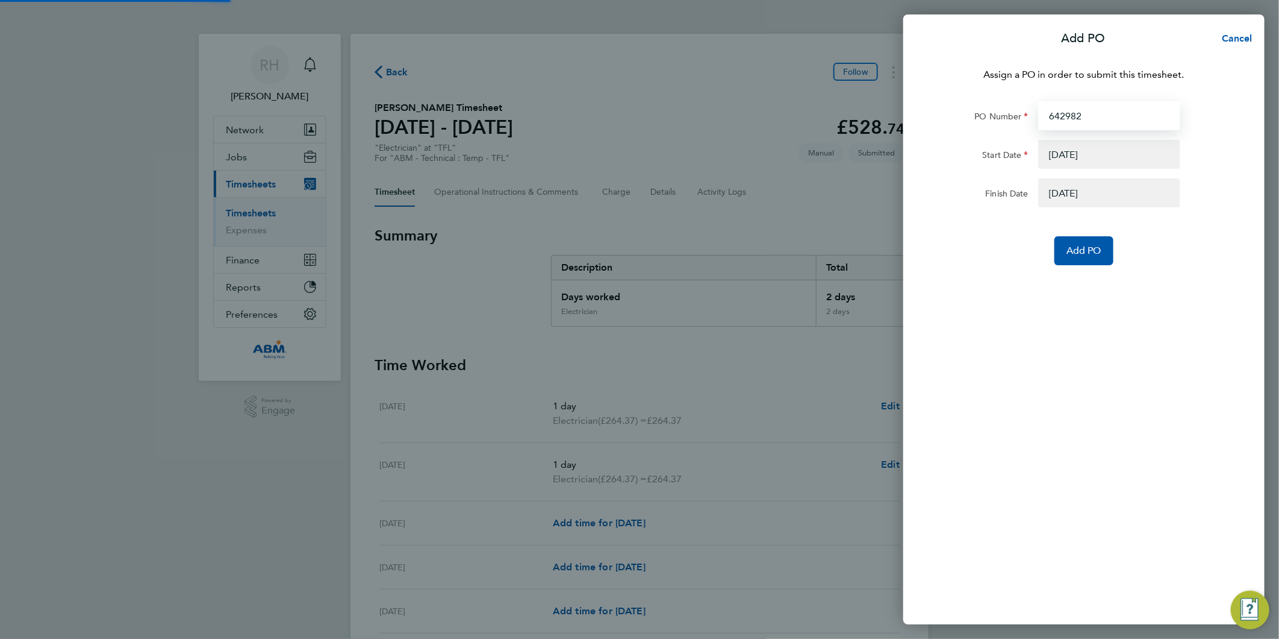
type input "642982"
click at [1065, 155] on button "button" at bounding box center [1110, 154] width 142 height 29
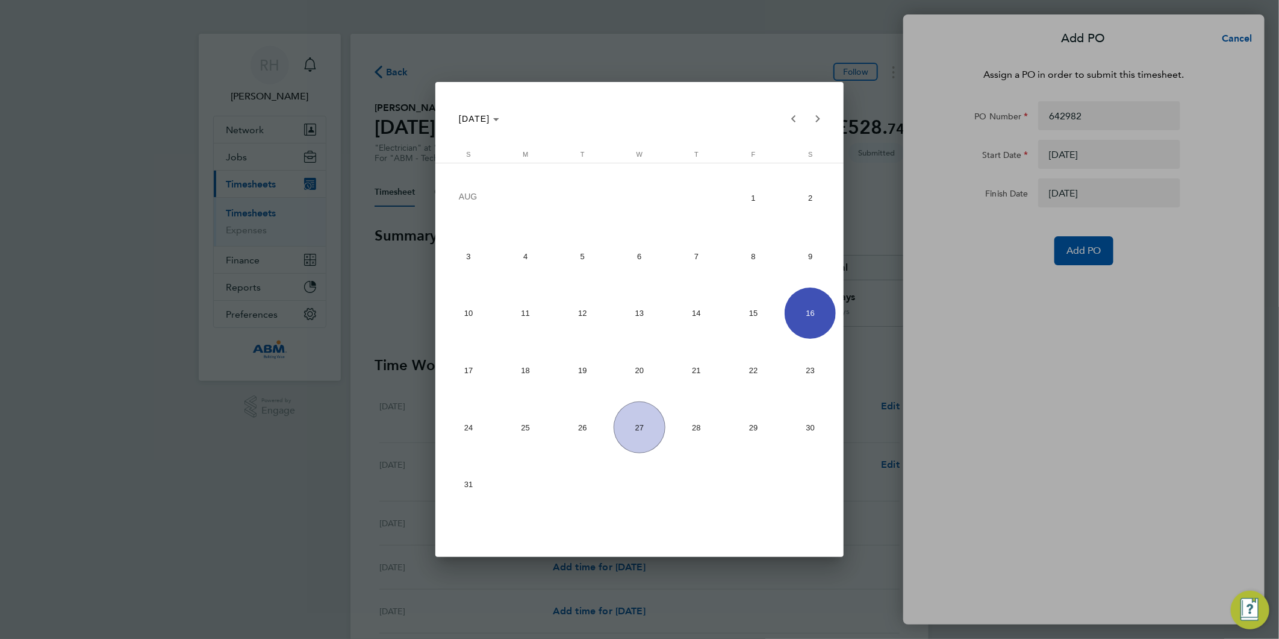
click at [516, 367] on span "18" at bounding box center [525, 370] width 51 height 51
type input "[DATE]"
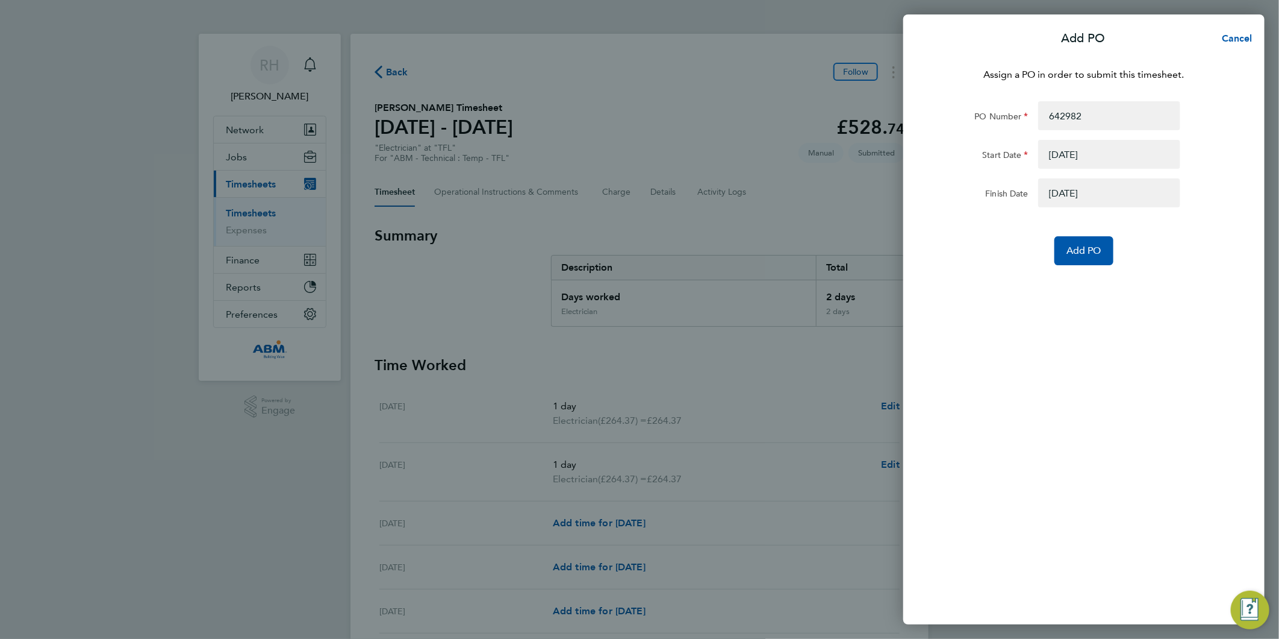
click at [1061, 195] on button "button" at bounding box center [1110, 192] width 142 height 29
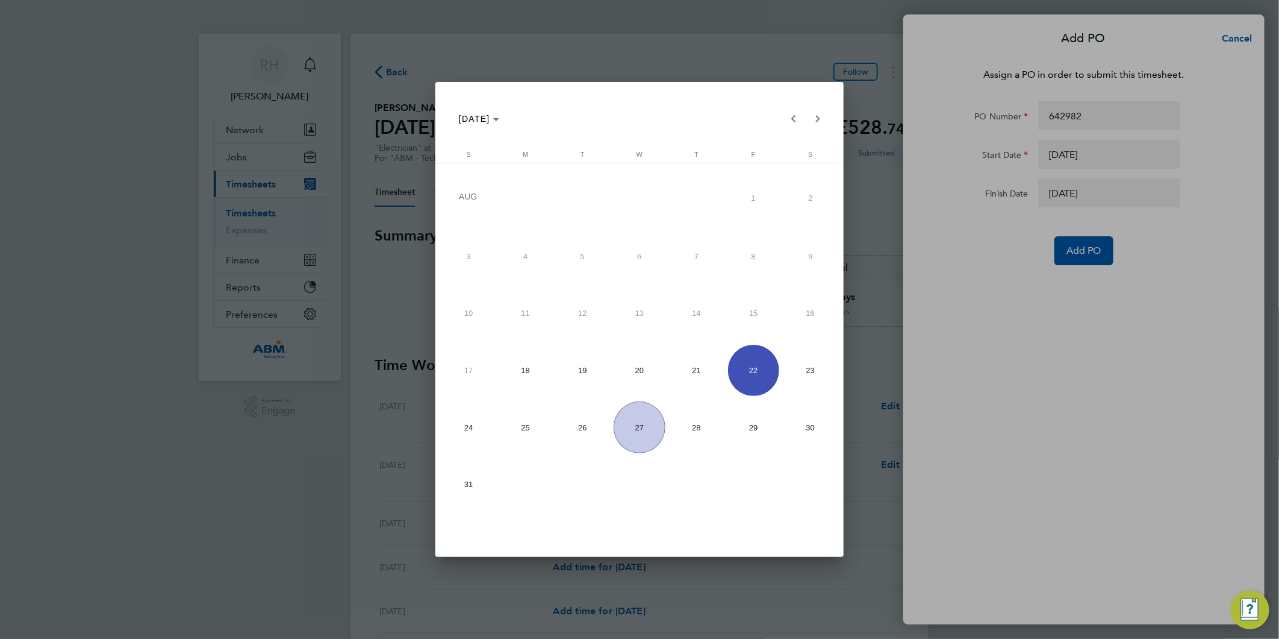
click at [461, 430] on span "24" at bounding box center [468, 426] width 51 height 51
type input "[DATE]"
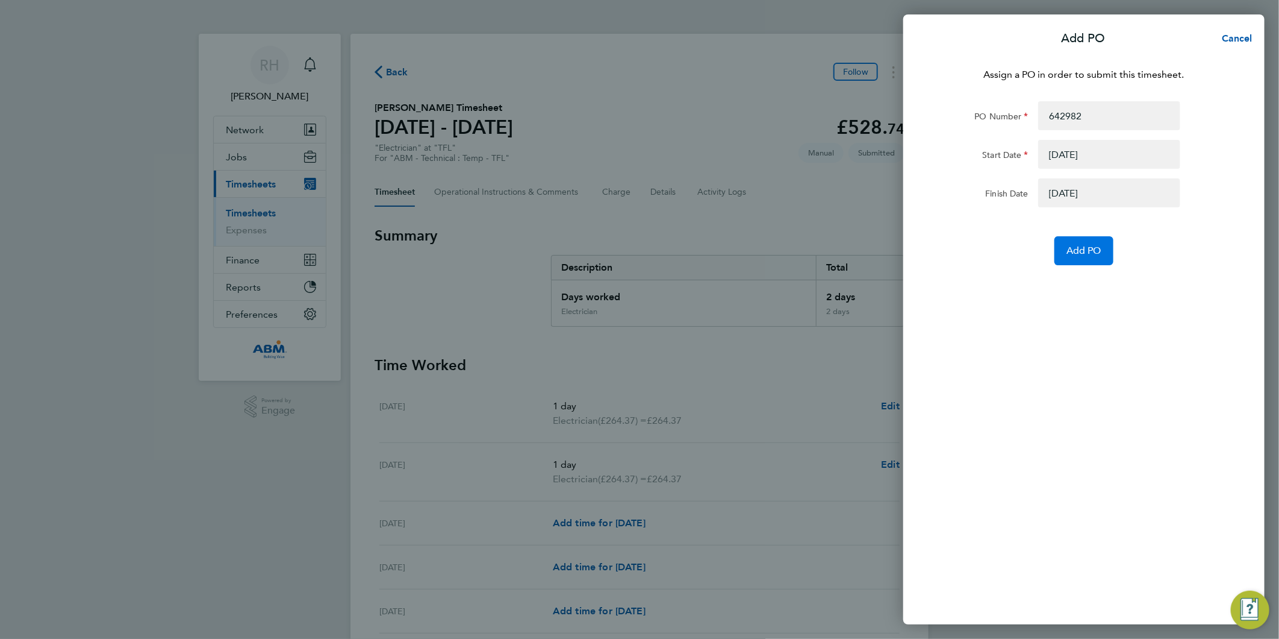
click at [1079, 251] on span "Add PO" at bounding box center [1084, 251] width 35 height 12
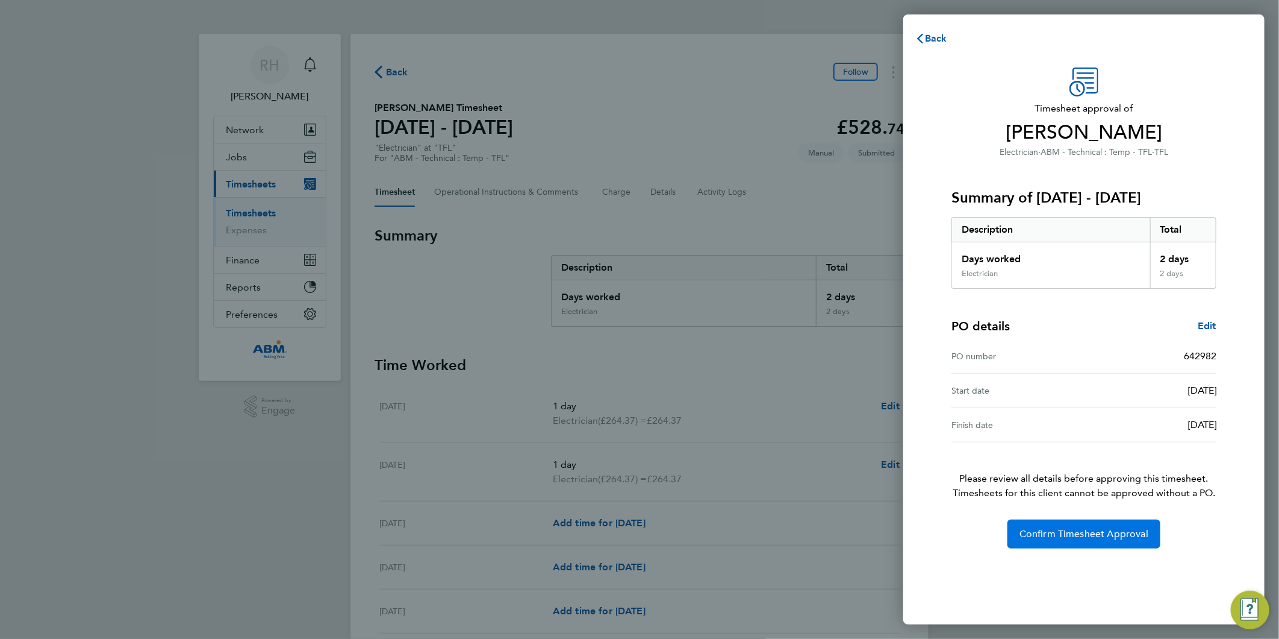
click at [1089, 537] on span "Confirm Timesheet Approval" at bounding box center [1084, 534] width 129 height 12
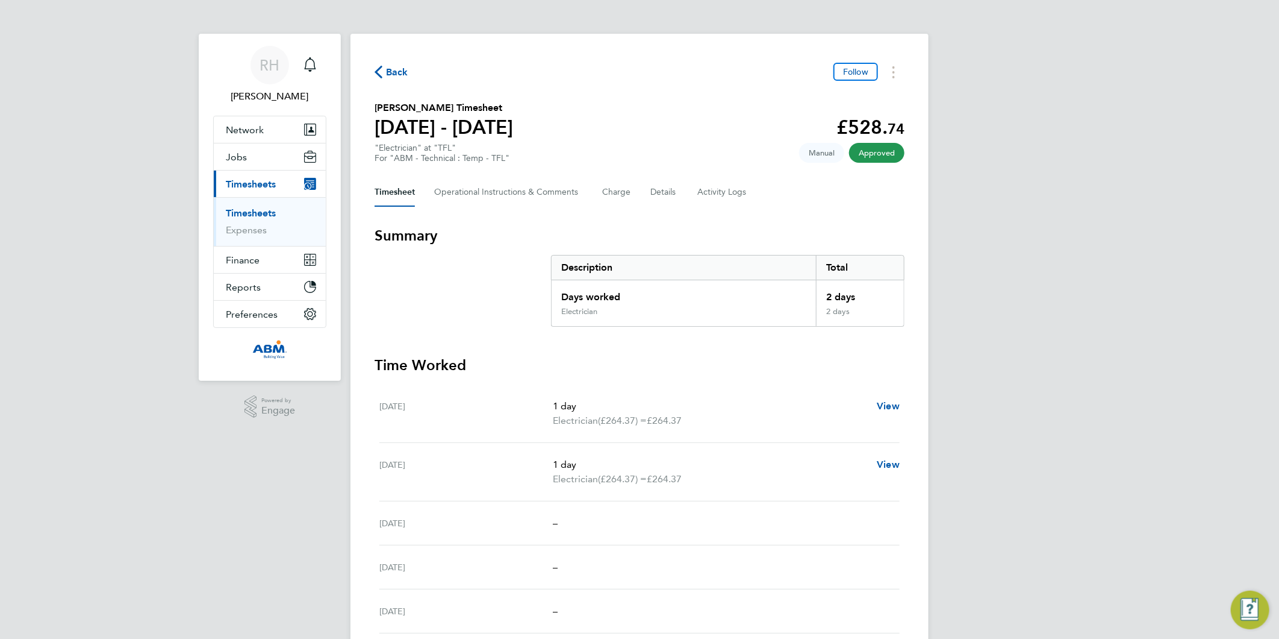
click at [392, 72] on span "Back" at bounding box center [397, 72] width 22 height 14
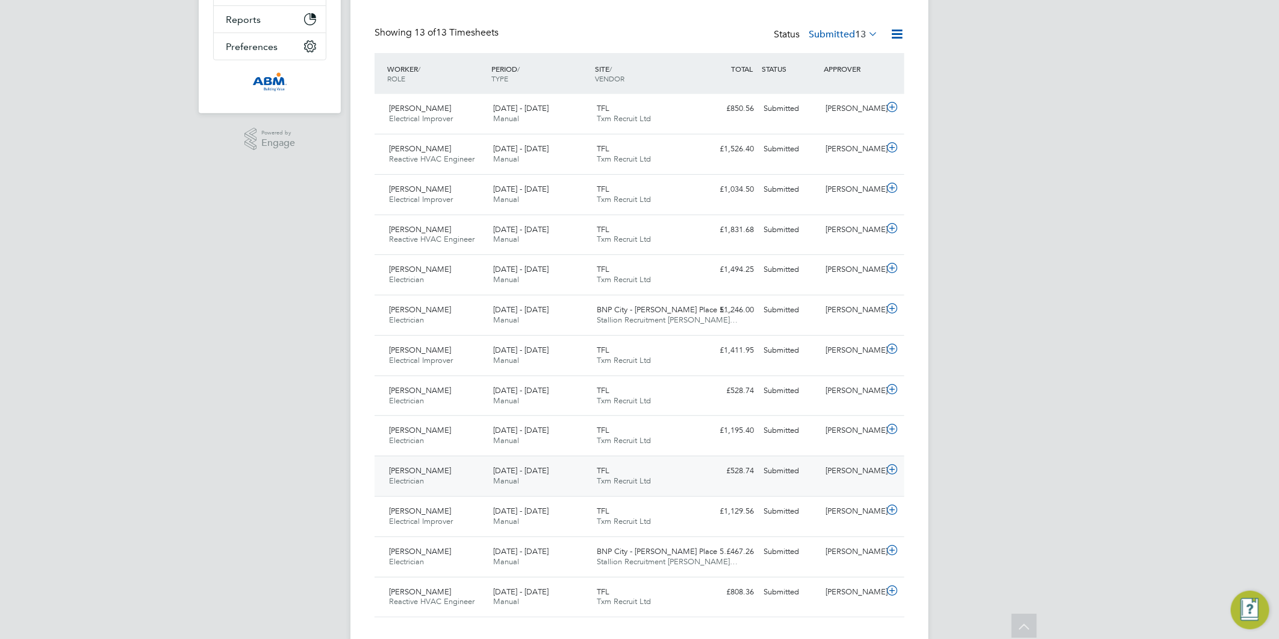
click at [893, 471] on icon at bounding box center [892, 469] width 15 height 10
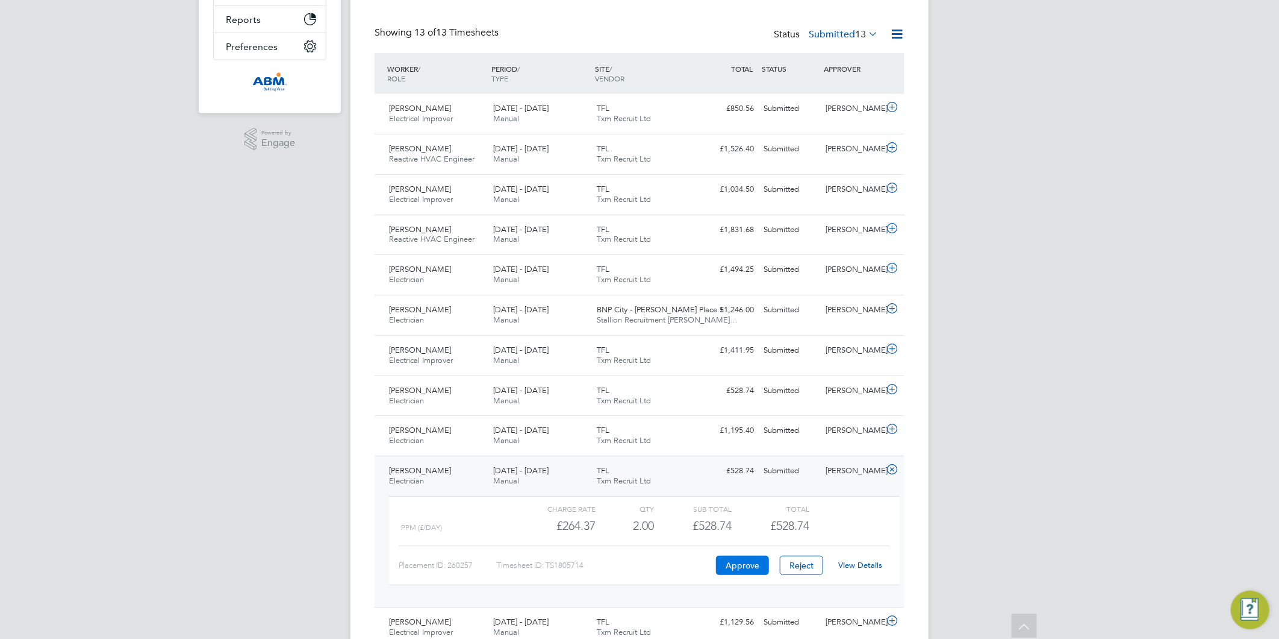
click at [732, 572] on button "Approve" at bounding box center [742, 564] width 53 height 19
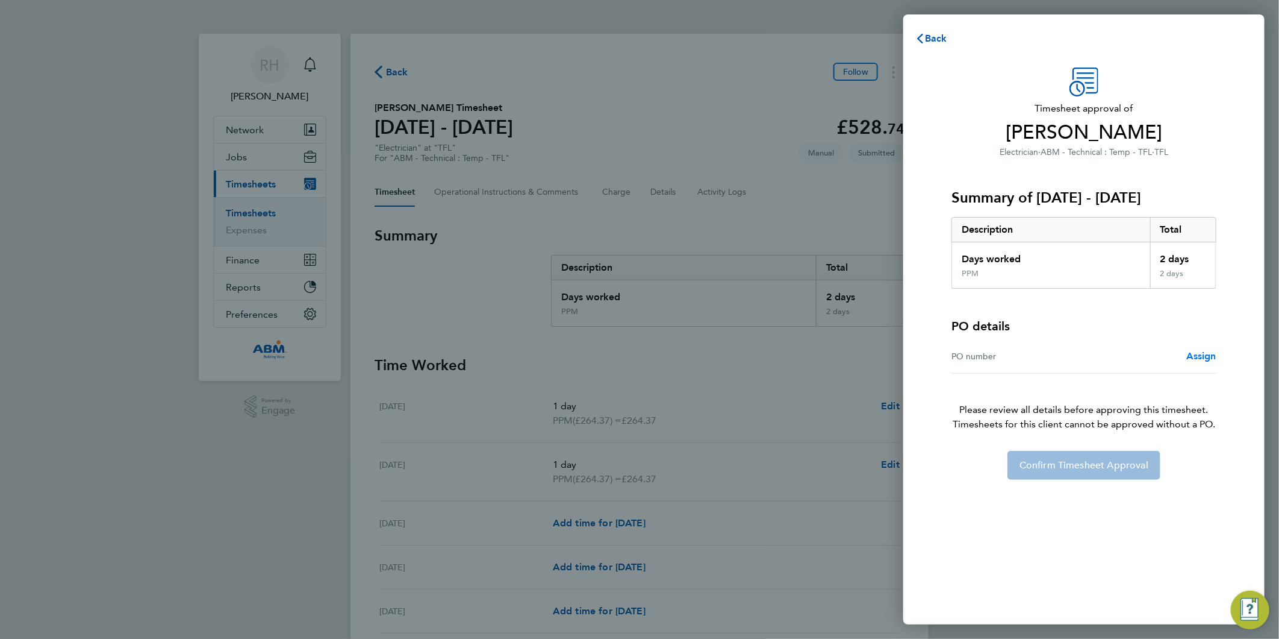
click at [1207, 352] on span "Assign" at bounding box center [1202, 355] width 30 height 11
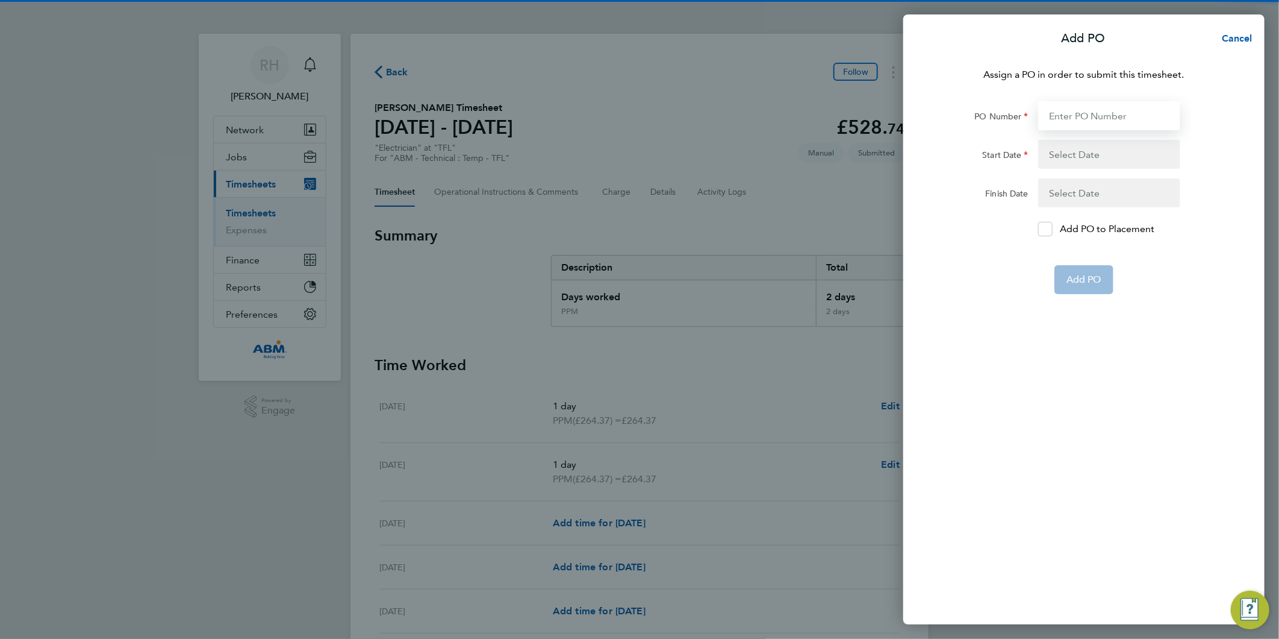
click at [1075, 112] on input "PO Number" at bounding box center [1110, 115] width 142 height 29
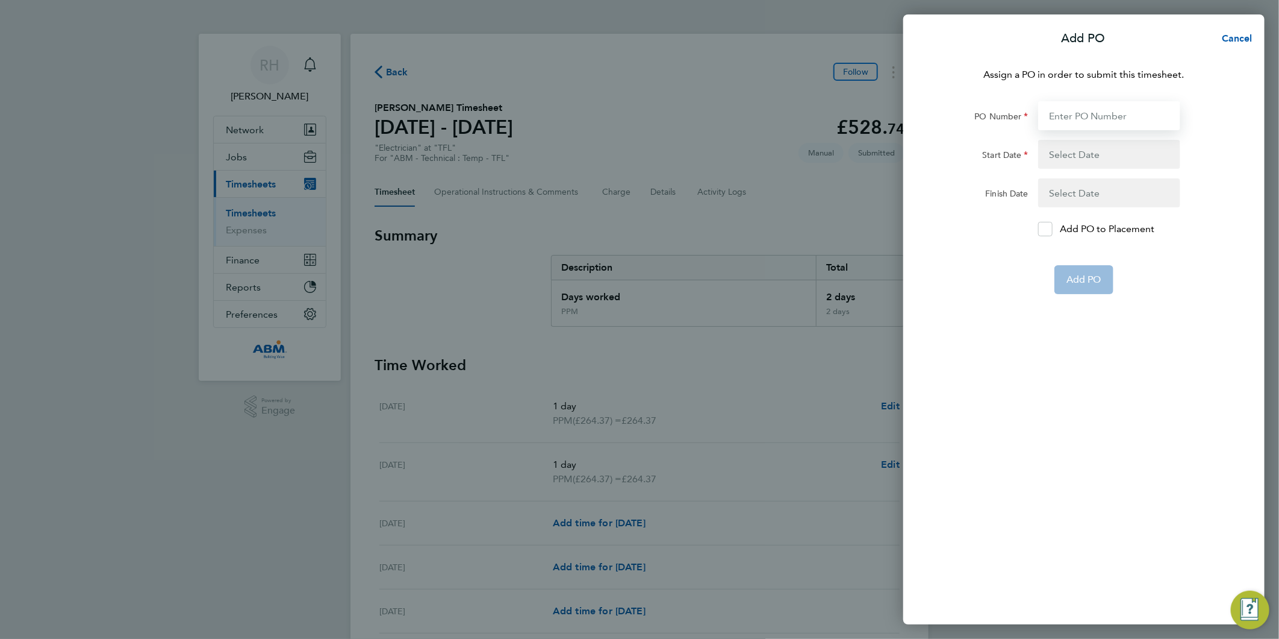
paste input "642982"
type input "642982"
type input "[DATE]"
type input "642982"
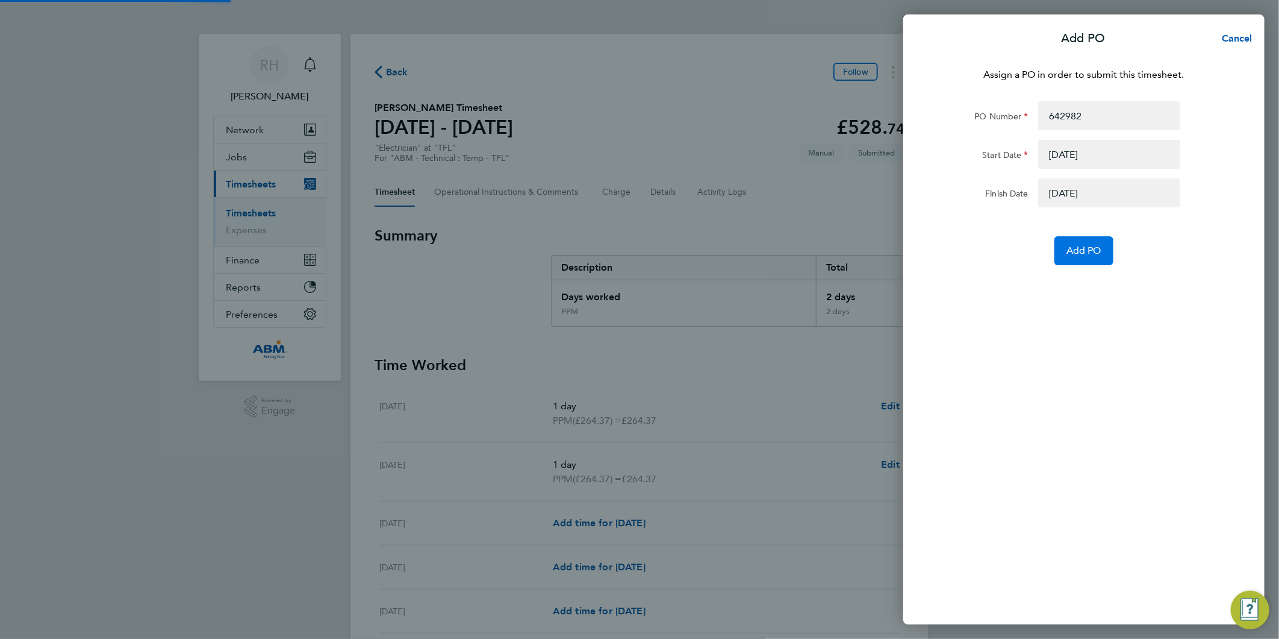
click at [1072, 249] on span "Add PO" at bounding box center [1084, 251] width 35 height 12
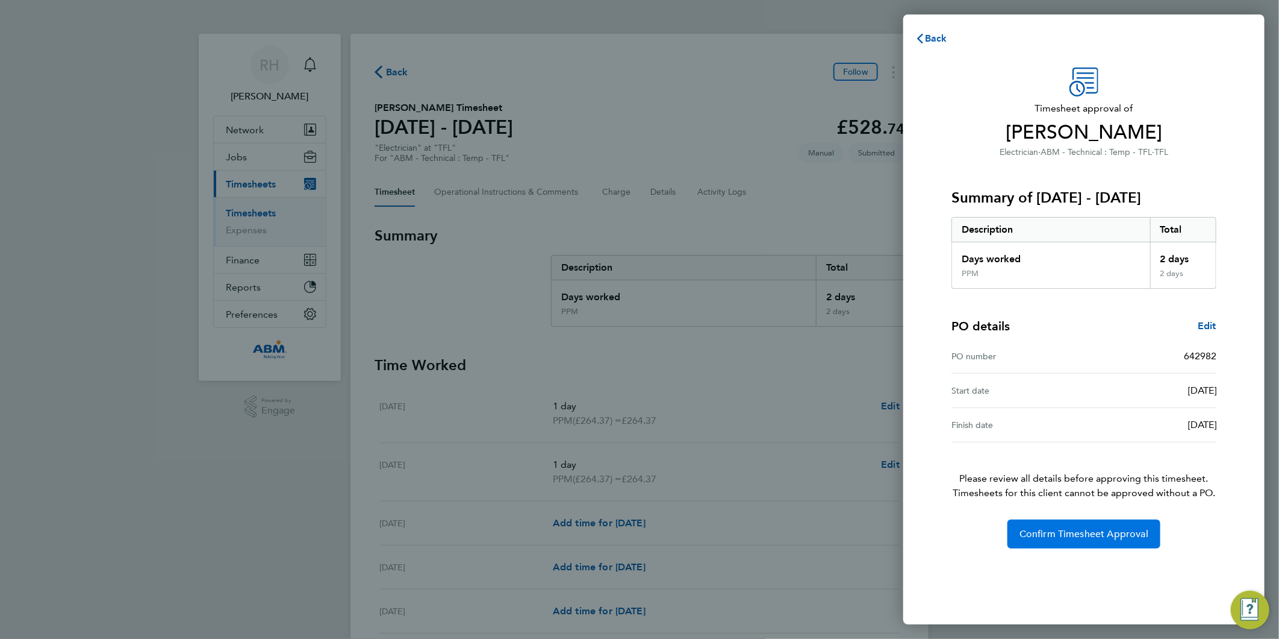
click at [1089, 544] on button "Confirm Timesheet Approval" at bounding box center [1084, 533] width 153 height 29
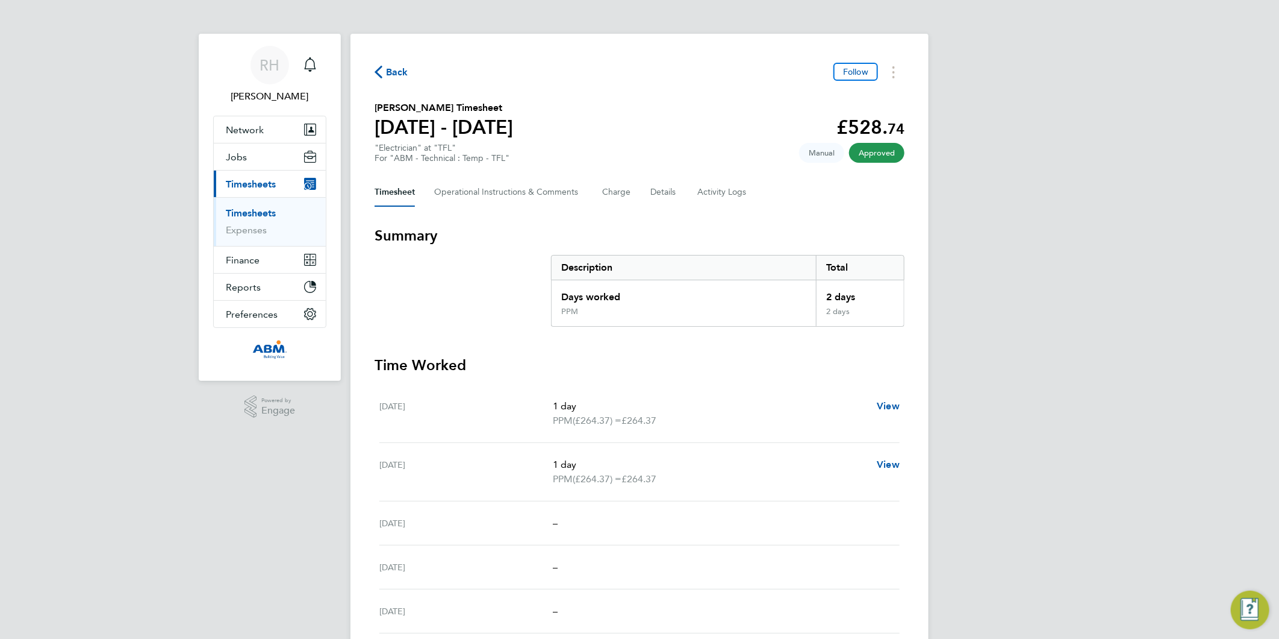
click at [398, 68] on span "Back" at bounding box center [397, 72] width 22 height 14
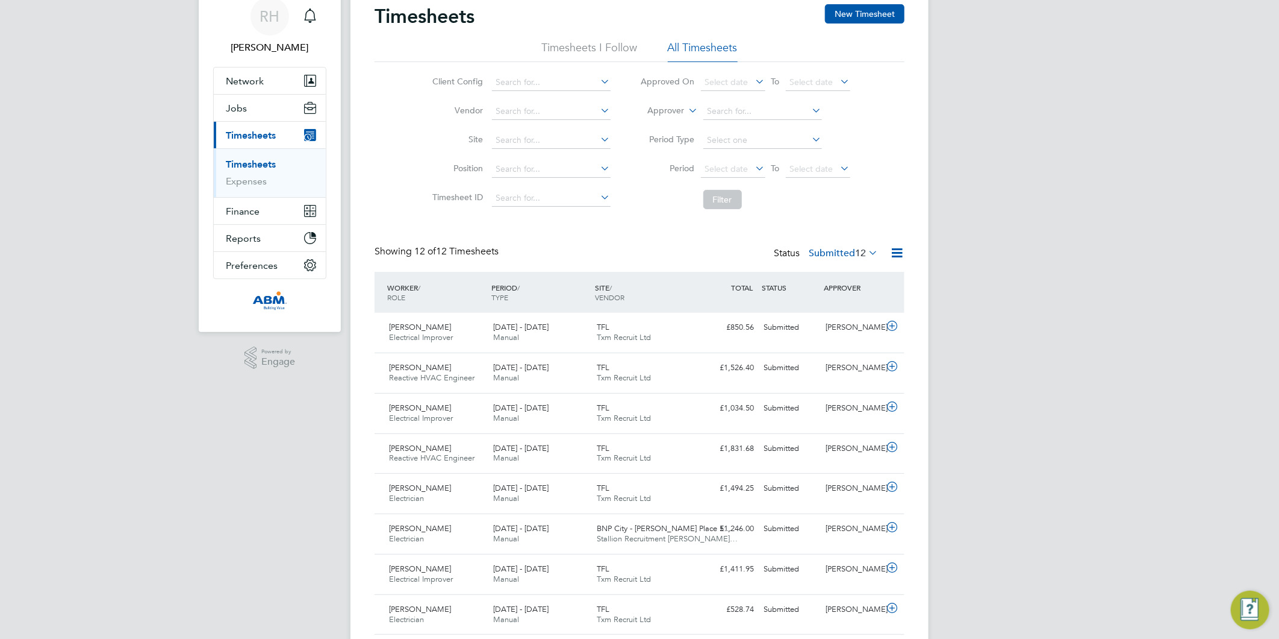
click at [866, 249] on icon at bounding box center [866, 252] width 0 height 17
click at [890, 251] on icon at bounding box center [897, 252] width 15 height 15
click at [823, 305] on li "Download Timesheets Report" at bounding box center [823, 304] width 160 height 17
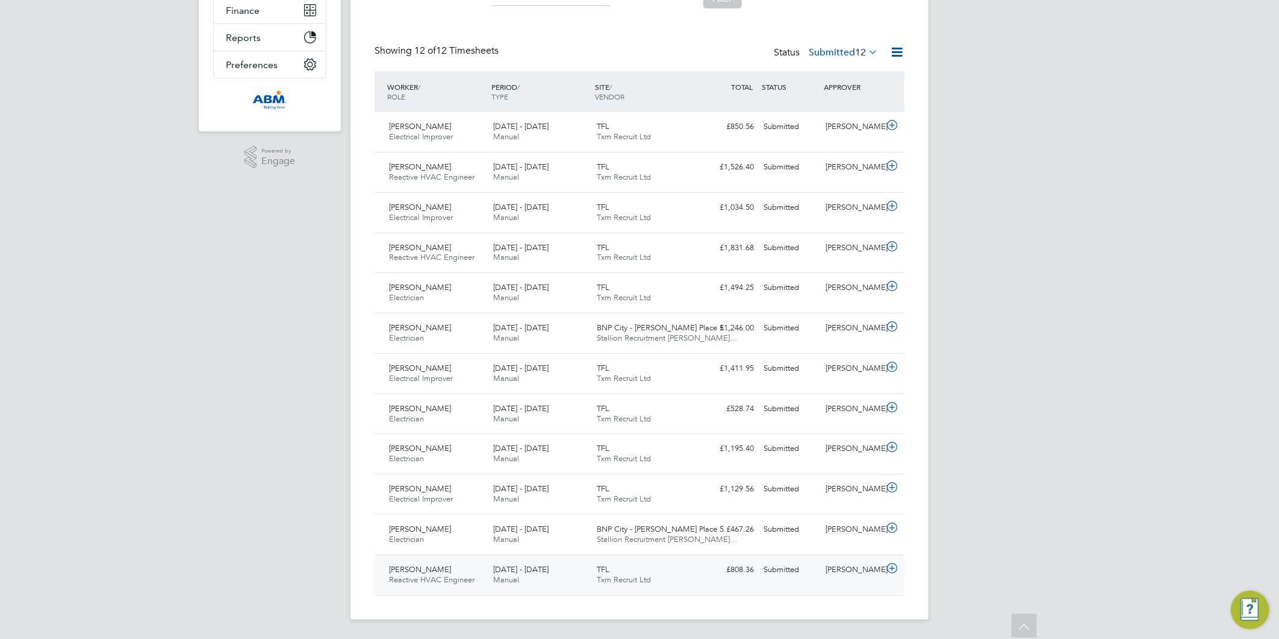
click at [892, 564] on icon at bounding box center [892, 568] width 15 height 10
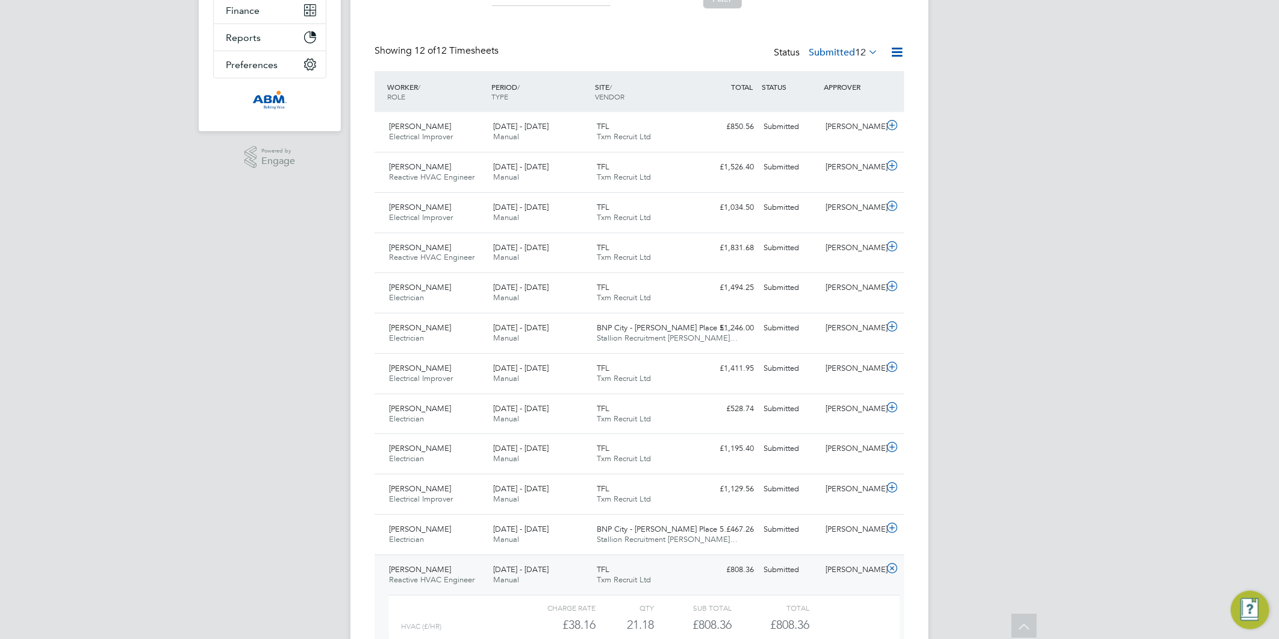
scroll to position [360, 0]
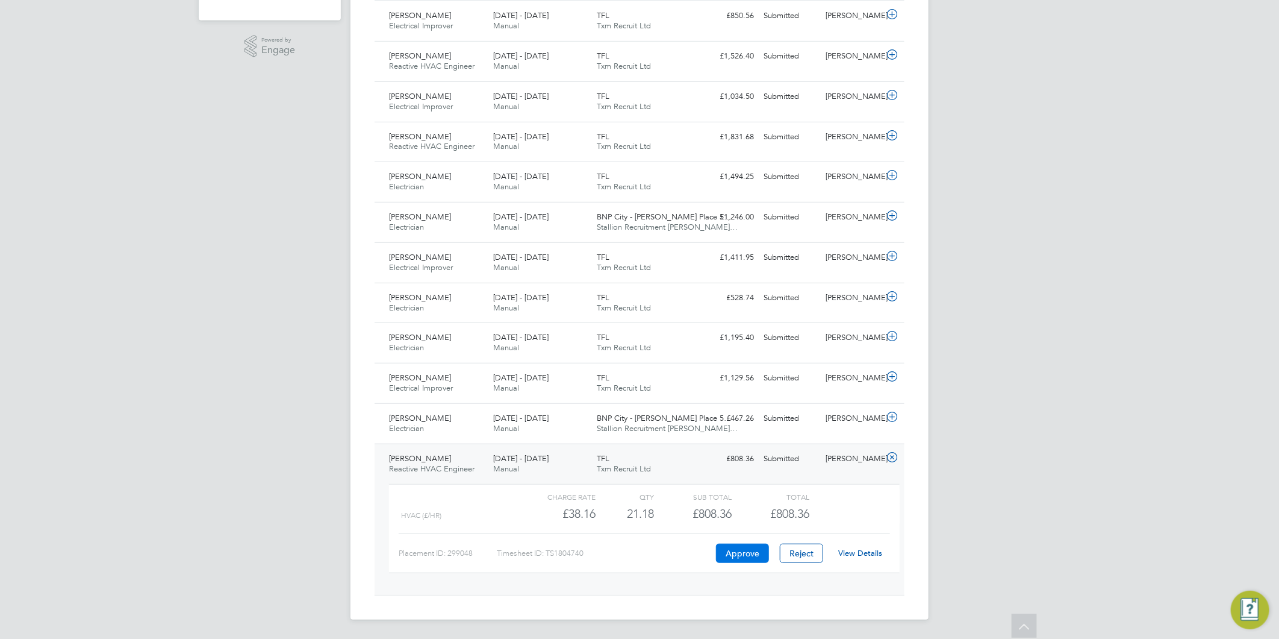
click at [731, 552] on button "Approve" at bounding box center [742, 552] width 53 height 19
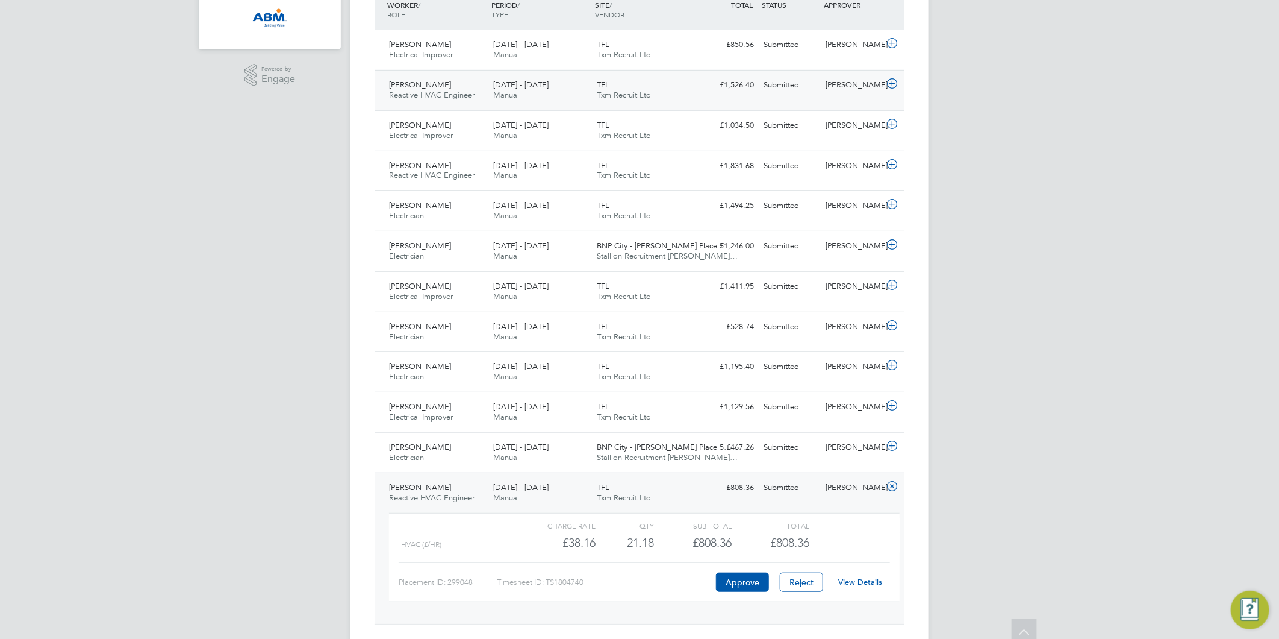
scroll to position [334, 0]
click at [731, 580] on button "Approve" at bounding box center [742, 578] width 53 height 19
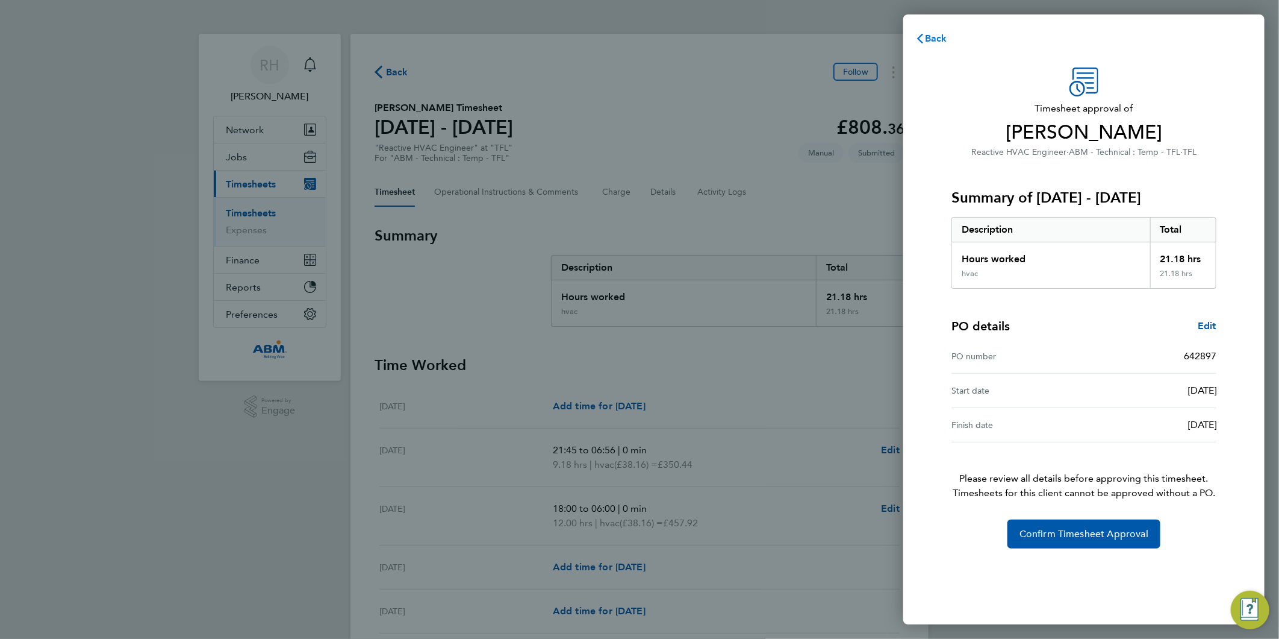
click at [934, 35] on span "Back" at bounding box center [936, 38] width 22 height 11
click at [1057, 526] on button "Confirm Timesheet Approval" at bounding box center [1084, 533] width 153 height 29
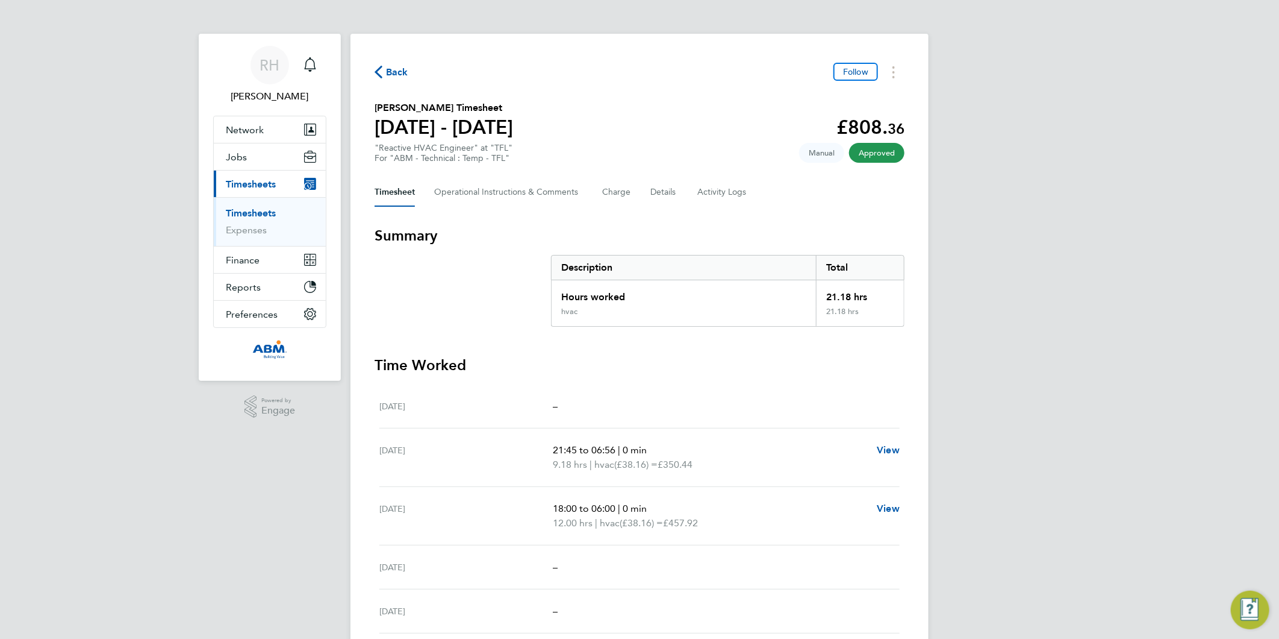
click at [380, 77] on icon "button" at bounding box center [379, 72] width 8 height 13
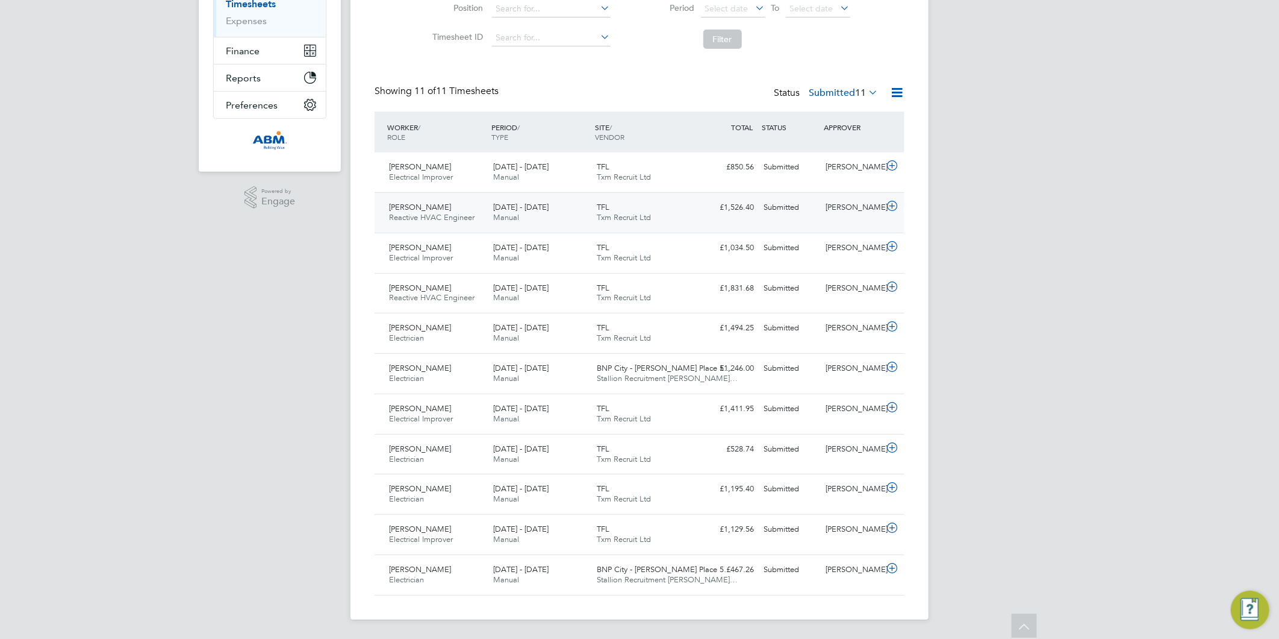
click at [890, 207] on icon at bounding box center [892, 206] width 15 height 10
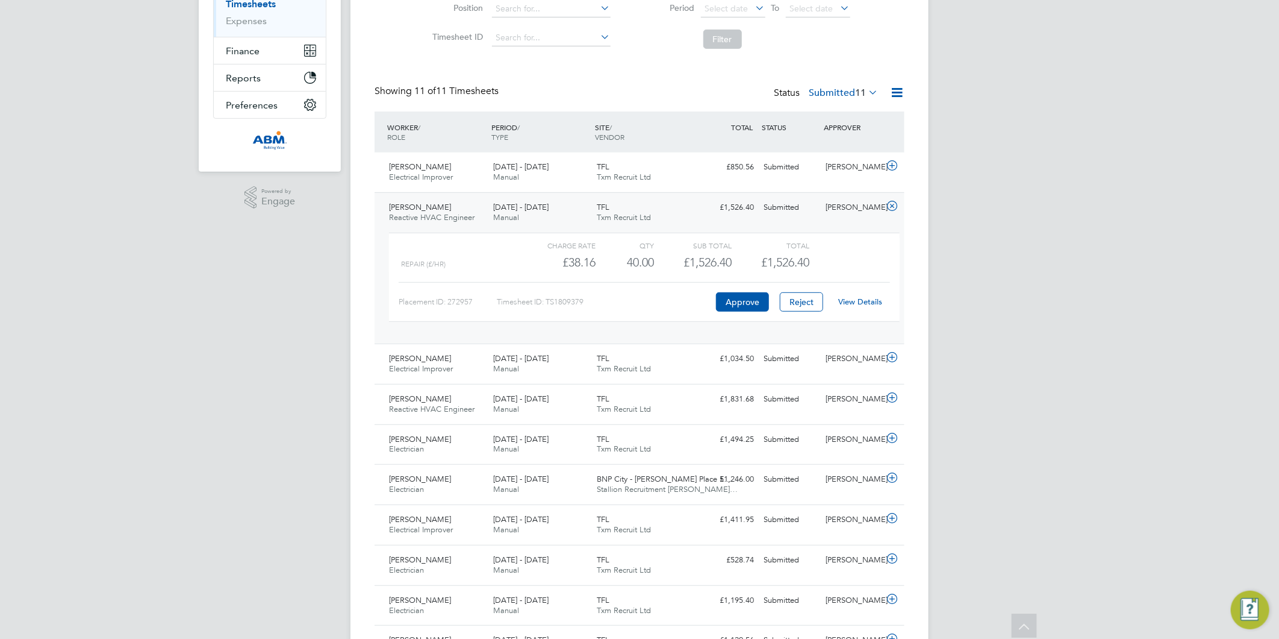
click at [860, 301] on link "View Details" at bounding box center [861, 301] width 44 height 10
click at [895, 88] on icon at bounding box center [897, 92] width 15 height 15
click at [802, 146] on li "Download Timesheets Report" at bounding box center [823, 144] width 160 height 17
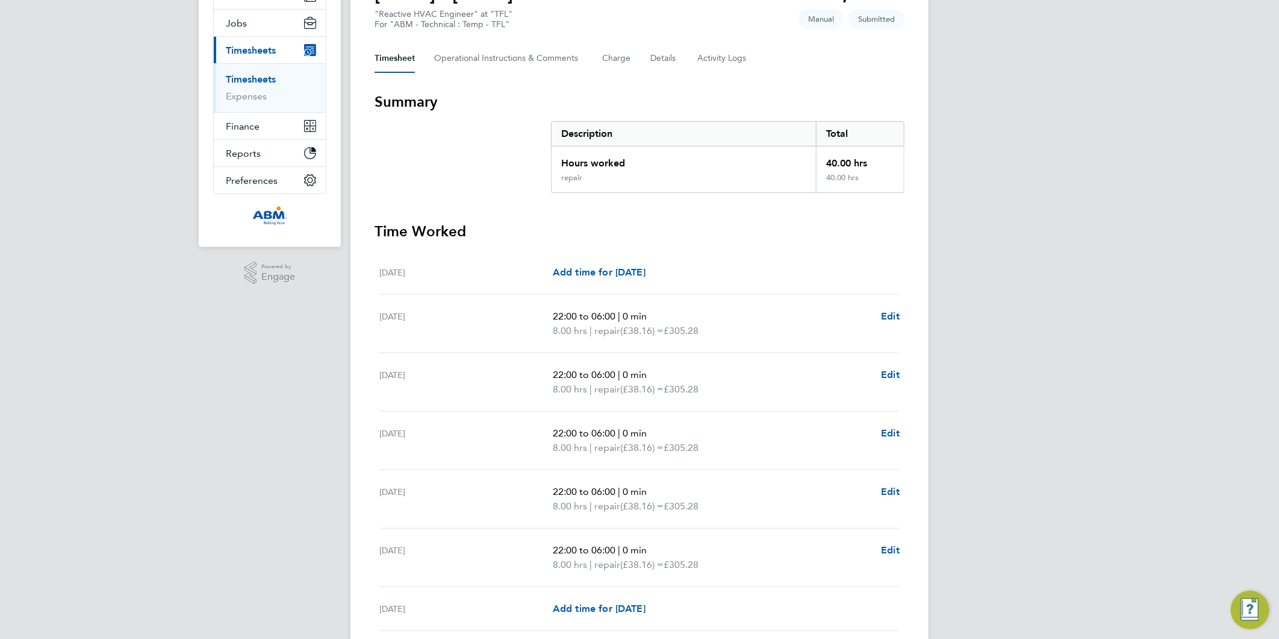
scroll to position [67, 0]
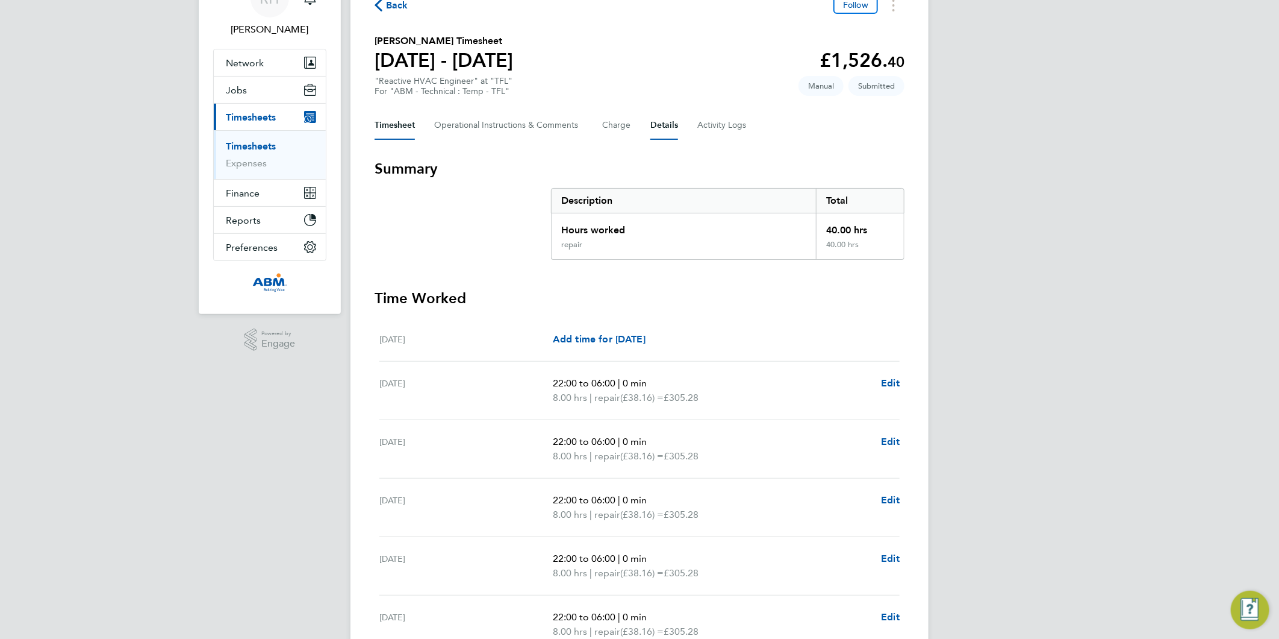
click at [661, 125] on button "Details" at bounding box center [665, 125] width 28 height 29
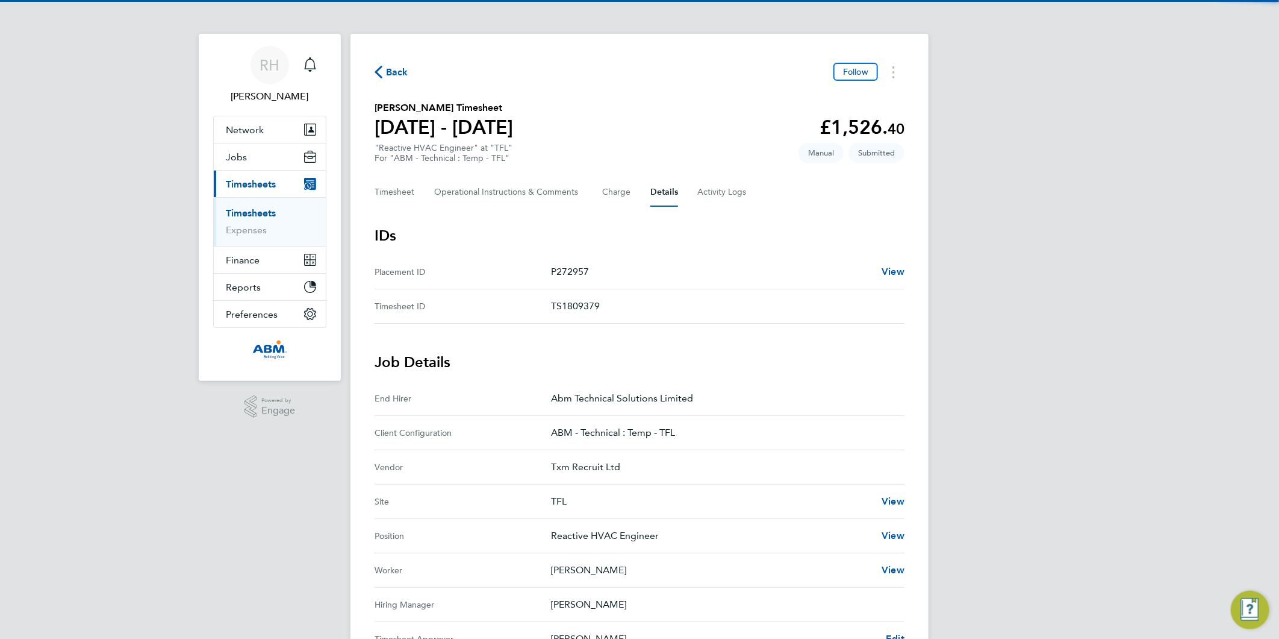
click at [696, 167] on div "Back Follow Jerome Richards's Timesheet 16 - 22 Aug 2025 £1,526. 40 "Reactive H…" at bounding box center [640, 468] width 578 height 869
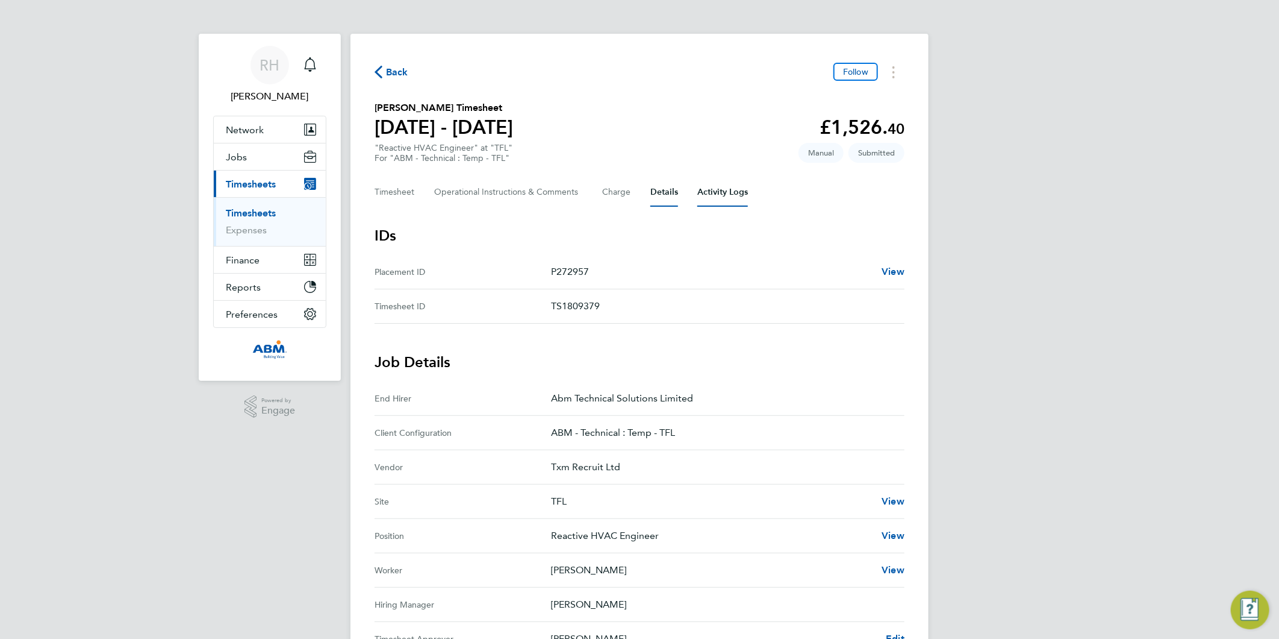
click at [711, 190] on Logs-tab "Activity Logs" at bounding box center [723, 192] width 51 height 29
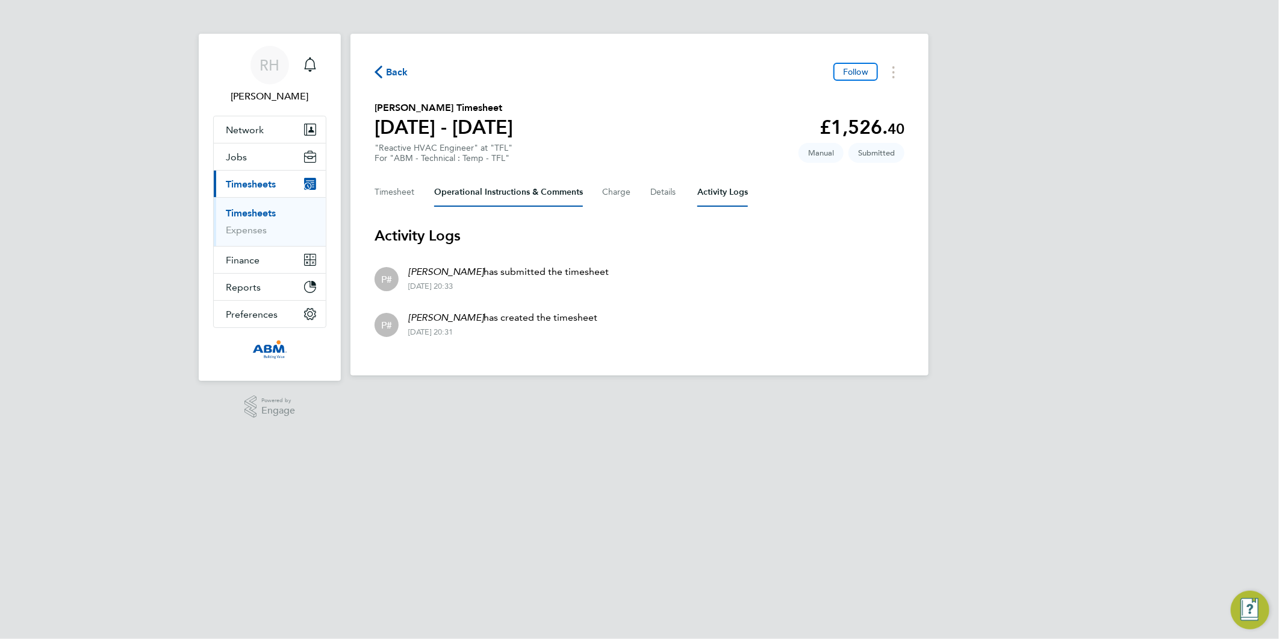
click at [542, 189] on Comments-tab "Operational Instructions & Comments" at bounding box center [508, 192] width 149 height 29
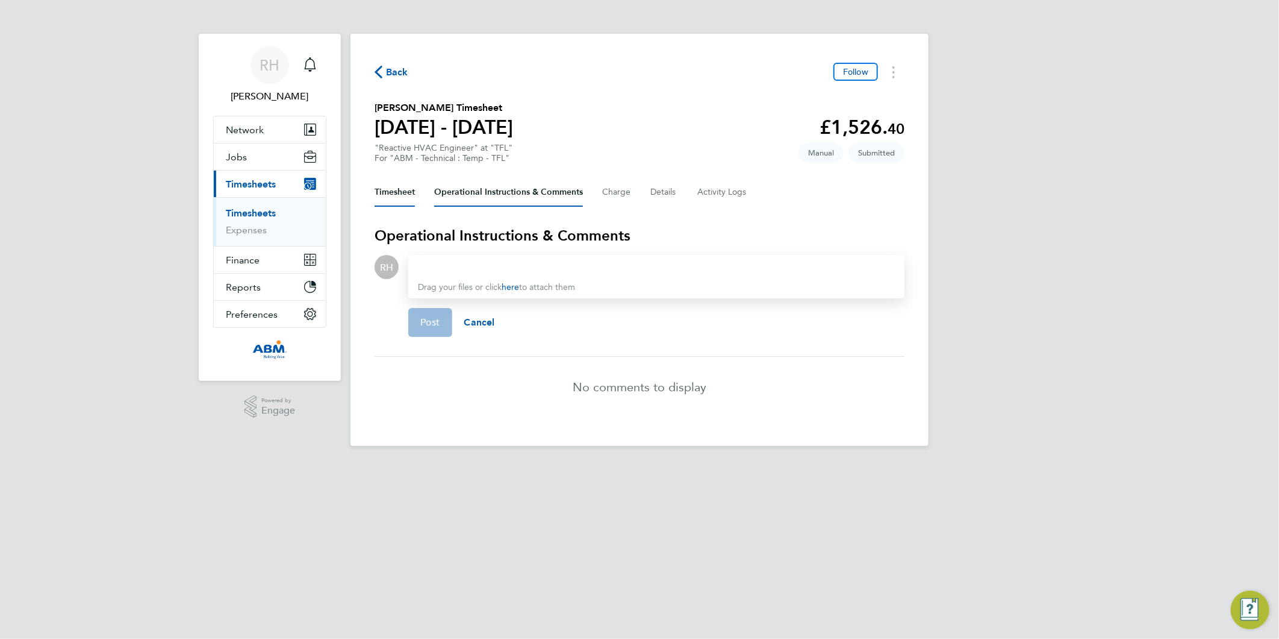
click at [402, 189] on button "Timesheet" at bounding box center [395, 192] width 40 height 29
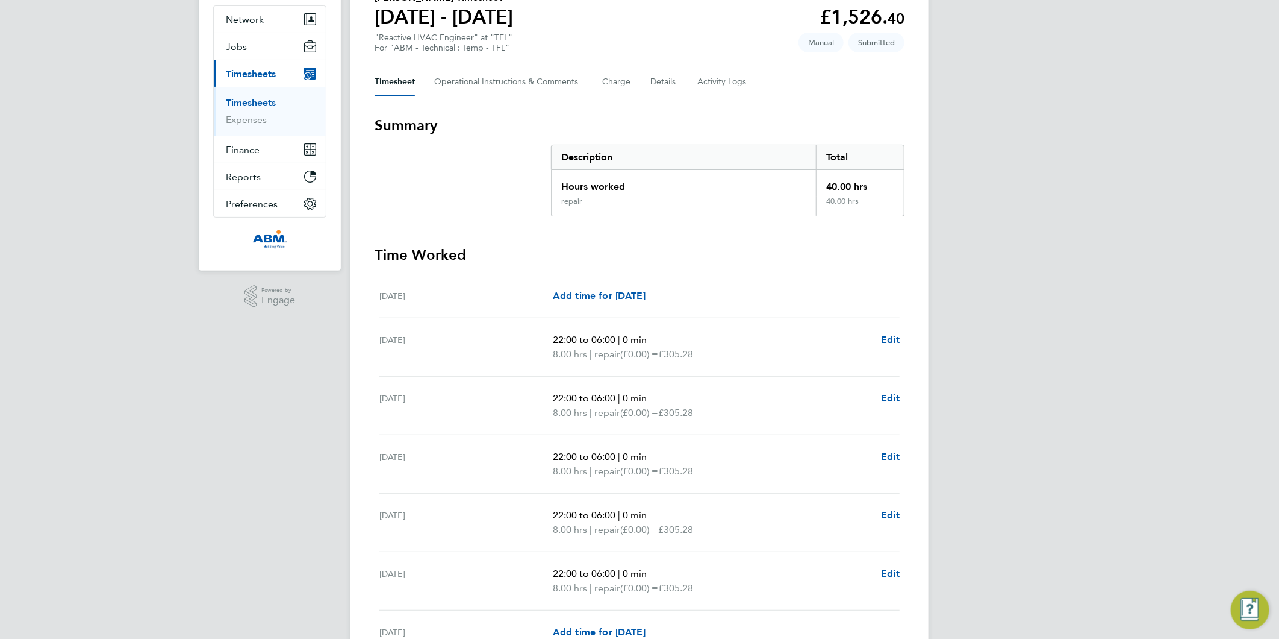
scroll to position [231, 0]
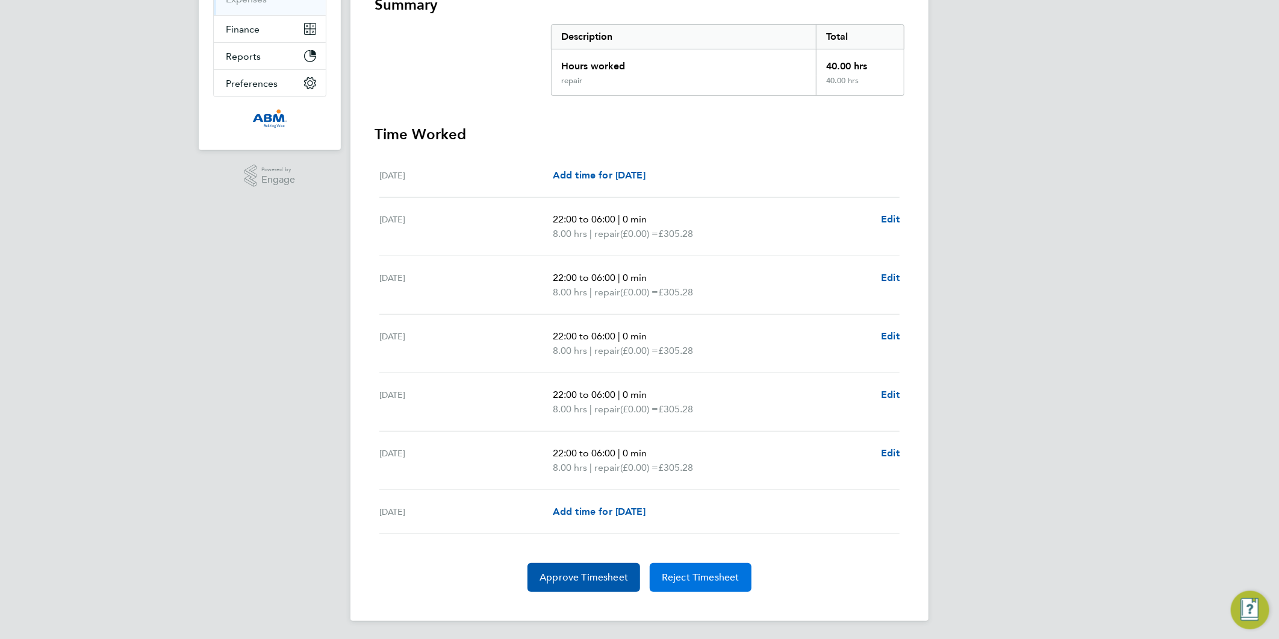
drag, startPoint x: 704, startPoint y: 579, endPoint x: 693, endPoint y: 576, distance: 10.7
click at [703, 578] on span "Reject Timesheet" at bounding box center [701, 577] width 78 height 12
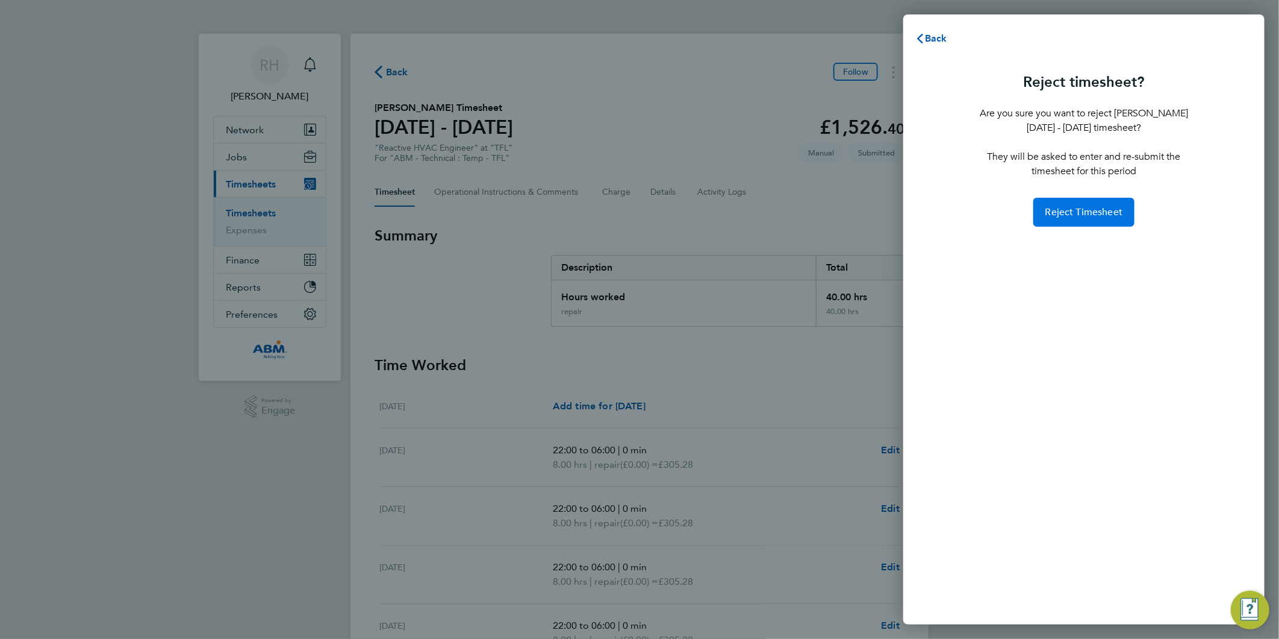
click at [1067, 211] on span "Reject Timesheet" at bounding box center [1085, 212] width 78 height 12
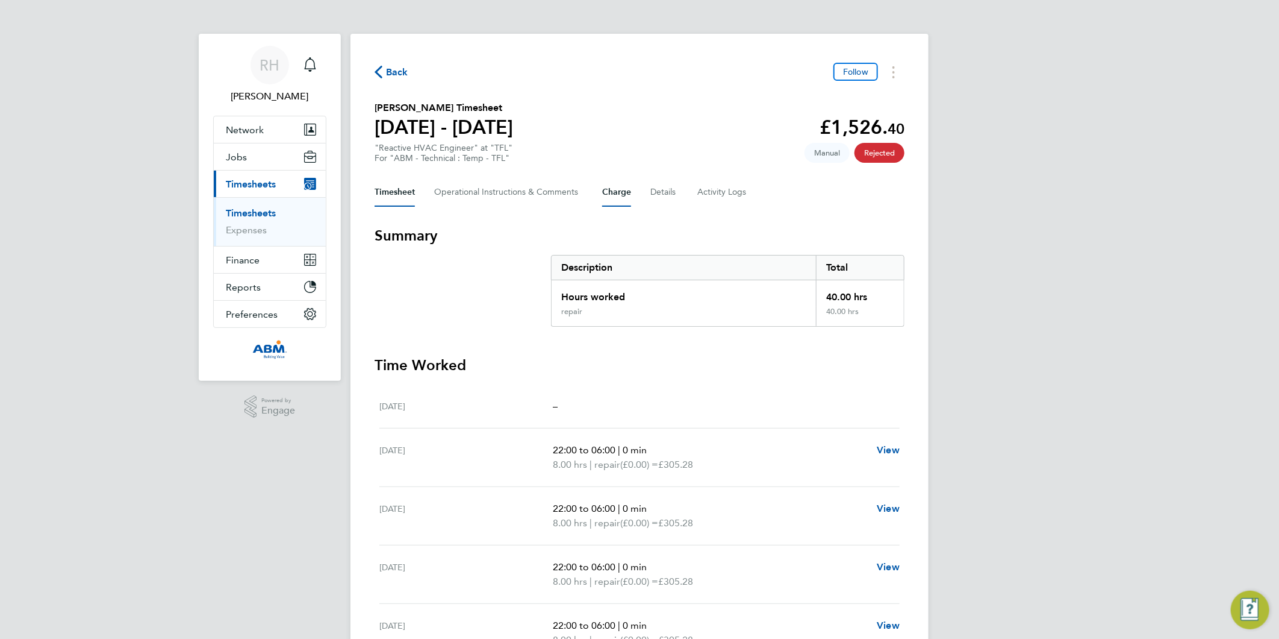
click at [624, 190] on button "Charge" at bounding box center [616, 192] width 29 height 29
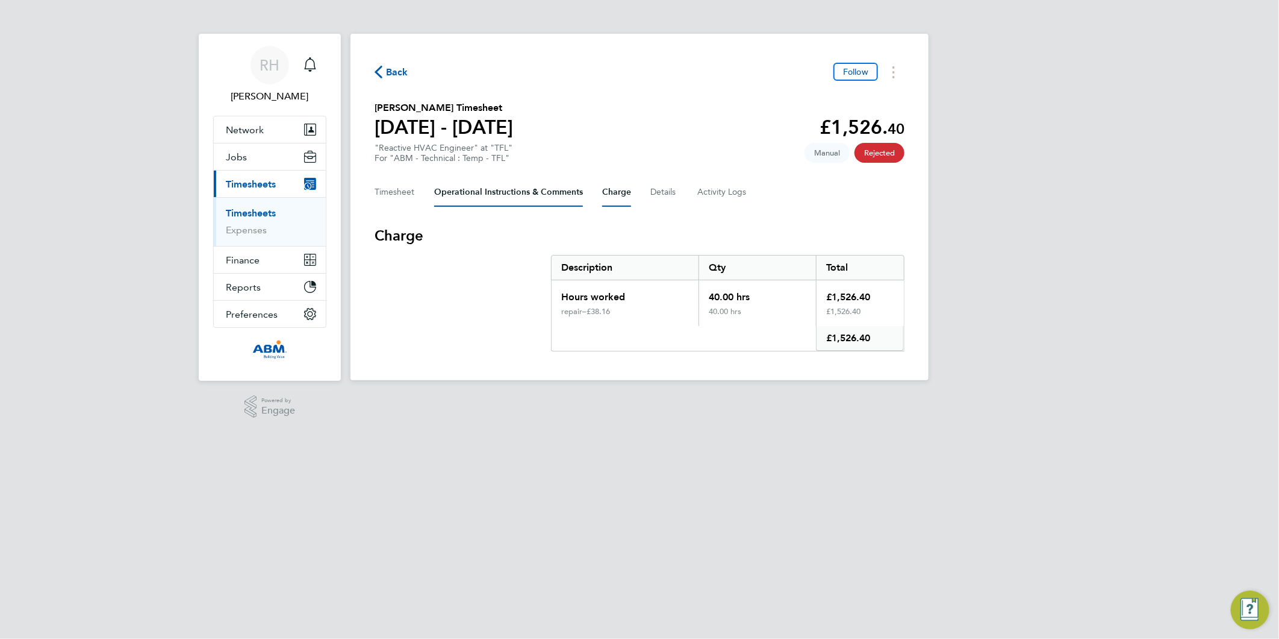
click at [542, 189] on Comments-tab "Operational Instructions & Comments" at bounding box center [508, 192] width 149 height 29
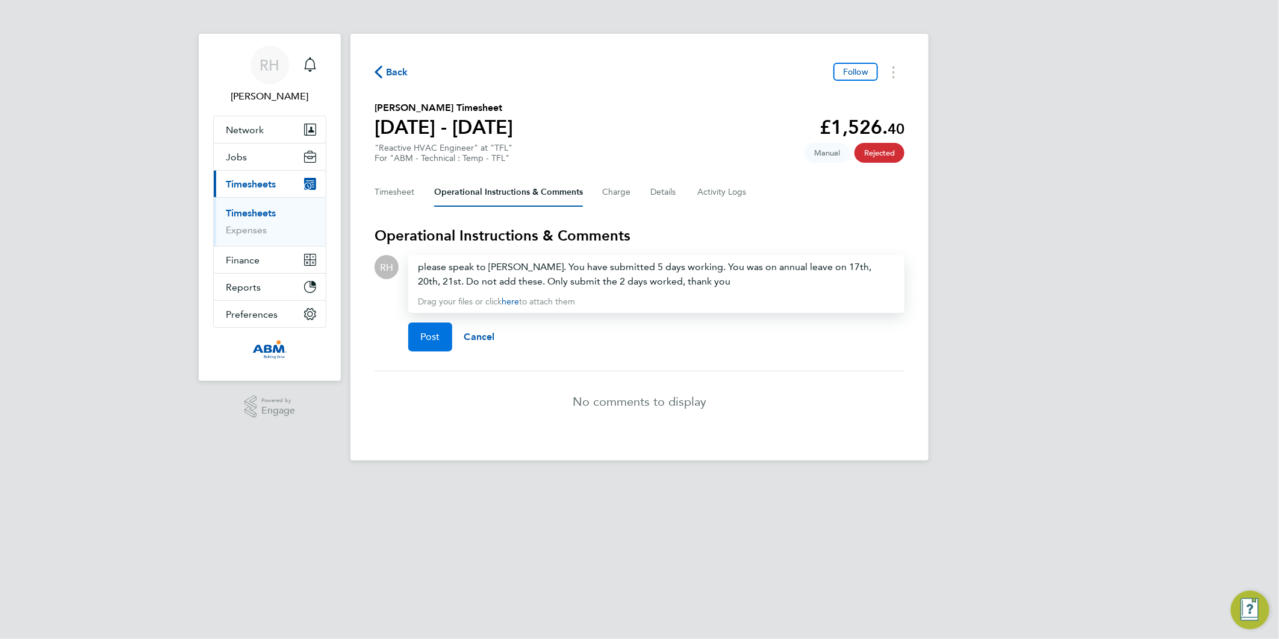
click at [449, 331] on button "Post" at bounding box center [430, 336] width 44 height 29
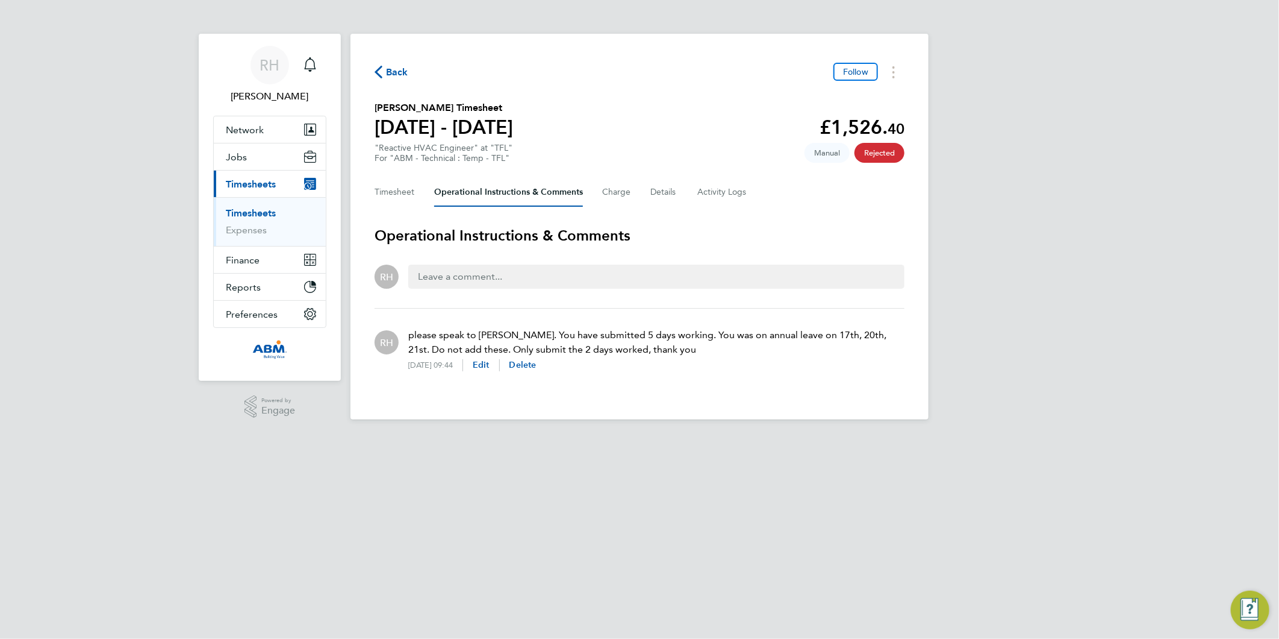
click at [411, 69] on div "Back Follow" at bounding box center [640, 72] width 530 height 19
click at [400, 70] on span "Back" at bounding box center [397, 72] width 22 height 14
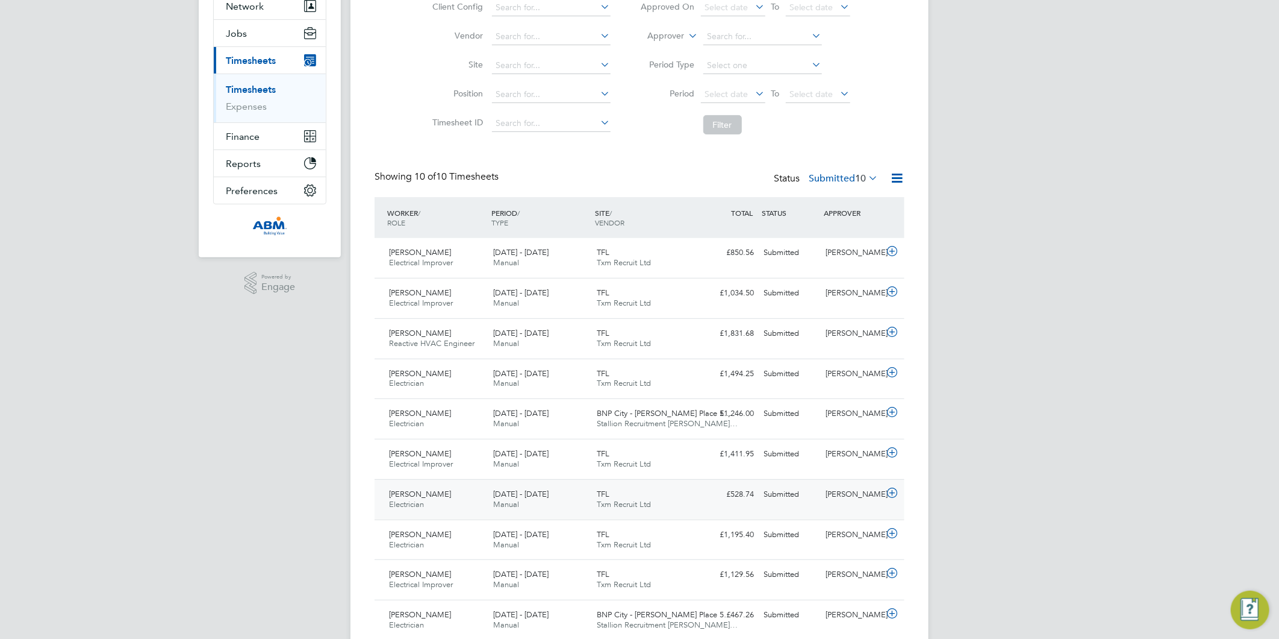
scroll to position [169, 0]
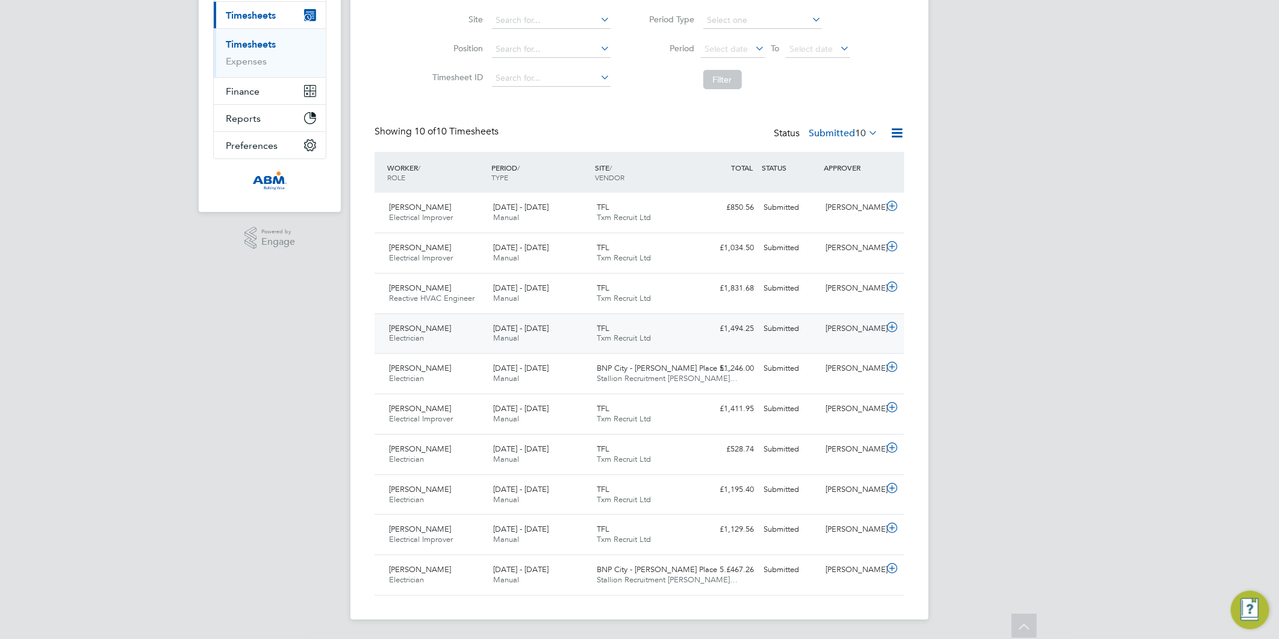
drag, startPoint x: 893, startPoint y: 327, endPoint x: 887, endPoint y: 328, distance: 6.3
click at [893, 327] on icon at bounding box center [892, 327] width 15 height 10
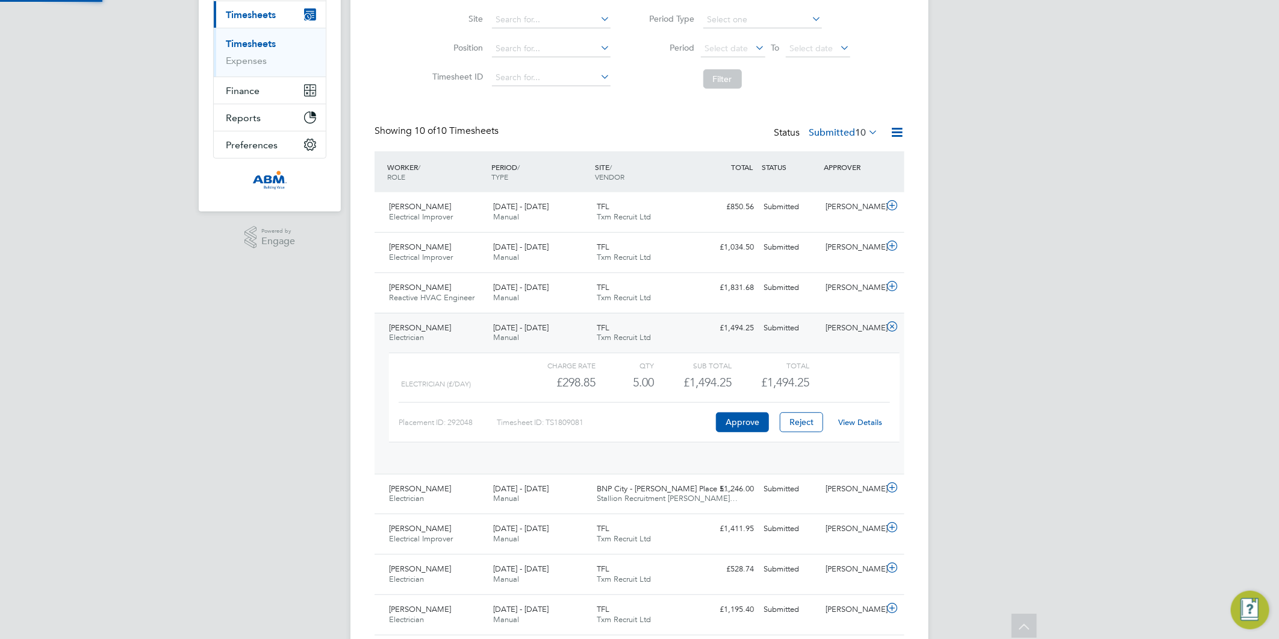
scroll to position [20, 117]
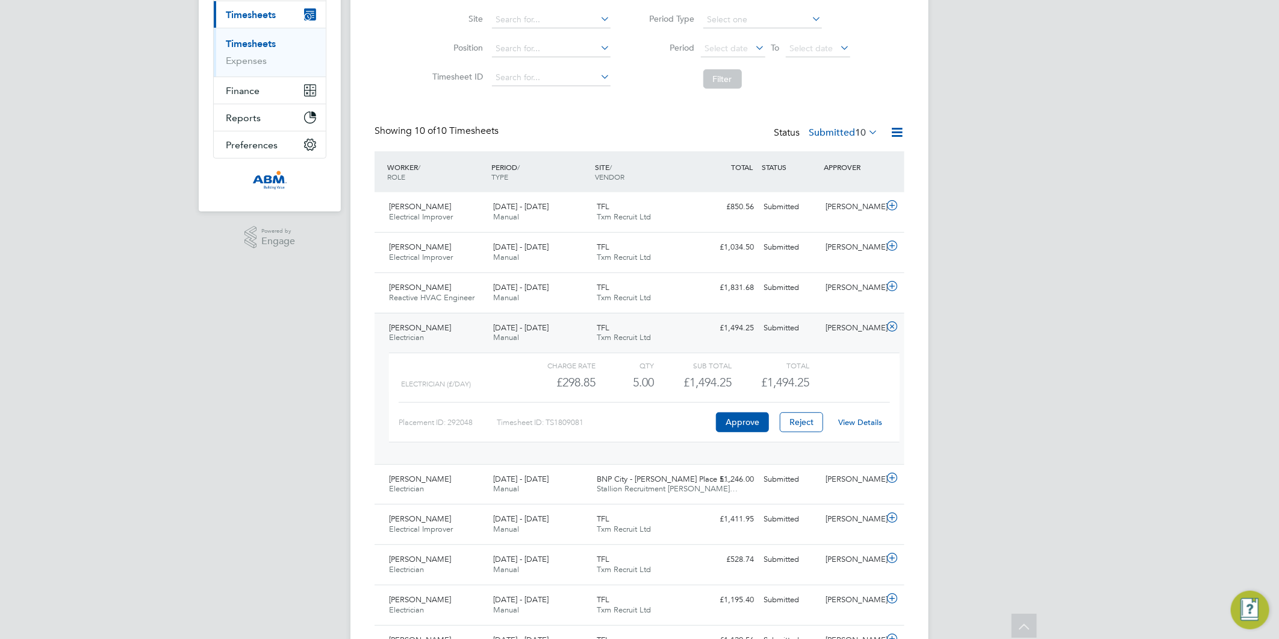
click at [860, 419] on link "View Details" at bounding box center [861, 422] width 44 height 10
drag, startPoint x: 893, startPoint y: 325, endPoint x: 893, endPoint y: 305, distance: 20.5
click at [893, 325] on icon at bounding box center [892, 327] width 15 height 10
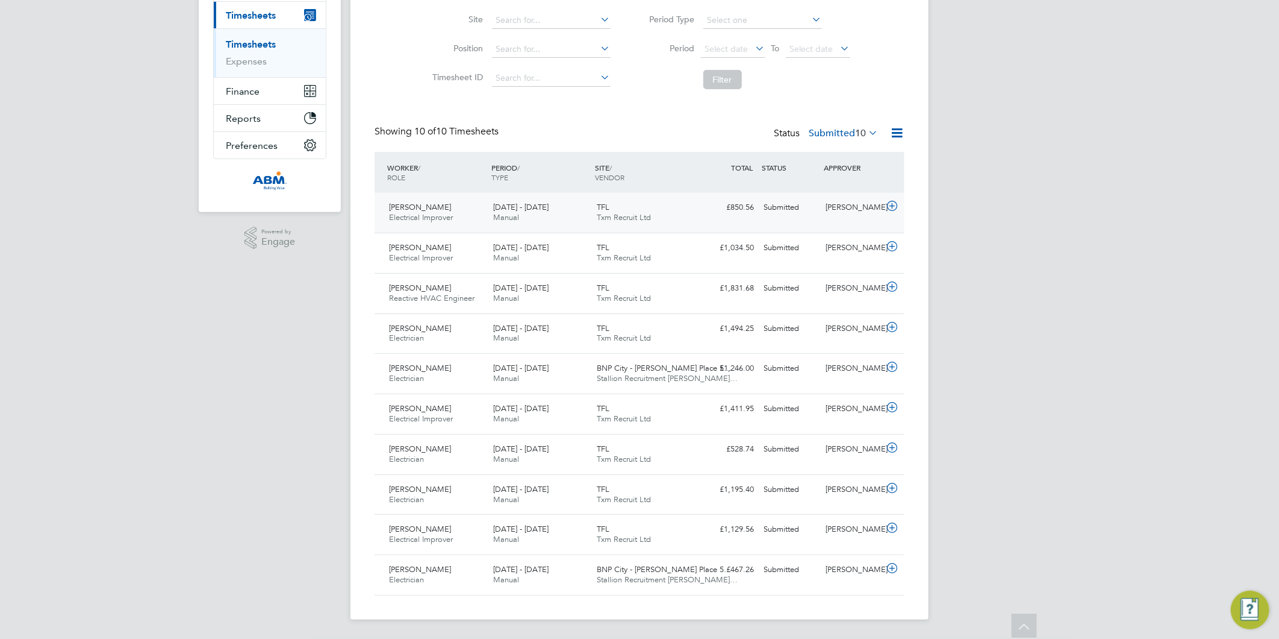
click at [893, 206] on icon at bounding box center [892, 206] width 15 height 10
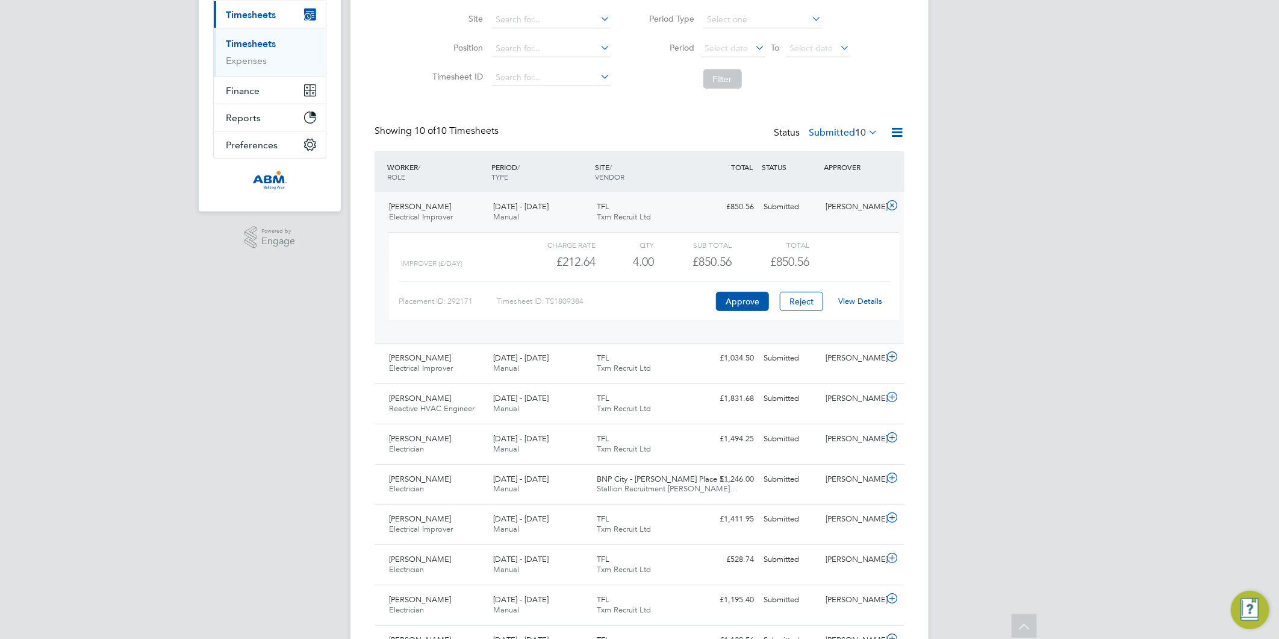
click at [869, 298] on link "View Details" at bounding box center [861, 301] width 44 height 10
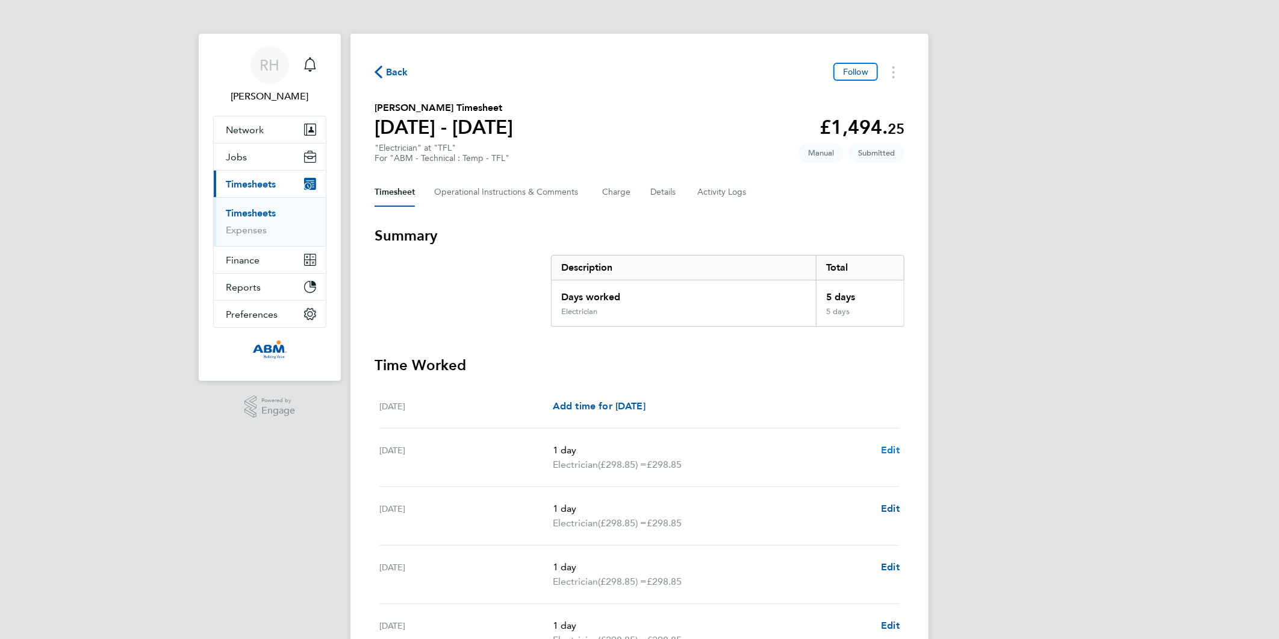
click at [888, 448] on span "Edit" at bounding box center [890, 449] width 19 height 11
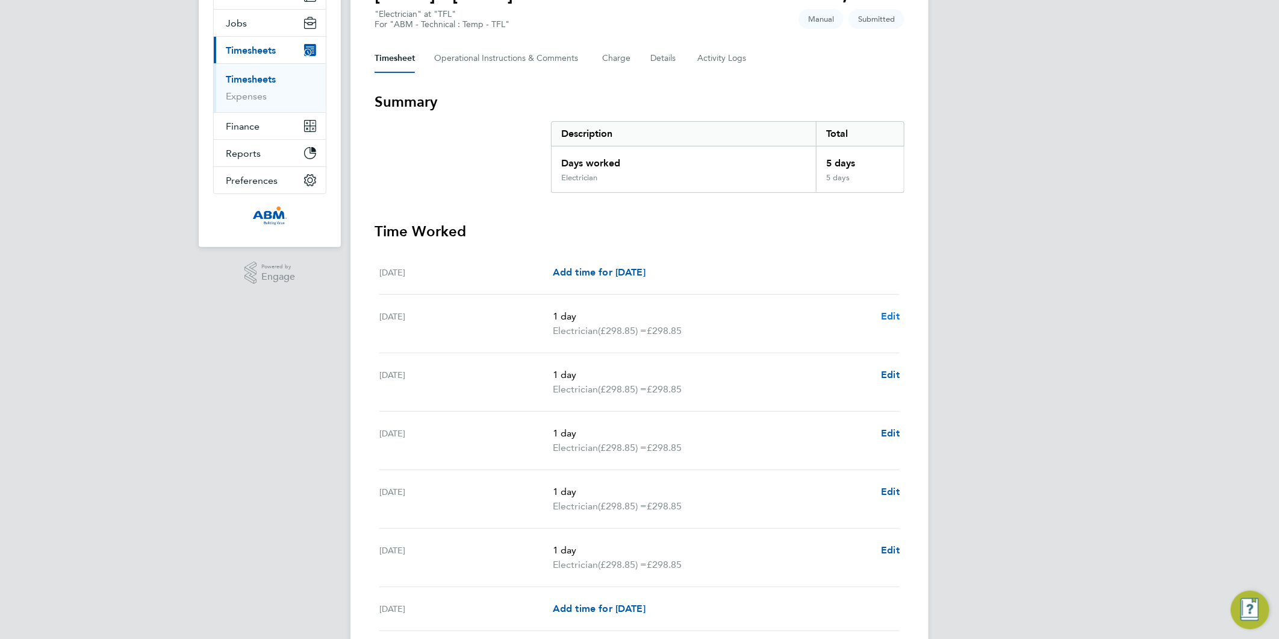
click at [892, 314] on span "Edit" at bounding box center [890, 315] width 19 height 11
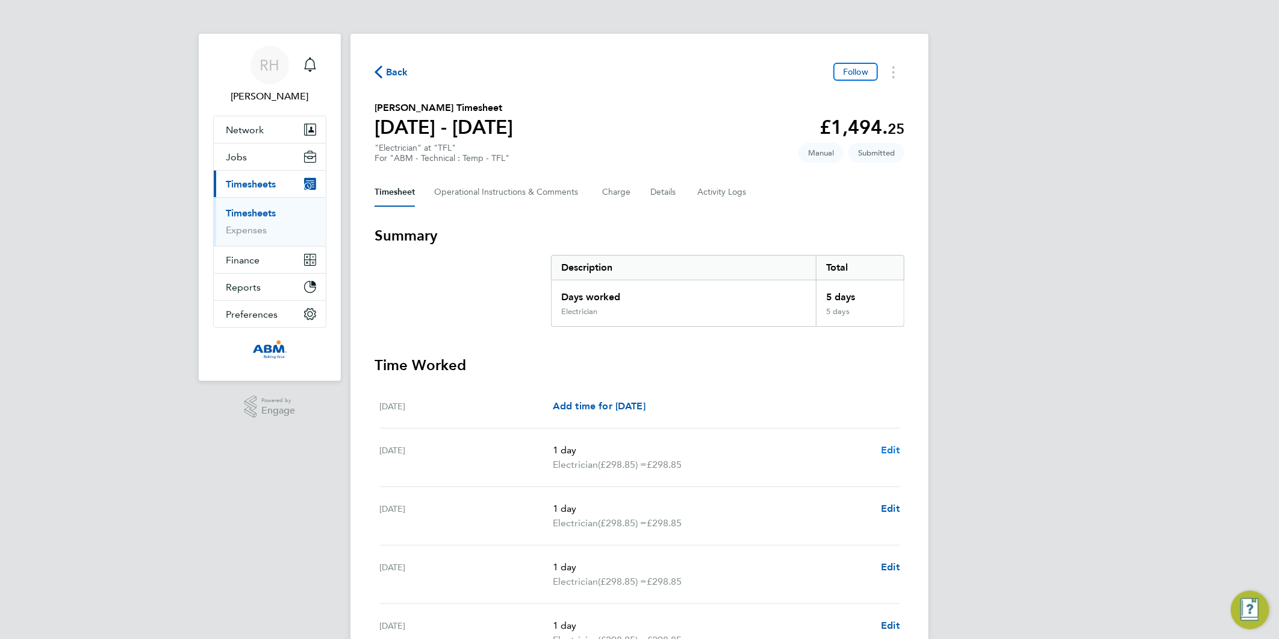
select select "1"
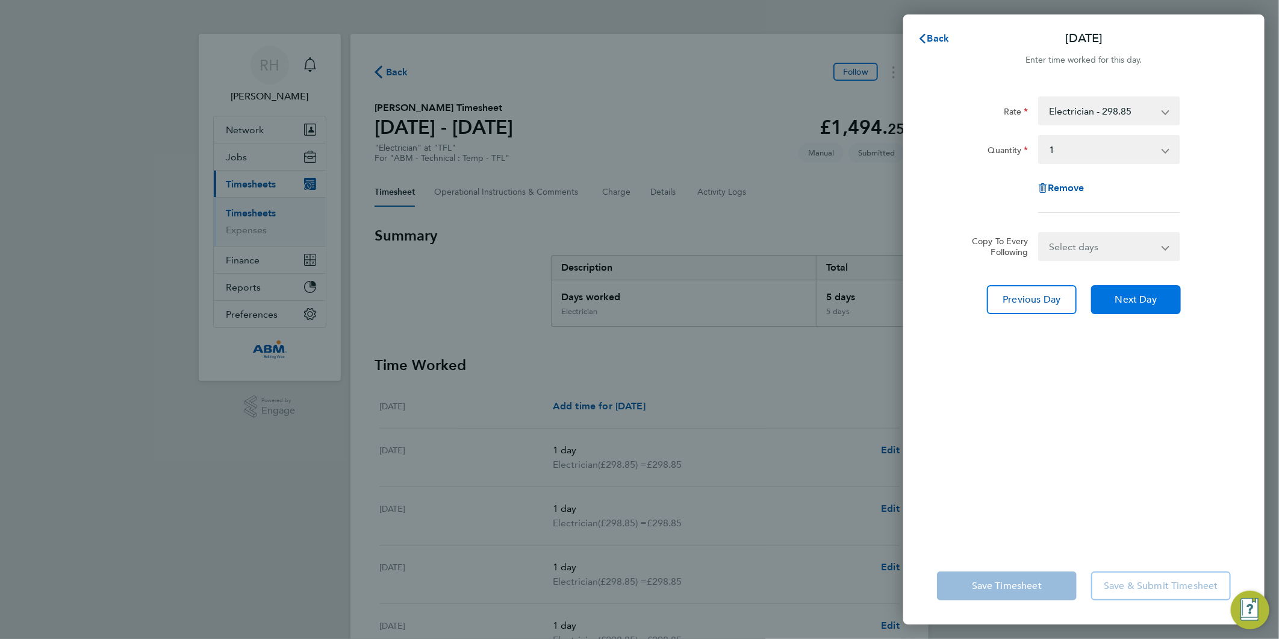
click at [1140, 304] on button "Next Day" at bounding box center [1137, 299] width 90 height 29
click at [1139, 304] on button "Next Day" at bounding box center [1137, 299] width 90 height 29
select select "1"
click at [1139, 304] on button "Next Day" at bounding box center [1137, 299] width 90 height 29
select select "1"
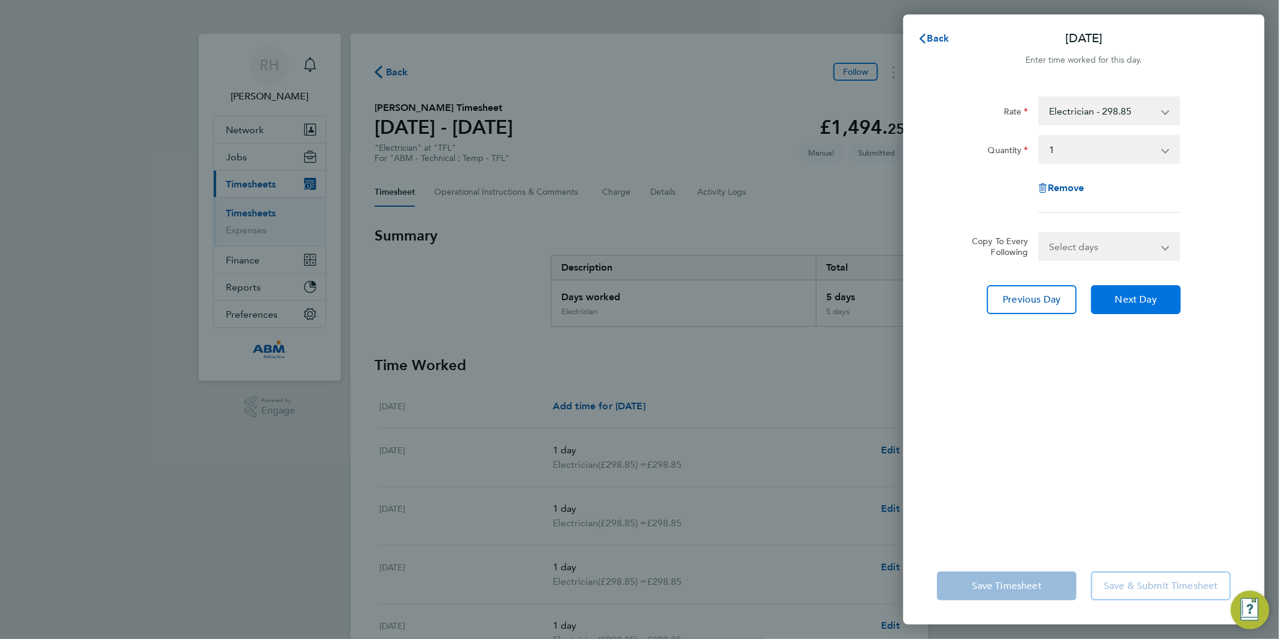
drag, startPoint x: 1139, startPoint y: 304, endPoint x: 1083, endPoint y: 247, distance: 80.1
click at [1139, 304] on button "Next Day" at bounding box center [1137, 299] width 90 height 29
select select "1"
click at [932, 36] on span "Back" at bounding box center [939, 38] width 22 height 11
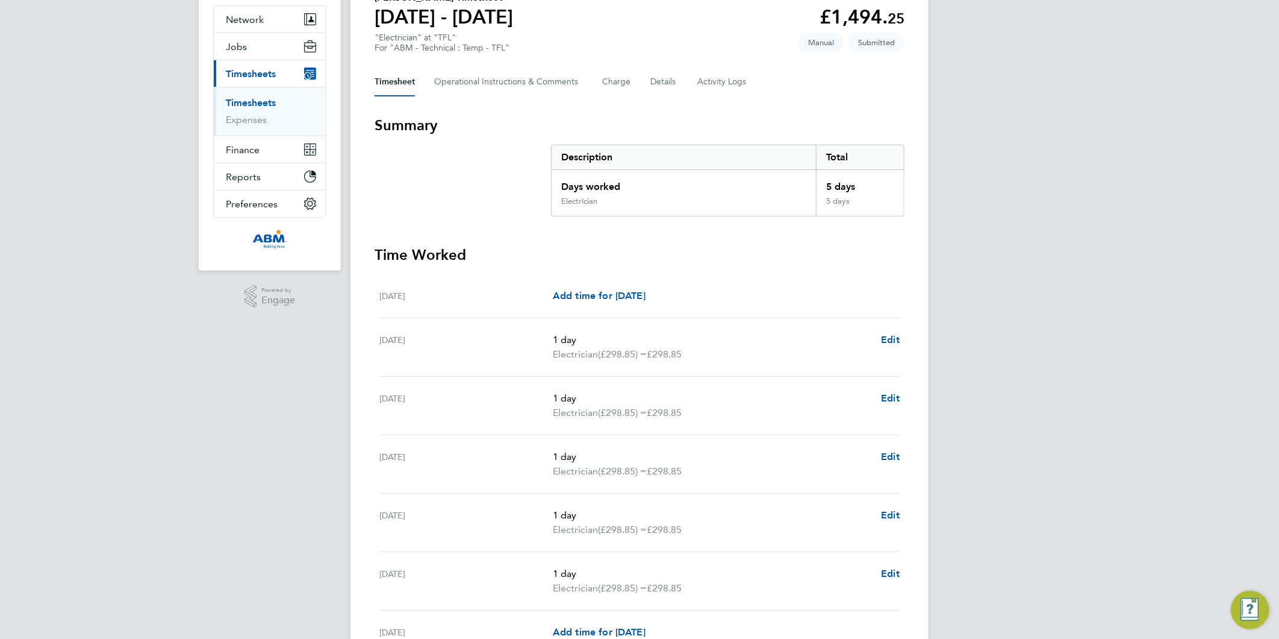
scroll to position [134, 0]
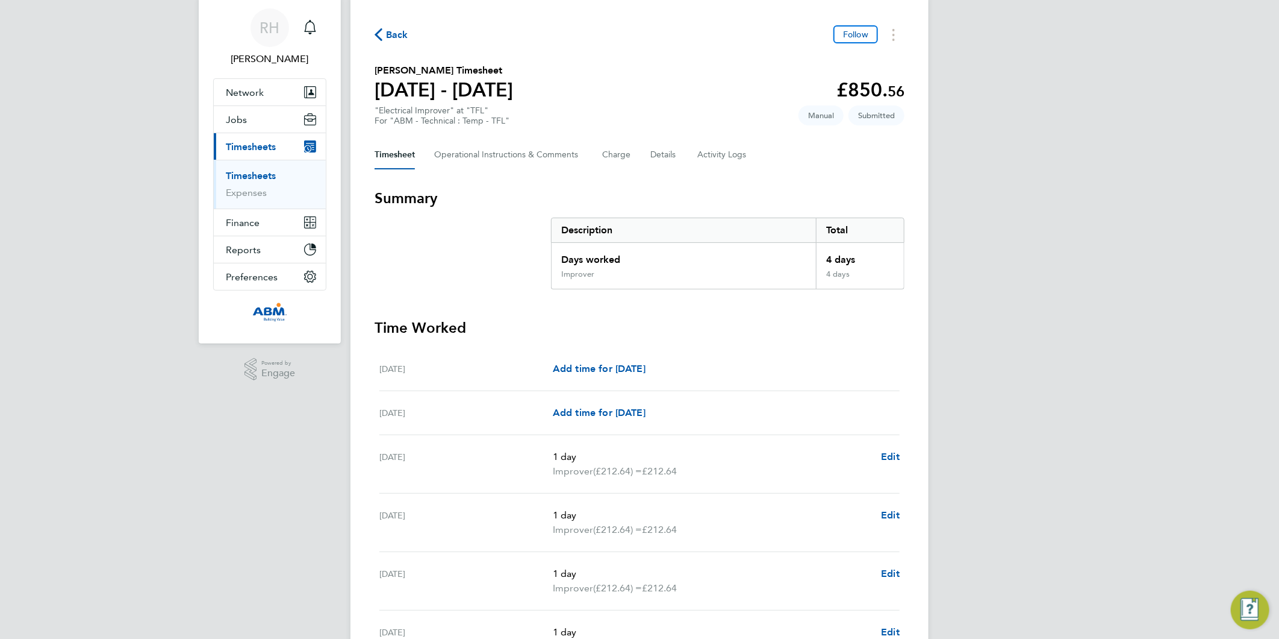
scroll to position [67, 0]
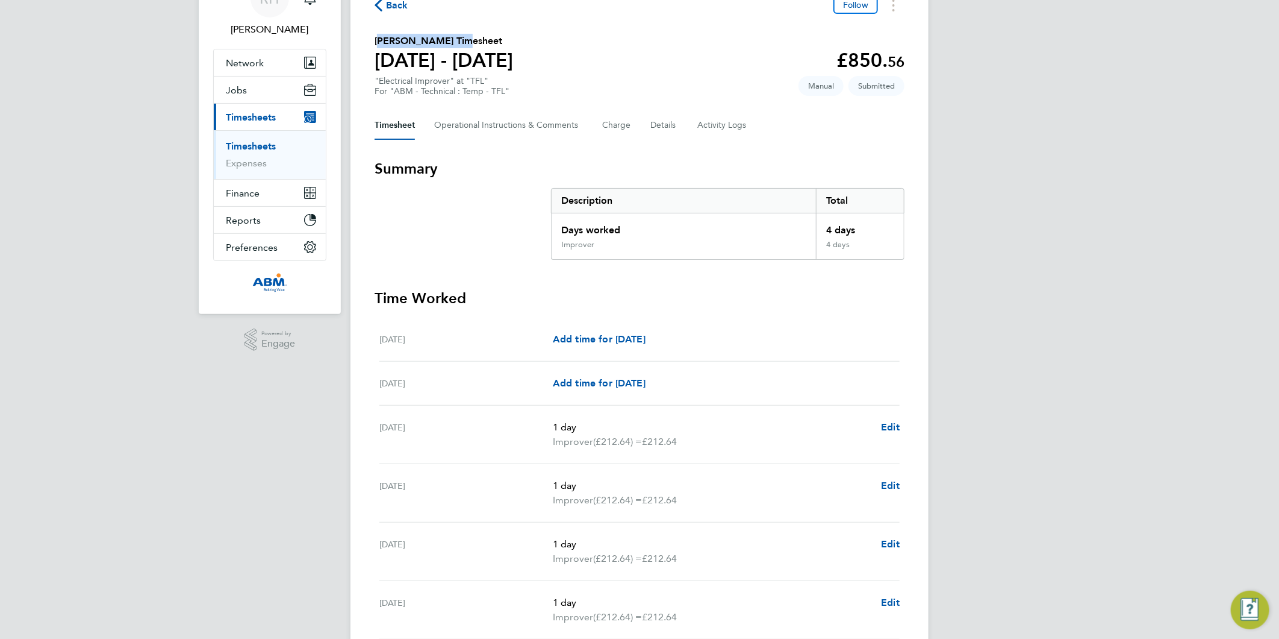
drag, startPoint x: 455, startPoint y: 40, endPoint x: 361, endPoint y: 39, distance: 94.0
click at [361, 39] on div "Back Follow [PERSON_NAME] Timesheet [DATE] - [DATE] £850. 56 "Electrical Improv…" at bounding box center [640, 368] width 578 height 803
copy h2 "[PERSON_NAME]"
click at [889, 423] on span "Edit" at bounding box center [890, 426] width 19 height 11
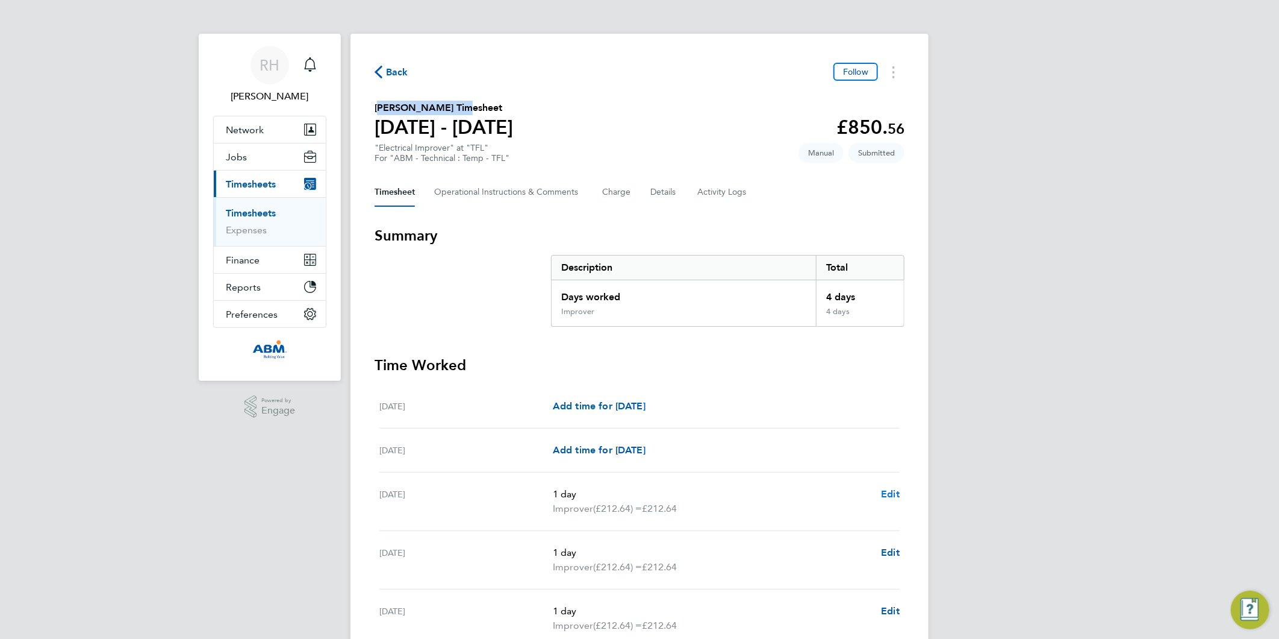
select select "1"
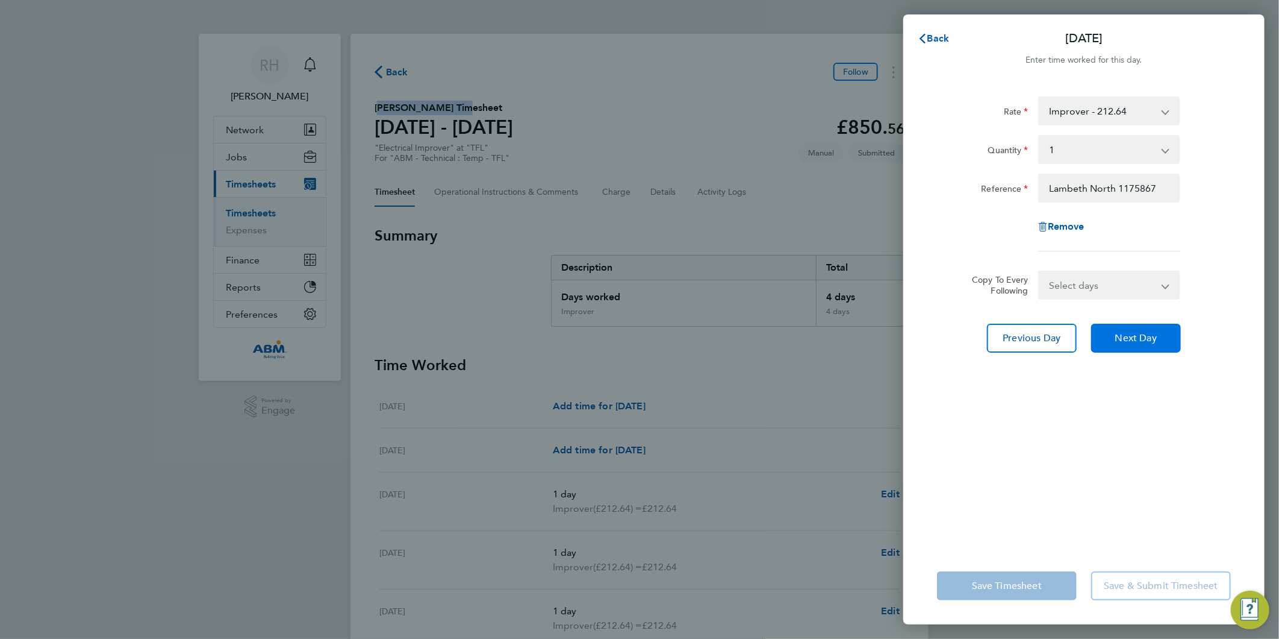
click at [1130, 335] on span "Next Day" at bounding box center [1137, 338] width 42 height 12
select select "1"
click at [1111, 338] on button "Next Day" at bounding box center [1137, 337] width 90 height 29
select select "1"
click at [1120, 332] on span "Next Day" at bounding box center [1137, 338] width 42 height 12
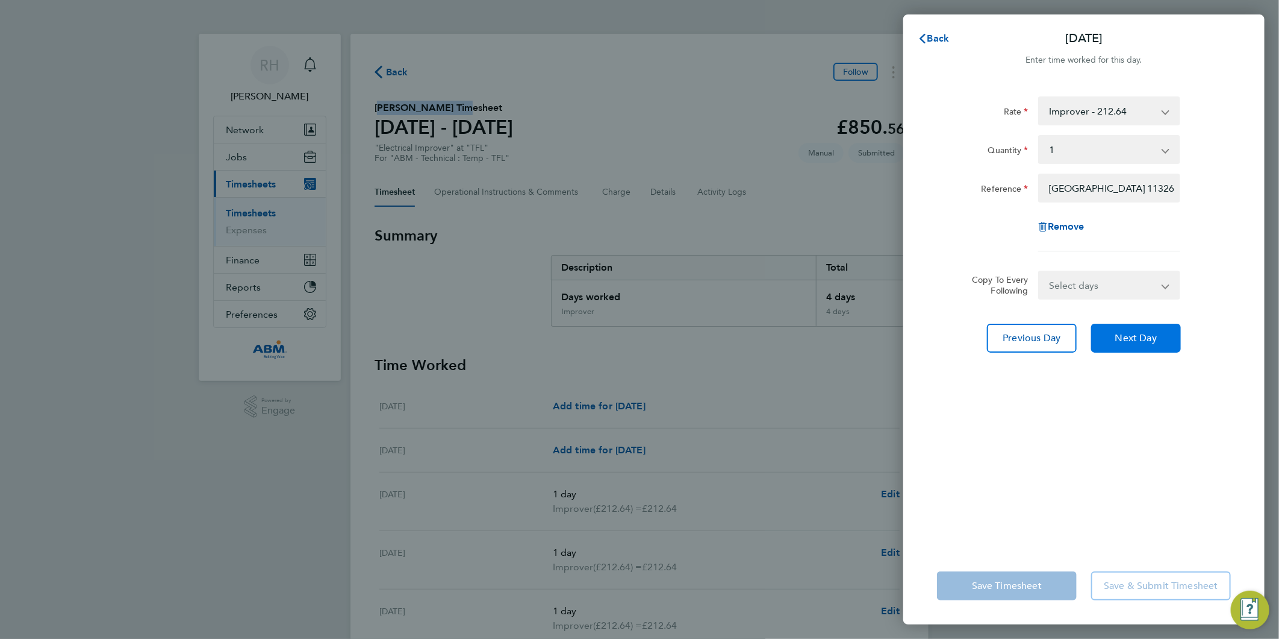
select select "1"
drag, startPoint x: 1135, startPoint y: 189, endPoint x: 1137, endPoint y: 204, distance: 14.7
click at [1163, 192] on input "[GEOGRAPHIC_DATA]" at bounding box center [1110, 187] width 142 height 29
click at [1117, 193] on input "[GEOGRAPHIC_DATA]" at bounding box center [1110, 187] width 142 height 29
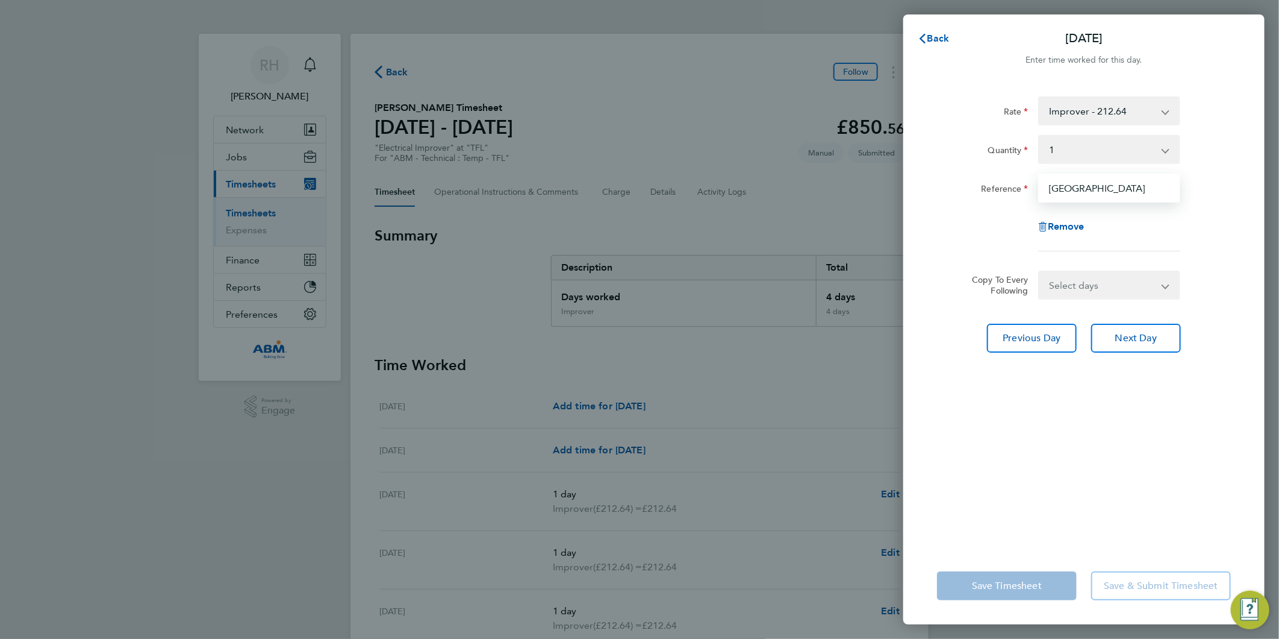
click at [1104, 189] on input "[GEOGRAPHIC_DATA]" at bounding box center [1110, 187] width 142 height 29
click at [1087, 189] on input "[GEOGRAPHIC_DATA]" at bounding box center [1110, 187] width 142 height 29
click at [963, 152] on div "Quantity" at bounding box center [983, 147] width 92 height 24
click at [1118, 334] on span "Next Day" at bounding box center [1137, 338] width 42 height 12
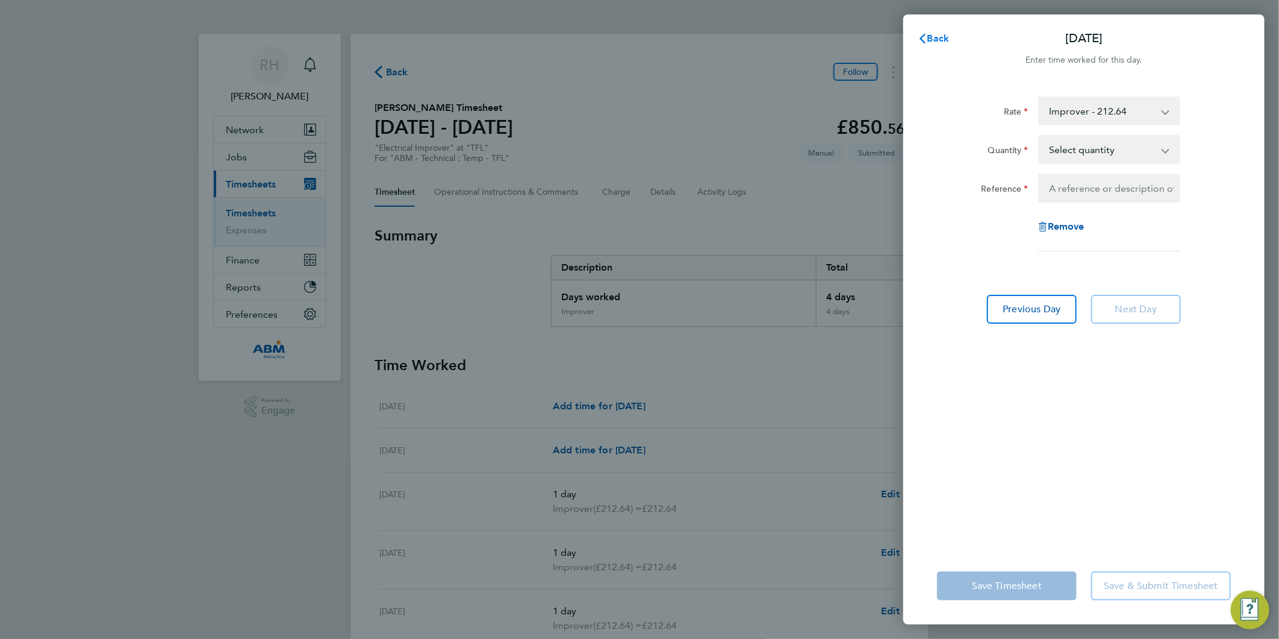
drag, startPoint x: 942, startPoint y: 37, endPoint x: 936, endPoint y: 49, distance: 13.5
click at [942, 37] on span "Back" at bounding box center [939, 38] width 22 height 11
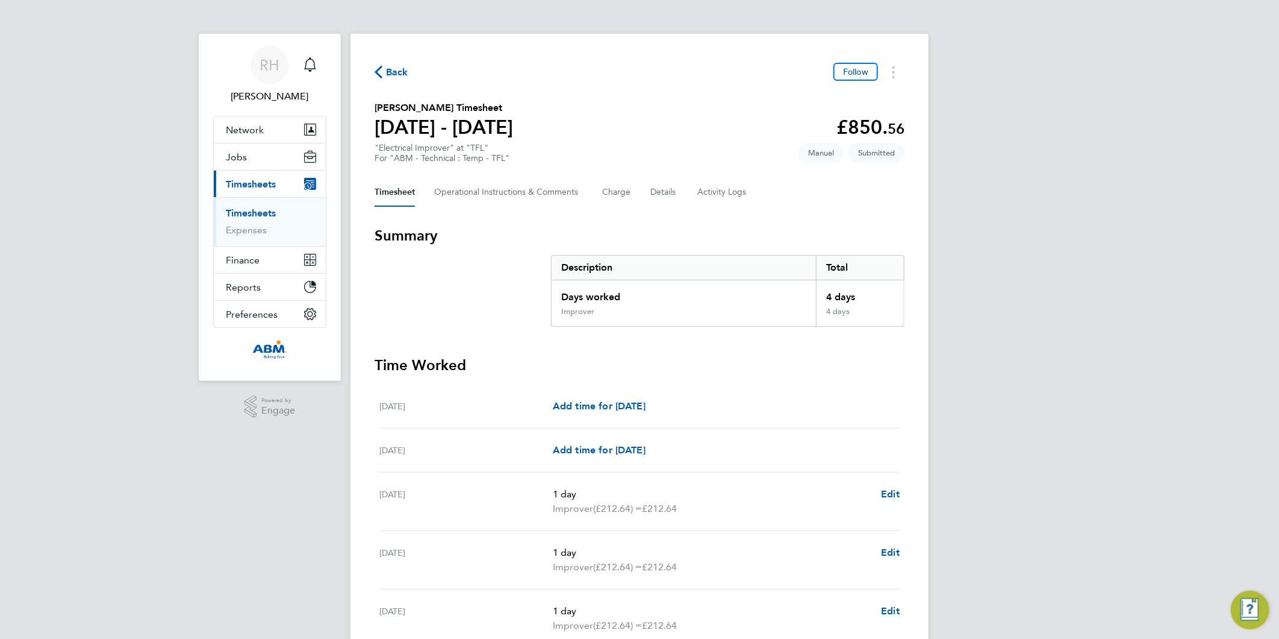
click at [383, 74] on span "Back" at bounding box center [392, 71] width 34 height 11
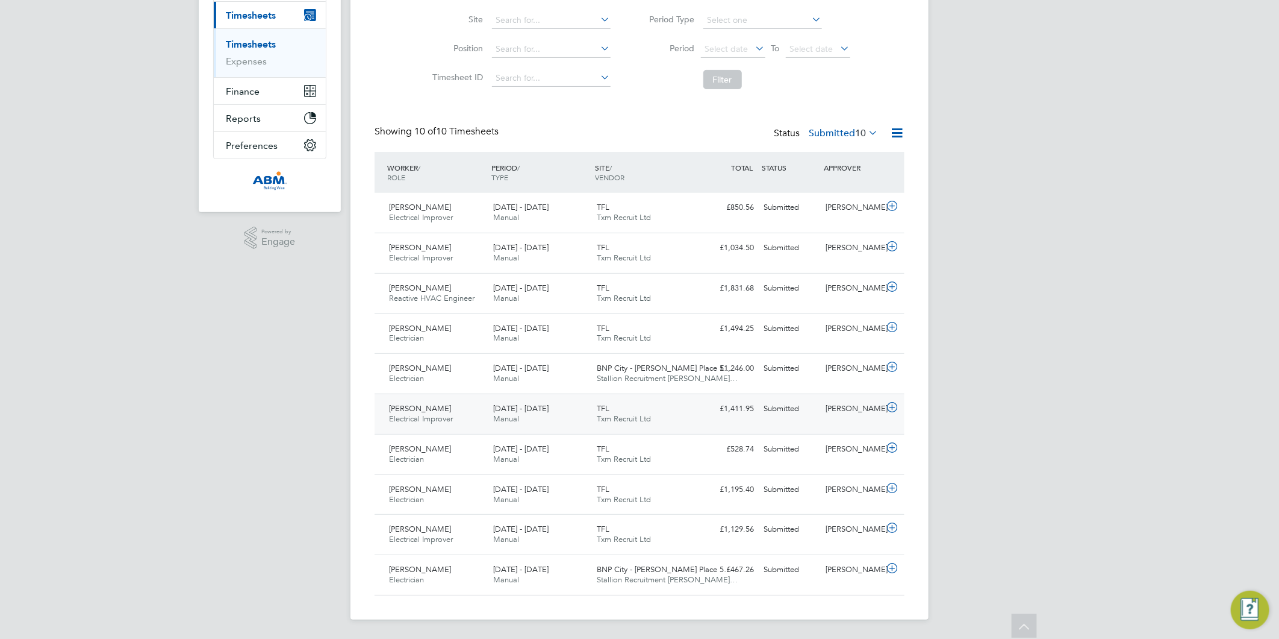
click at [893, 406] on icon at bounding box center [892, 407] width 15 height 10
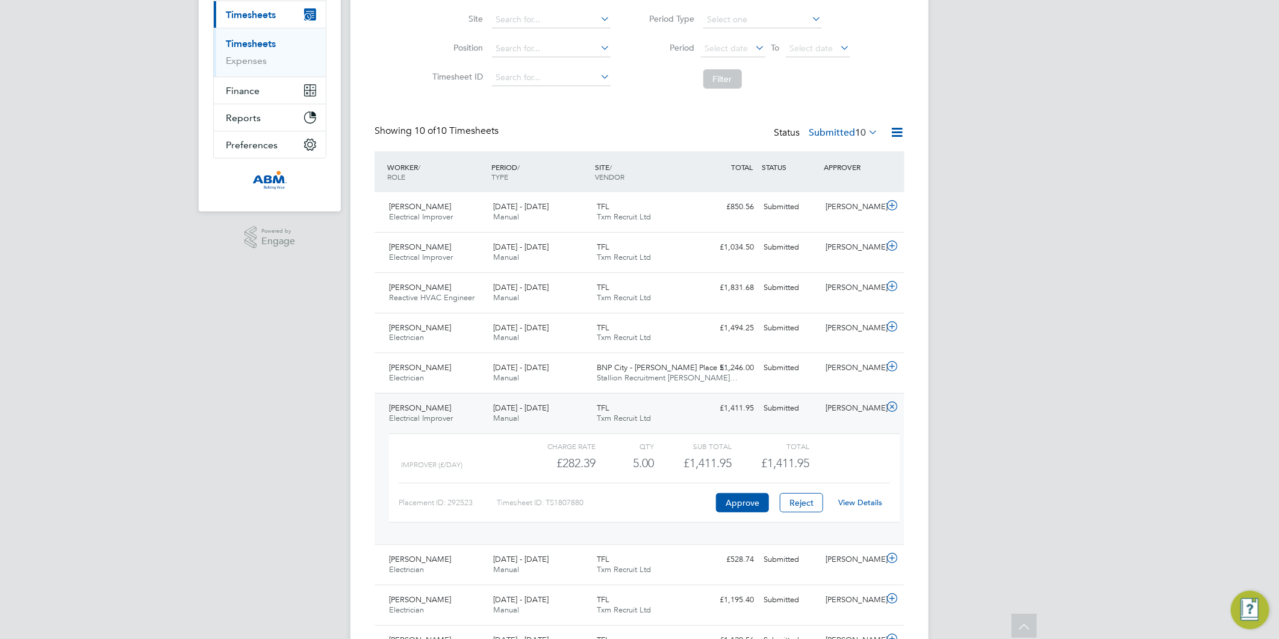
click at [858, 504] on link "View Details" at bounding box center [861, 502] width 44 height 10
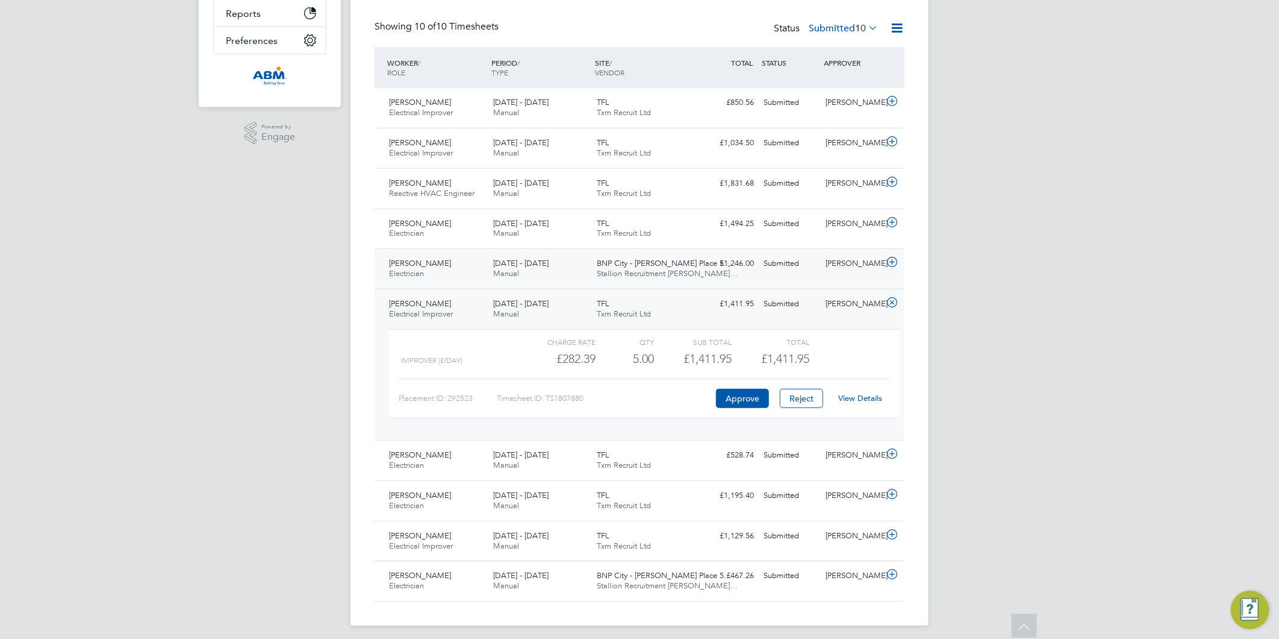
scroll to position [280, 0]
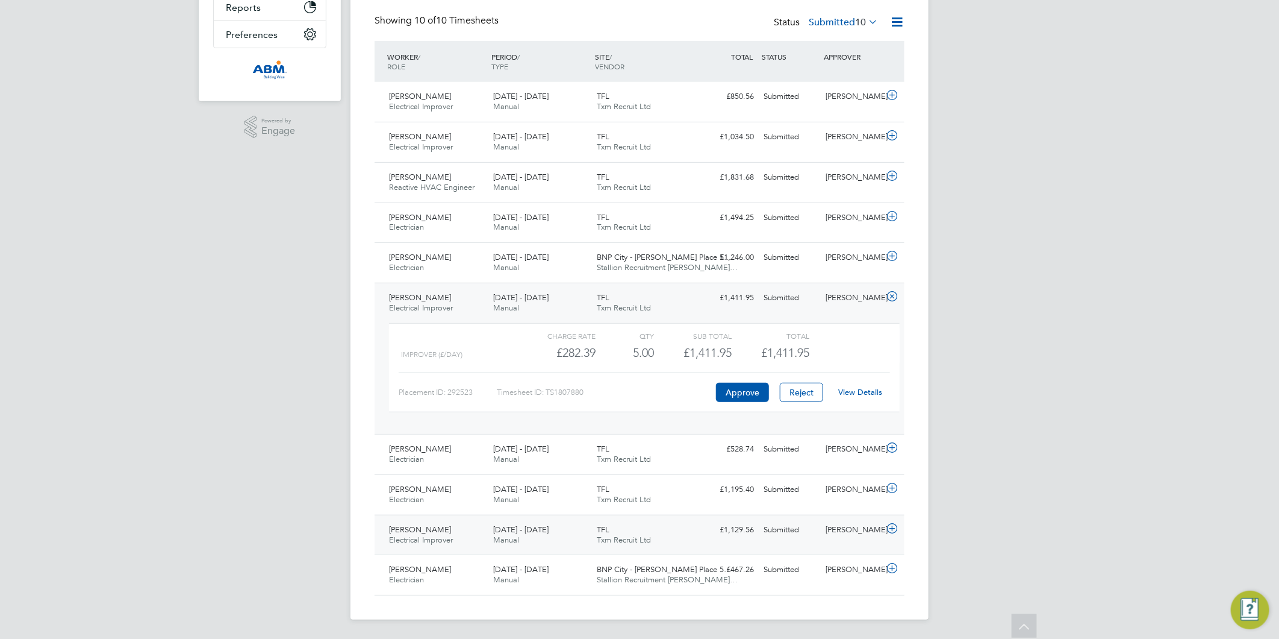
click at [892, 527] on icon at bounding box center [892, 528] width 15 height 10
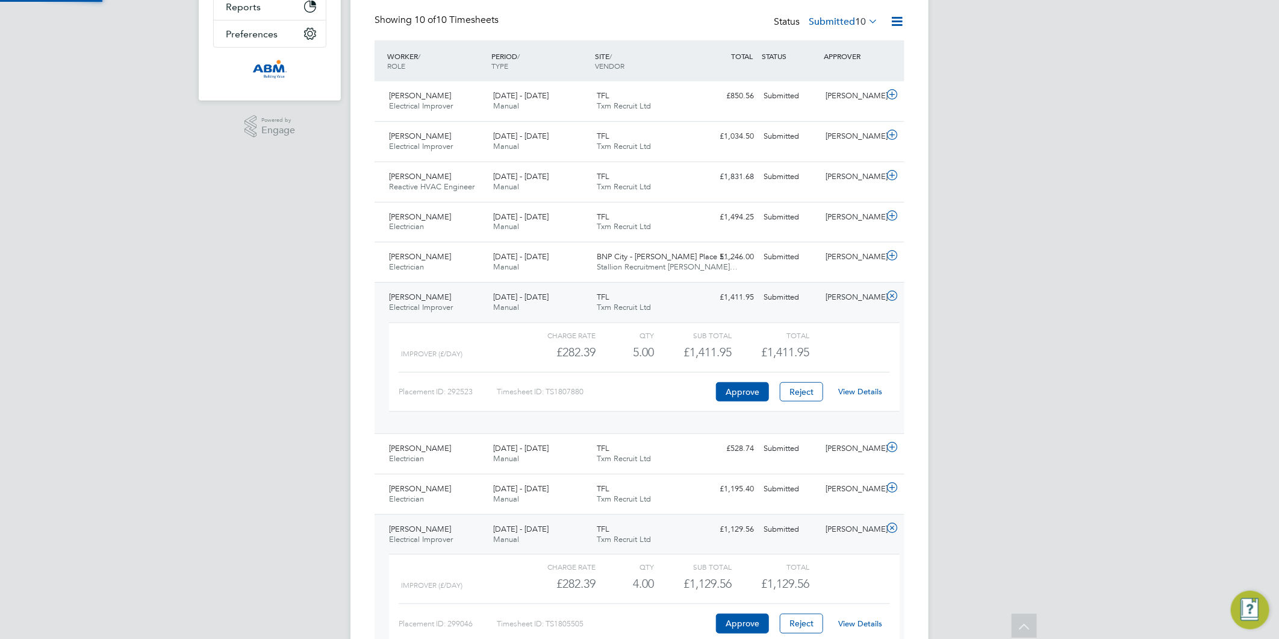
scroll to position [20, 117]
click at [847, 622] on link "View Details" at bounding box center [861, 623] width 44 height 10
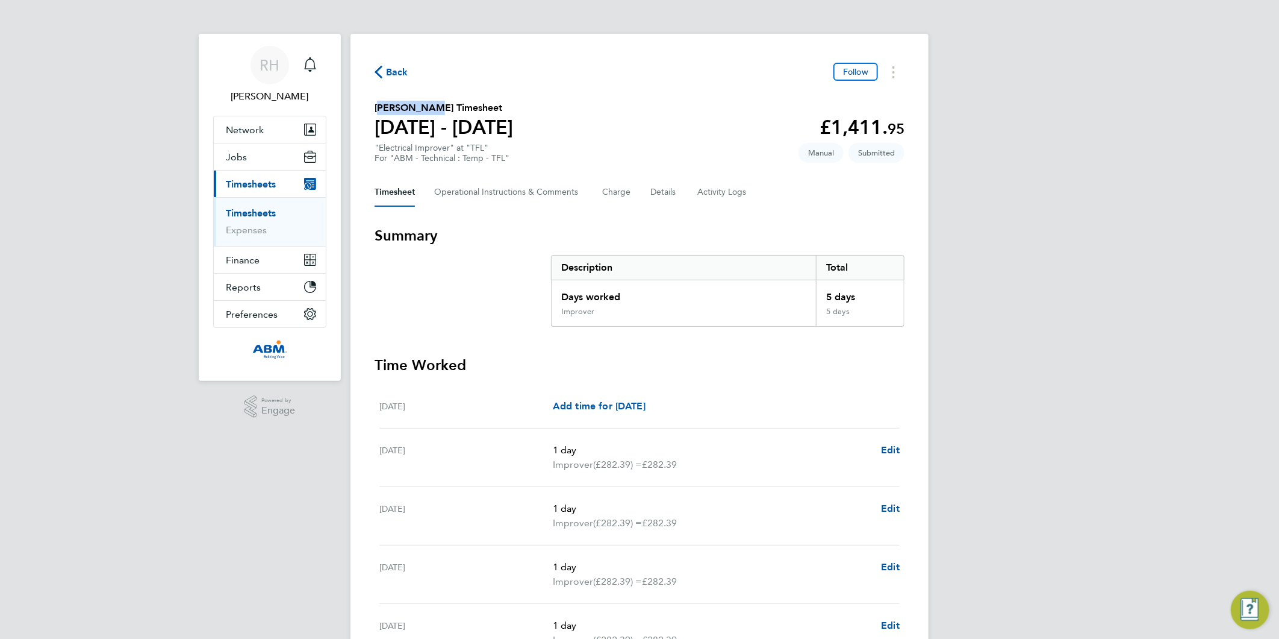
drag, startPoint x: 423, startPoint y: 107, endPoint x: 376, endPoint y: 101, distance: 47.9
click at [376, 101] on h2 "[PERSON_NAME] Timesheet" at bounding box center [444, 108] width 139 height 14
copy h2 "[PERSON_NAME]"
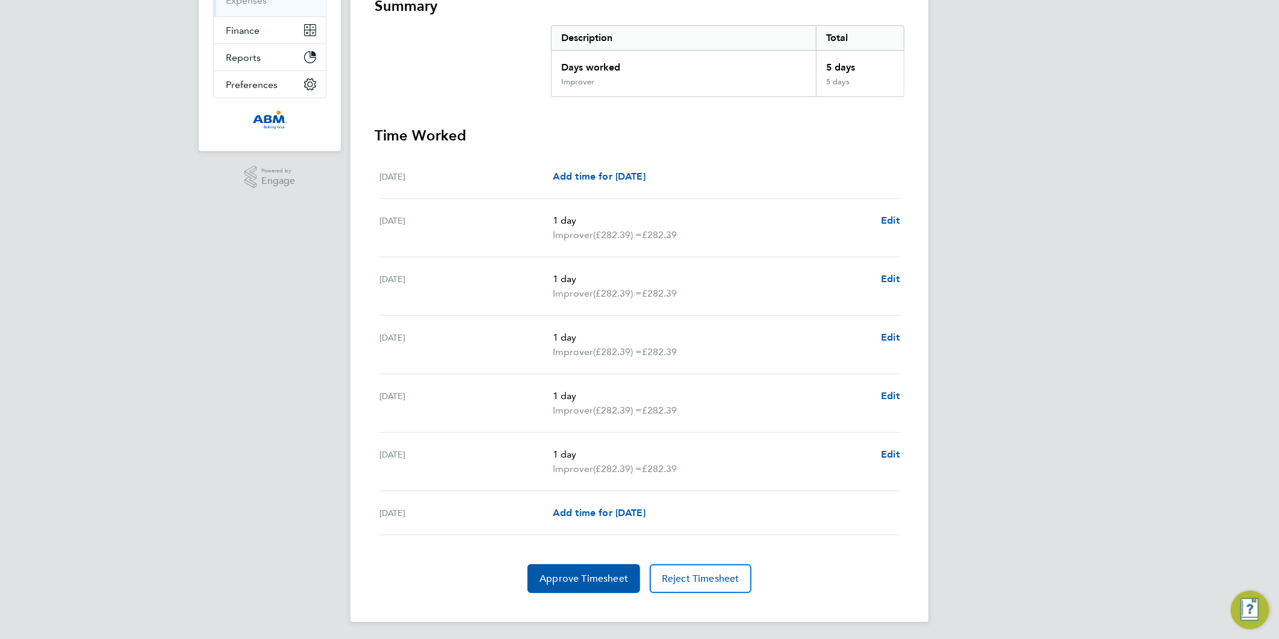
scroll to position [231, 0]
click at [890, 214] on span "Edit" at bounding box center [890, 218] width 19 height 11
select select "1"
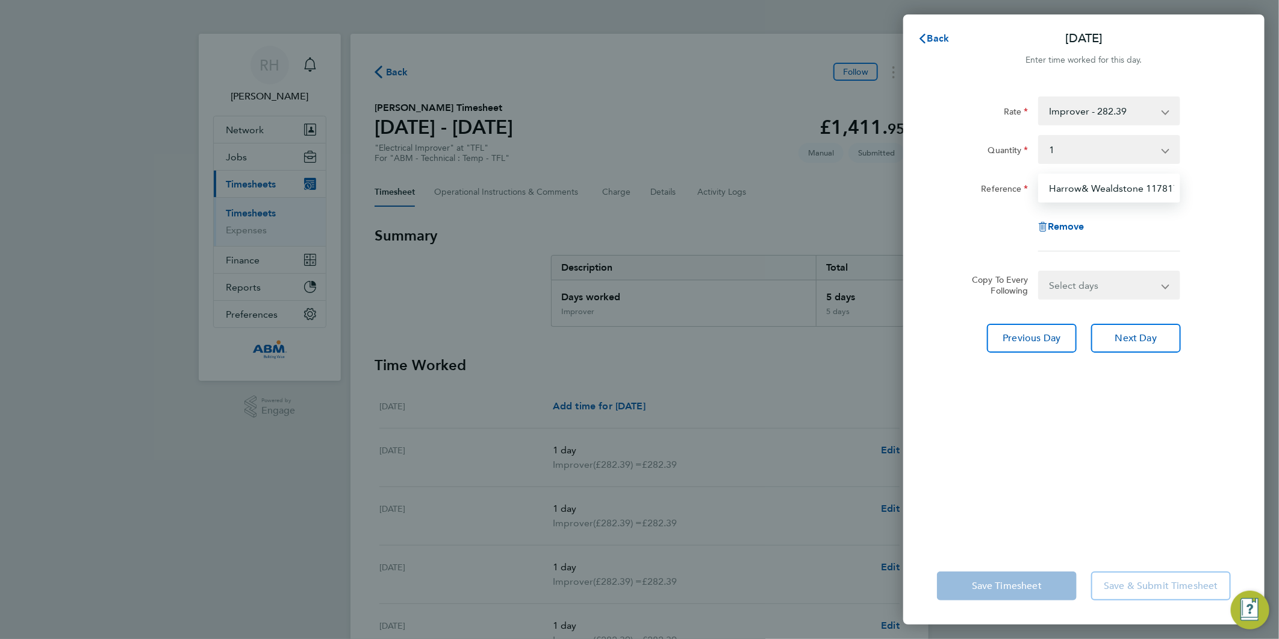
scroll to position [0, 6]
drag, startPoint x: 1121, startPoint y: 192, endPoint x: 1241, endPoint y: 193, distance: 119.9
click at [1279, 0] on html "[PERSON_NAME] [PERSON_NAME] Notifications Applications: Network Sites Workers J…" at bounding box center [639, 0] width 1279 height 0
click at [946, 178] on div "Reference" at bounding box center [983, 185] width 92 height 24
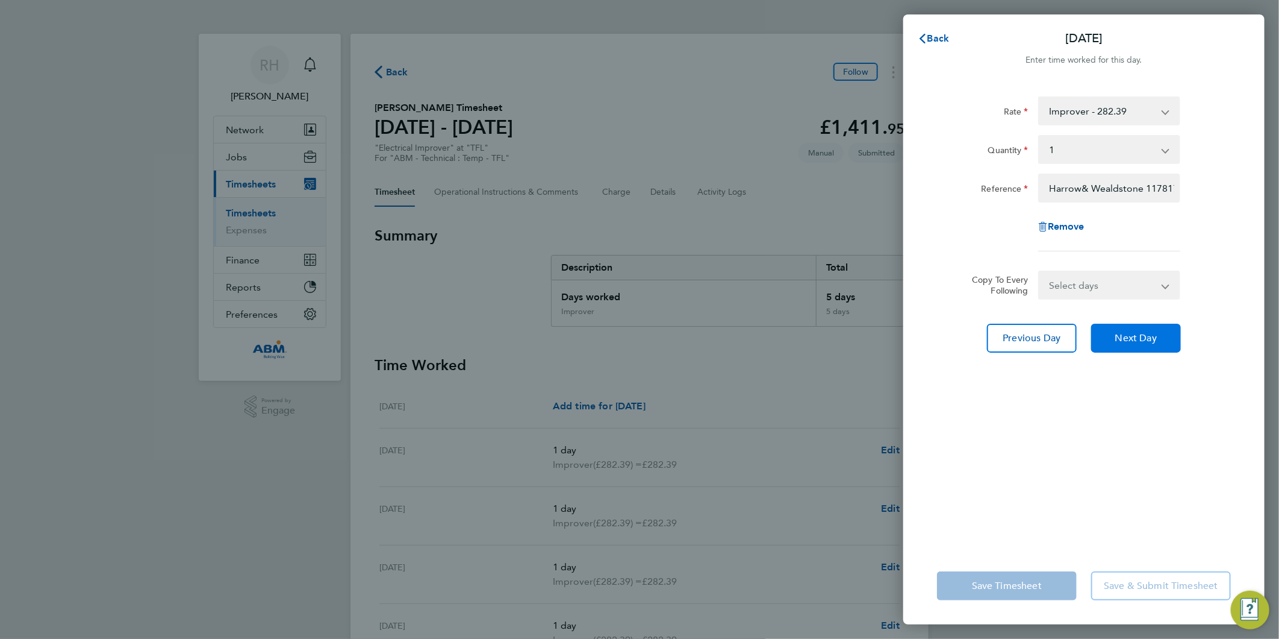
click at [1148, 345] on button "Next Day" at bounding box center [1137, 337] width 90 height 29
select select "1"
click at [1114, 335] on button "Next Day" at bounding box center [1137, 337] width 90 height 29
select select "1"
drag, startPoint x: 1137, startPoint y: 337, endPoint x: 1107, endPoint y: 351, distance: 32.9
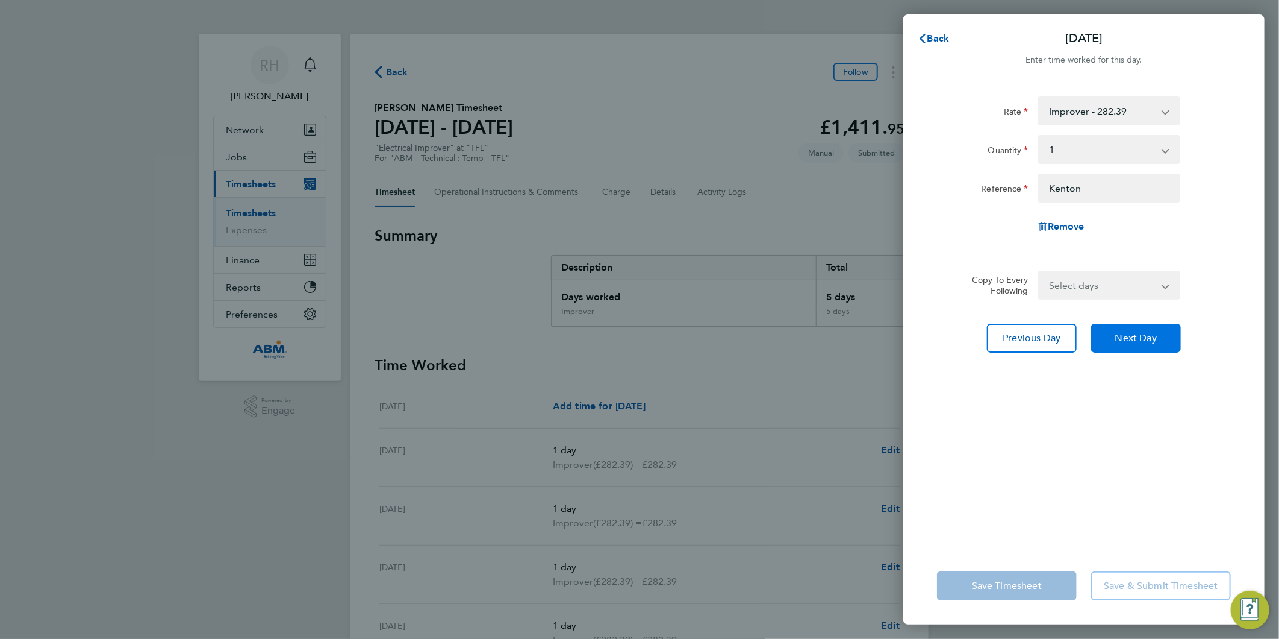
click at [1137, 337] on span "Next Day" at bounding box center [1137, 338] width 42 height 12
select select "1"
click at [1119, 339] on span "Next Day" at bounding box center [1137, 338] width 42 height 12
select select "1"
click at [1140, 332] on span "Next Day" at bounding box center [1137, 338] width 42 height 12
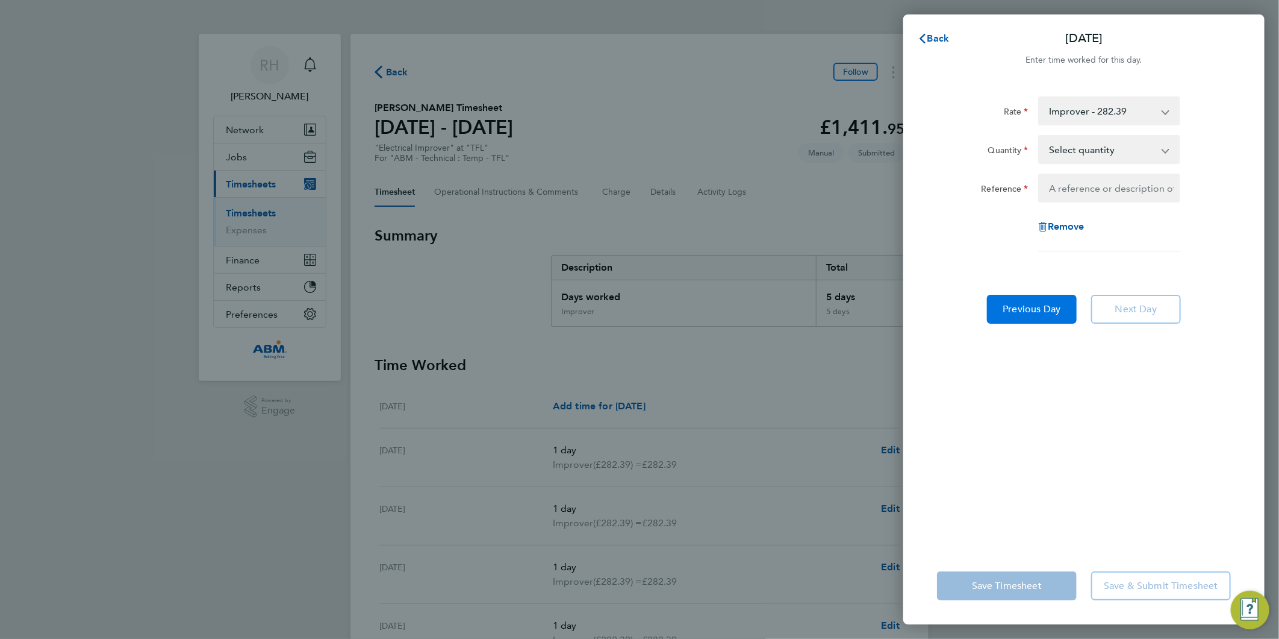
drag, startPoint x: 1037, startPoint y: 311, endPoint x: 1028, endPoint y: 315, distance: 10.0
click at [1036, 310] on span "Previous Day" at bounding box center [1033, 309] width 58 height 12
select select "1"
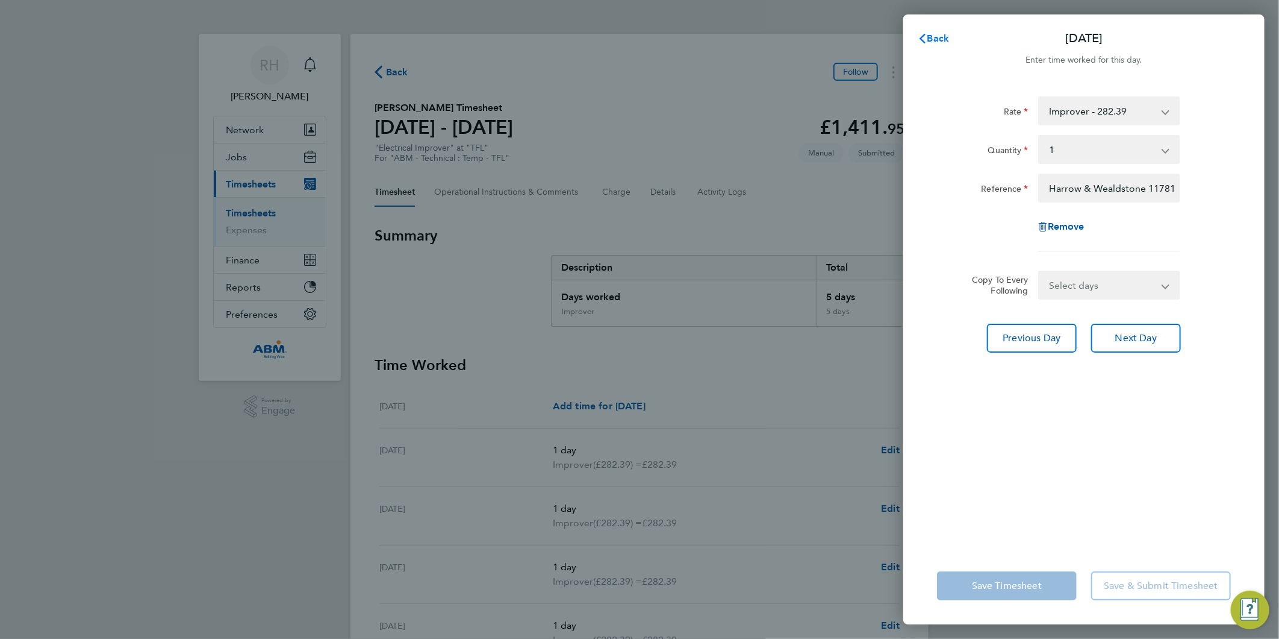
drag, startPoint x: 931, startPoint y: 34, endPoint x: 894, endPoint y: 21, distance: 39.4
click at [931, 34] on span "Back" at bounding box center [939, 38] width 22 height 11
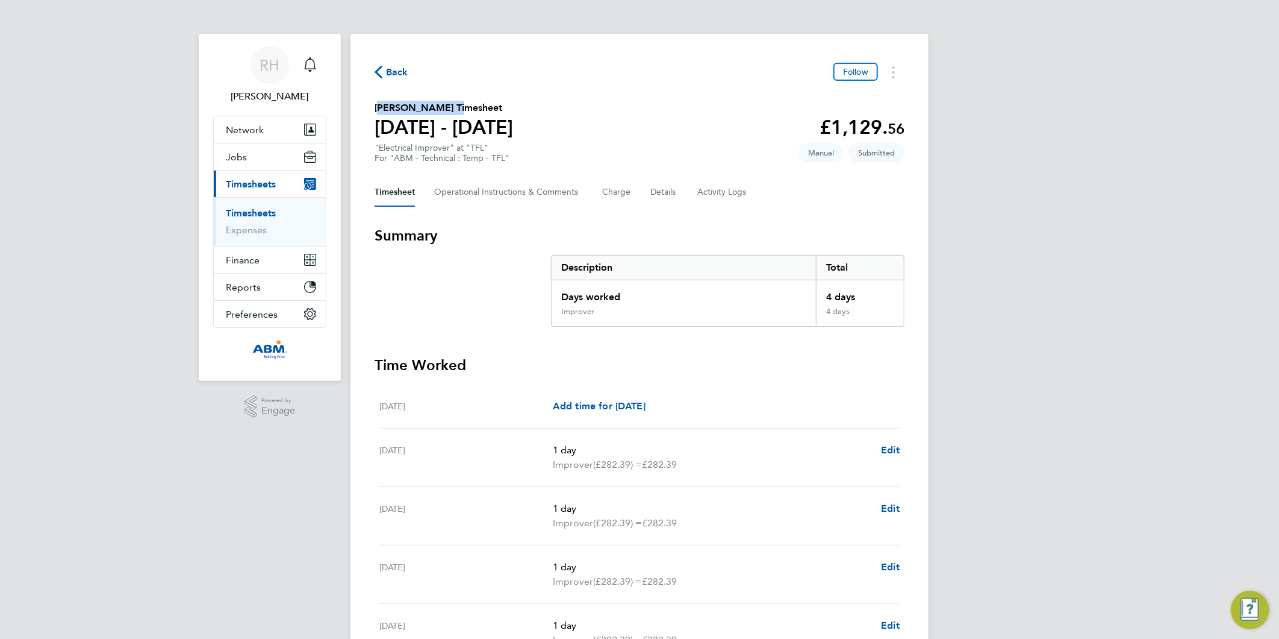
drag, startPoint x: 375, startPoint y: 107, endPoint x: 446, endPoint y: 105, distance: 71.1
click at [446, 105] on h2 "[PERSON_NAME] Timesheet" at bounding box center [444, 108] width 139 height 14
copy h2 "[PERSON_NAME]"
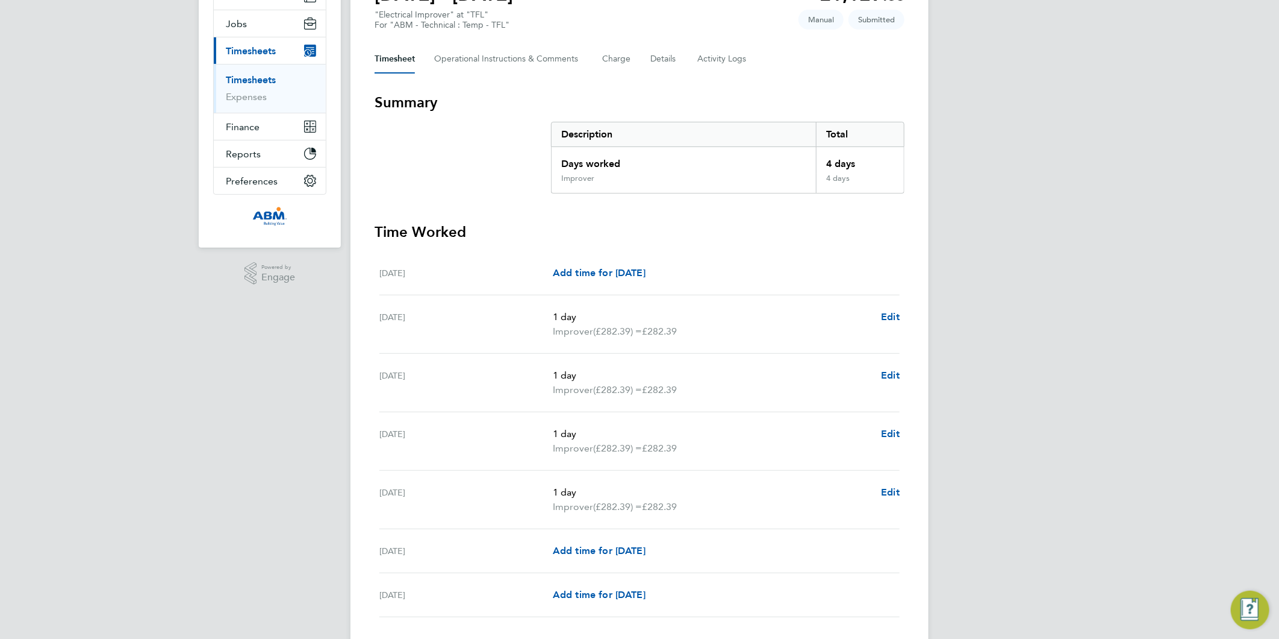
scroll to position [134, 0]
click at [890, 314] on span "Edit" at bounding box center [890, 315] width 19 height 11
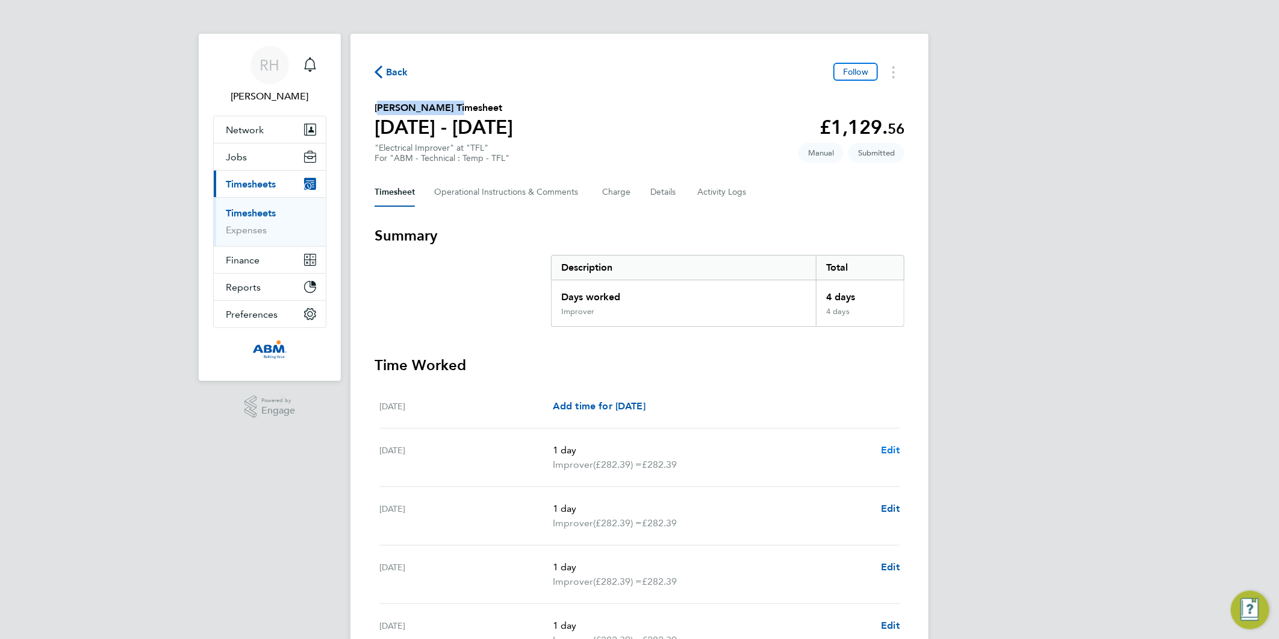
select select "1"
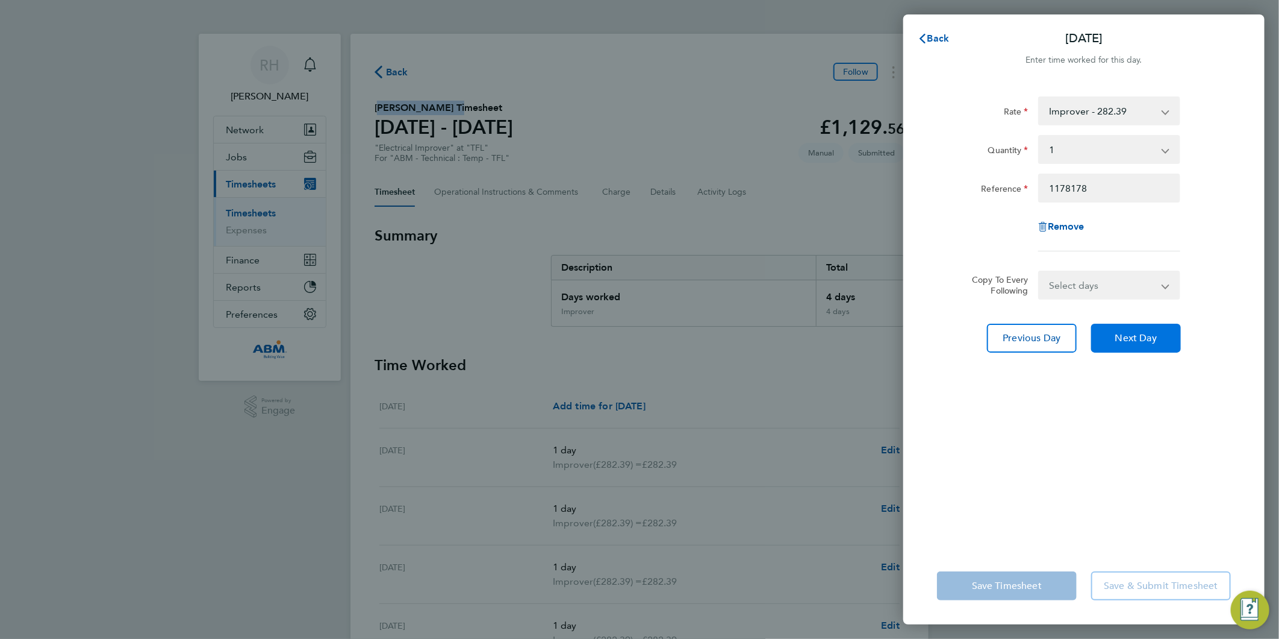
click at [1129, 336] on span "Next Day" at bounding box center [1137, 338] width 42 height 12
select select "1"
drag, startPoint x: 1134, startPoint y: 337, endPoint x: 1120, endPoint y: 338, distance: 13.9
click at [1134, 337] on span "Next Day" at bounding box center [1137, 338] width 42 height 12
select select "1"
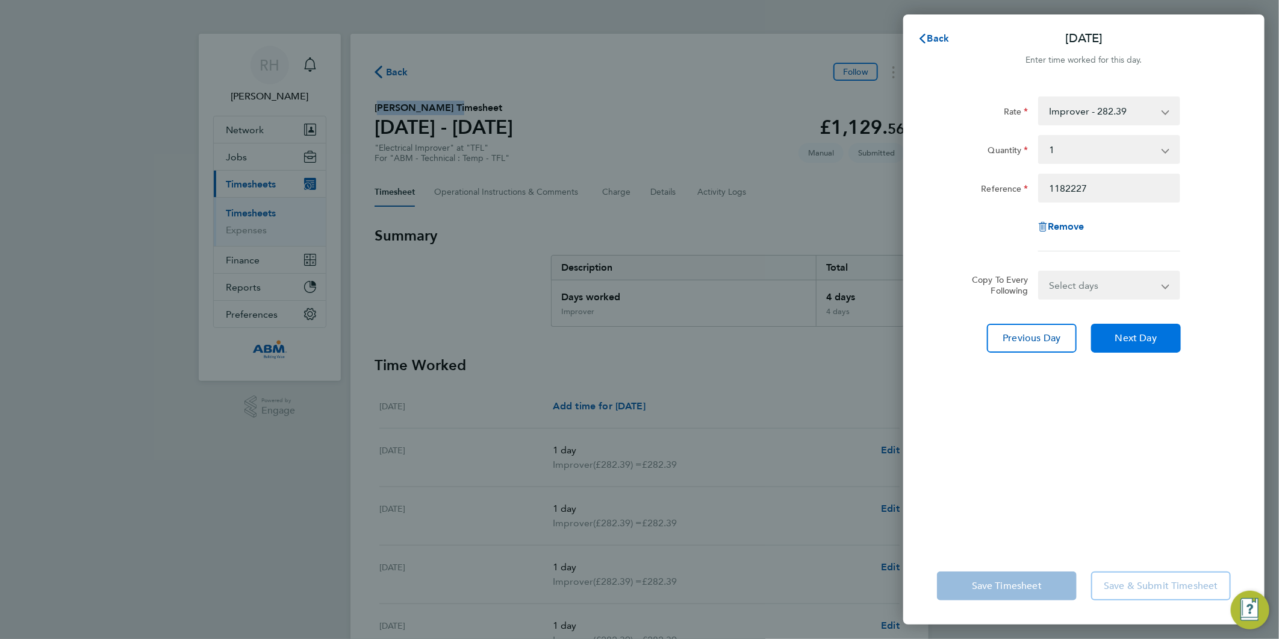
click at [1130, 339] on span "Next Day" at bounding box center [1137, 338] width 42 height 12
select select "1"
drag, startPoint x: 1140, startPoint y: 334, endPoint x: 1134, endPoint y: 333, distance: 6.1
click at [1140, 334] on span "Next Day" at bounding box center [1137, 338] width 42 height 12
click at [931, 38] on span "Back" at bounding box center [939, 38] width 22 height 11
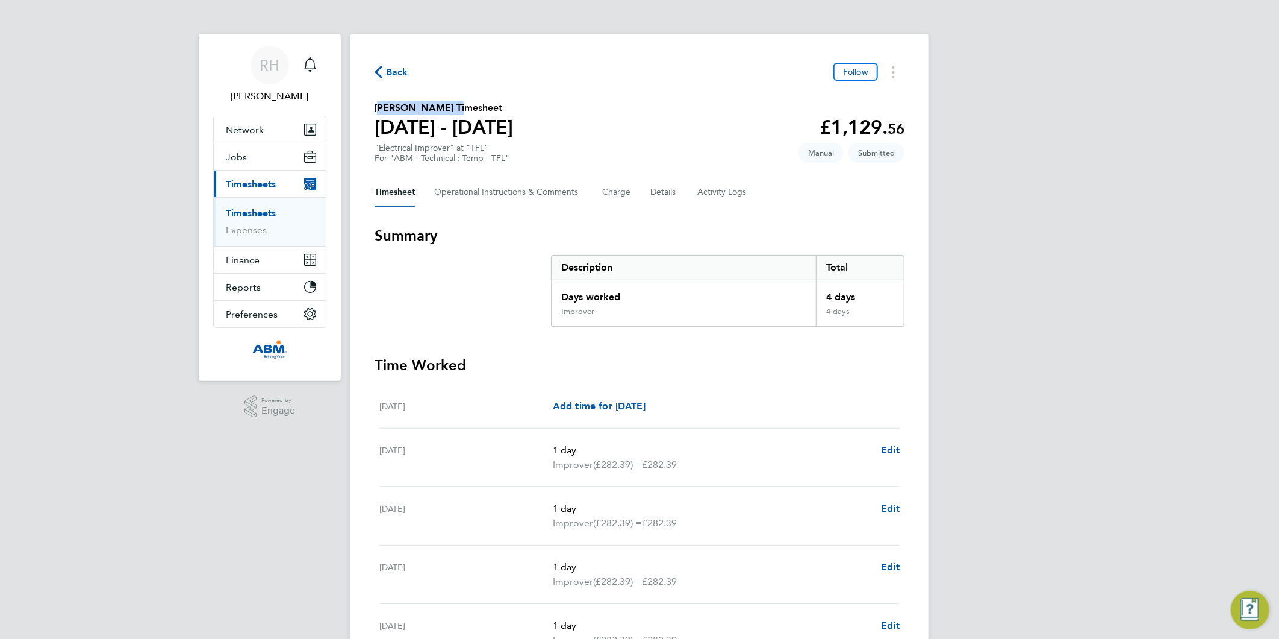
click at [402, 72] on span "Back" at bounding box center [397, 72] width 22 height 14
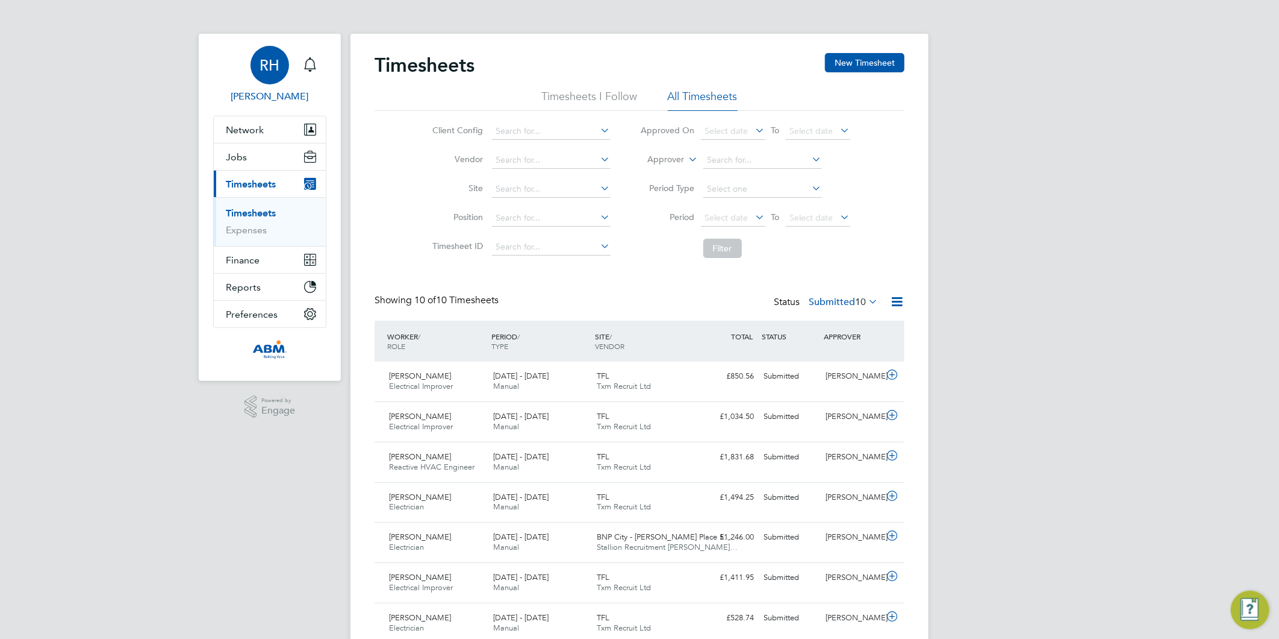
click at [273, 77] on div "RH" at bounding box center [270, 65] width 39 height 39
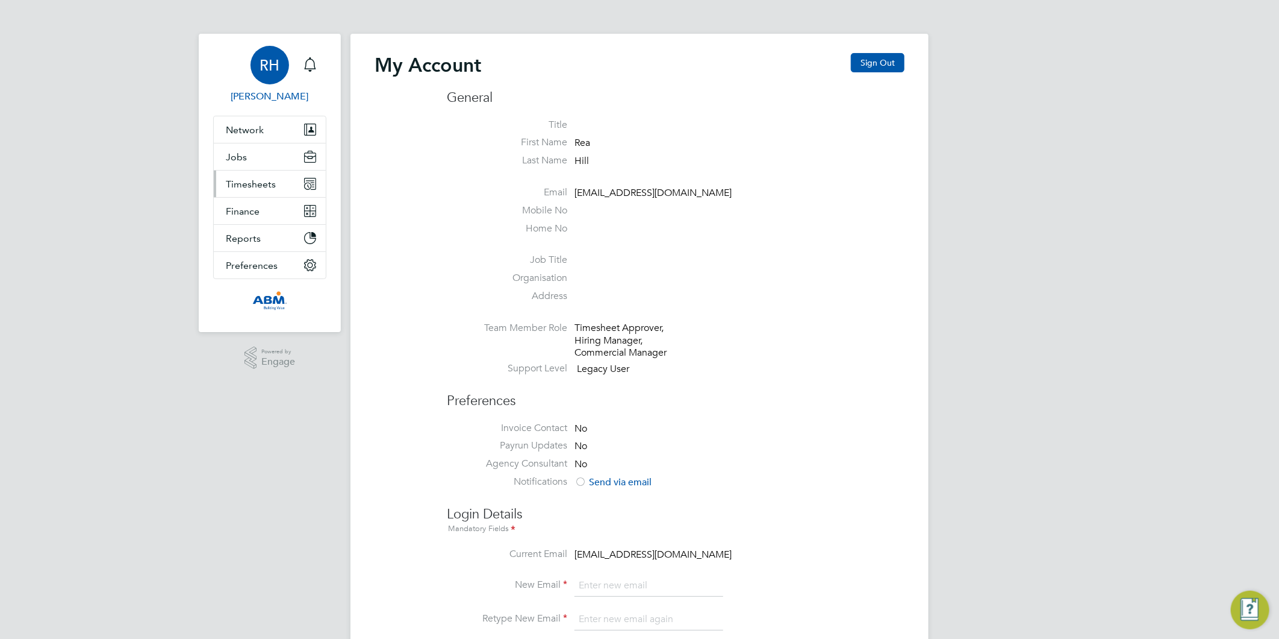
click at [260, 189] on span "Timesheets" at bounding box center [251, 183] width 50 height 11
click at [282, 61] on div "RH" at bounding box center [270, 65] width 39 height 39
click at [247, 189] on span "Timesheets" at bounding box center [251, 183] width 50 height 11
click at [254, 188] on span "Timesheets" at bounding box center [251, 183] width 50 height 11
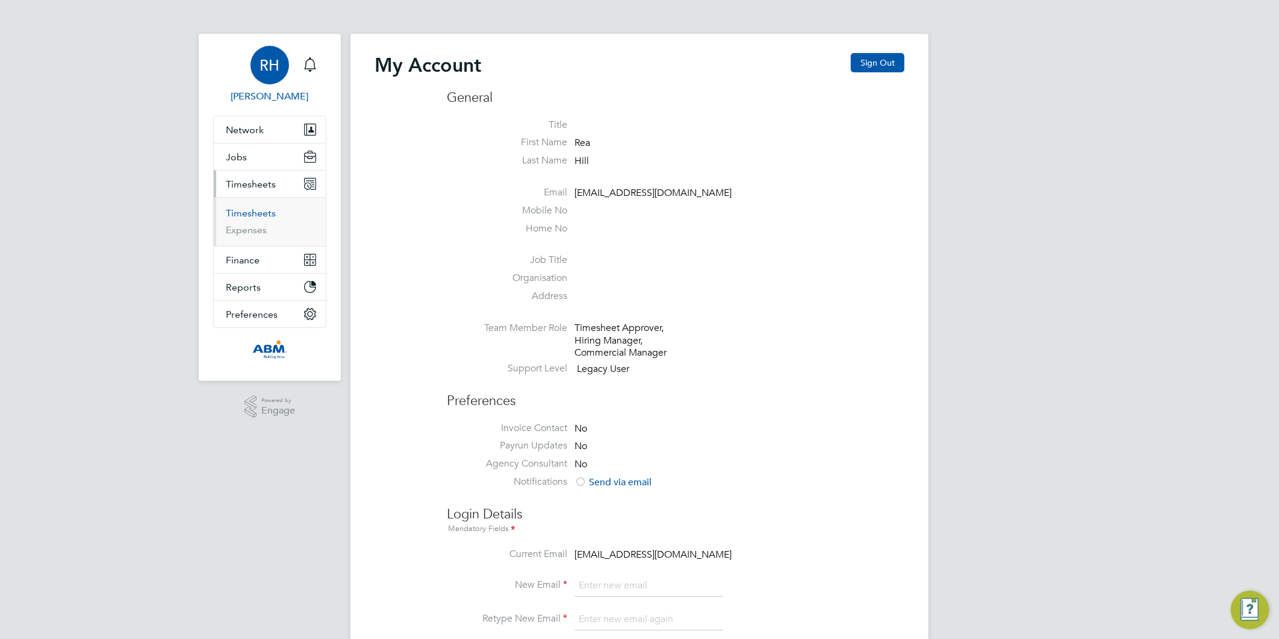
click at [249, 214] on link "Timesheets" at bounding box center [251, 212] width 50 height 11
